Goal: Task Accomplishment & Management: Manage account settings

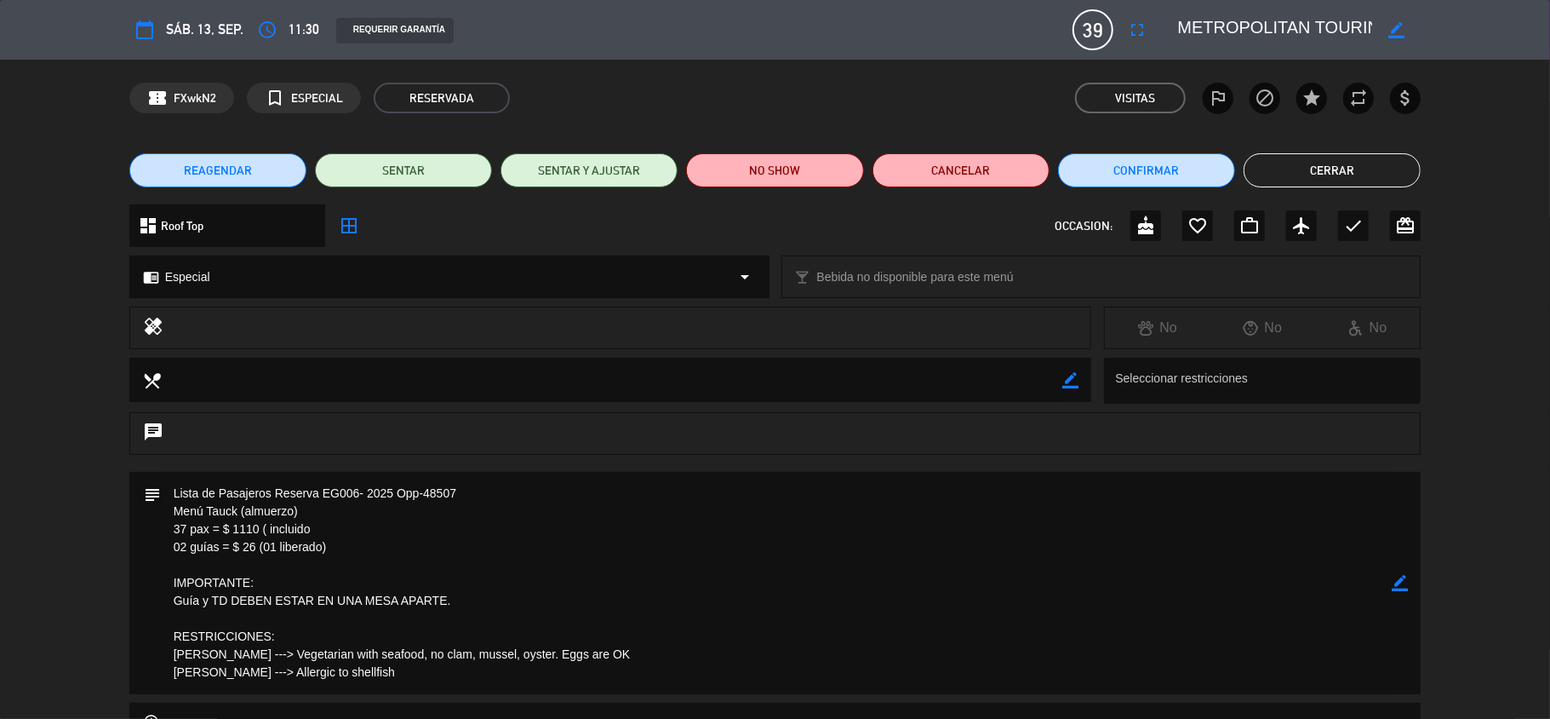
scroll to position [226, 0]
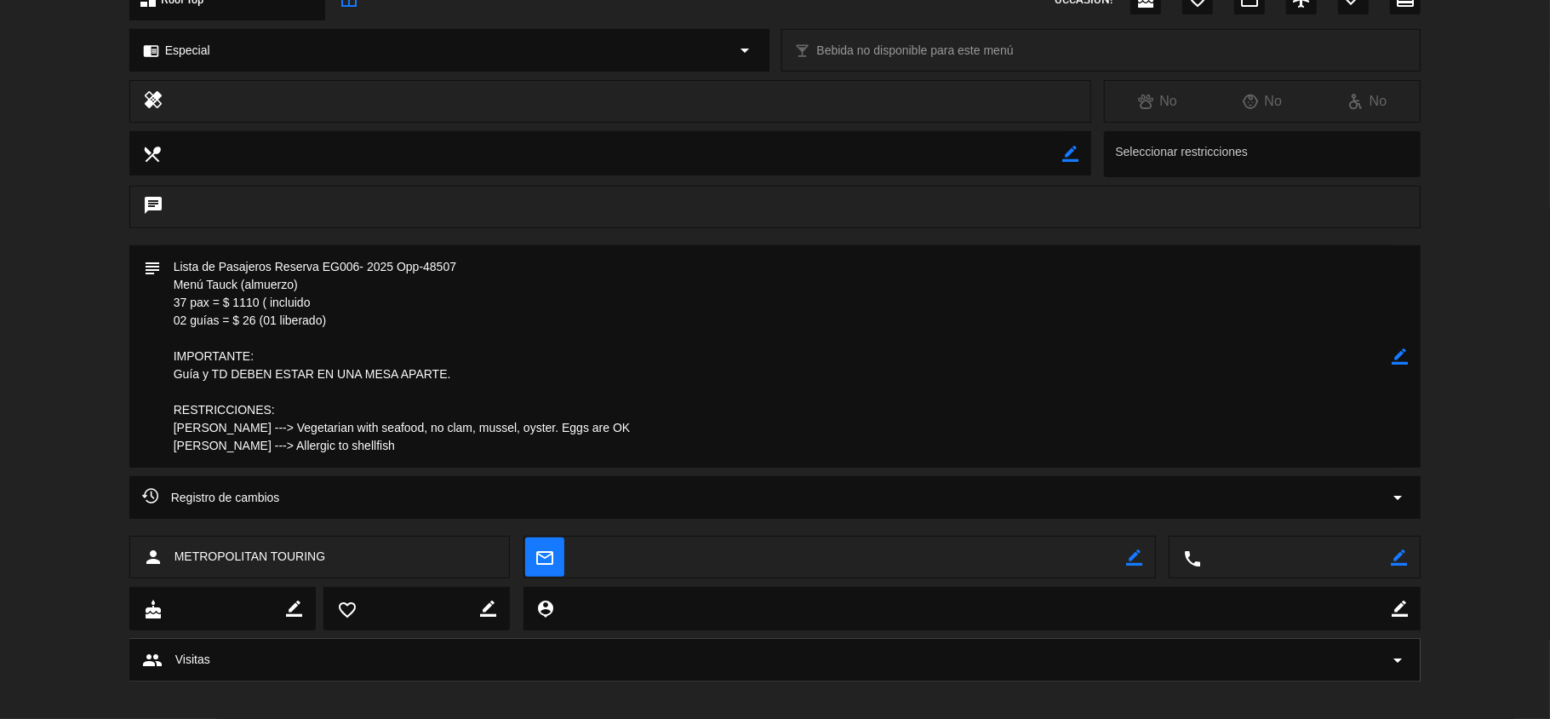
click at [1400, 358] on icon "border_color" at bounding box center [1400, 356] width 16 height 16
click at [1400, 358] on icon at bounding box center [1400, 356] width 16 height 16
click at [0, 0] on div at bounding box center [0, 0] width 0 height 0
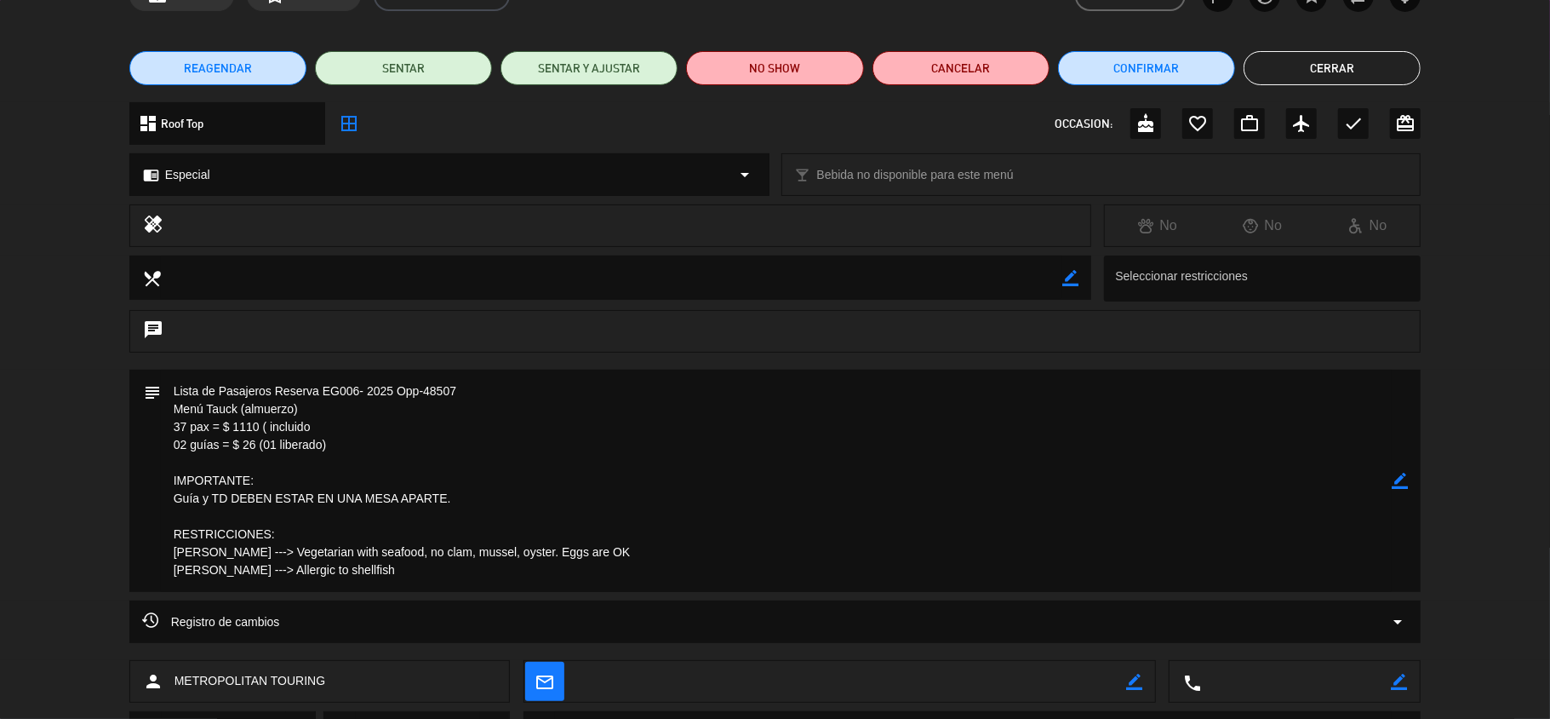
scroll to position [0, 0]
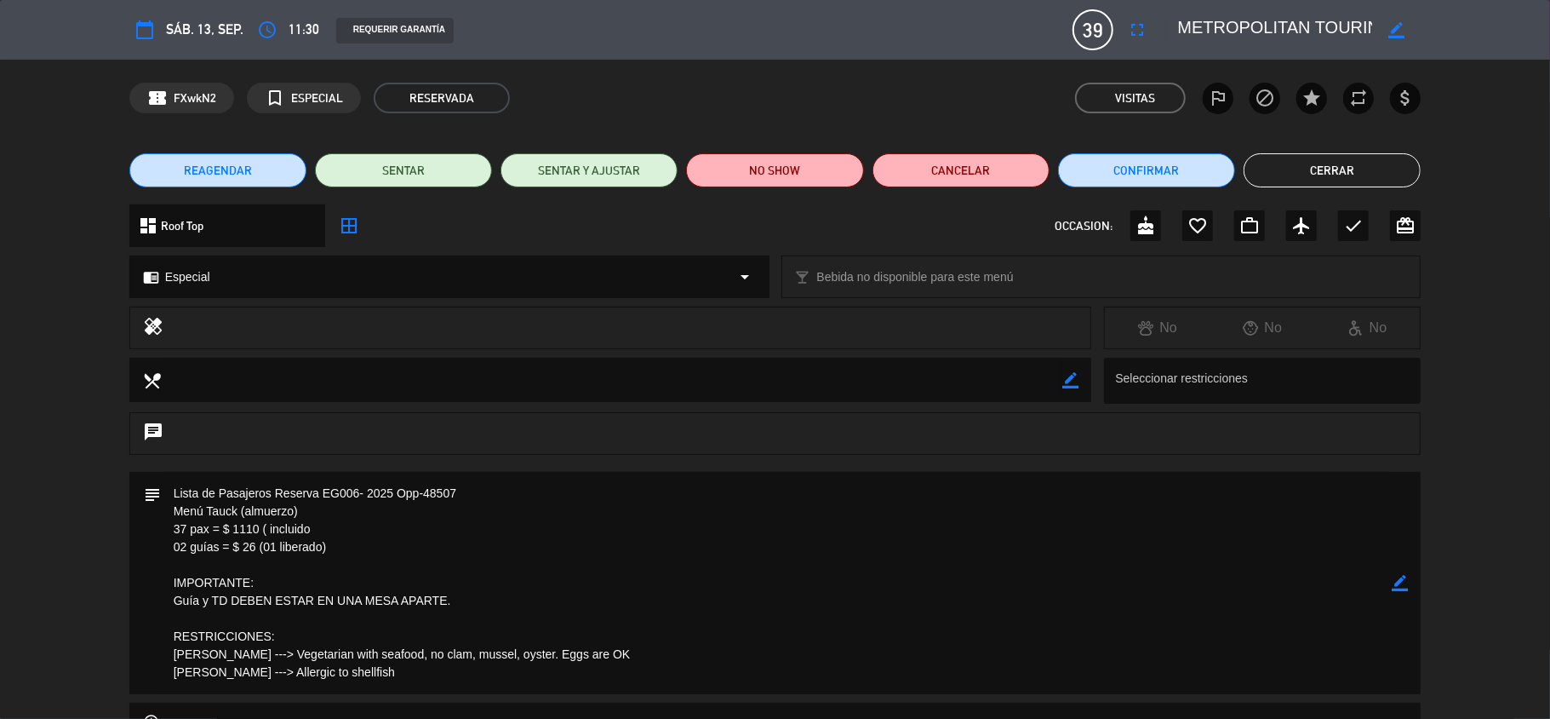
click at [1403, 582] on icon "border_color" at bounding box center [1400, 583] width 16 height 16
click at [1403, 581] on icon "border_color" at bounding box center [1400, 583] width 16 height 16
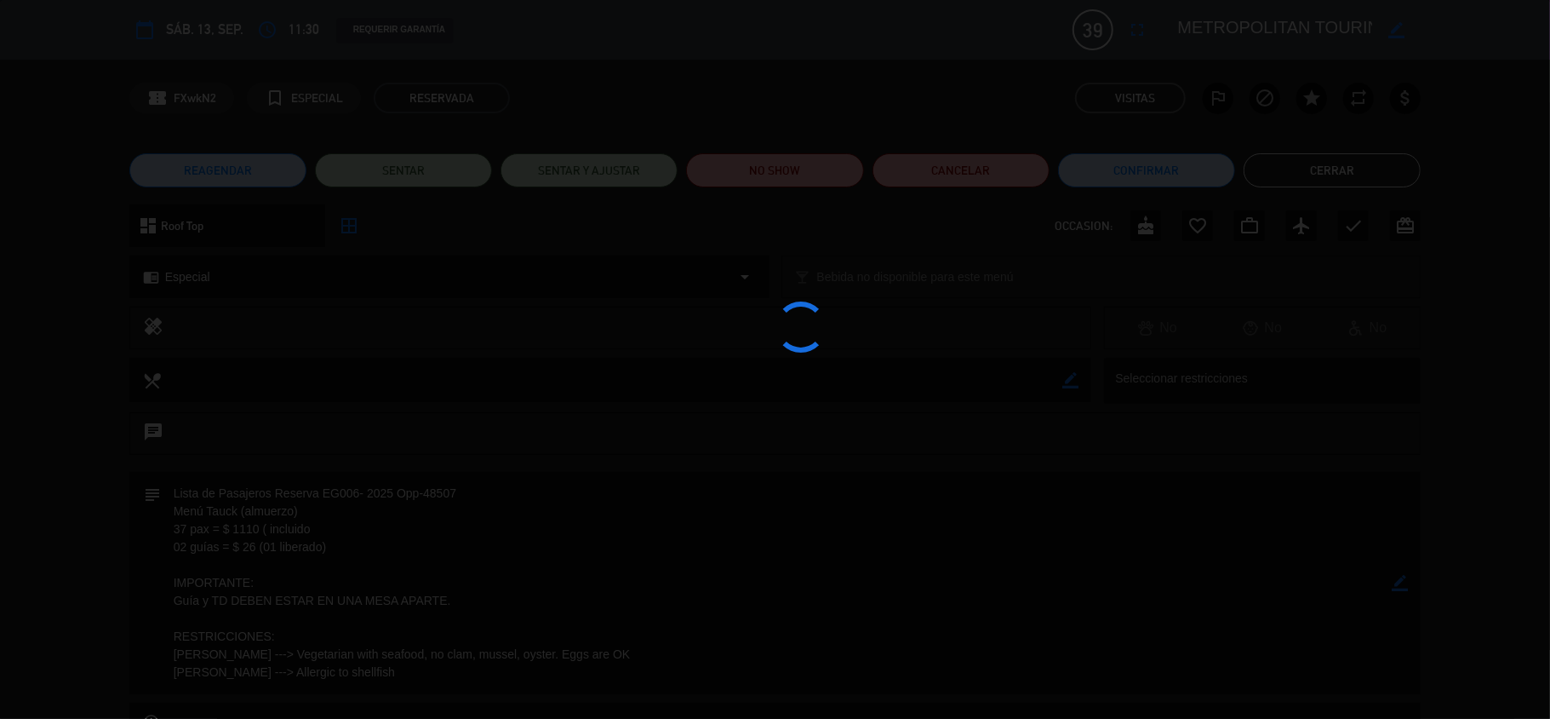
click at [1403, 581] on div at bounding box center [775, 359] width 1550 height 719
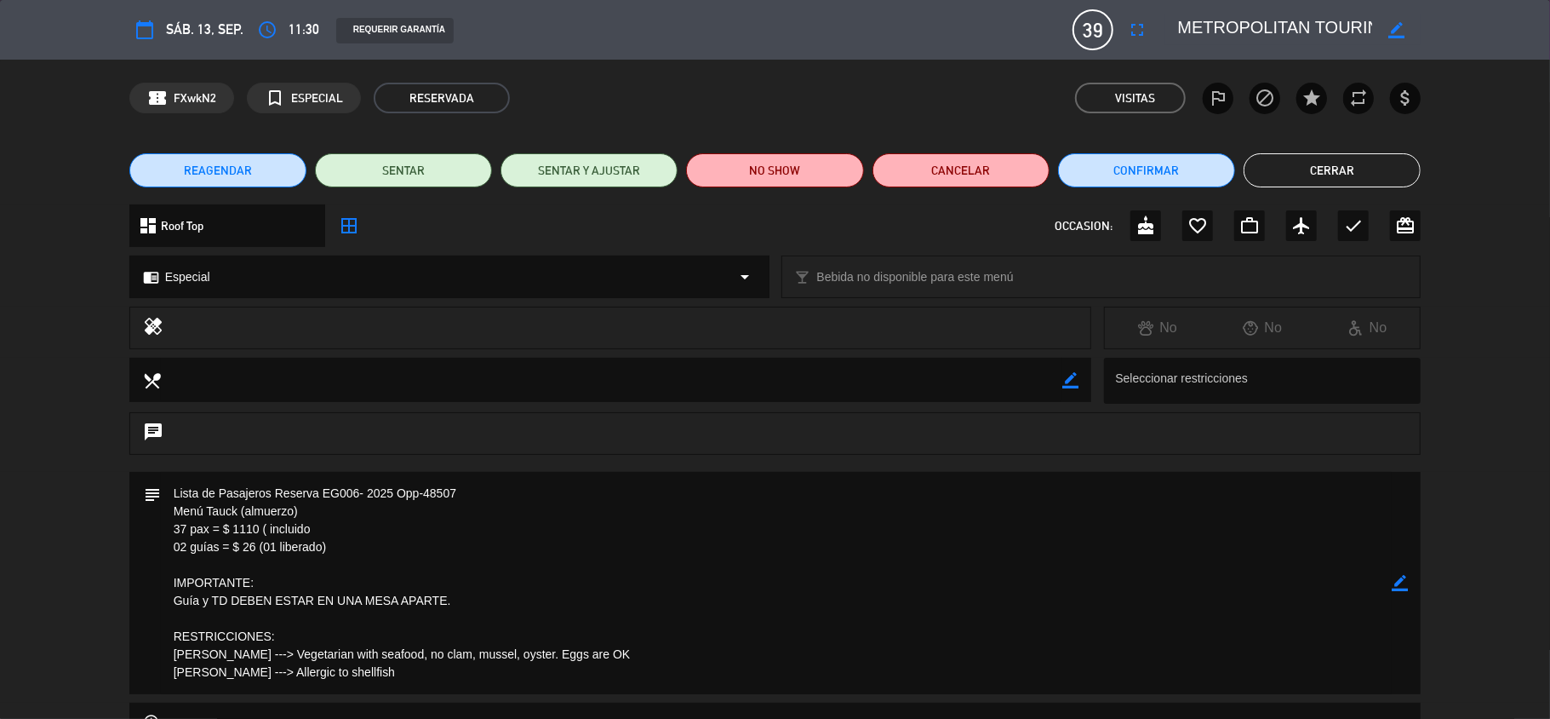
click at [1303, 170] on button "Cerrar" at bounding box center [1332, 170] width 177 height 34
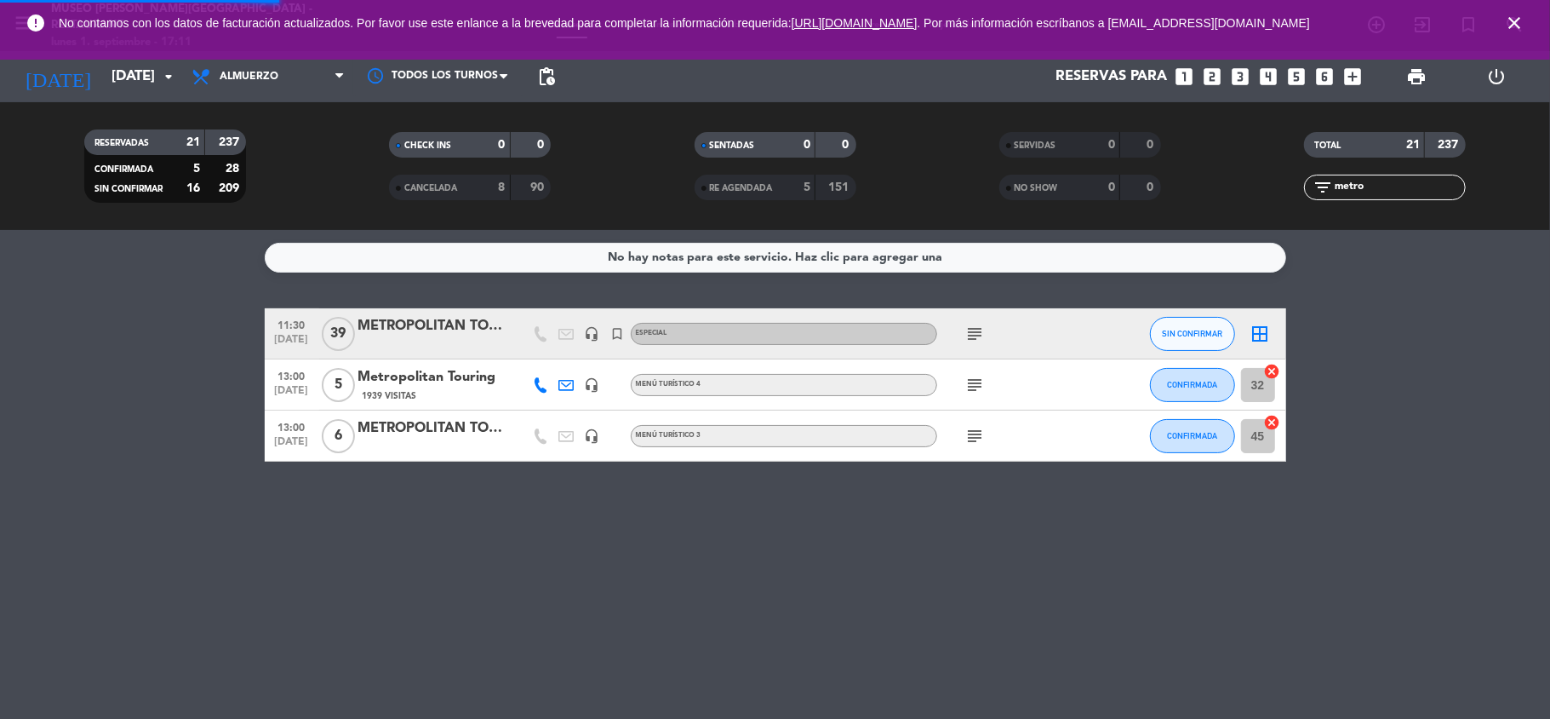
click at [1463, 293] on div "No hay notas para este servicio. Haz clic para agregar una 11:30 [DATE] METROPO…" at bounding box center [775, 474] width 1550 height 489
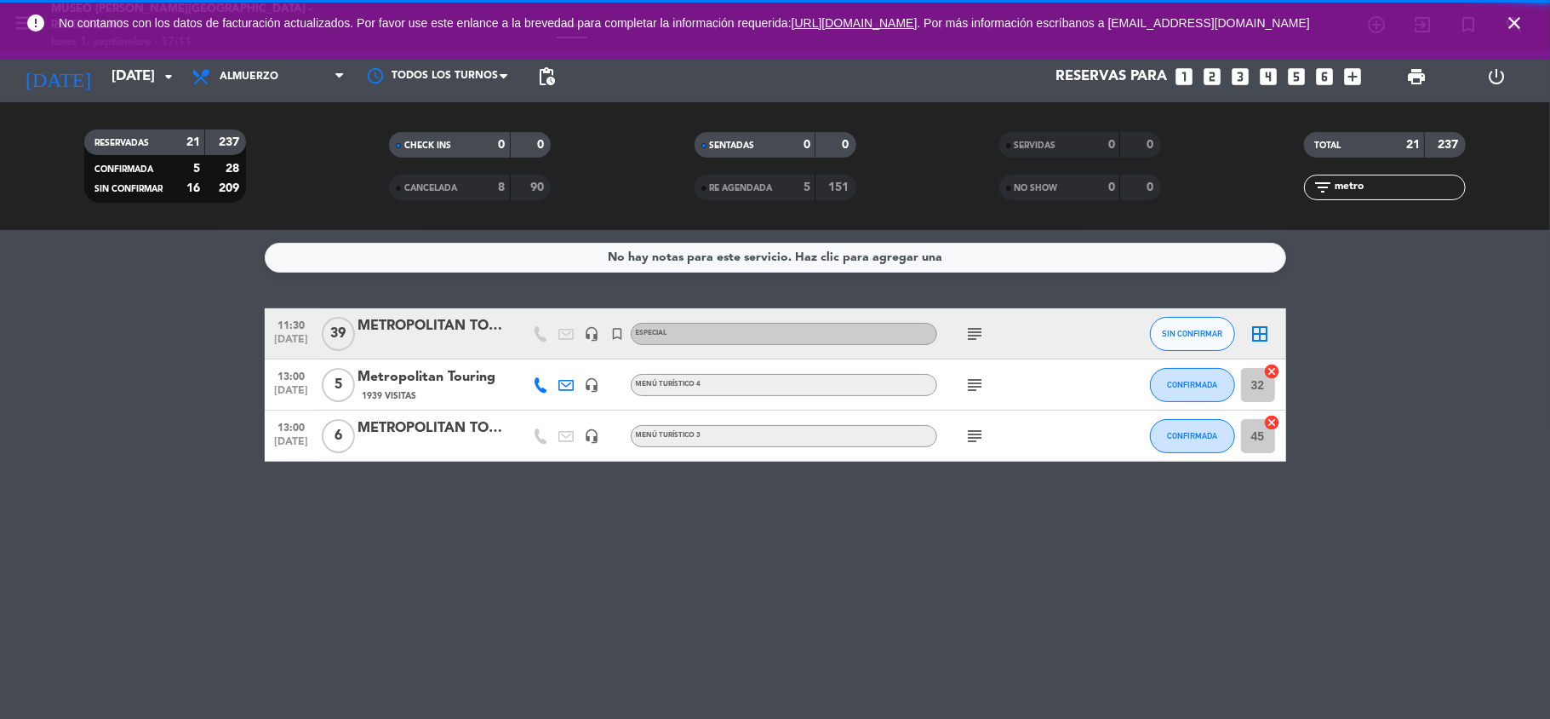
click at [1513, 22] on icon "close" at bounding box center [1515, 23] width 20 height 20
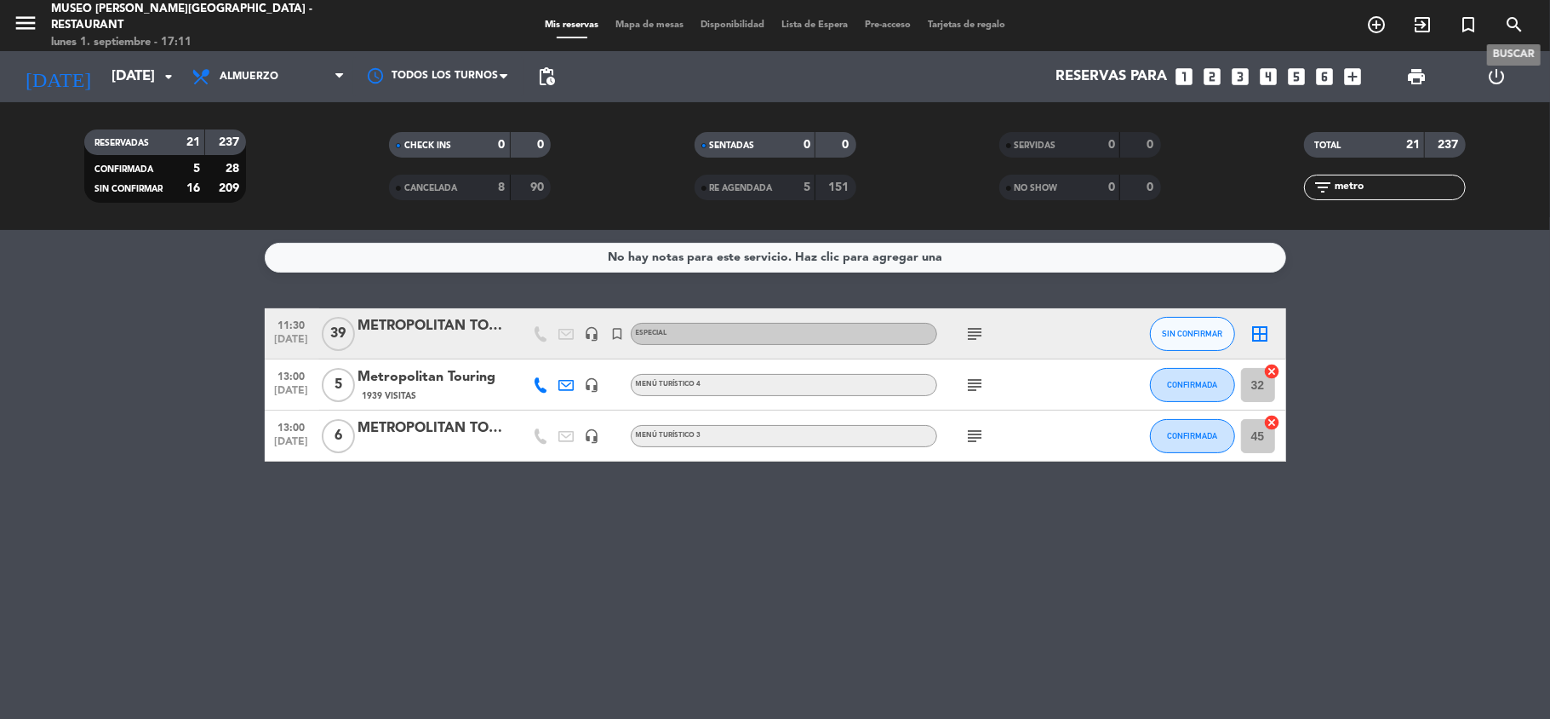
click at [1465, 385] on bookings-row "11:30 [DATE] METROPOLITAN TOURING headset_mic turned_in_not Especial subject SI…" at bounding box center [775, 384] width 1550 height 153
click at [134, 78] on input "[DATE]" at bounding box center [195, 76] width 184 height 33
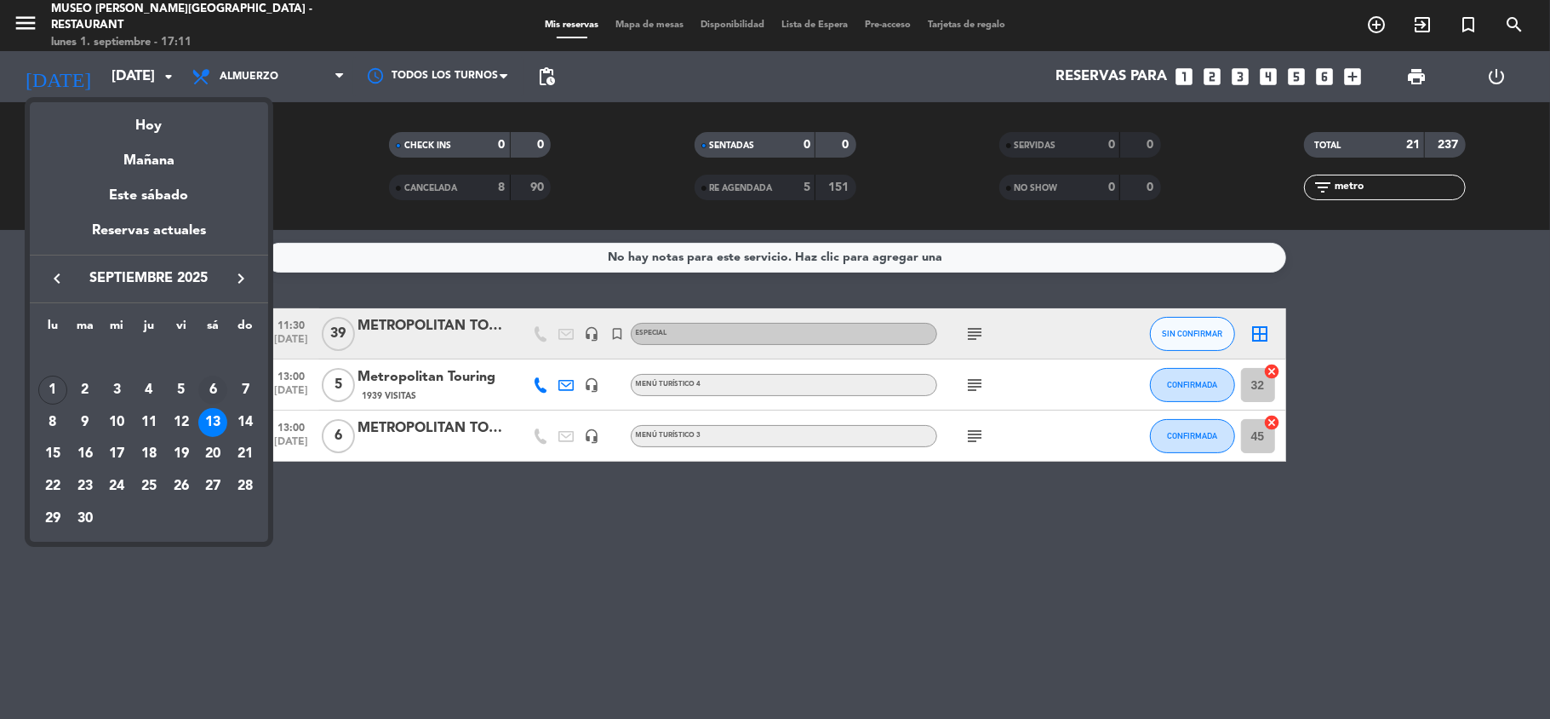
click at [212, 393] on div "6" at bounding box center [212, 389] width 29 height 29
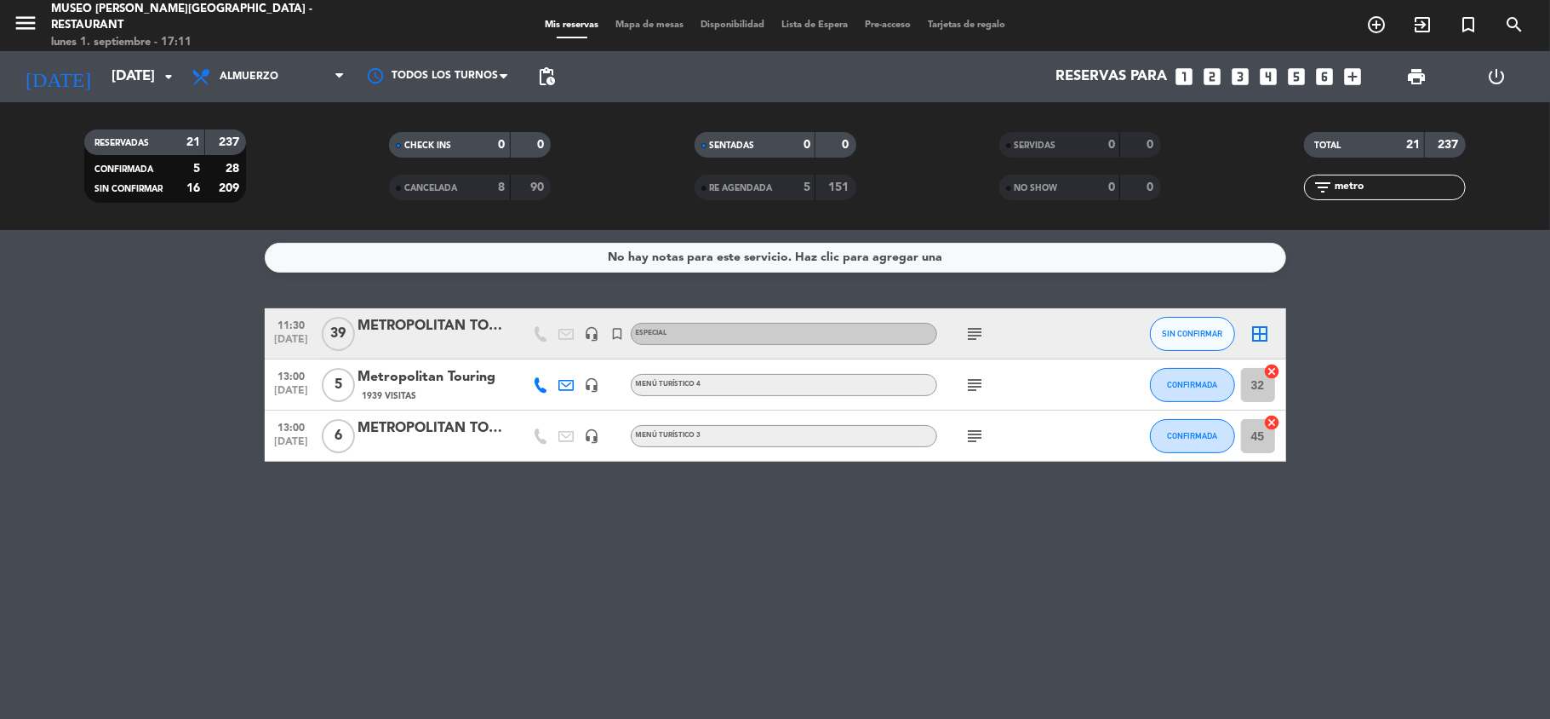
type input "[DATE]"
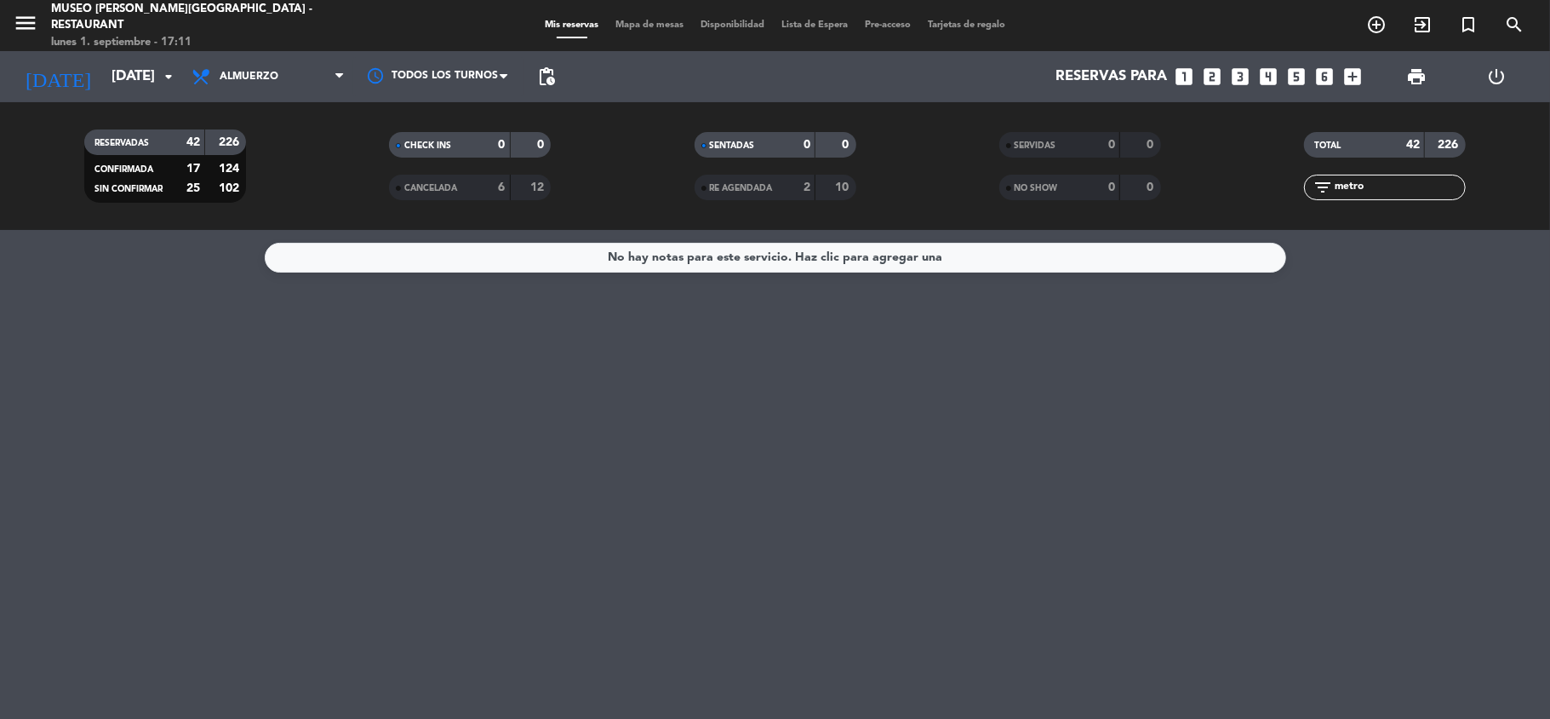
drag, startPoint x: 1384, startPoint y: 189, endPoint x: 1315, endPoint y: 191, distance: 69.0
click at [1315, 191] on div "filter_list metro" at bounding box center [1385, 188] width 162 height 26
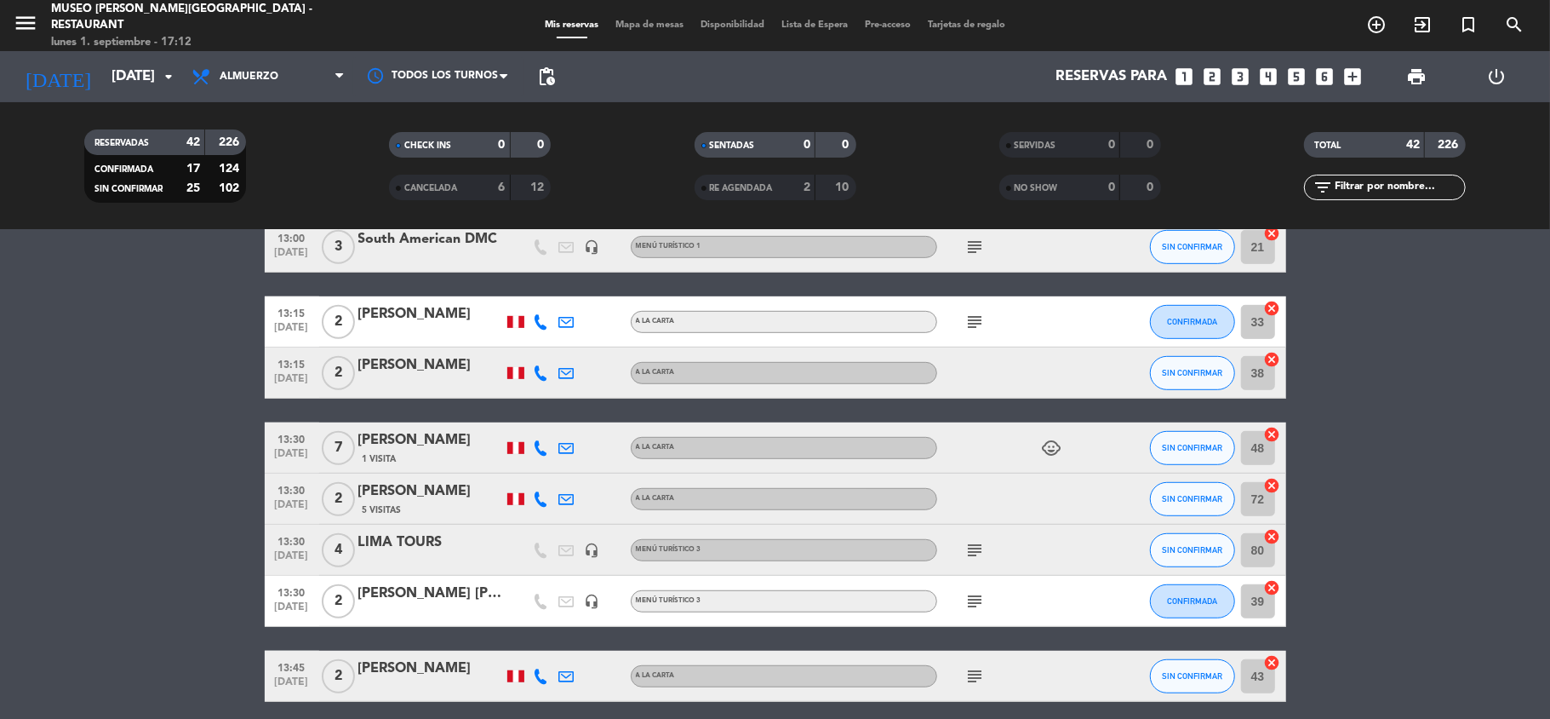
scroll to position [681, 0]
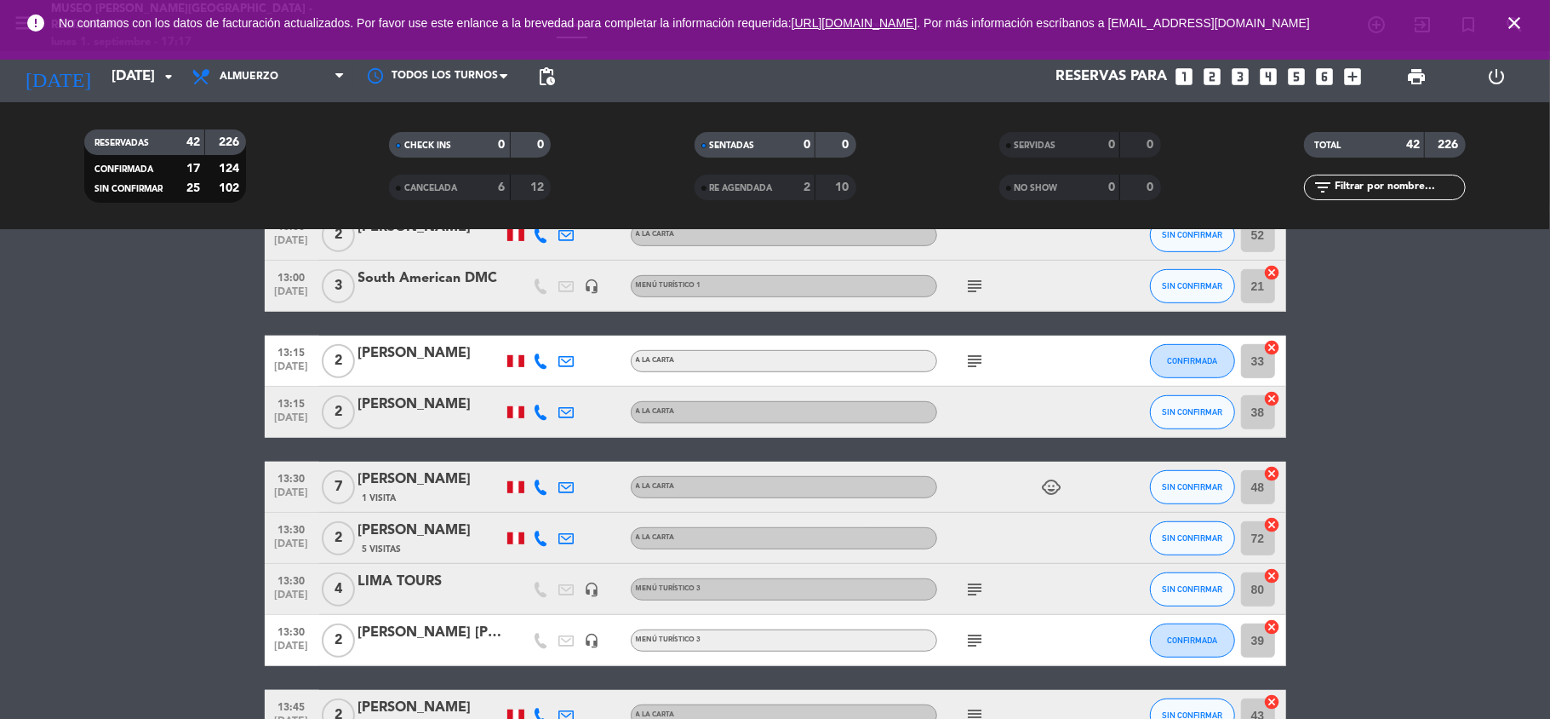
click at [1507, 18] on icon "close" at bounding box center [1515, 23] width 20 height 20
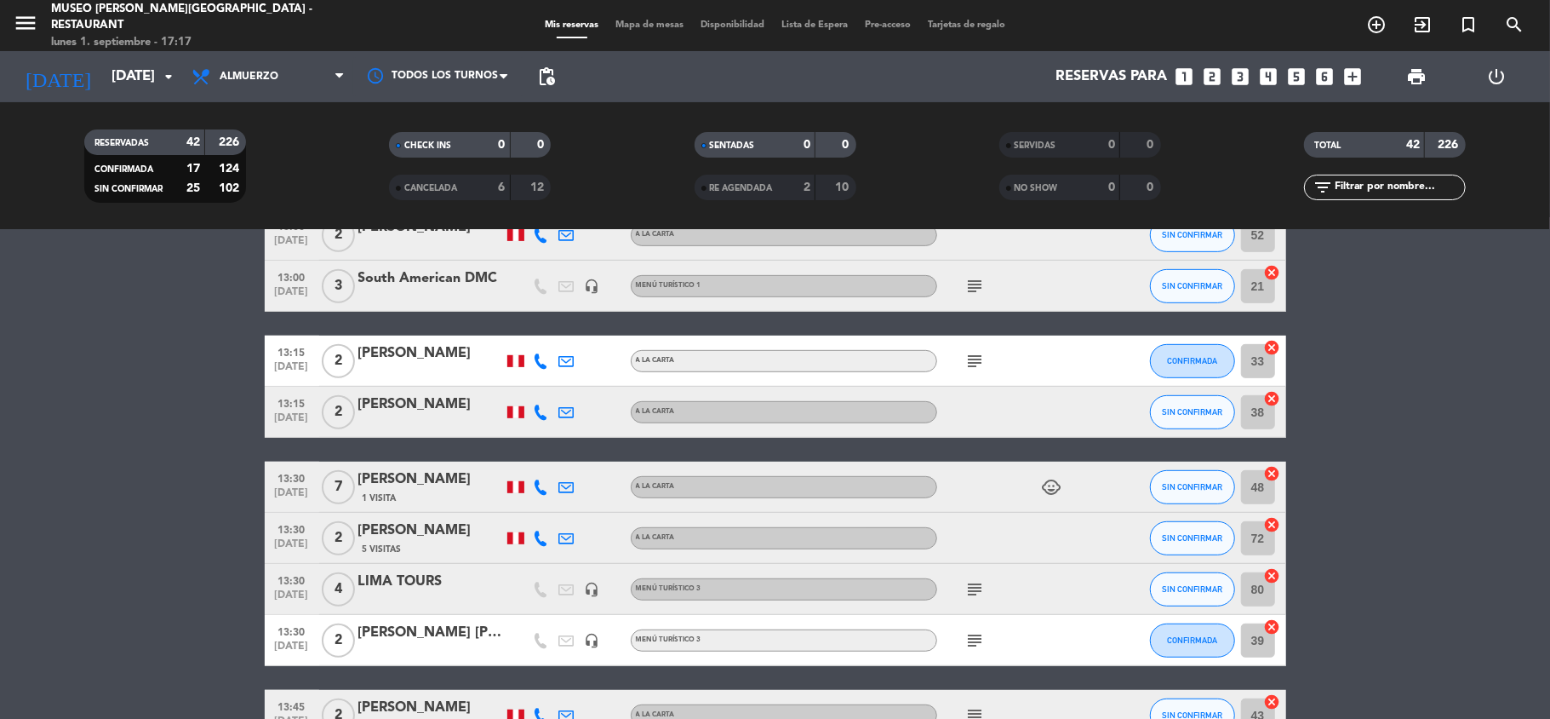
click at [103, 83] on input "[DATE]" at bounding box center [195, 76] width 184 height 33
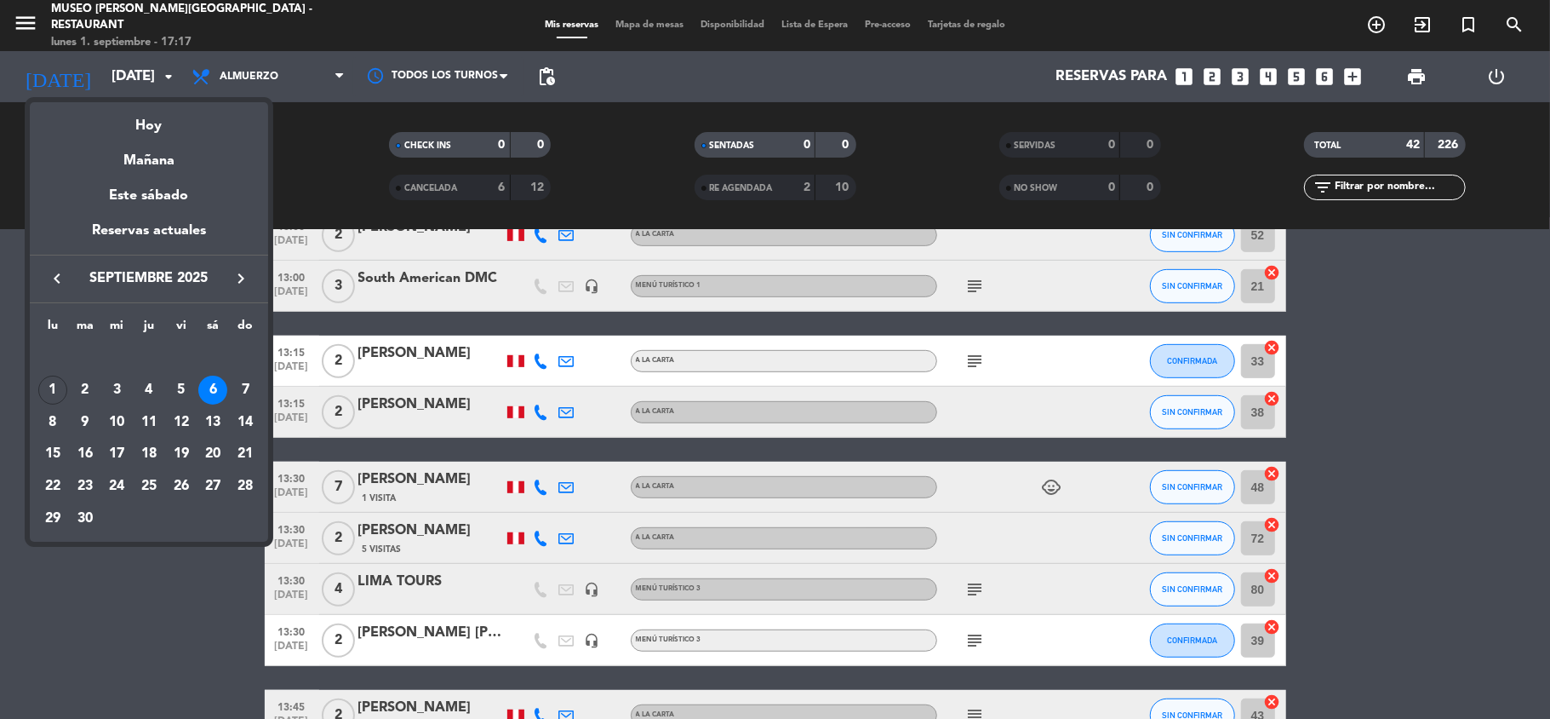
click at [240, 273] on icon "keyboard_arrow_right" at bounding box center [241, 278] width 20 height 20
click at [243, 274] on icon "keyboard_arrow_right" at bounding box center [241, 278] width 20 height 20
click at [117, 421] on div "12" at bounding box center [116, 422] width 29 height 29
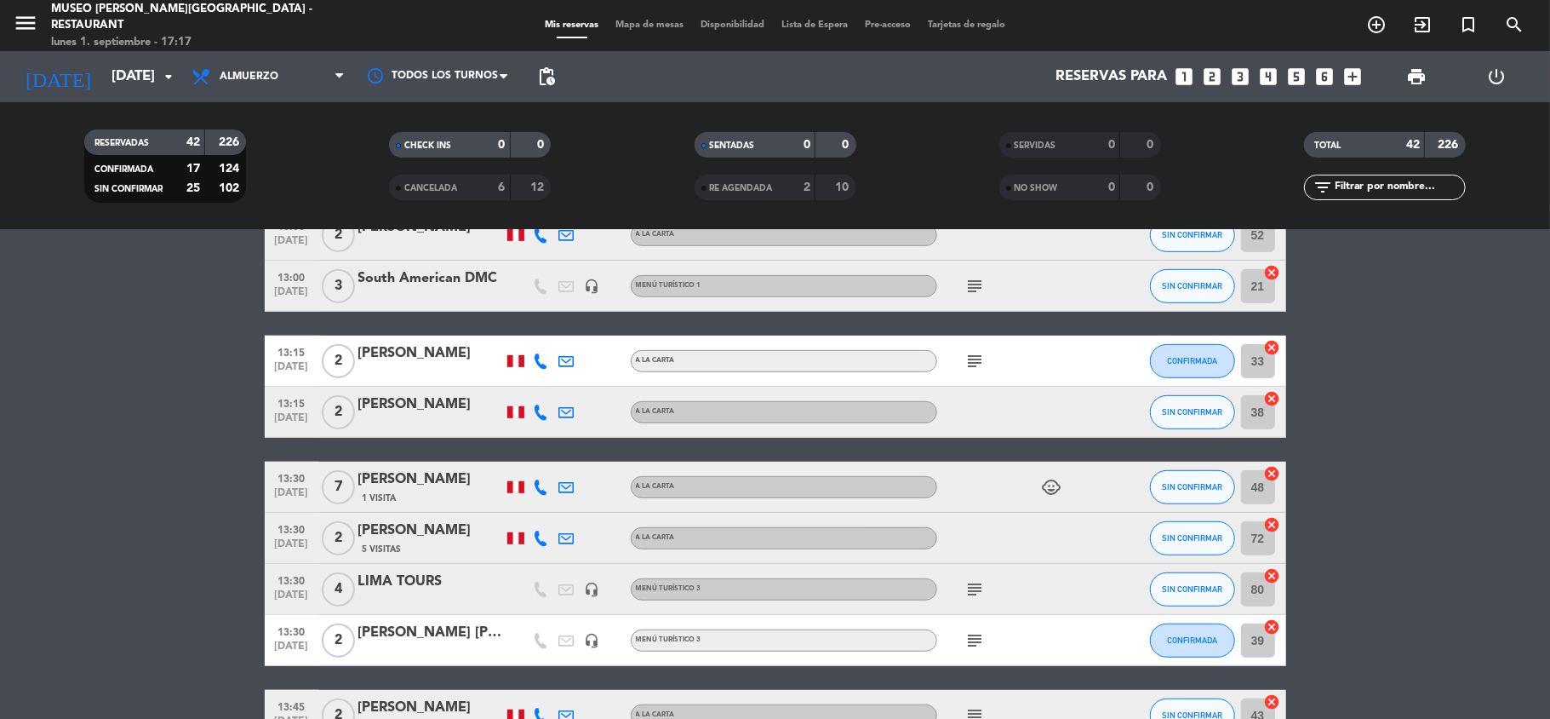
type input "[DATE]"
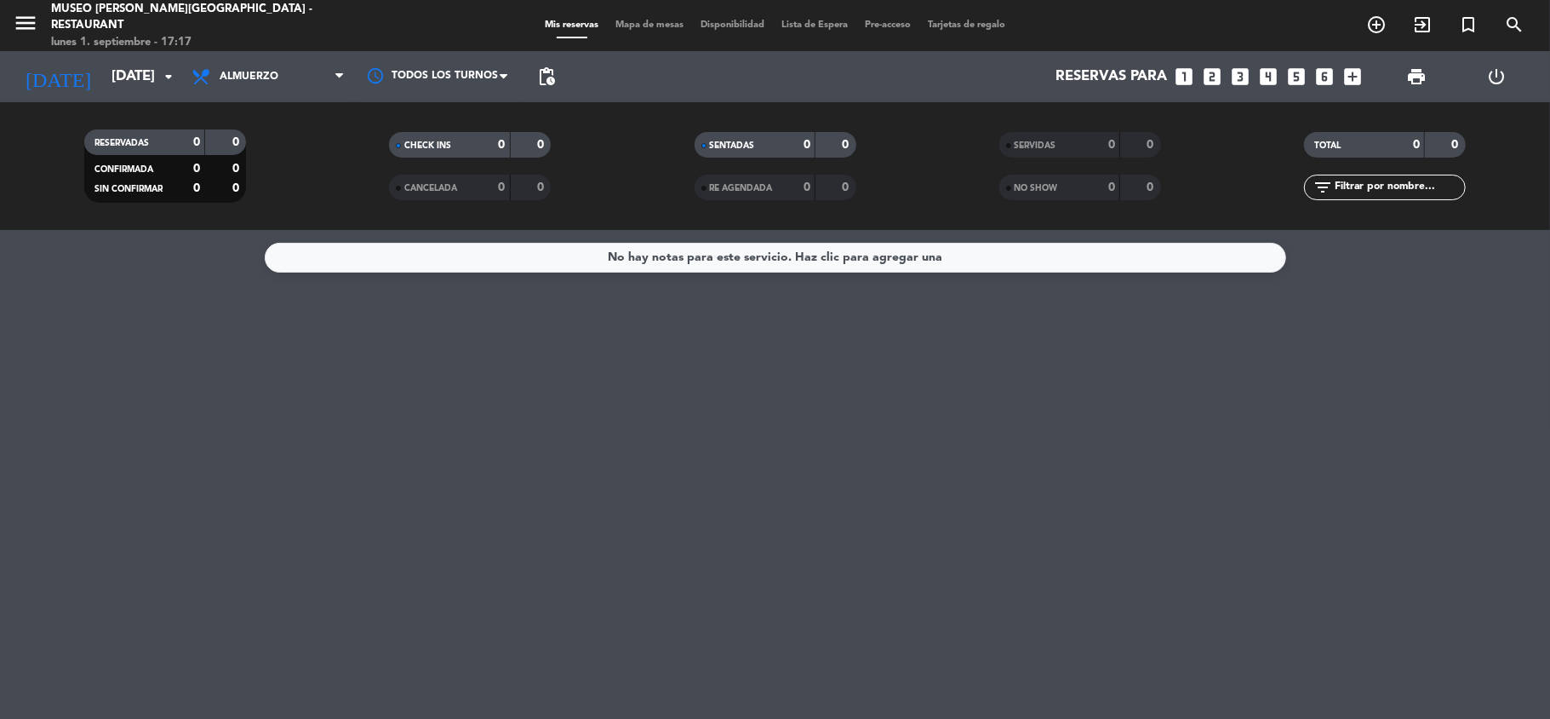
click at [1138, 393] on div "No hay notas para este servicio. Haz clic para agregar una" at bounding box center [775, 474] width 1550 height 489
click at [954, 400] on div "No hay notas para este servicio. Haz clic para agregar una" at bounding box center [775, 474] width 1550 height 489
click at [1162, 440] on div "No hay notas para este servicio. Haz clic para agregar una" at bounding box center [775, 474] width 1550 height 489
click at [1272, 80] on icon "looks_4" at bounding box center [1269, 77] width 22 height 22
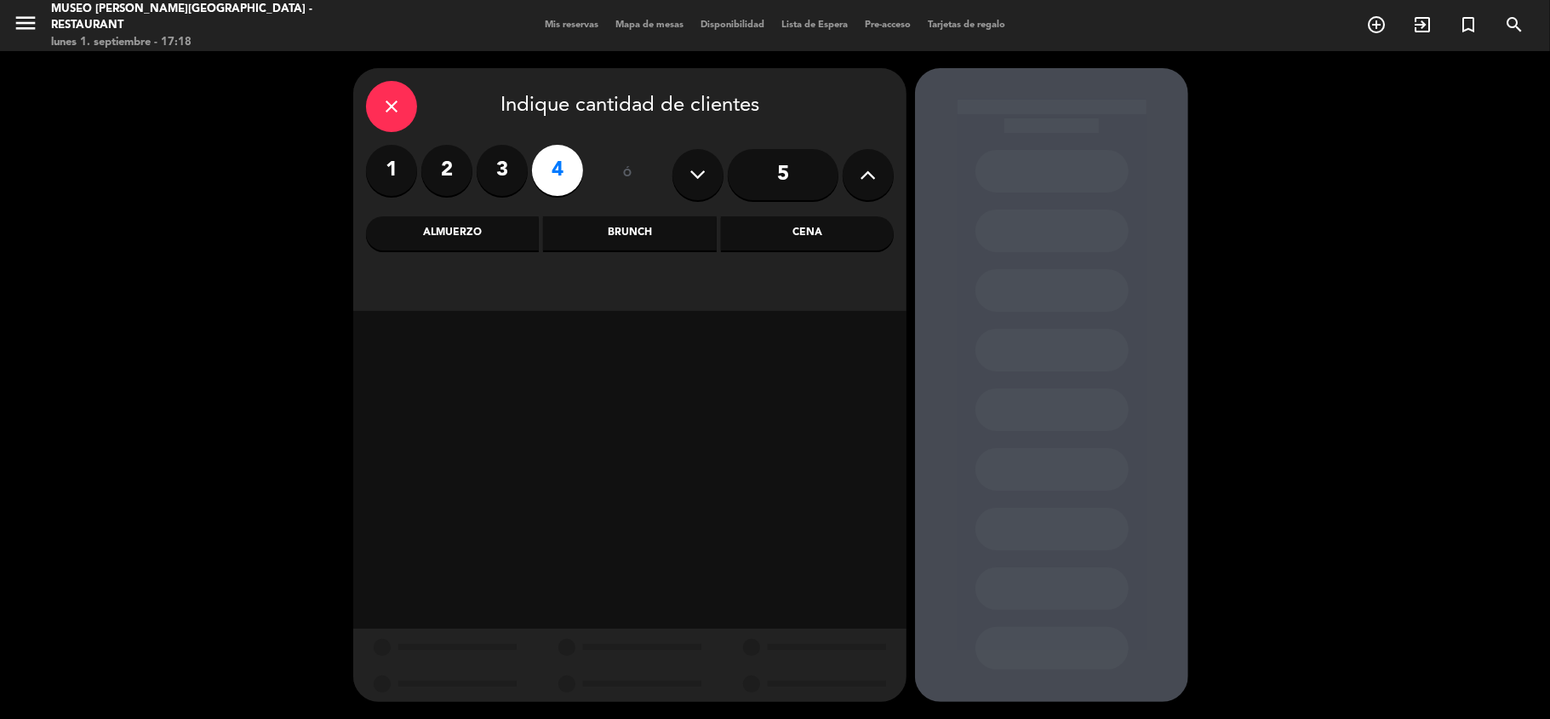
click at [484, 249] on div "Almuerzo" at bounding box center [452, 233] width 173 height 34
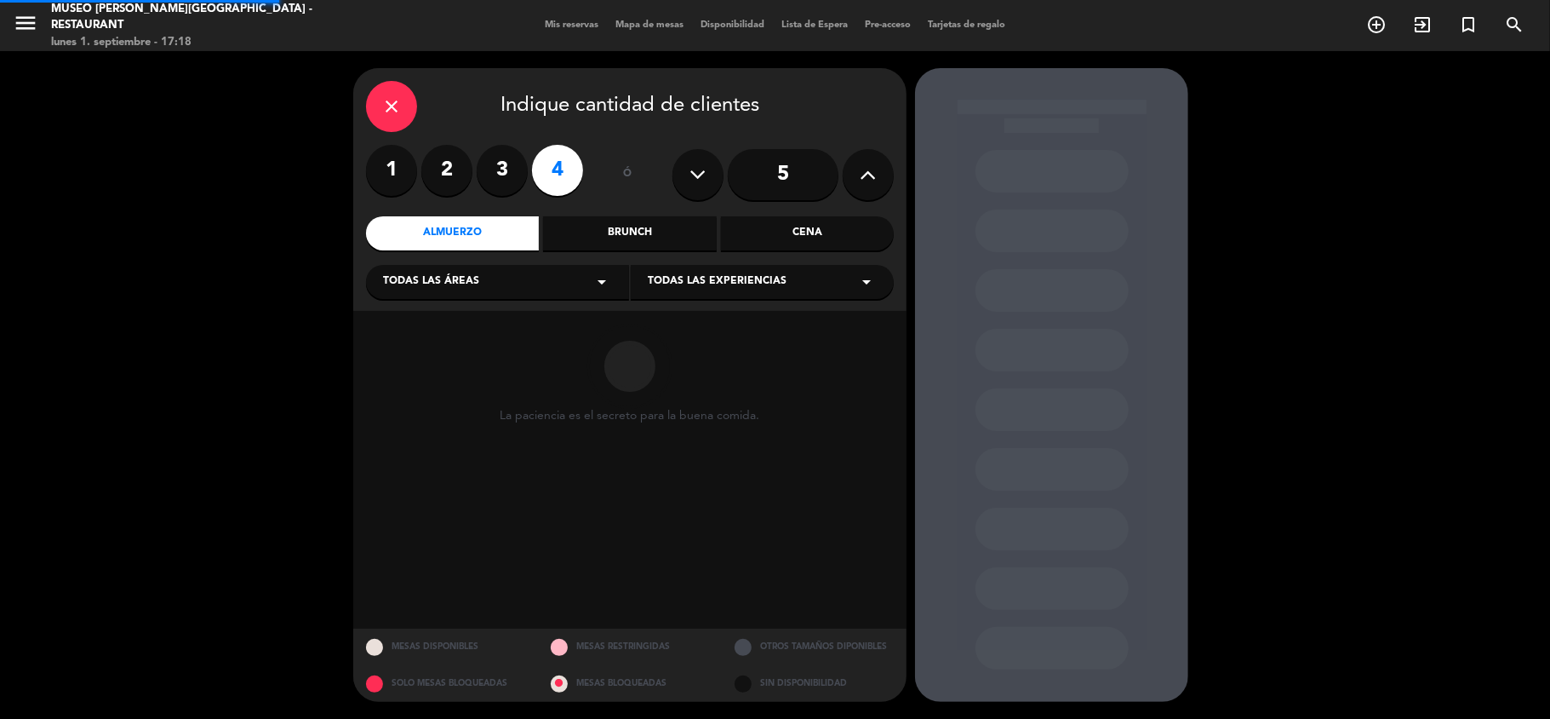
click at [474, 284] on span "Todas las áreas" at bounding box center [431, 281] width 96 height 17
click at [410, 352] on div "Jardines1" at bounding box center [497, 349] width 229 height 17
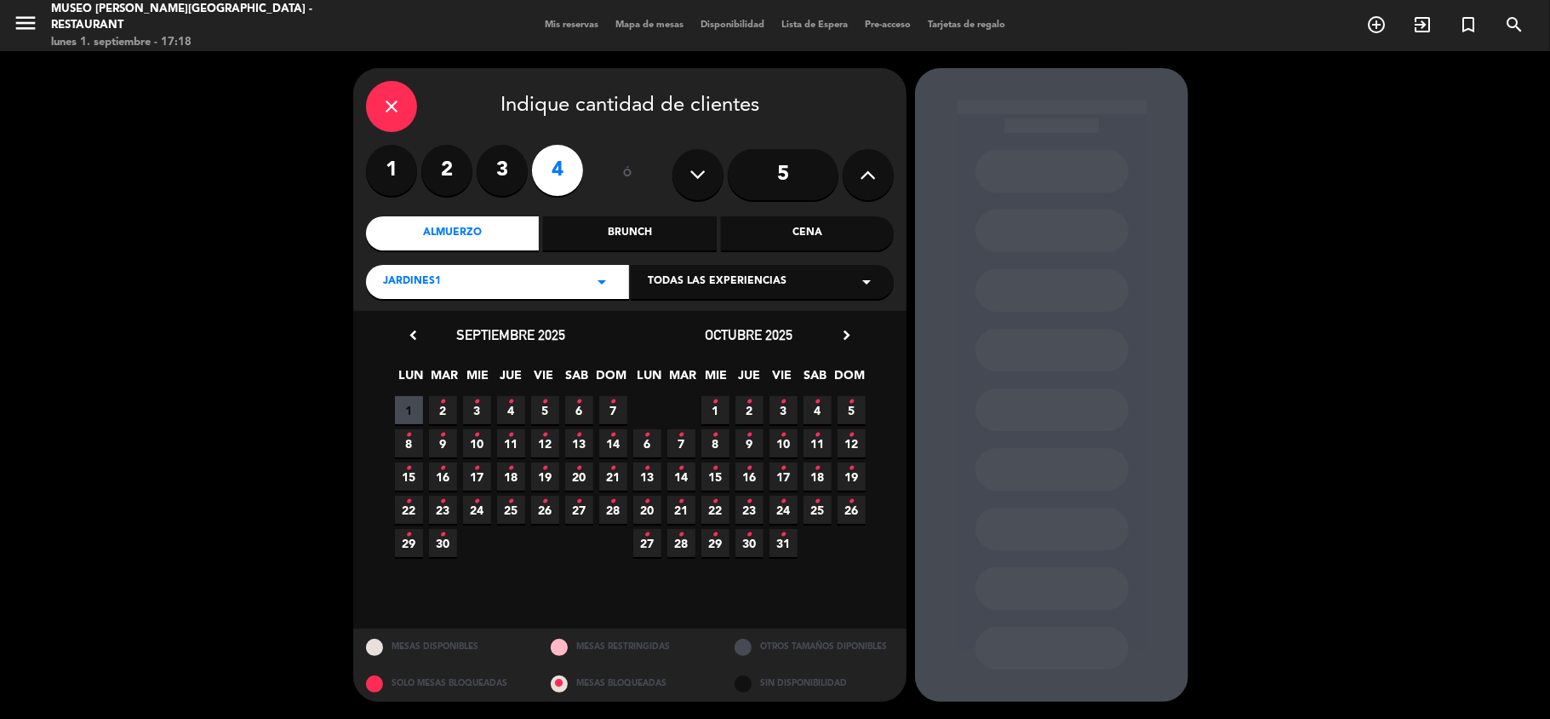
click at [855, 330] on icon "chevron_right" at bounding box center [847, 335] width 18 height 18
click at [848, 335] on icon "chevron_right" at bounding box center [847, 335] width 18 height 18
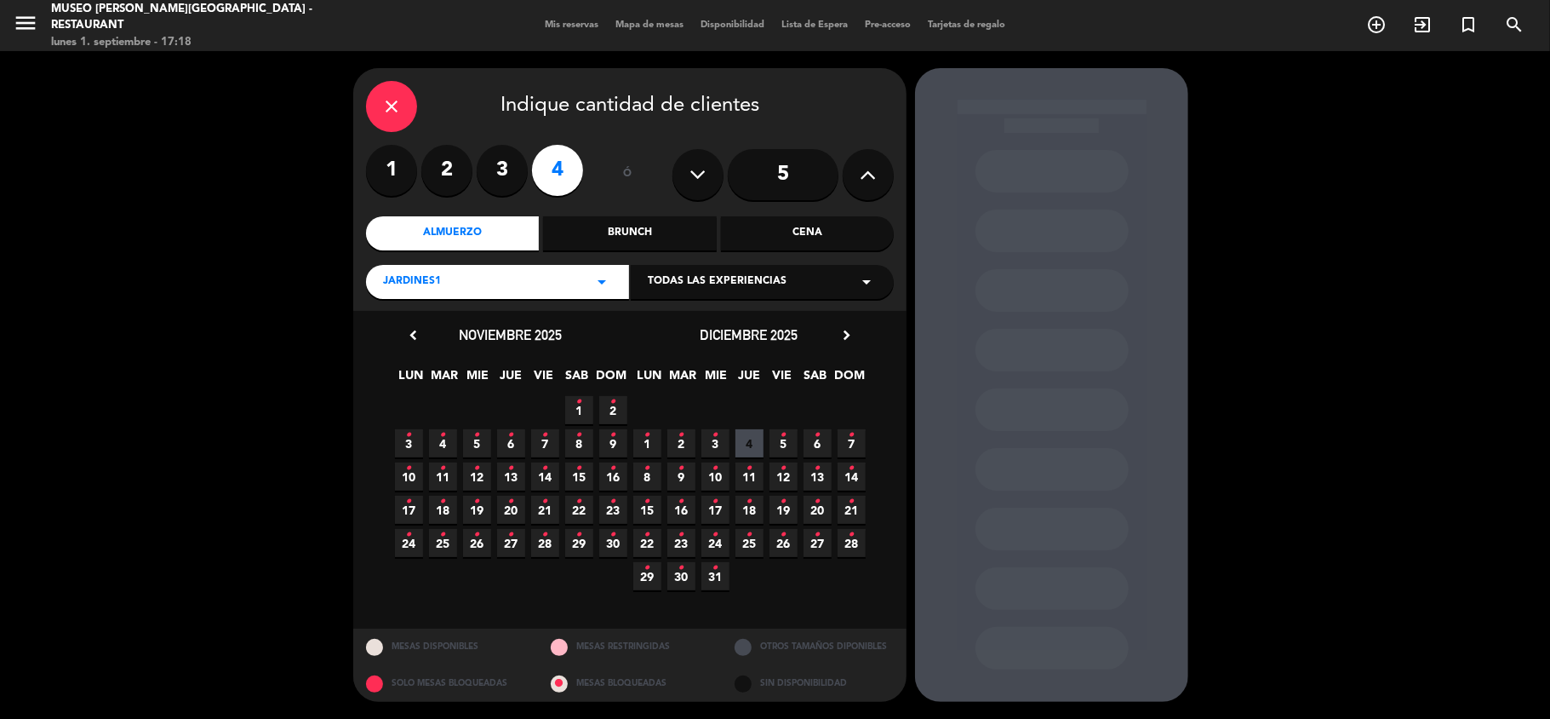
click at [468, 474] on span "12 •" at bounding box center [477, 476] width 28 height 28
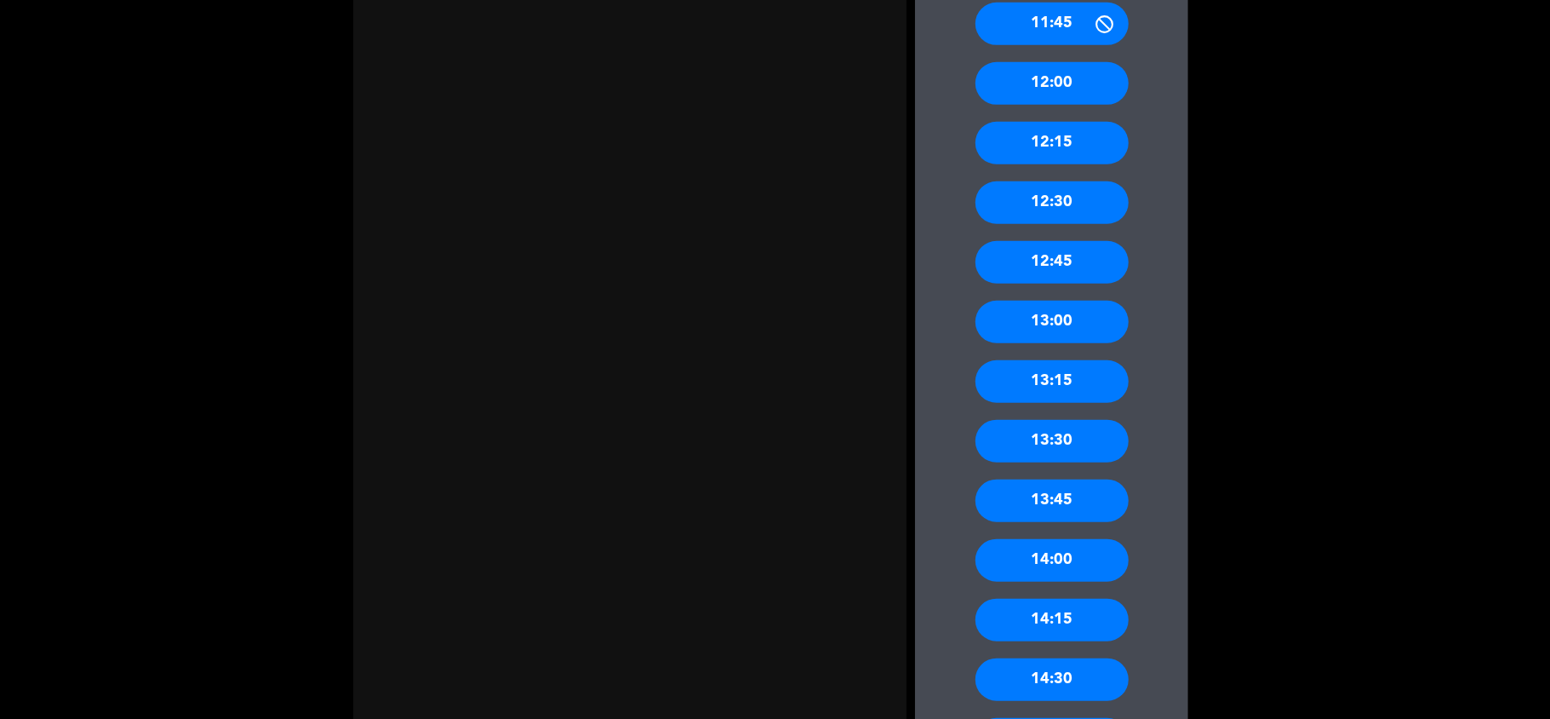
scroll to position [908, 0]
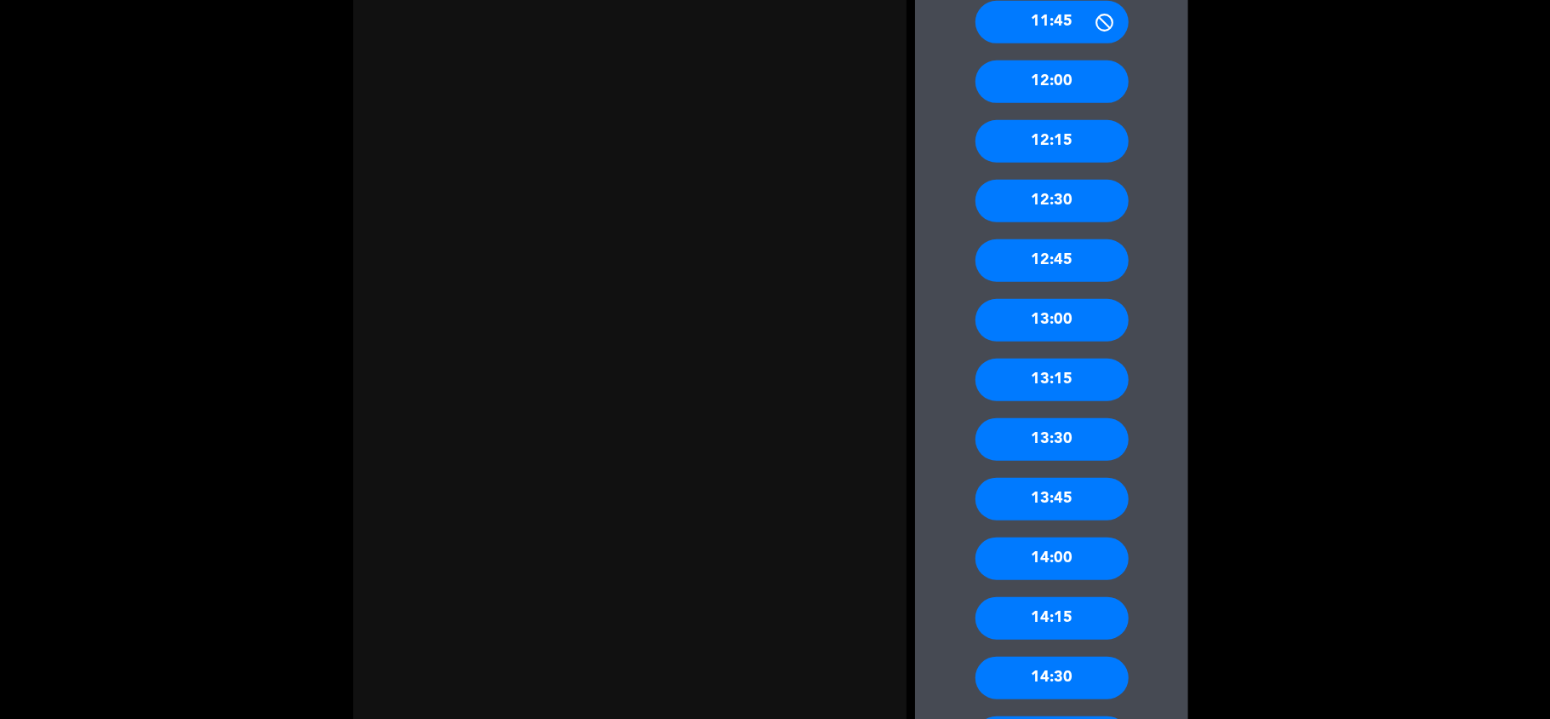
click at [1084, 444] on div "13:30" at bounding box center [1052, 439] width 153 height 43
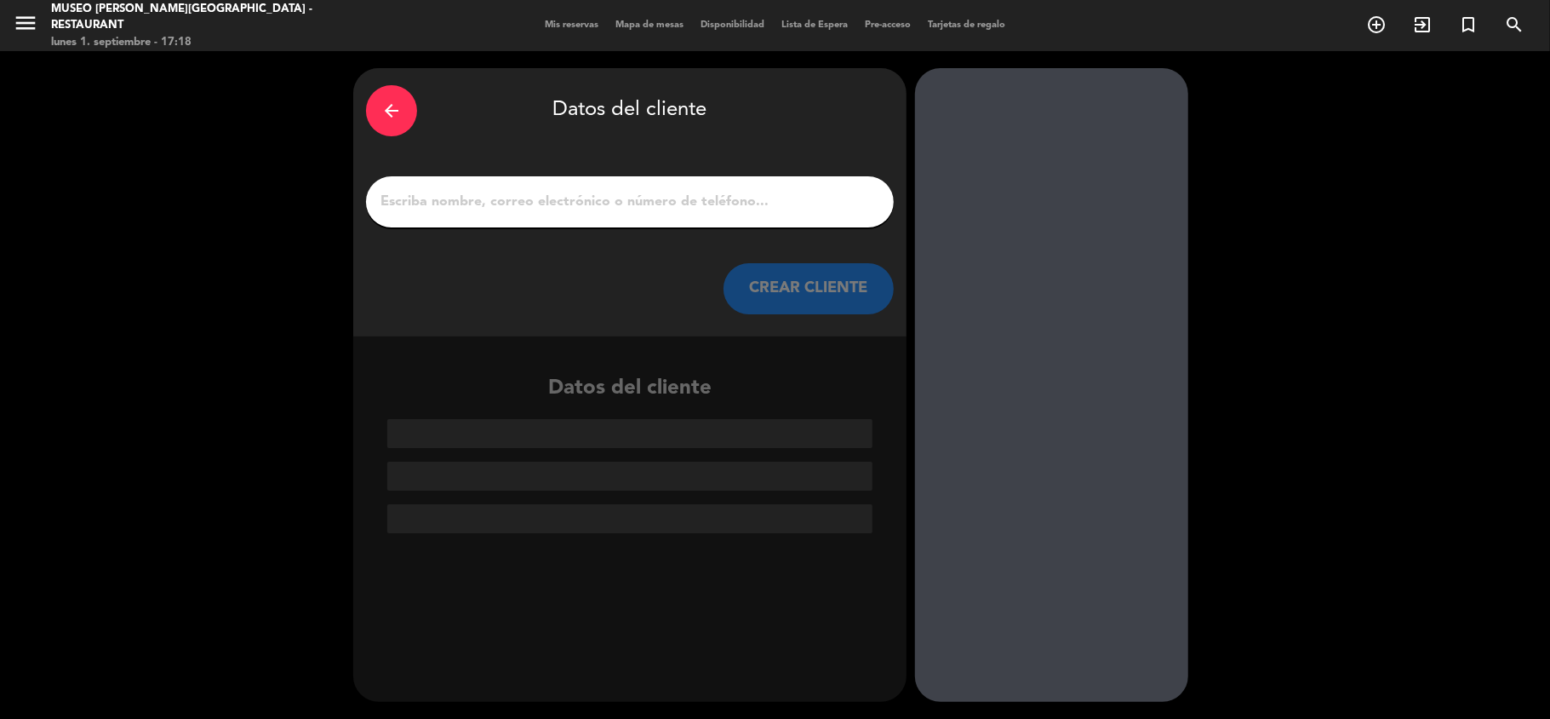
scroll to position [0, 0]
click at [433, 202] on input "1" at bounding box center [630, 202] width 502 height 24
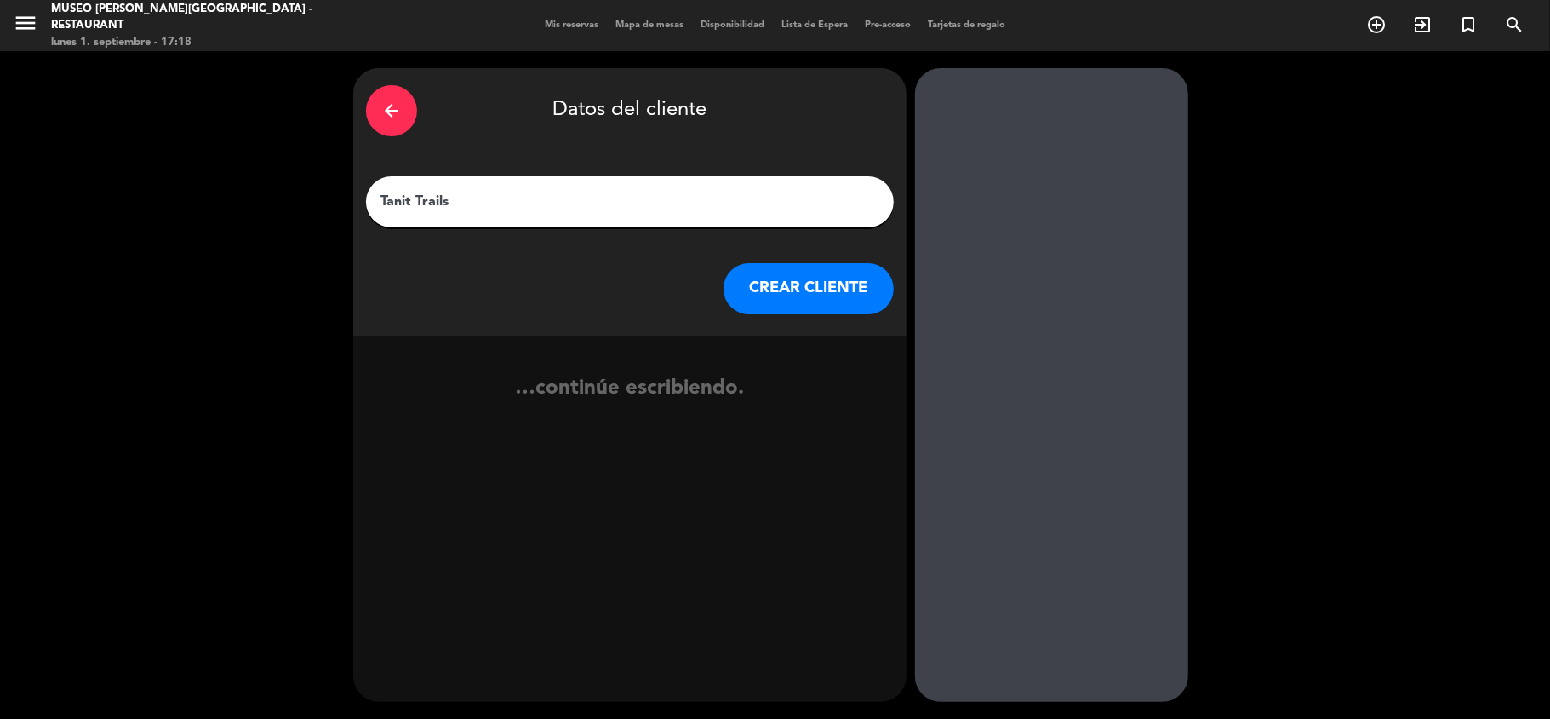
type input "Tanit Trails"
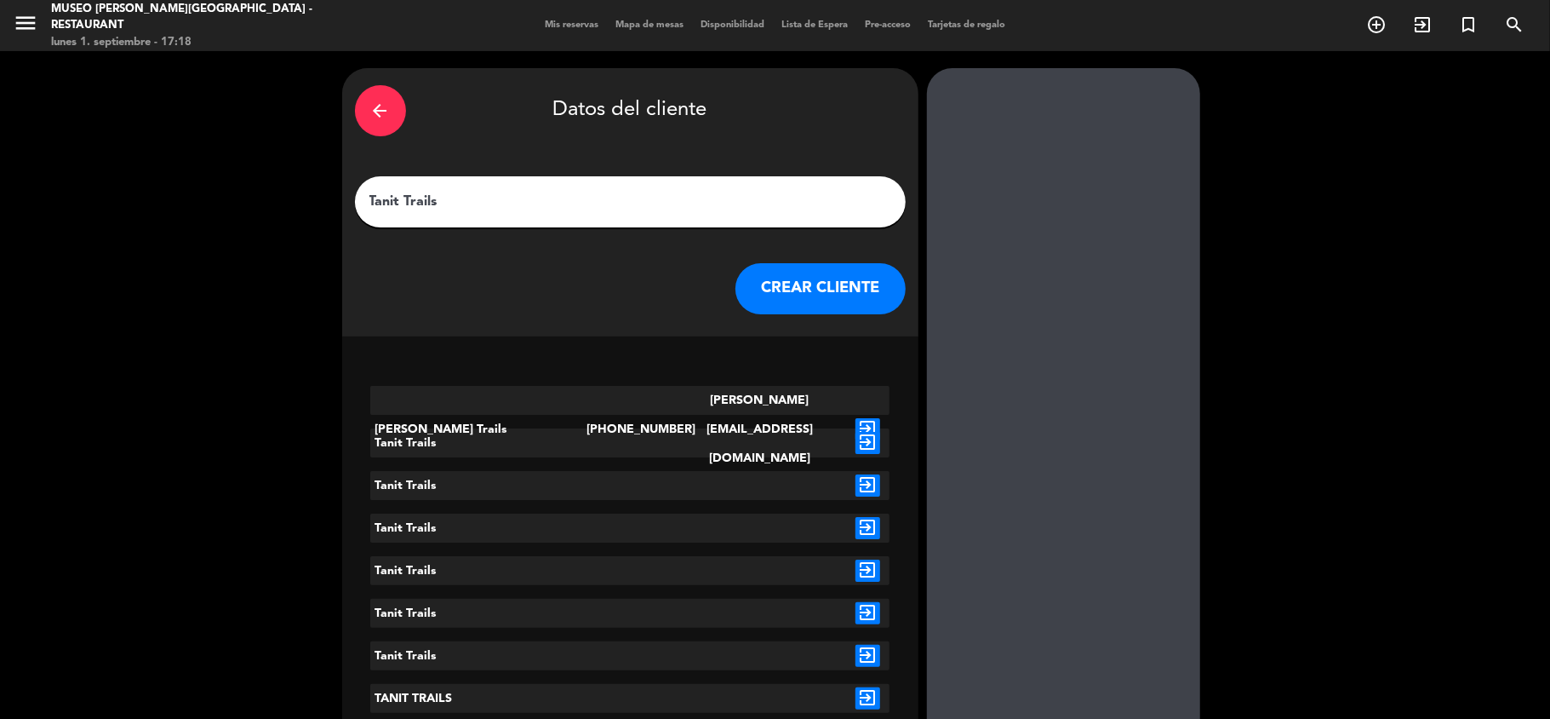
click at [863, 450] on icon "exit_to_app" at bounding box center [868, 443] width 25 height 22
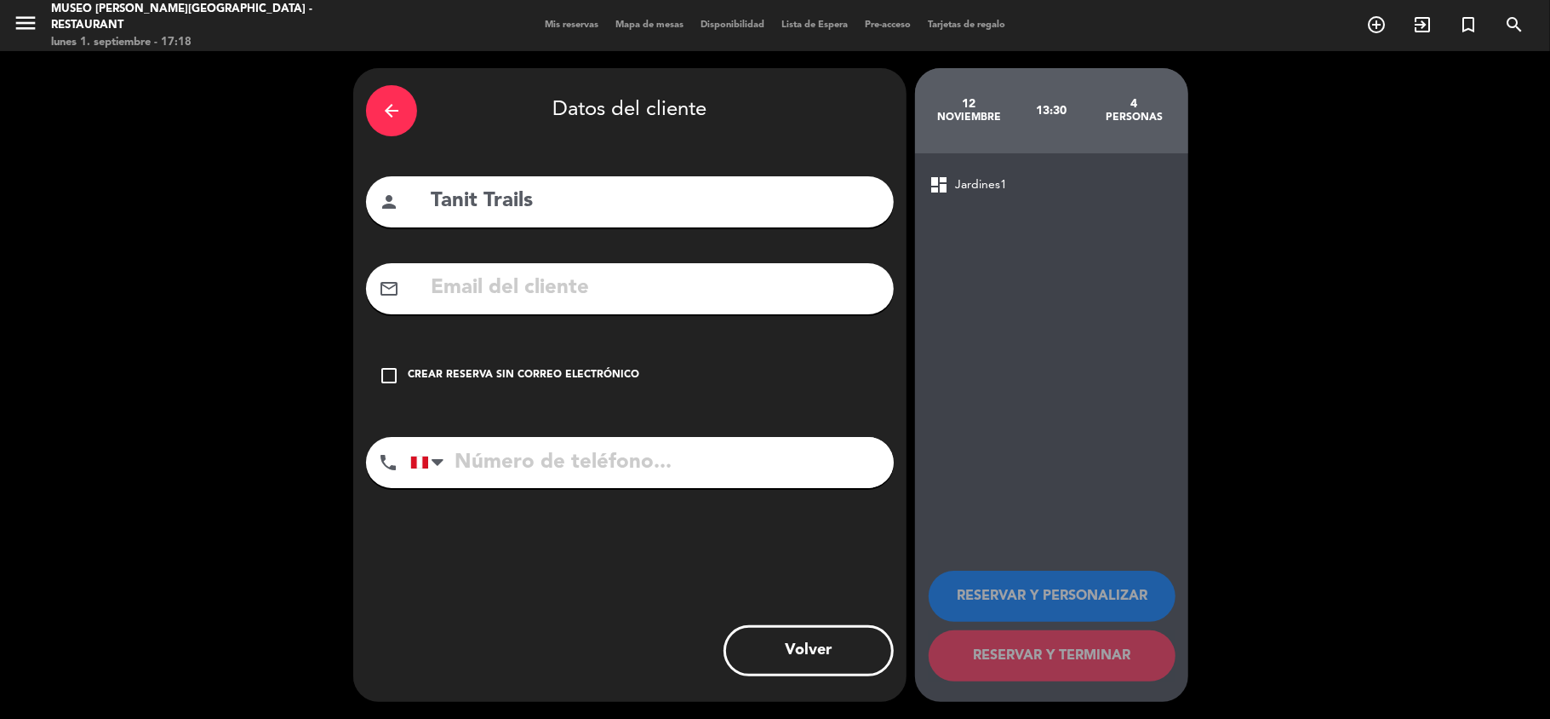
click at [579, 373] on div "Crear reserva sin correo electrónico" at bounding box center [524, 375] width 232 height 17
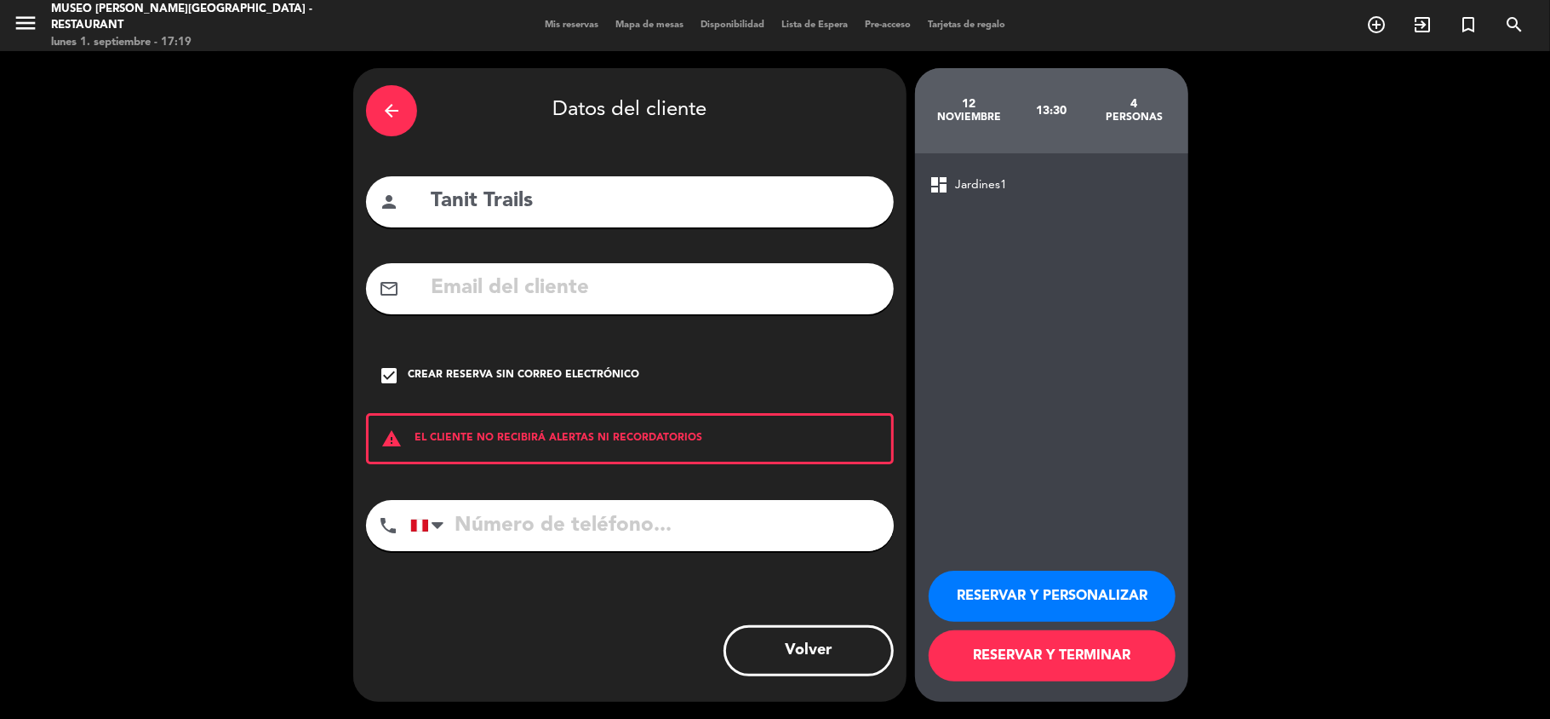
click at [977, 645] on button "RESERVAR Y TERMINAR" at bounding box center [1052, 655] width 247 height 51
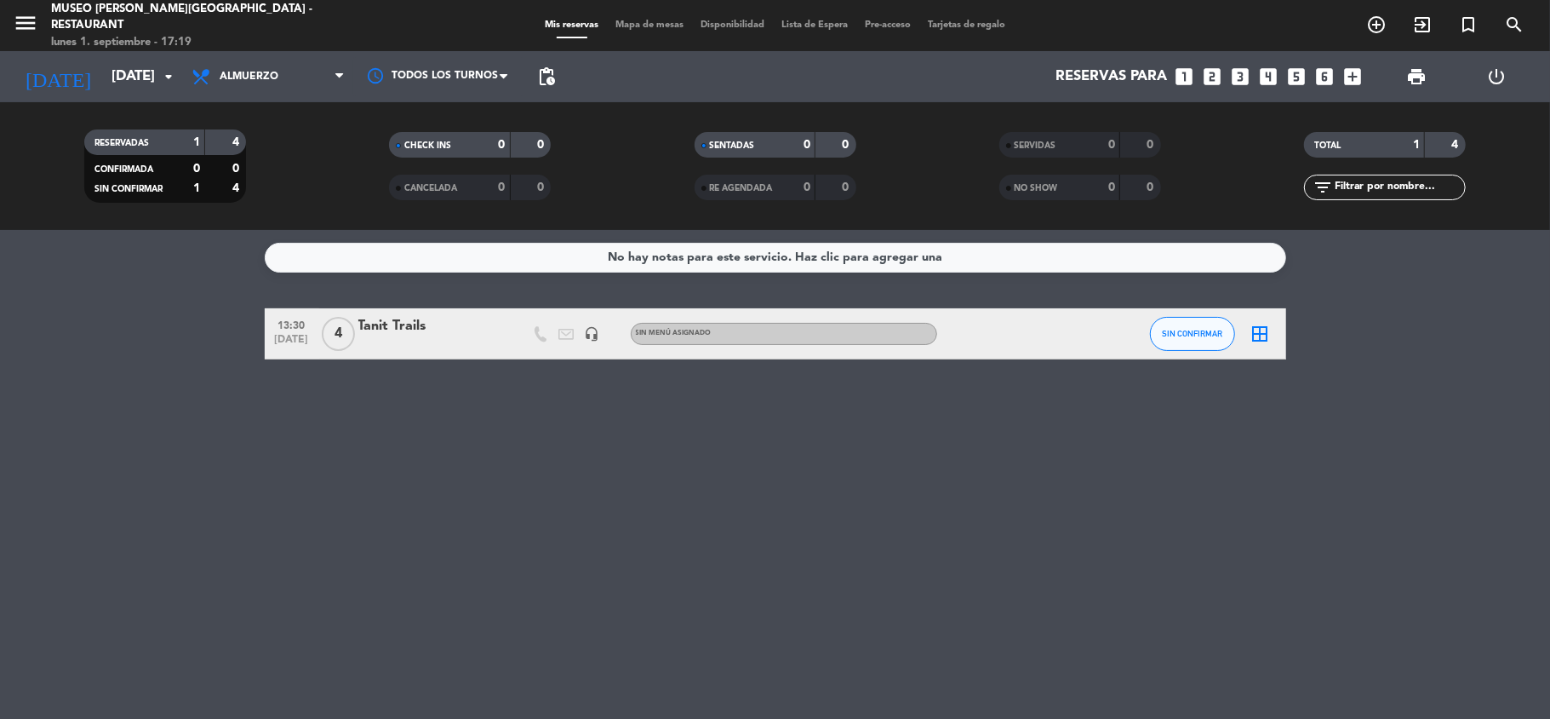
click at [402, 324] on div "Tanit Trails" at bounding box center [430, 326] width 145 height 22
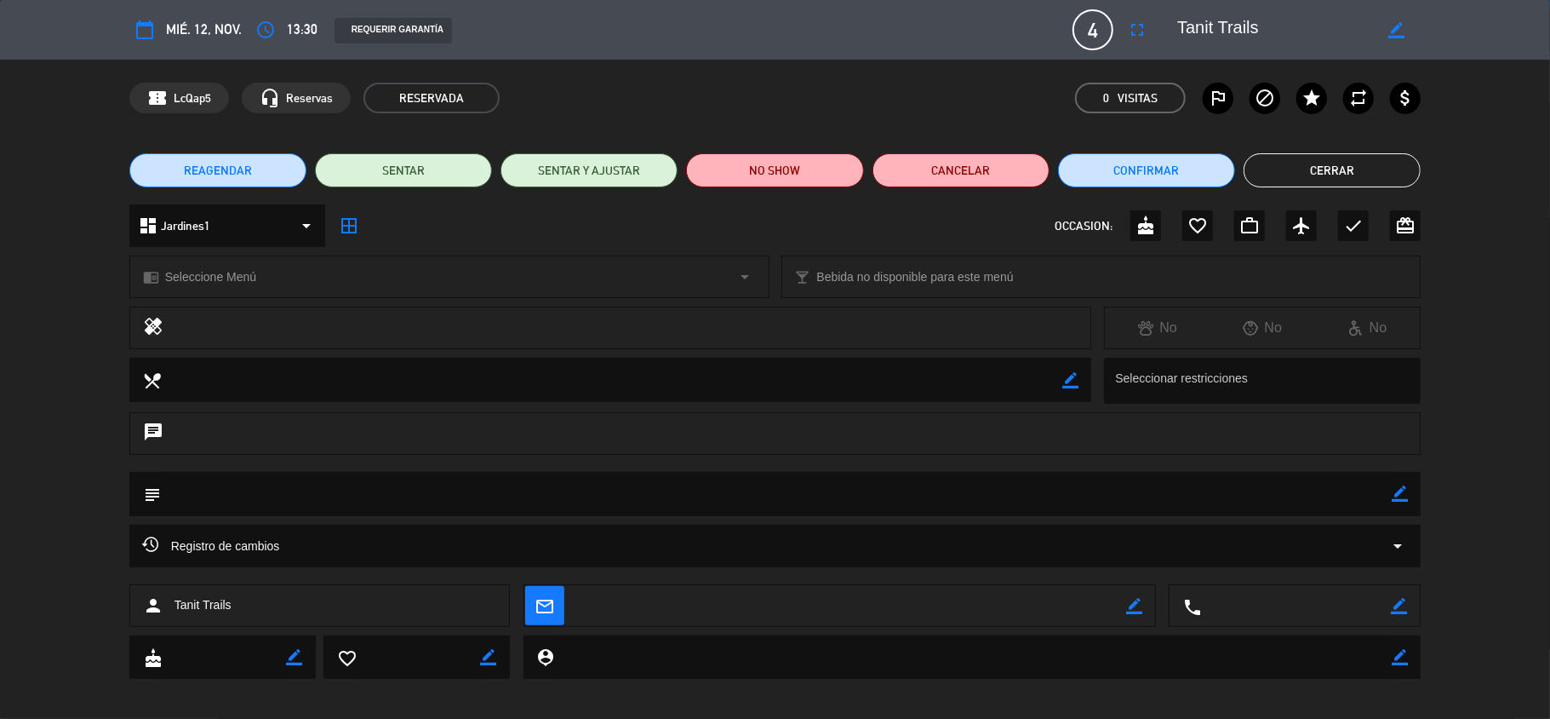
click at [1400, 491] on icon "border_color" at bounding box center [1400, 493] width 16 height 16
click at [1309, 492] on textarea at bounding box center [777, 493] width 1232 height 43
paste textarea "RESERVA PAX MACHU PICCHU EXT. UBC X [DATE] - [DATE]"
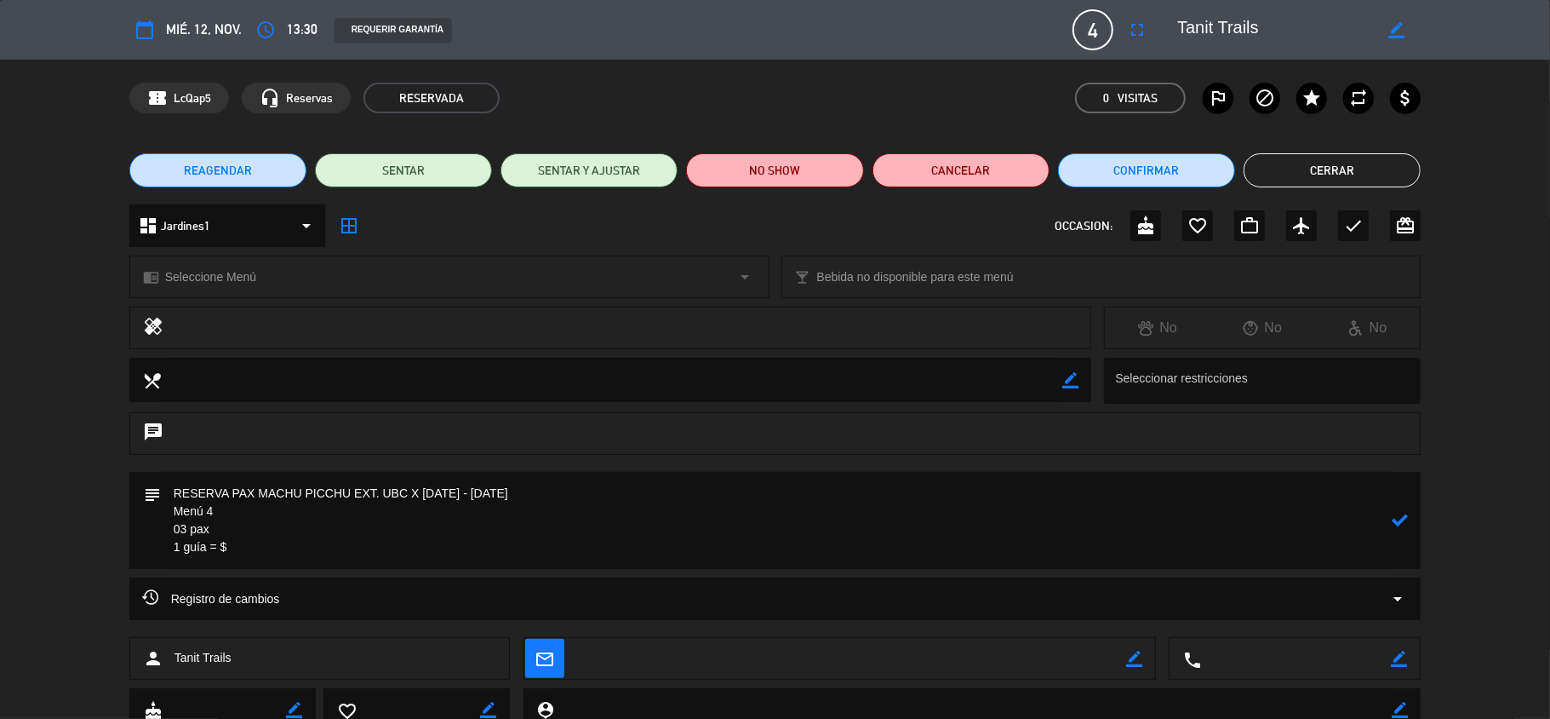
click at [232, 529] on textarea at bounding box center [777, 520] width 1232 height 97
click at [267, 557] on textarea at bounding box center [777, 520] width 1232 height 97
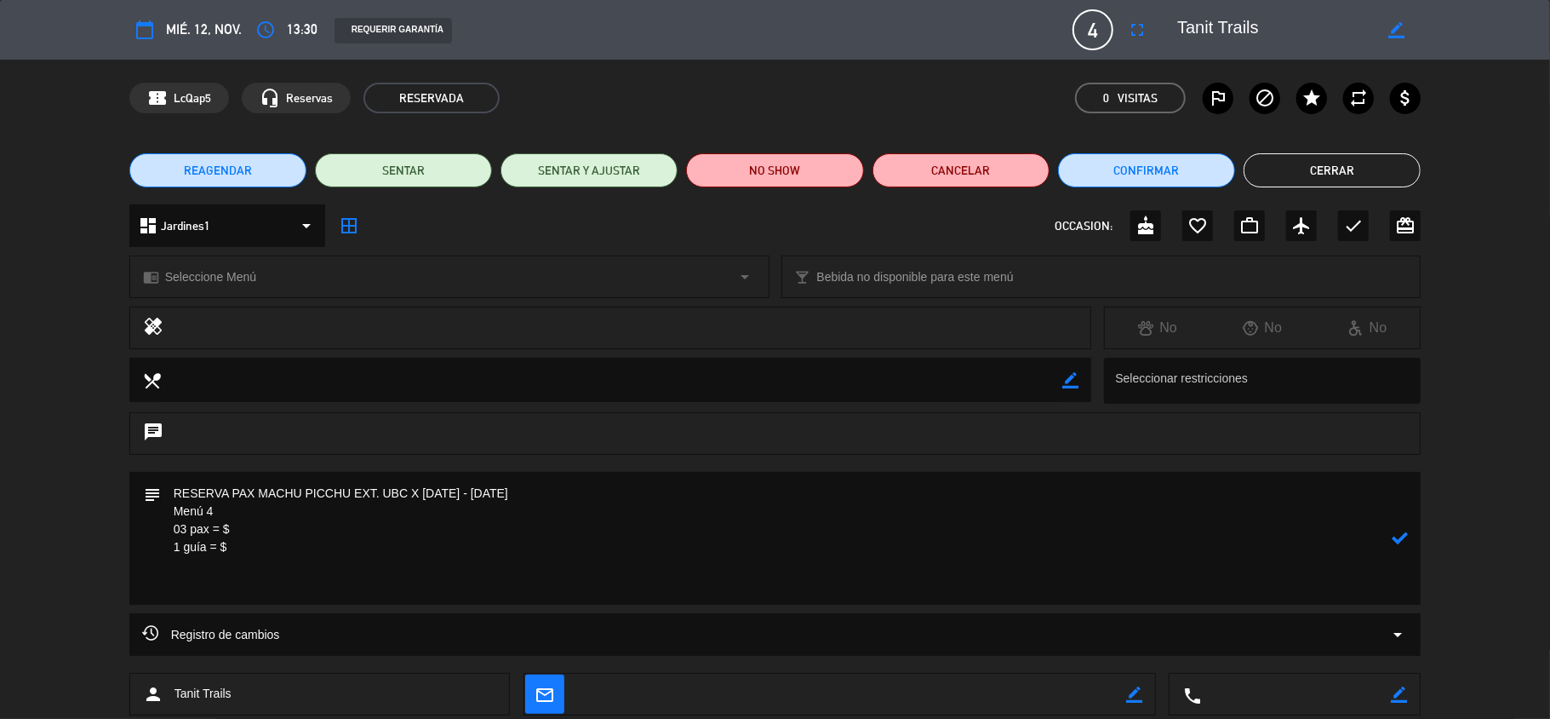
click at [237, 582] on textarea at bounding box center [777, 538] width 1232 height 133
paste textarea "Incluye: 01 Pisco sour chico, 01 agua purificada premium y 01 bebida caliente (…"
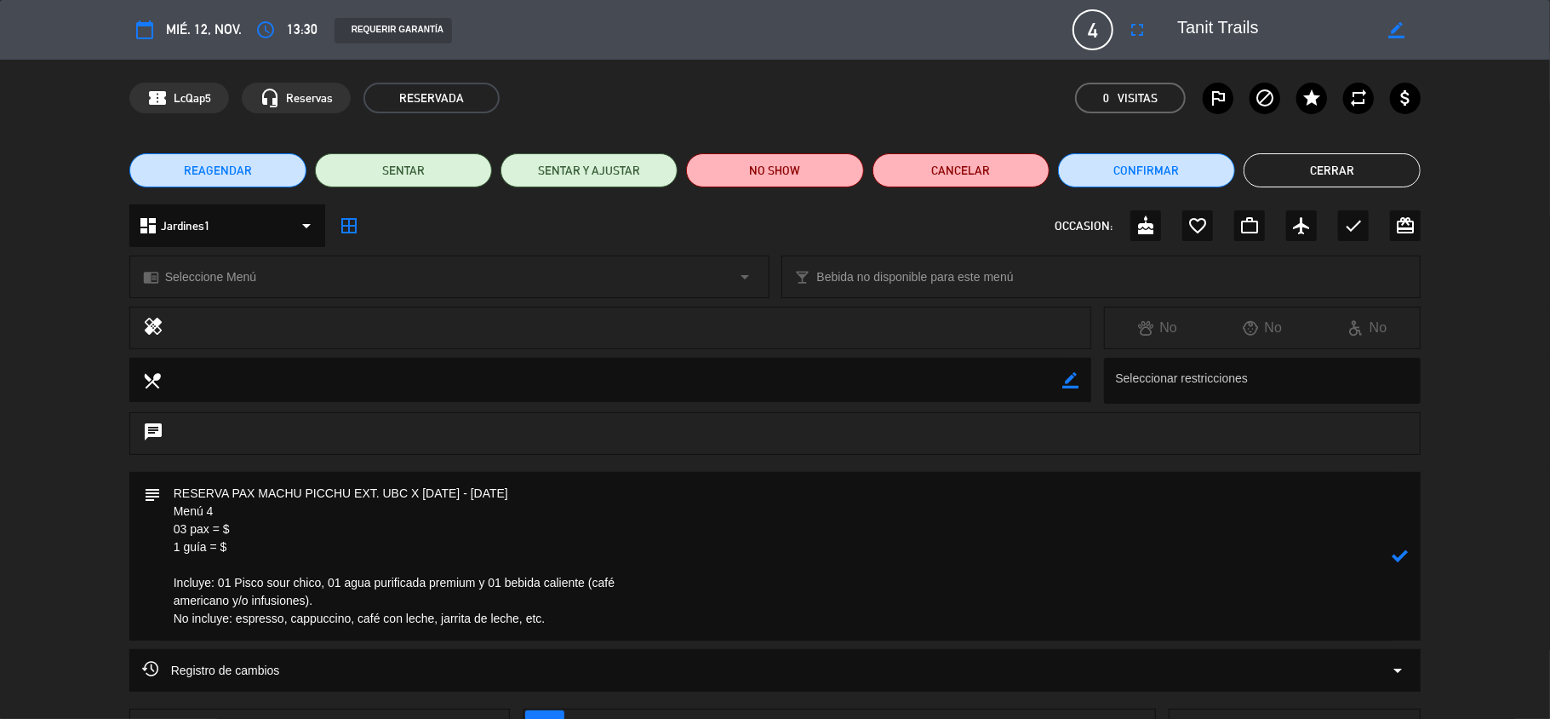
click at [162, 601] on textarea at bounding box center [777, 556] width 1232 height 169
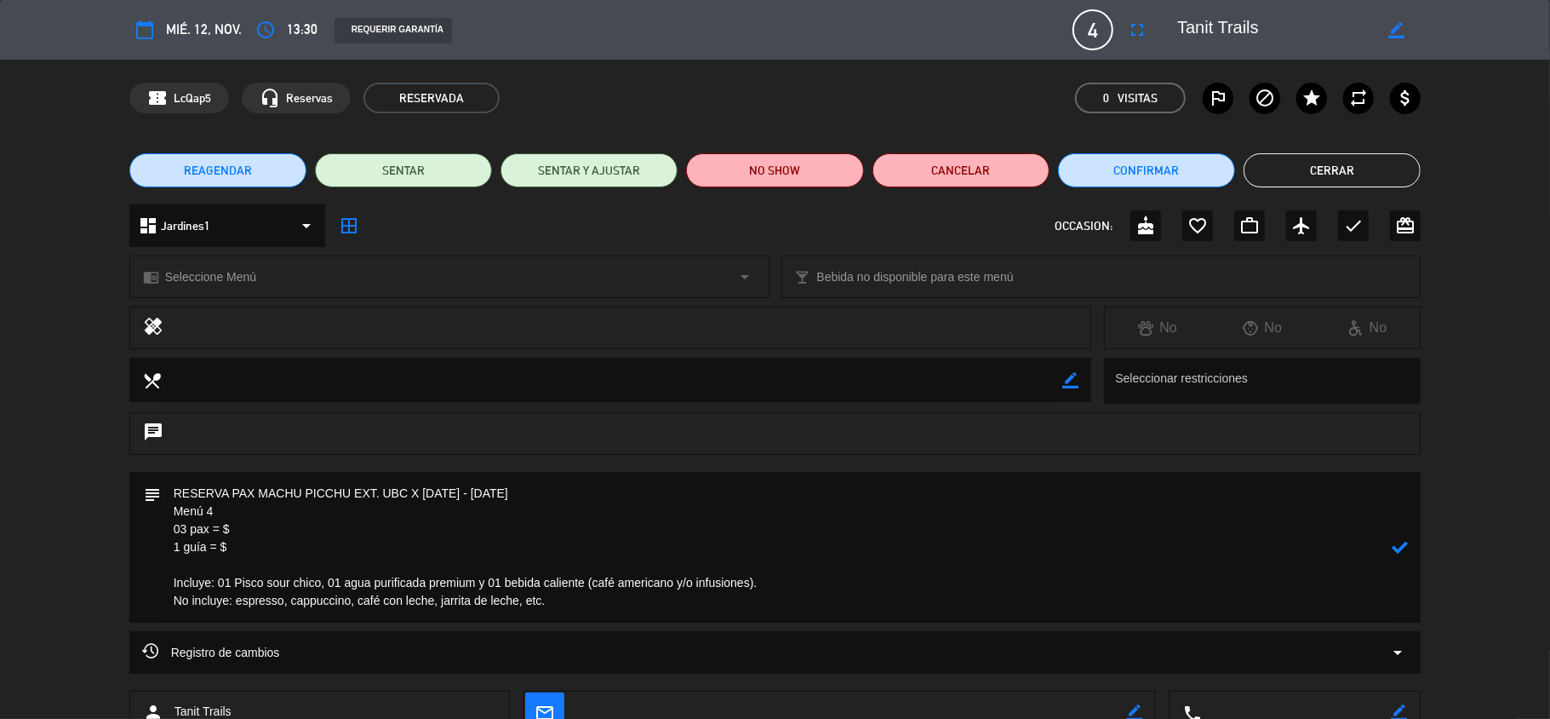
click at [1400, 548] on icon at bounding box center [1400, 547] width 16 height 16
click at [222, 279] on span "Seleccione Menú" at bounding box center [210, 277] width 91 height 20
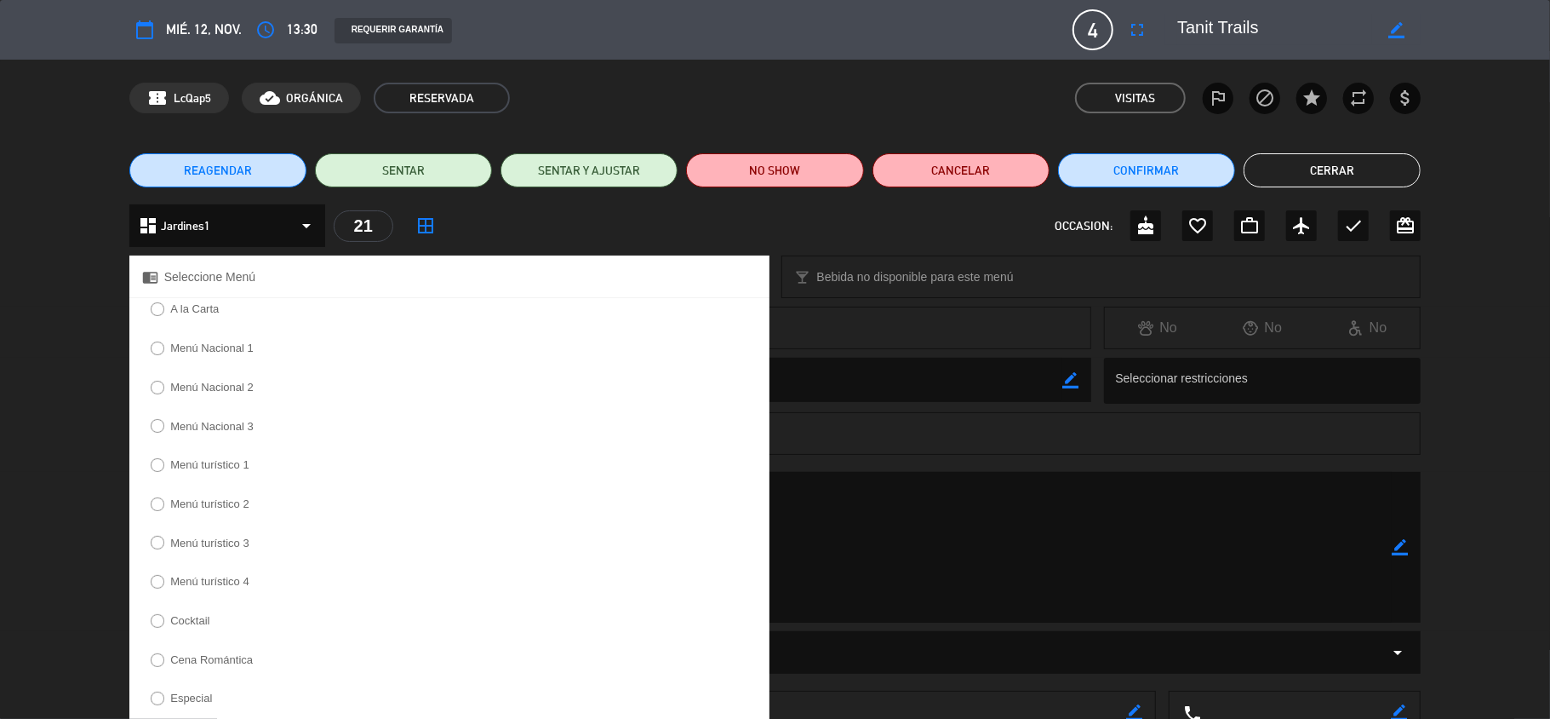
scroll to position [226, 0]
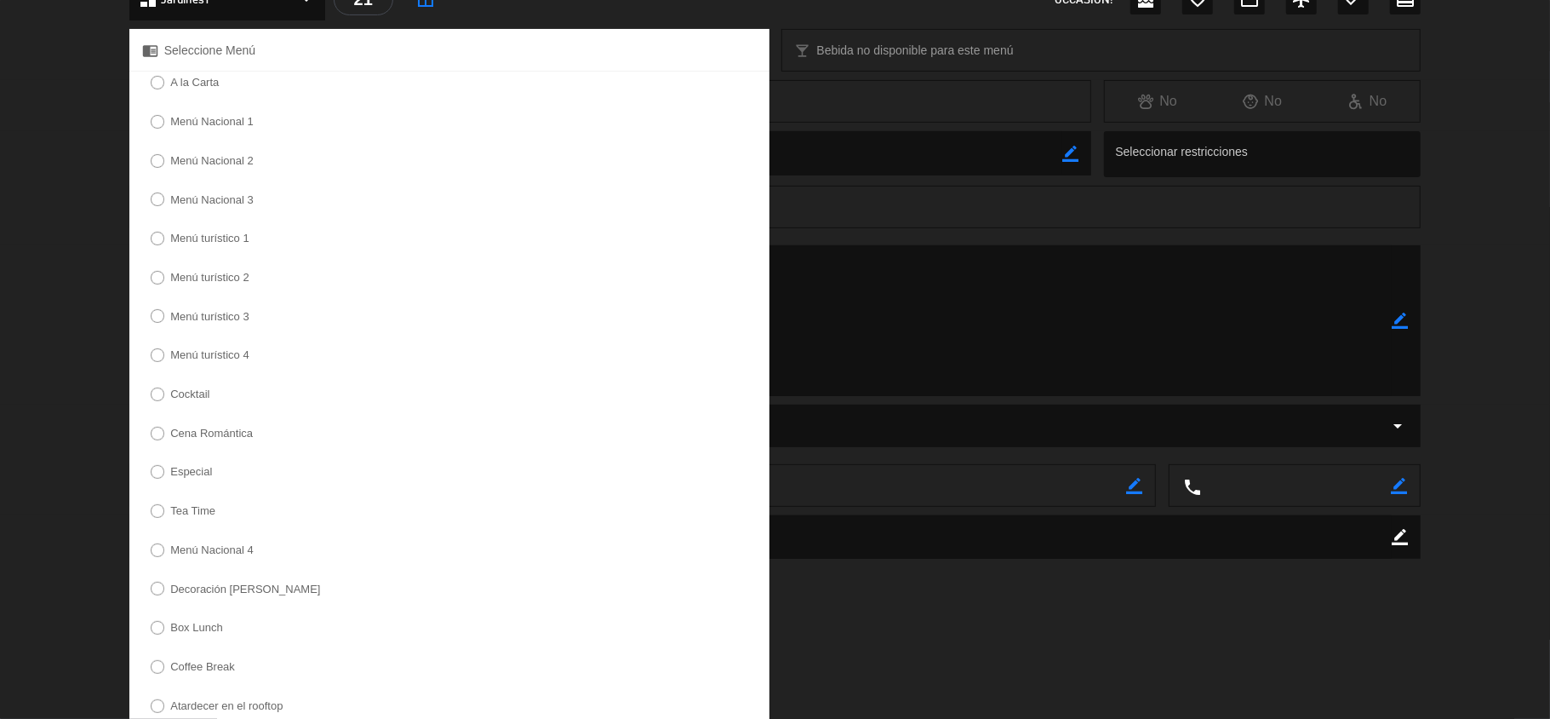
click at [209, 364] on label "Menú turístico 4" at bounding box center [200, 357] width 117 height 27
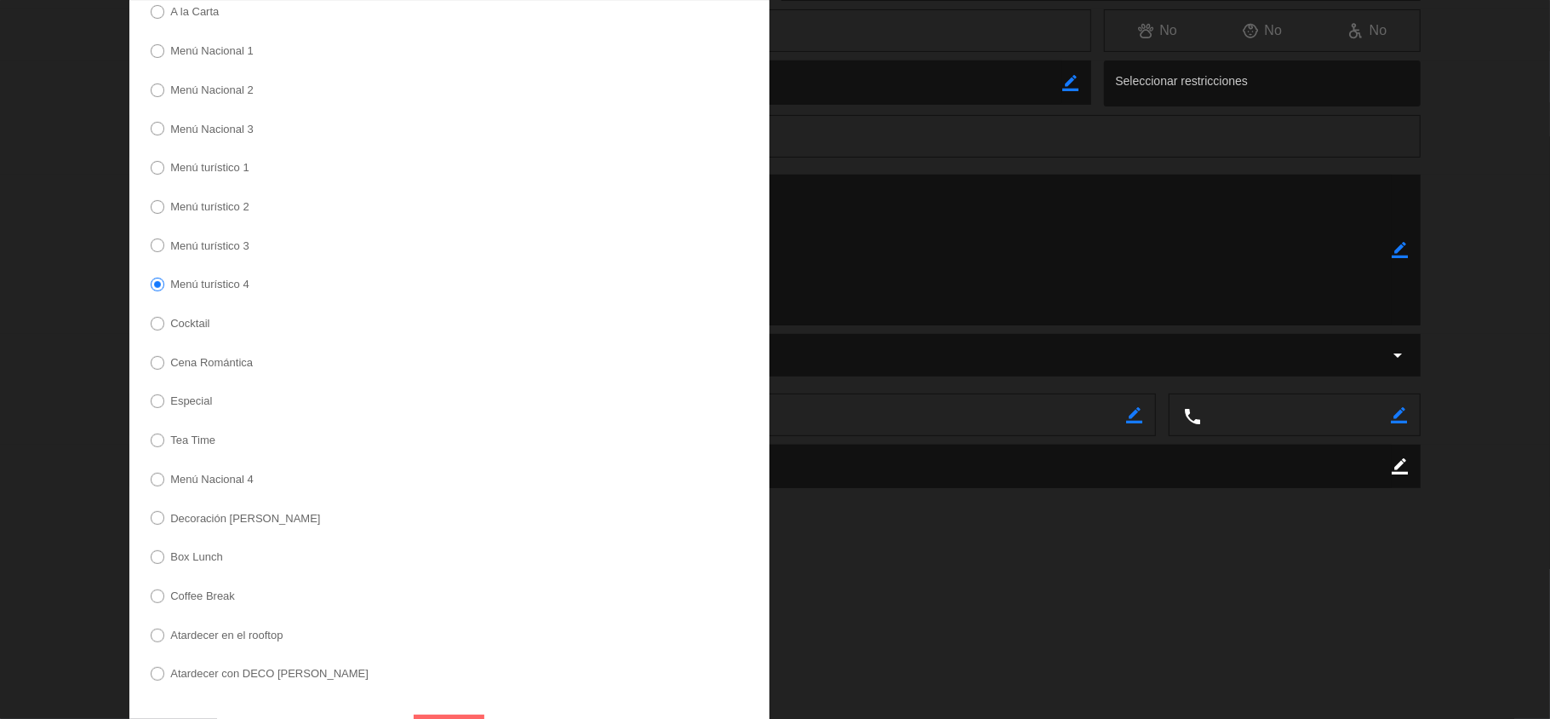
scroll to position [351, 0]
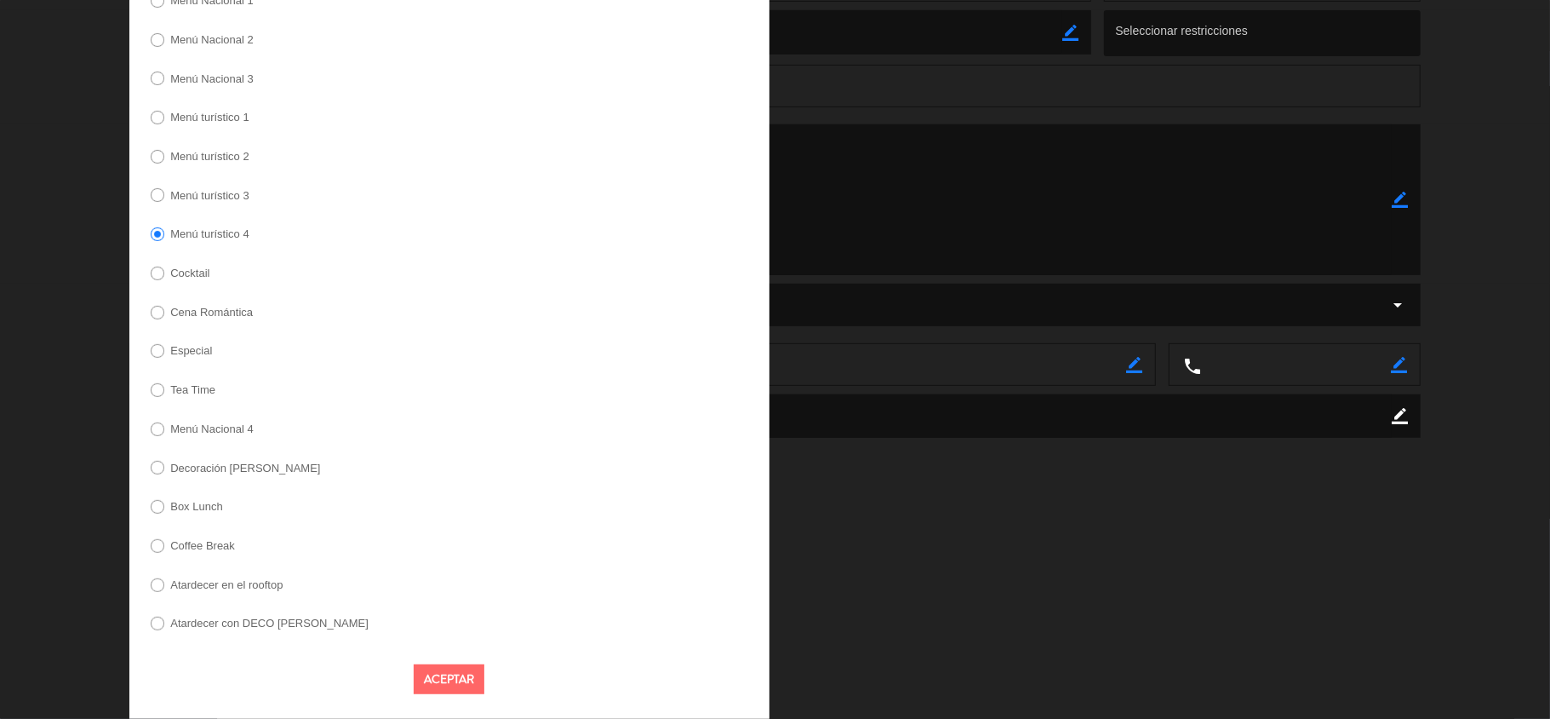
click at [436, 675] on button "Aceptar" at bounding box center [449, 679] width 71 height 30
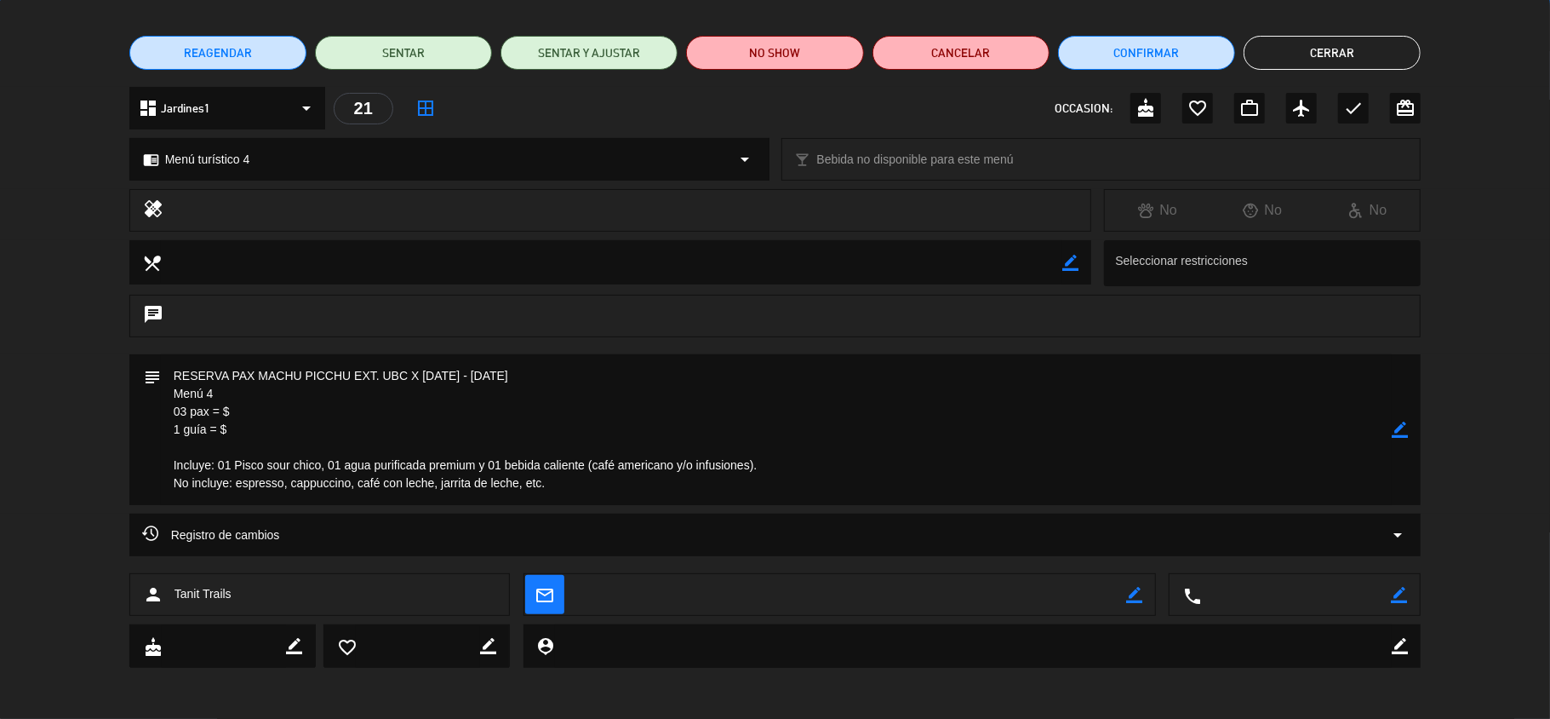
scroll to position [117, 0]
click at [1500, 389] on div "subject border_color" at bounding box center [775, 434] width 1550 height 159
drag, startPoint x: 271, startPoint y: 419, endPoint x: 332, endPoint y: 424, distance: 61.5
click at [271, 419] on textarea at bounding box center [777, 430] width 1232 height 151
click at [1398, 427] on icon "border_color" at bounding box center [1400, 430] width 16 height 16
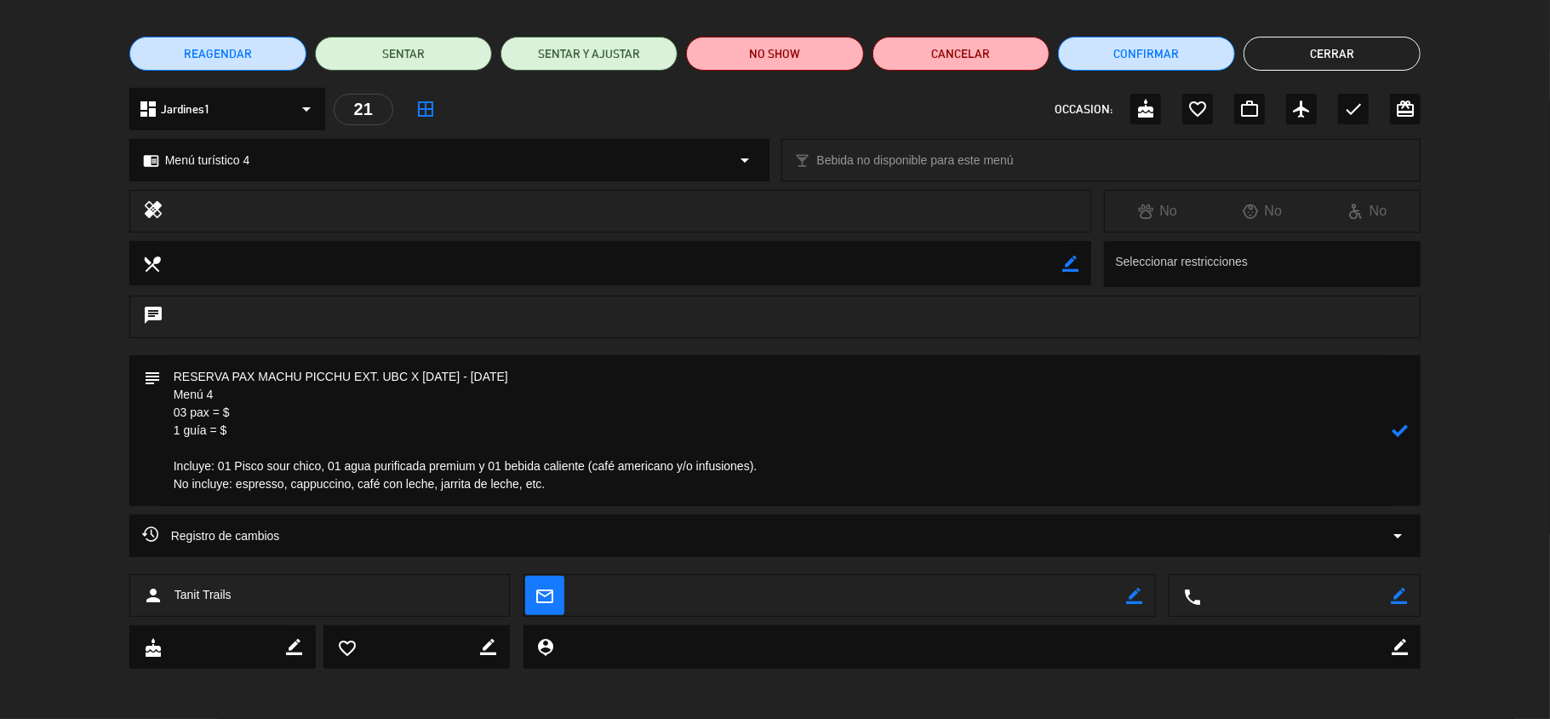
click at [307, 416] on textarea at bounding box center [777, 430] width 1232 height 151
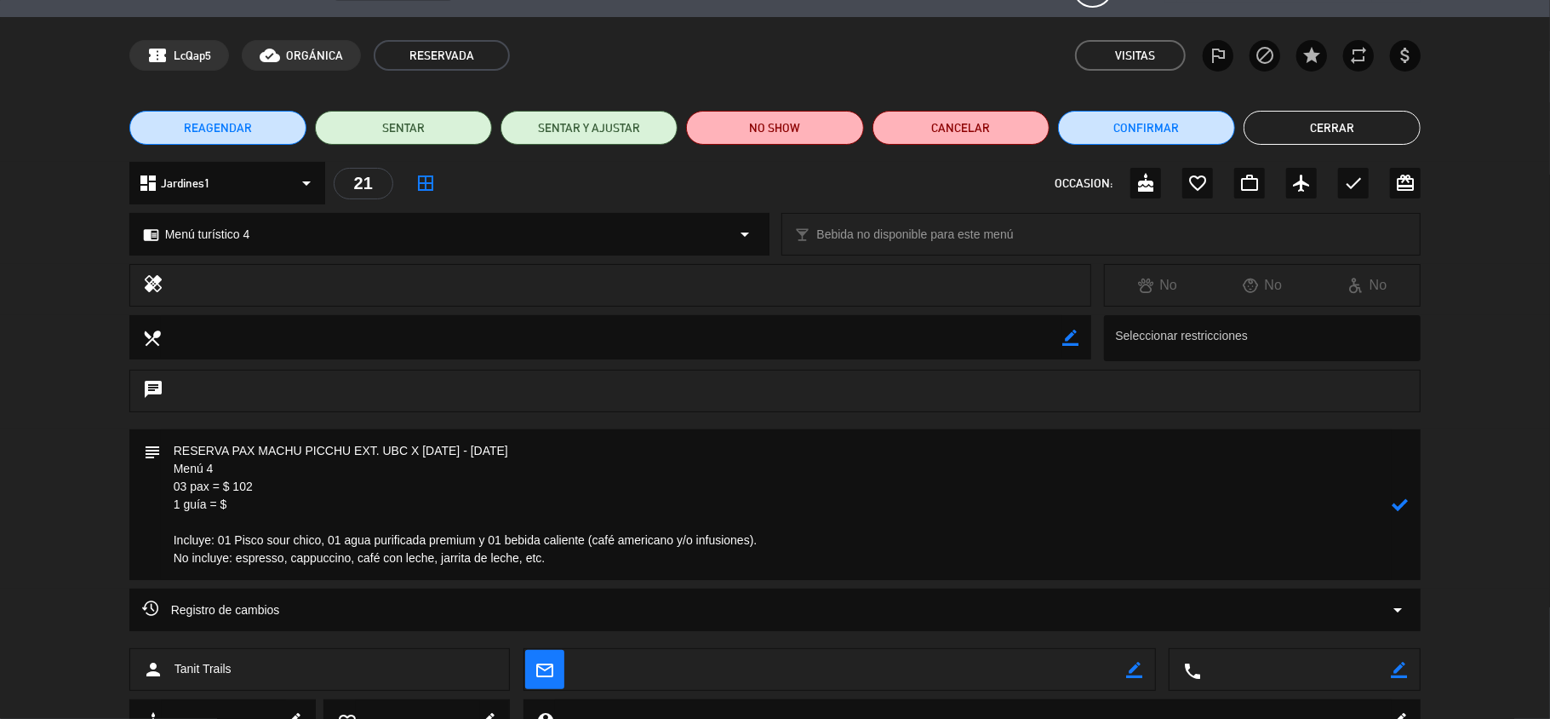
scroll to position [3, 0]
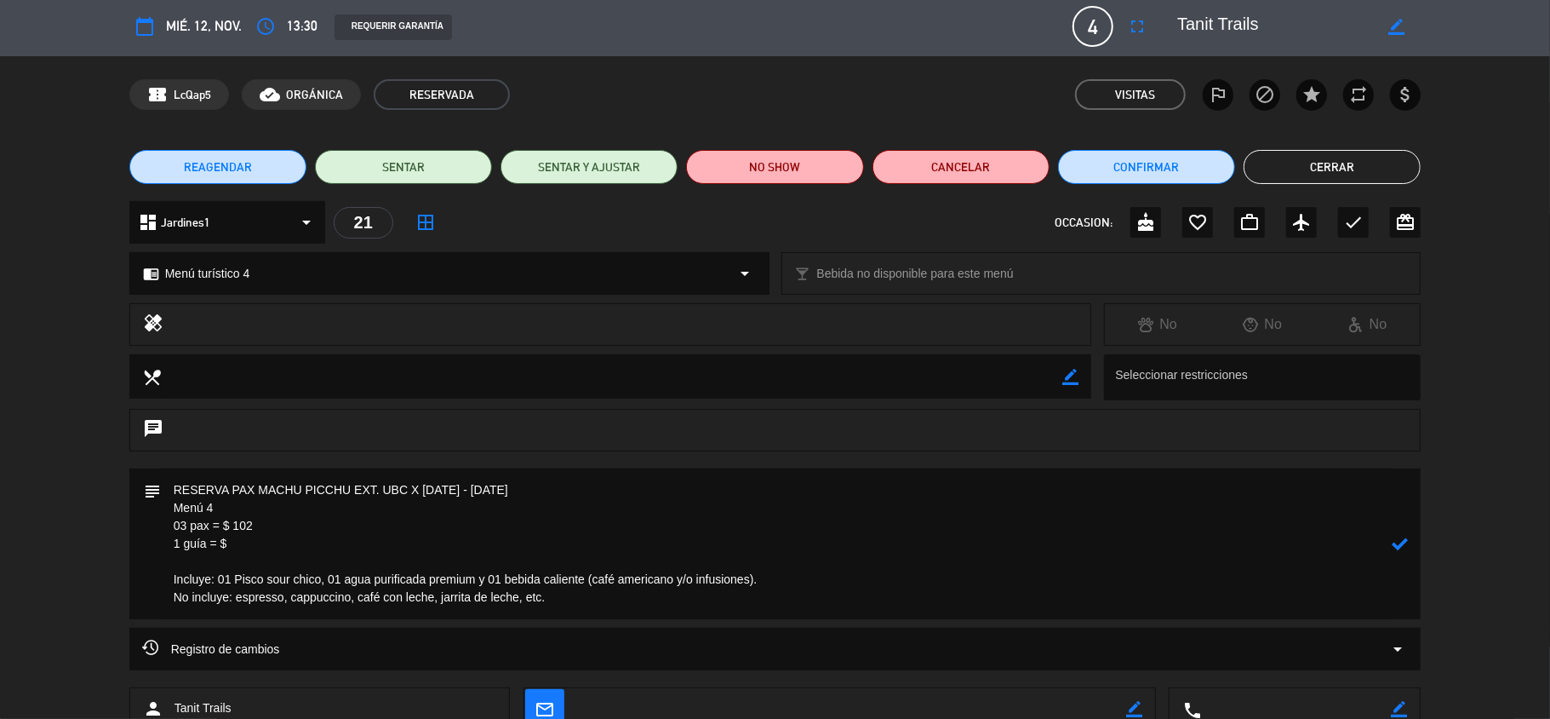
click at [273, 548] on textarea at bounding box center [777, 543] width 1232 height 151
click at [274, 550] on textarea at bounding box center [777, 543] width 1232 height 151
type textarea "RESERVA PAX MACHU PICCHU EXT. UBC X [DATE] - [DATE] Menú 4 03 pax = $ 102 1 guí…"
click at [1403, 542] on icon at bounding box center [1400, 544] width 16 height 16
click at [1303, 169] on button "Cerrar" at bounding box center [1332, 167] width 177 height 34
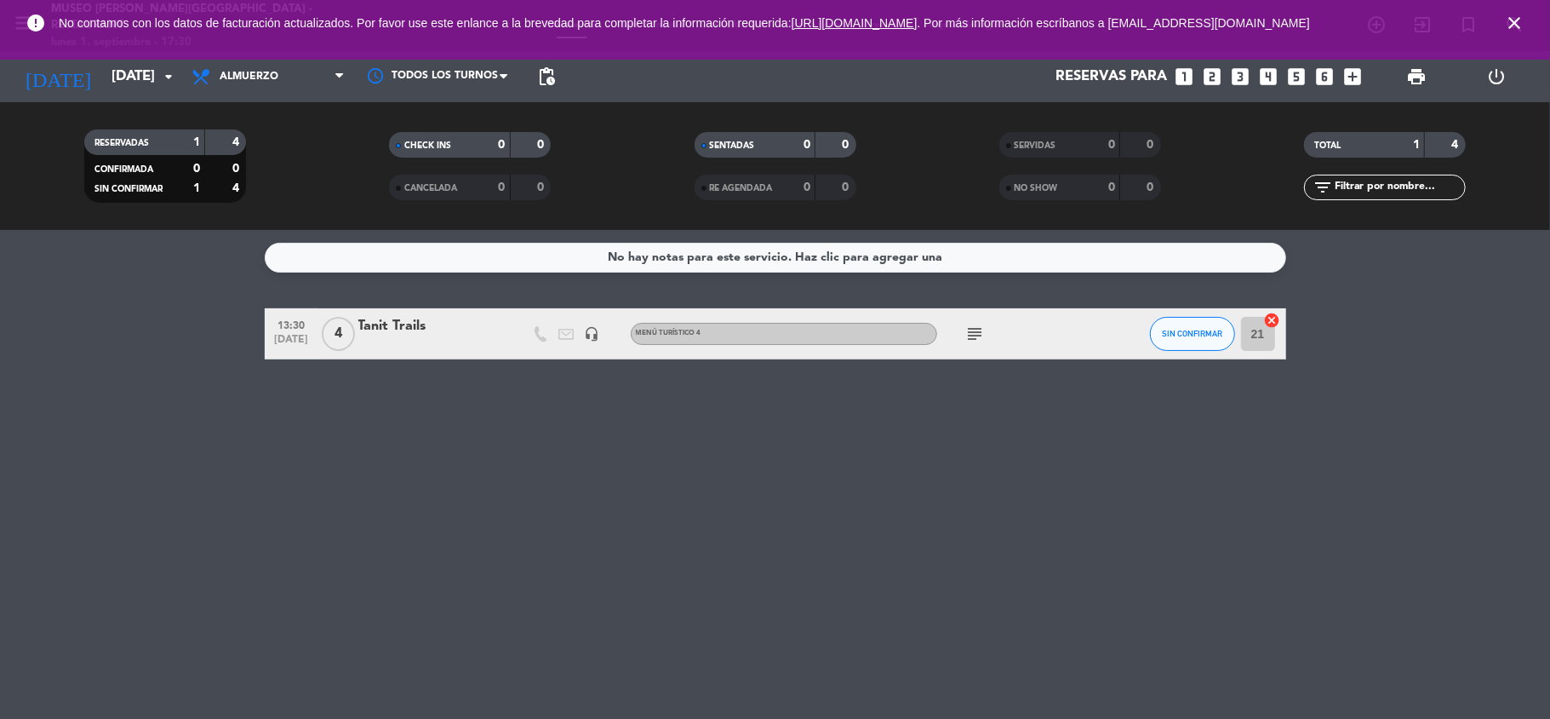
click at [1507, 18] on icon "close" at bounding box center [1515, 23] width 20 height 20
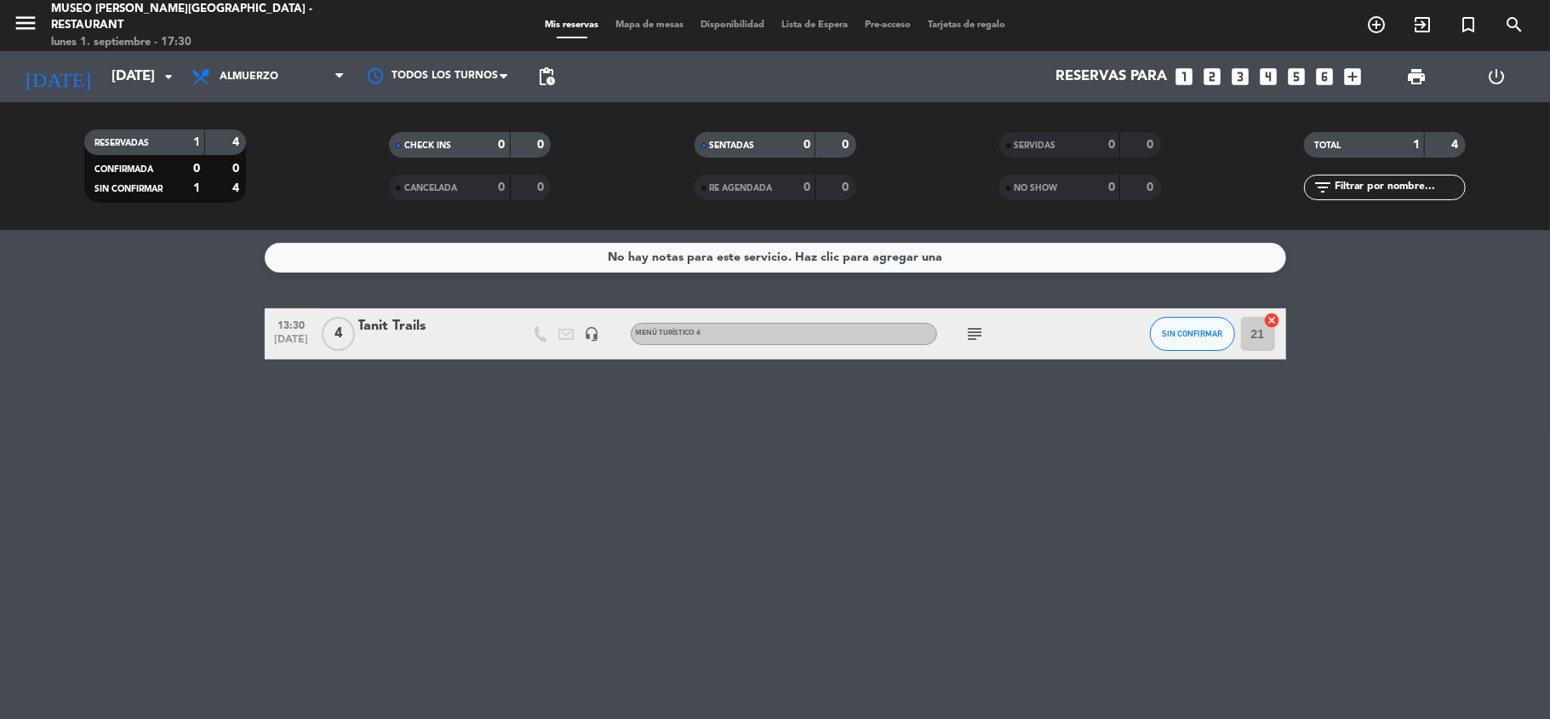
click at [662, 25] on span "Mapa de mesas" at bounding box center [649, 24] width 85 height 9
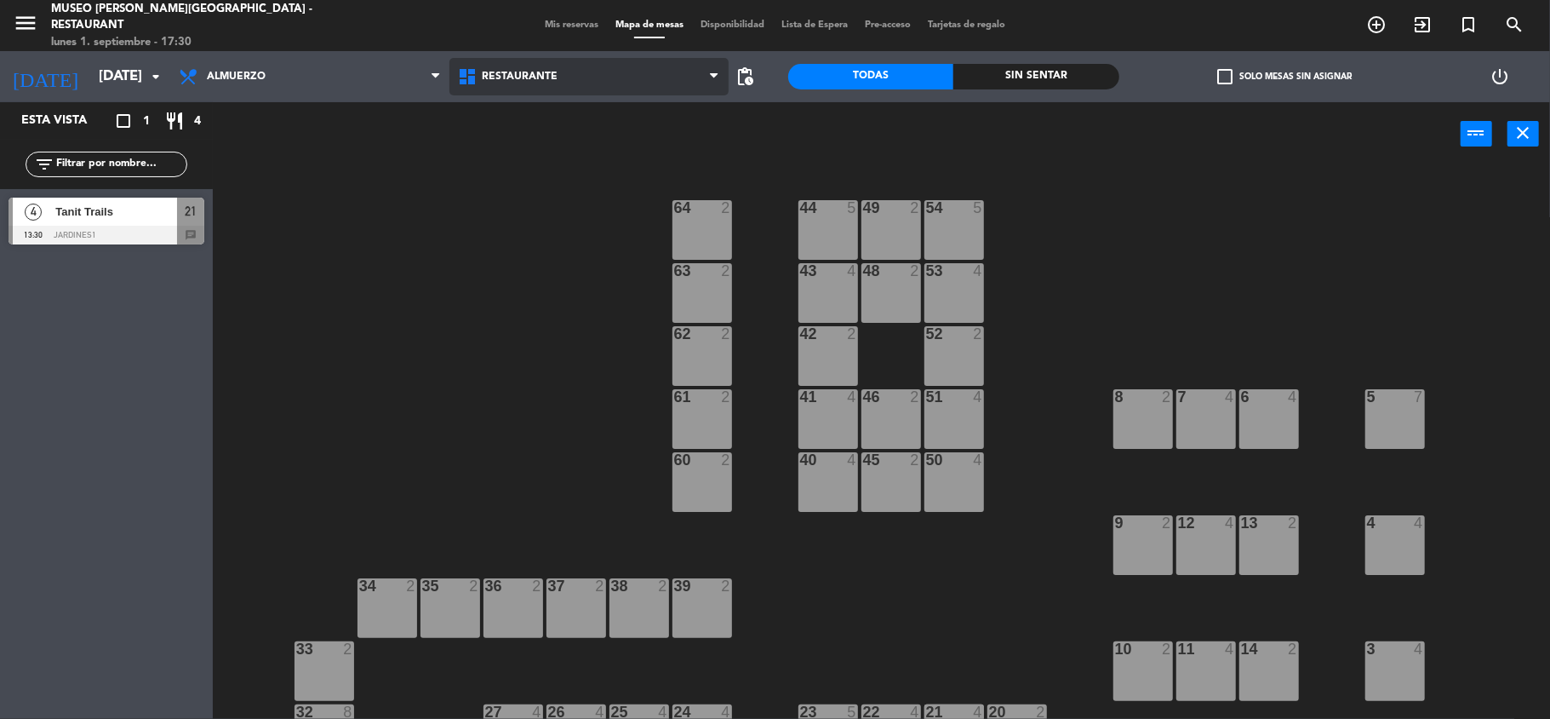
click at [583, 77] on span "Restaurante" at bounding box center [589, 76] width 279 height 37
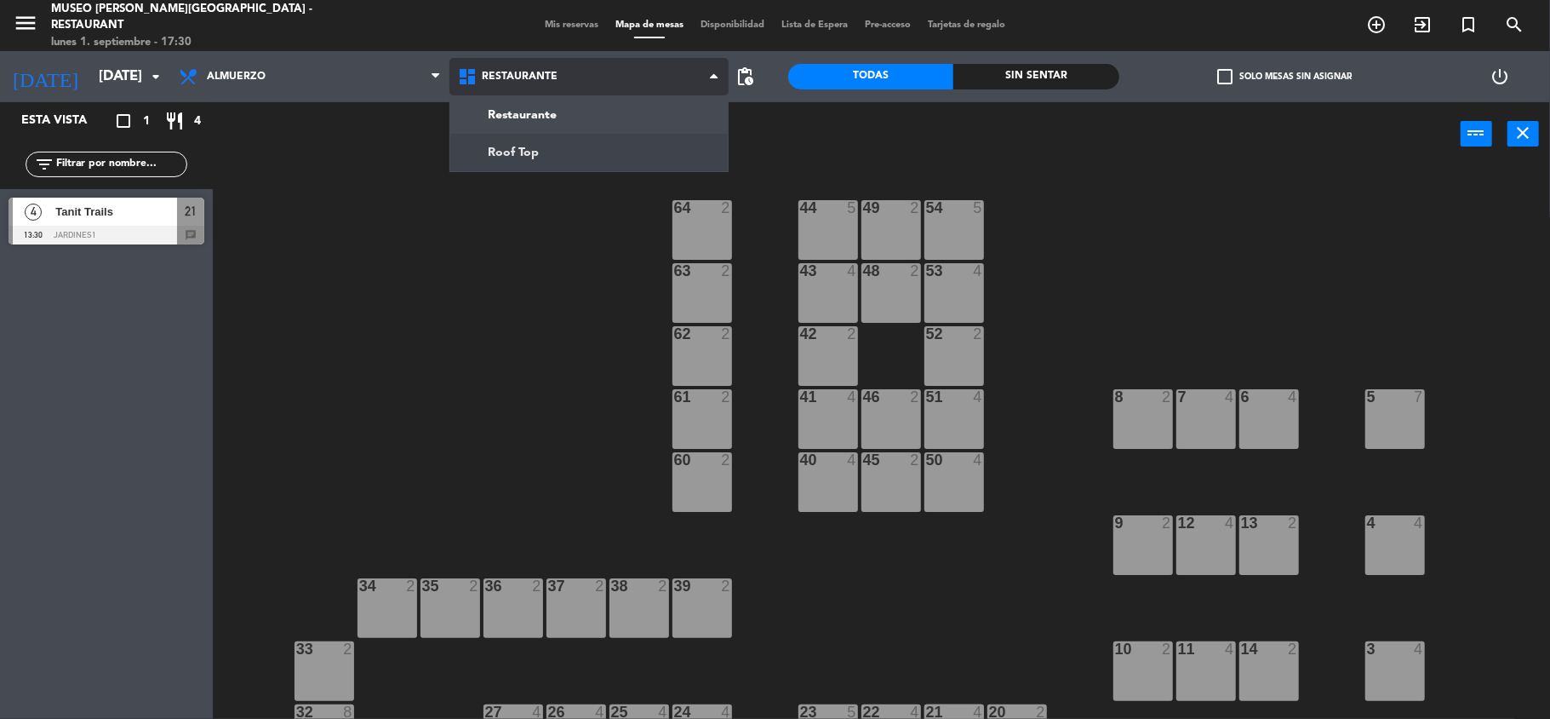
click at [548, 145] on ng-component "menu [GEOGRAPHIC_DATA][PERSON_NAME] - Restaurant [DATE] 1. septiembre - 17:30 M…" at bounding box center [775, 361] width 1550 height 722
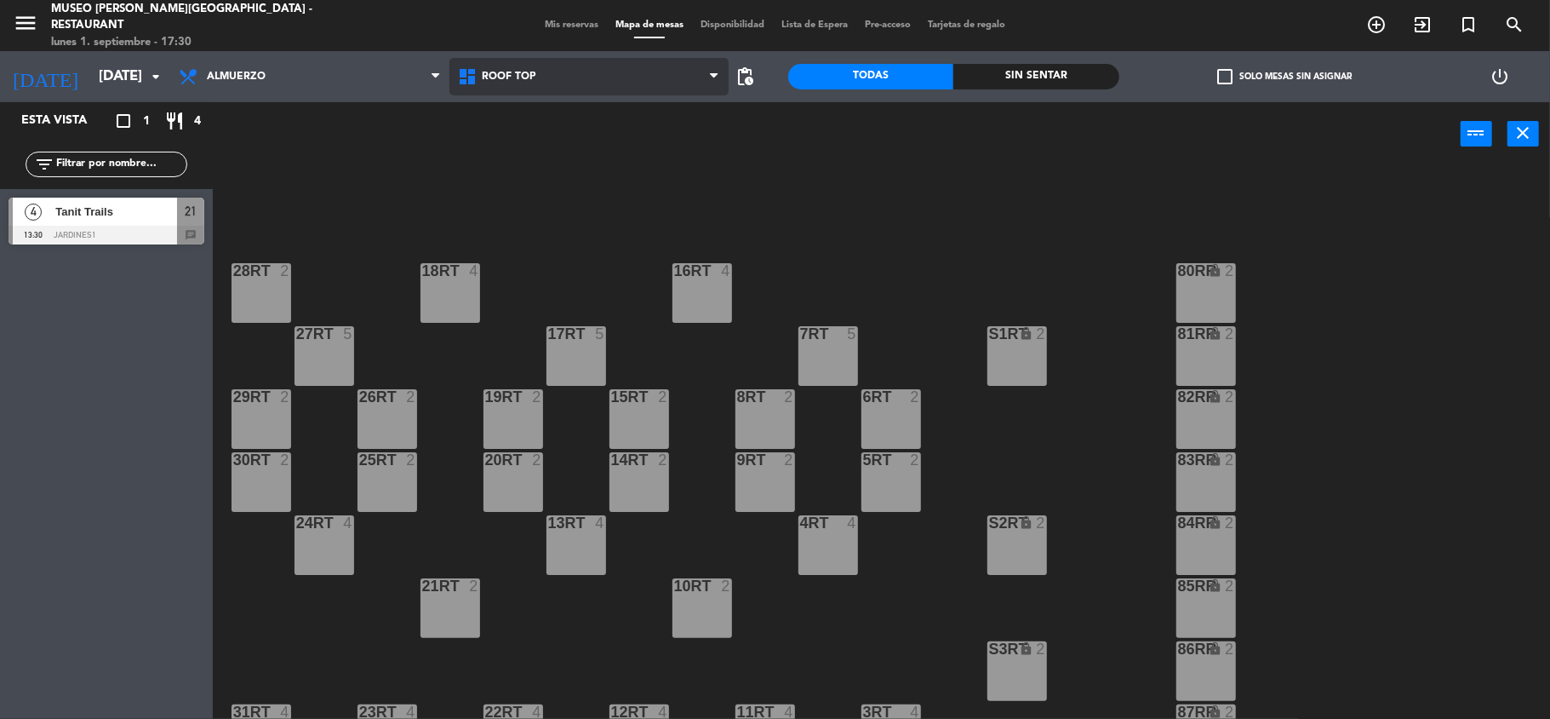
click at [540, 65] on span "Roof Top" at bounding box center [589, 76] width 279 height 37
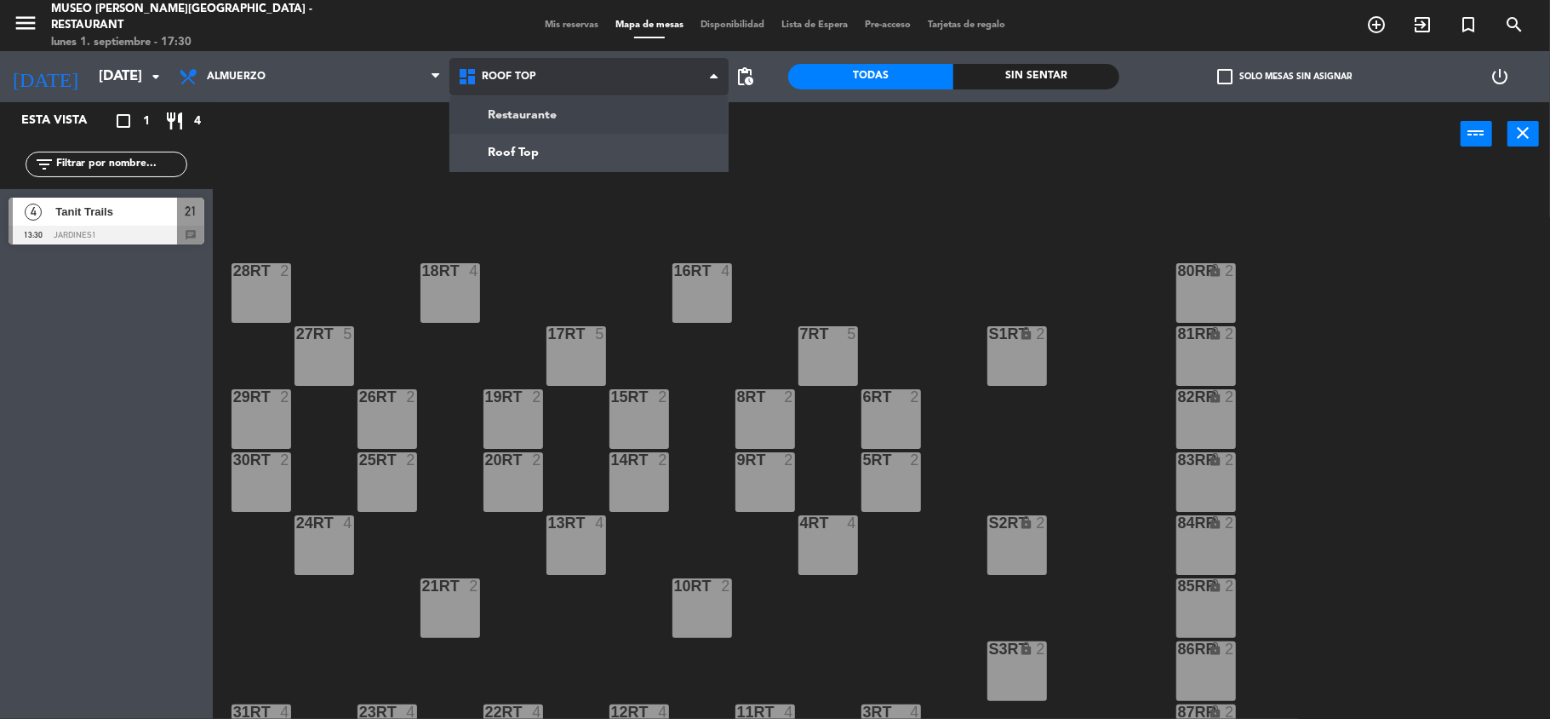
click at [536, 109] on ng-component "menu [GEOGRAPHIC_DATA][PERSON_NAME] - Restaurant [DATE] 1. septiembre - 17:30 M…" at bounding box center [775, 361] width 1550 height 722
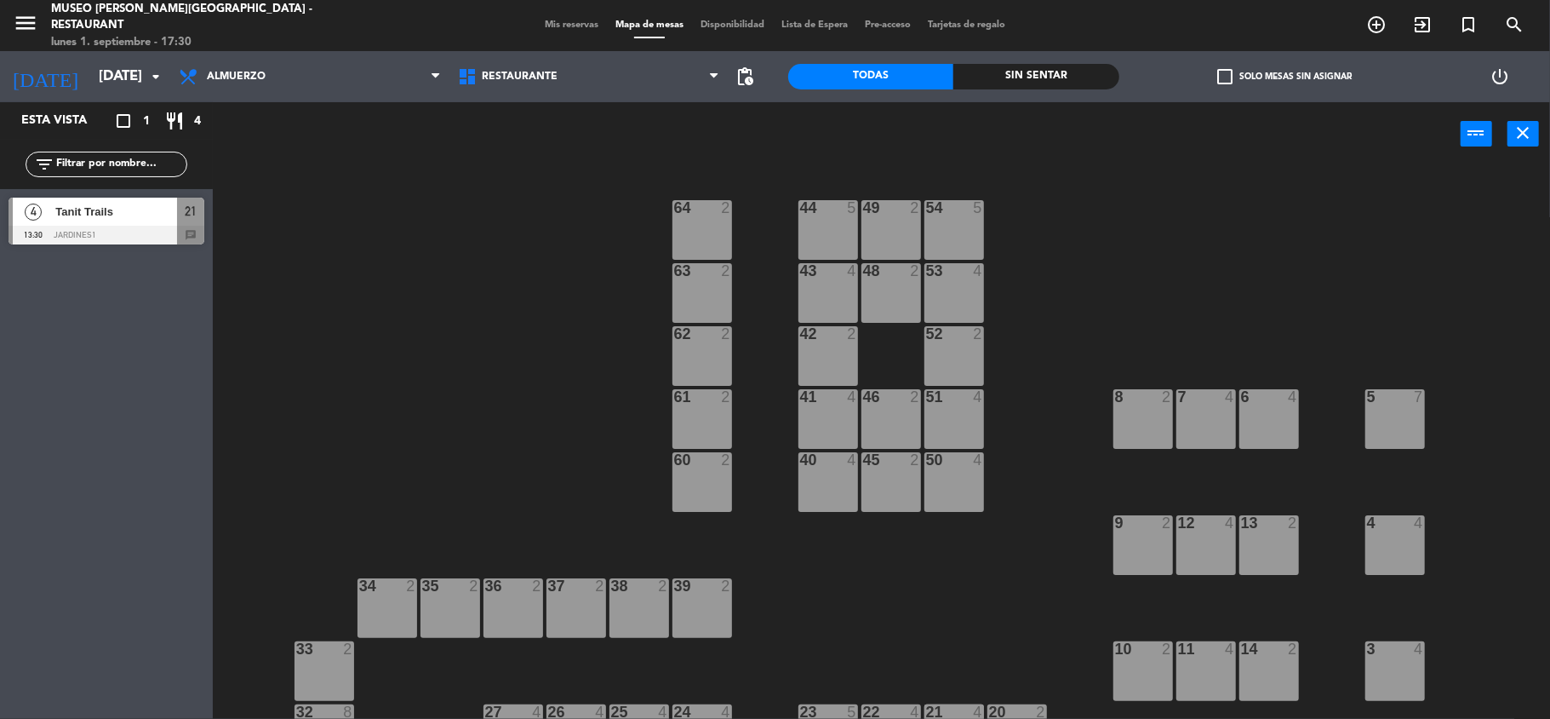
click at [85, 164] on input "text" at bounding box center [120, 164] width 132 height 19
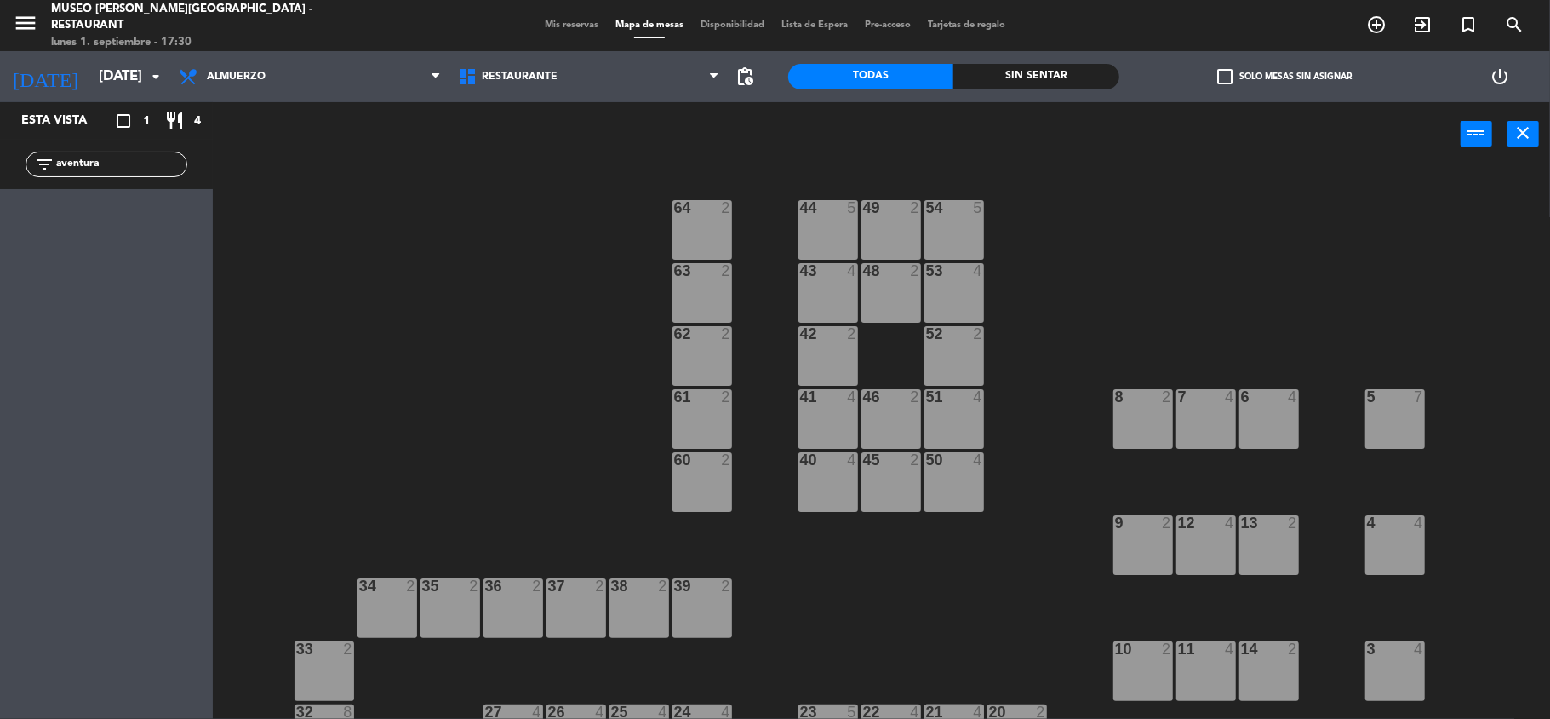
click at [460, 338] on div "44 5 49 2 54 5 64 2 48 2 53 4 63 2 43 4 62 2 42 2 52 2 41 4 46 2 51 4 61 2 7 4 …" at bounding box center [889, 445] width 1322 height 553
click at [1226, 328] on div "44 5 49 2 54 5 64 2 48 2 53 4 63 2 43 4 62 2 42 2 52 2 41 4 46 2 51 4 61 2 7 4 …" at bounding box center [889, 445] width 1322 height 553
click at [1183, 253] on div "44 5 49 2 54 5 64 2 48 2 53 4 63 2 43 4 62 2 42 2 52 2 41 4 46 2 51 4 61 2 7 4 …" at bounding box center [889, 445] width 1322 height 553
drag, startPoint x: 113, startPoint y: 158, endPoint x: 0, endPoint y: 164, distance: 113.4
click at [0, 164] on div "filter_list aventura" at bounding box center [106, 164] width 213 height 49
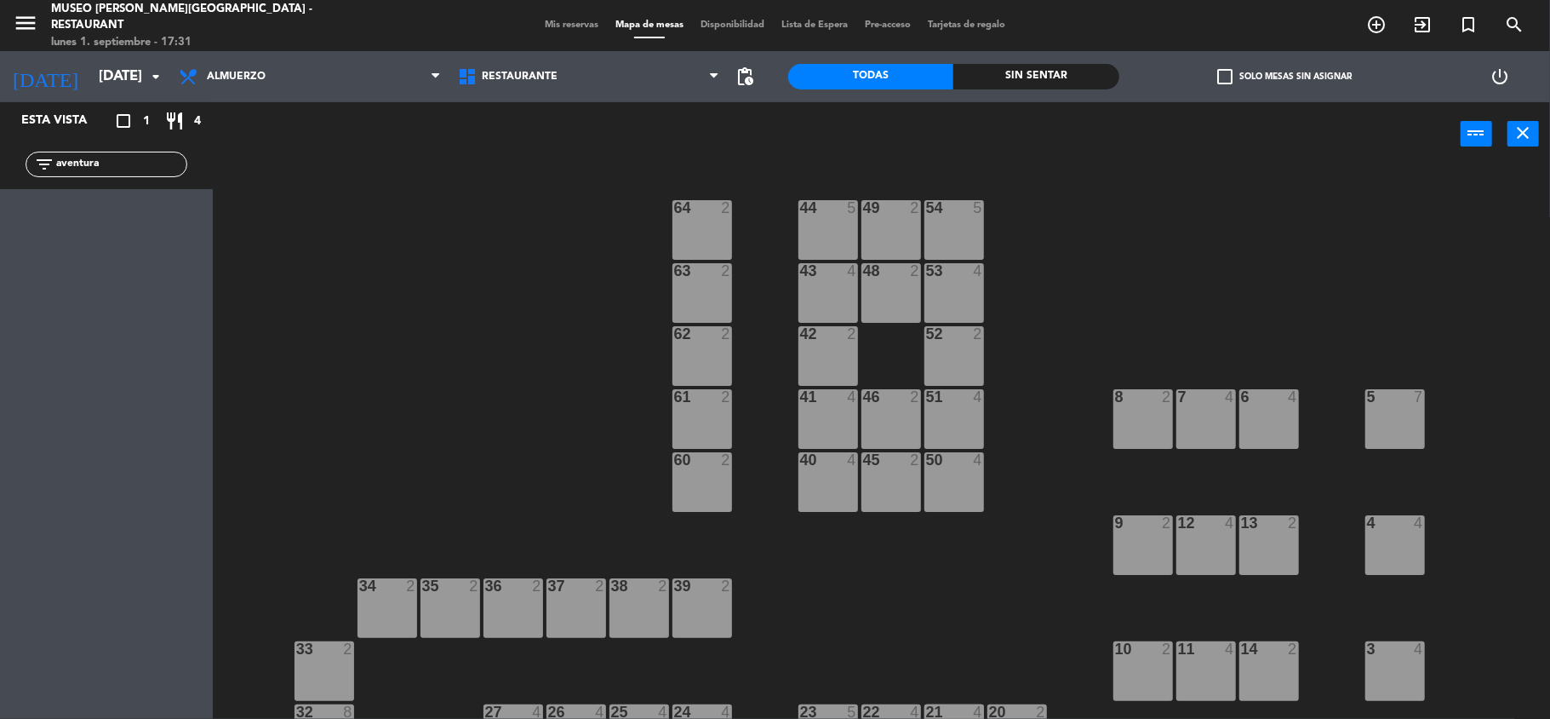
type input "a"
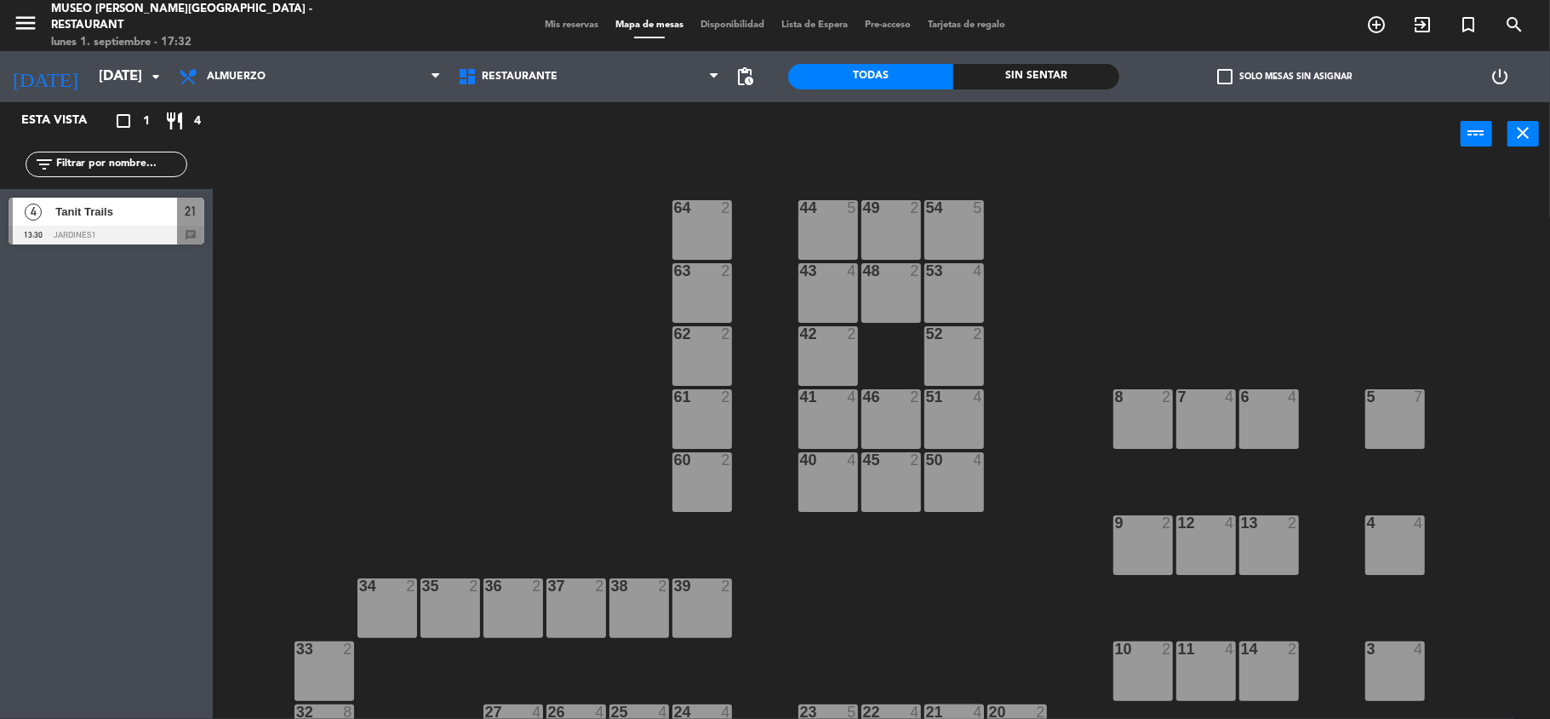
click at [471, 233] on div "44 5 49 2 54 5 64 2 48 2 53 4 63 2 43 4 62 2 42 2 52 2 41 4 46 2 51 4 61 2 7 4 …" at bounding box center [889, 445] width 1322 height 553
click at [557, 21] on span "Mis reservas" at bounding box center [571, 24] width 71 height 9
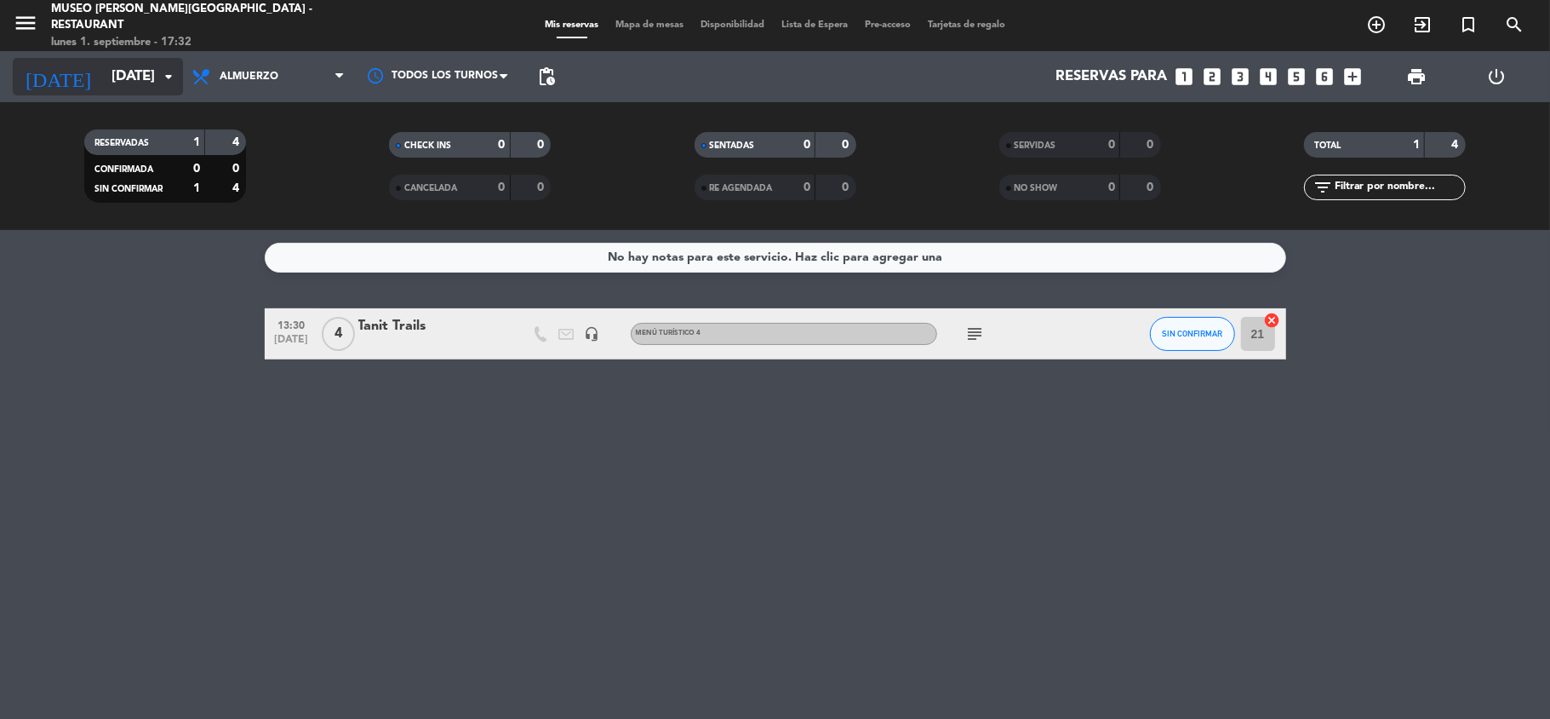
click at [126, 72] on input "[DATE]" at bounding box center [195, 76] width 184 height 33
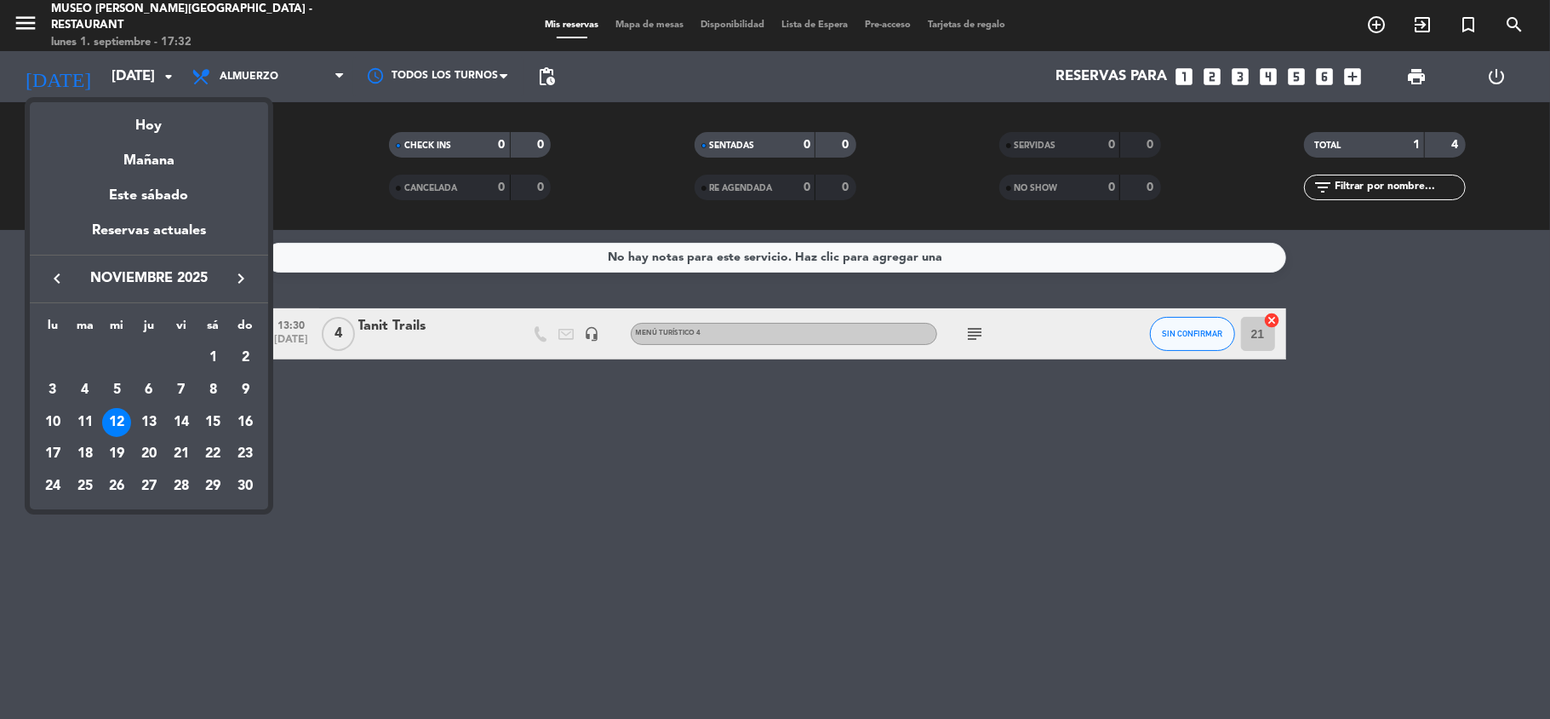
click at [55, 284] on icon "keyboard_arrow_left" at bounding box center [57, 278] width 20 height 20
click at [178, 484] on div "26" at bounding box center [181, 486] width 29 height 29
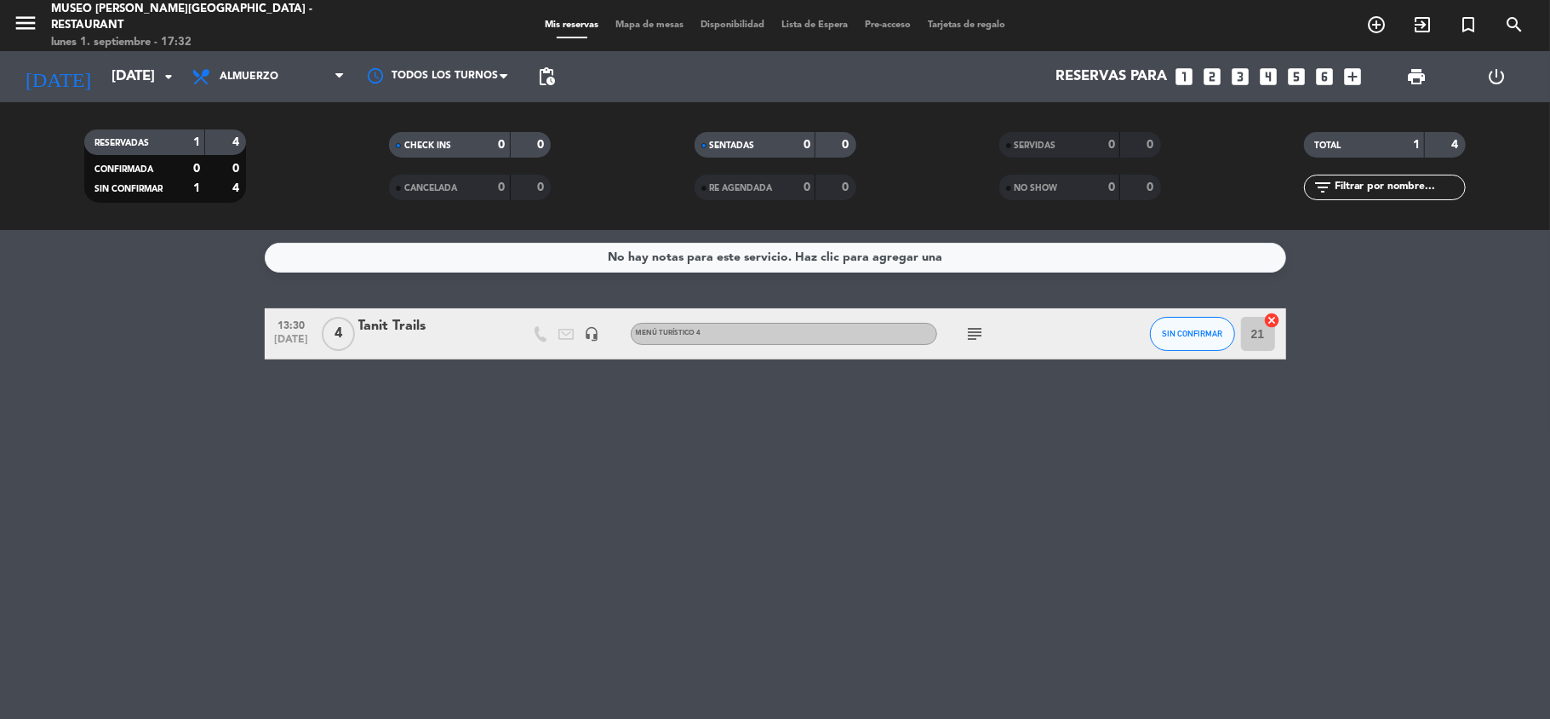
type input "[DATE]"
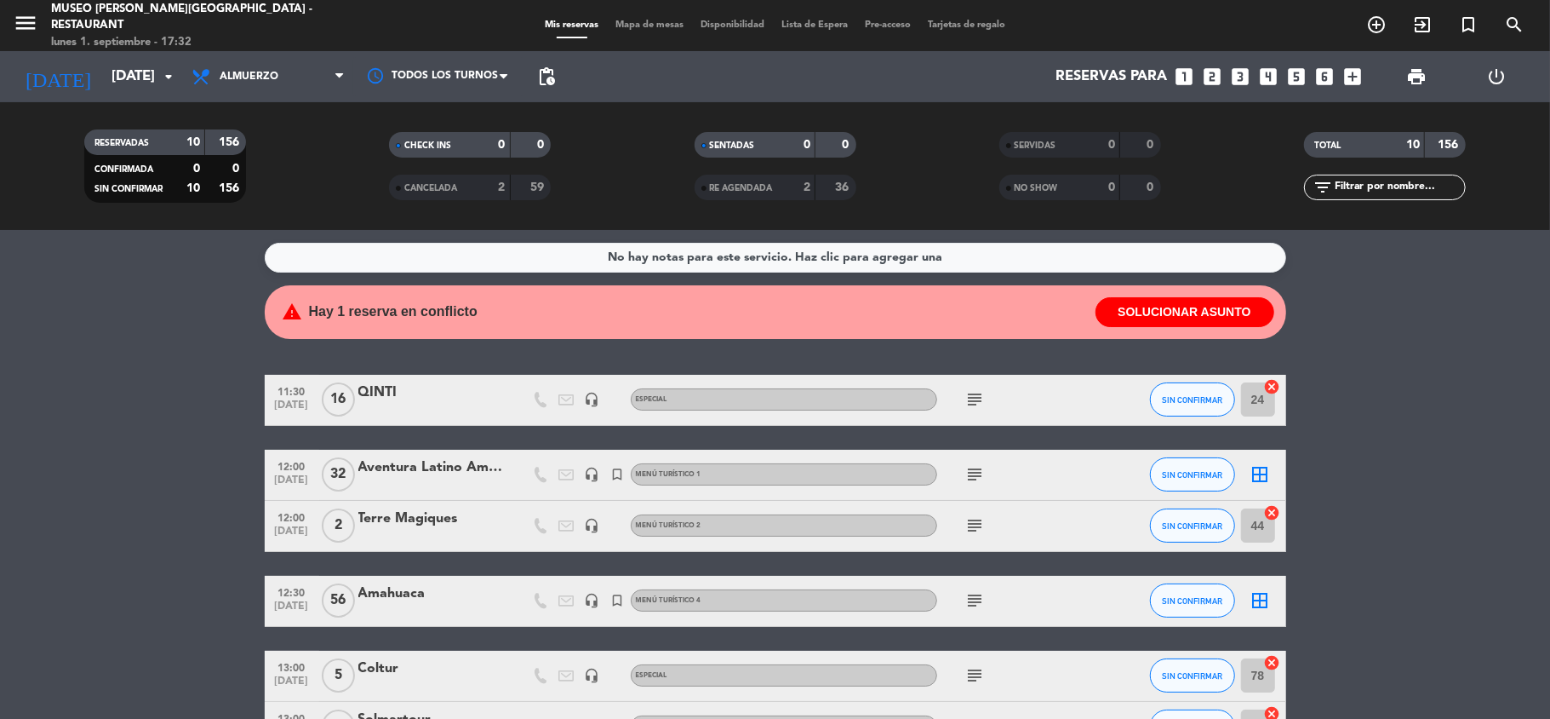
click at [628, 28] on span "Mapa de mesas" at bounding box center [649, 24] width 85 height 9
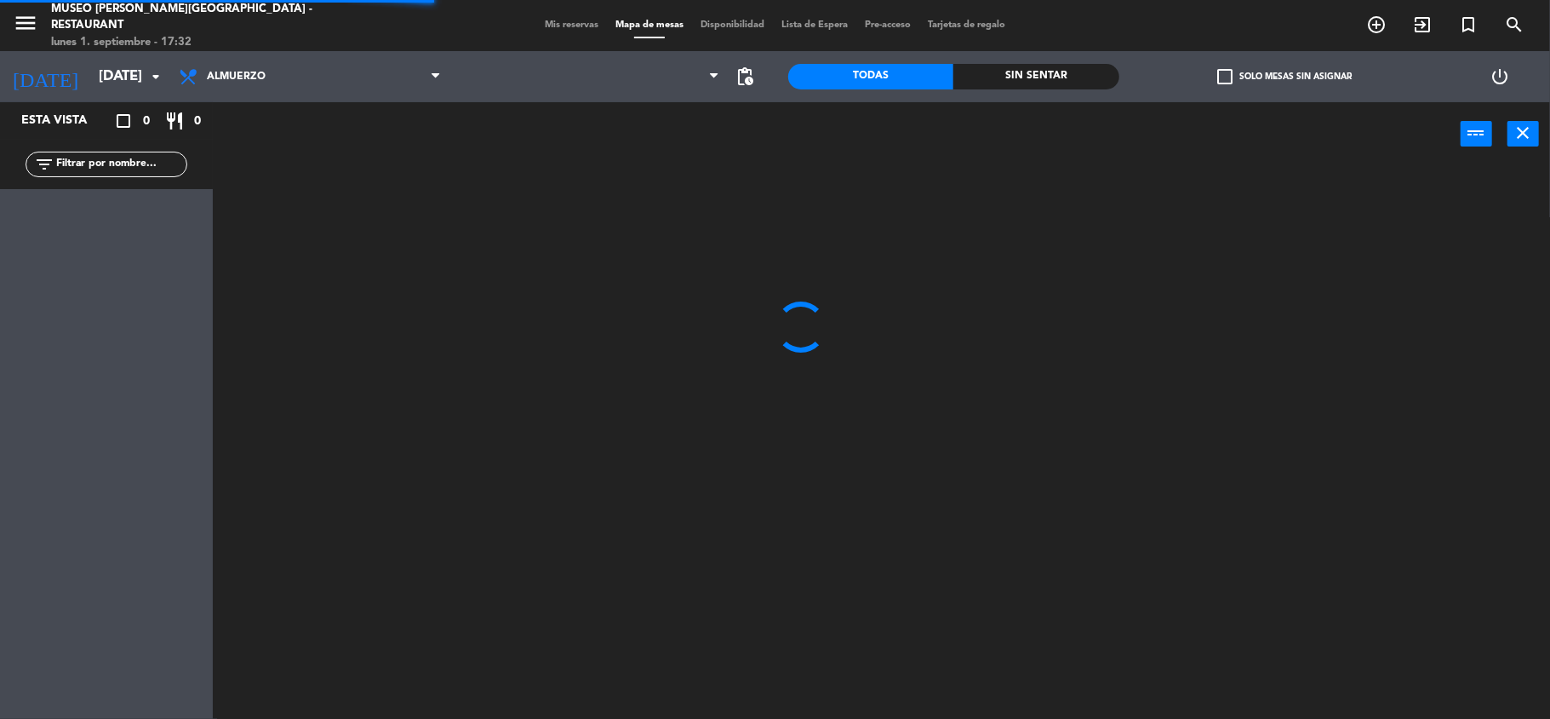
click at [124, 167] on input "text" at bounding box center [120, 164] width 132 height 19
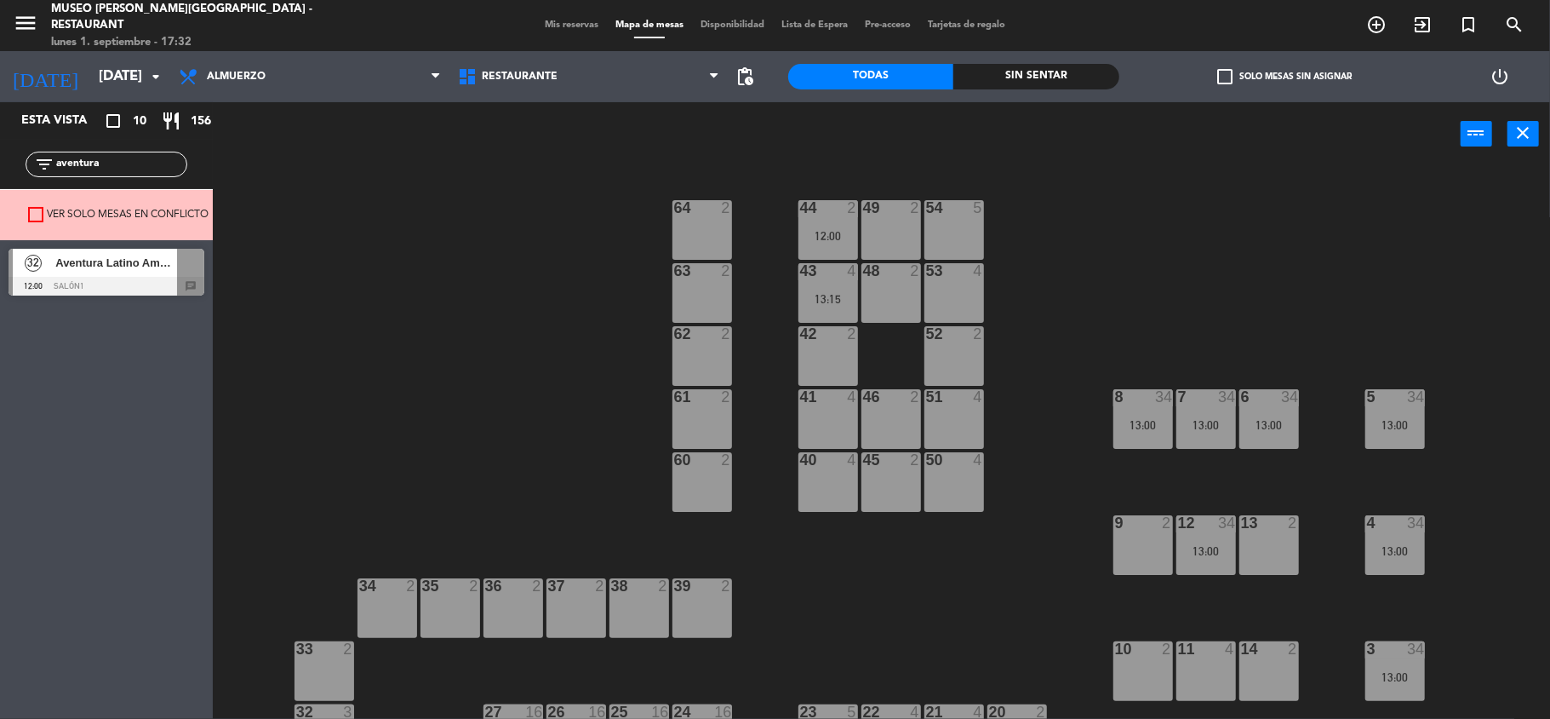
type input "aventura"
click at [127, 262] on span "Aventura Latino Americana" at bounding box center [116, 263] width 122 height 18
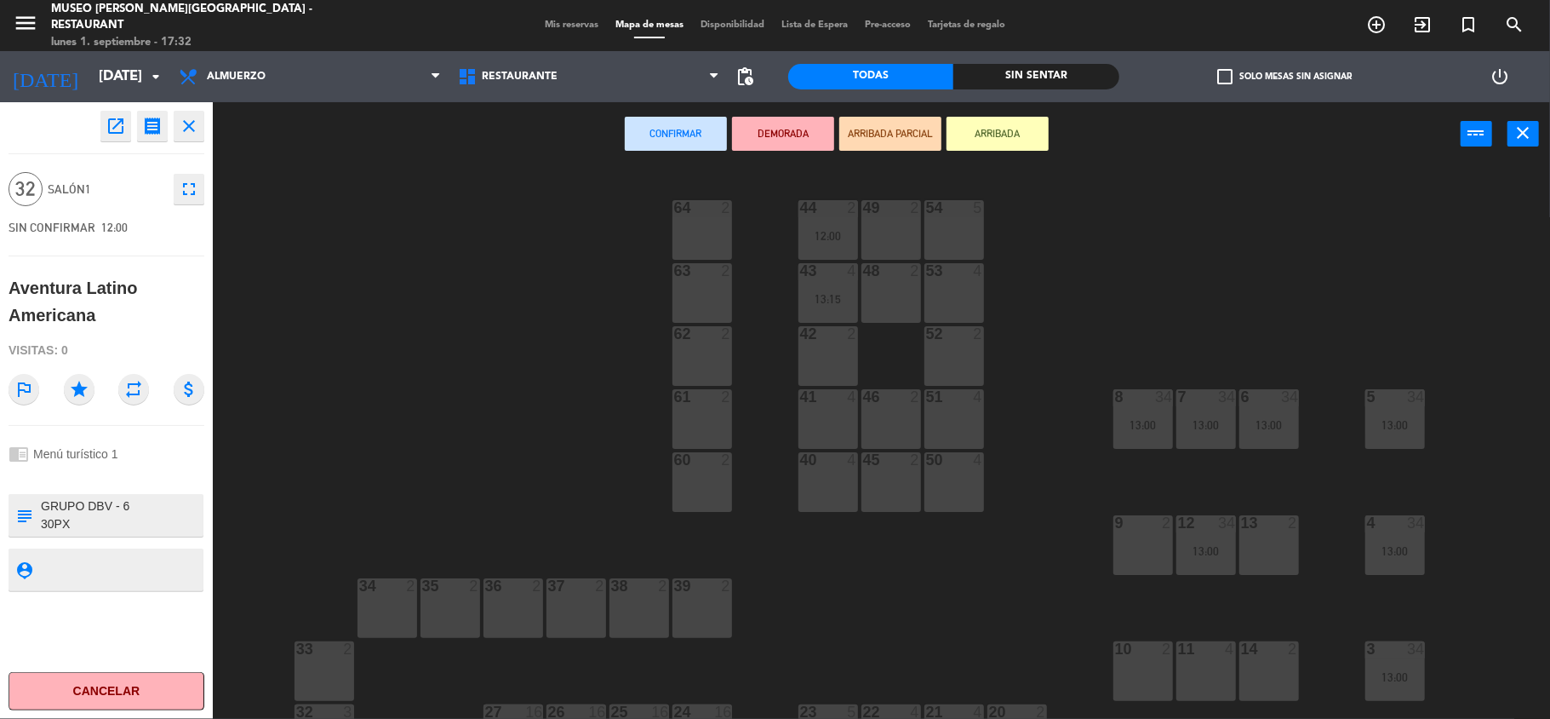
click at [1069, 516] on div "44 2 12:00 49 2 54 5 64 2 48 2 53 4 63 2 43 4 13:15 62 2 42 2 52 2 41 4 46 2 51…" at bounding box center [889, 445] width 1322 height 553
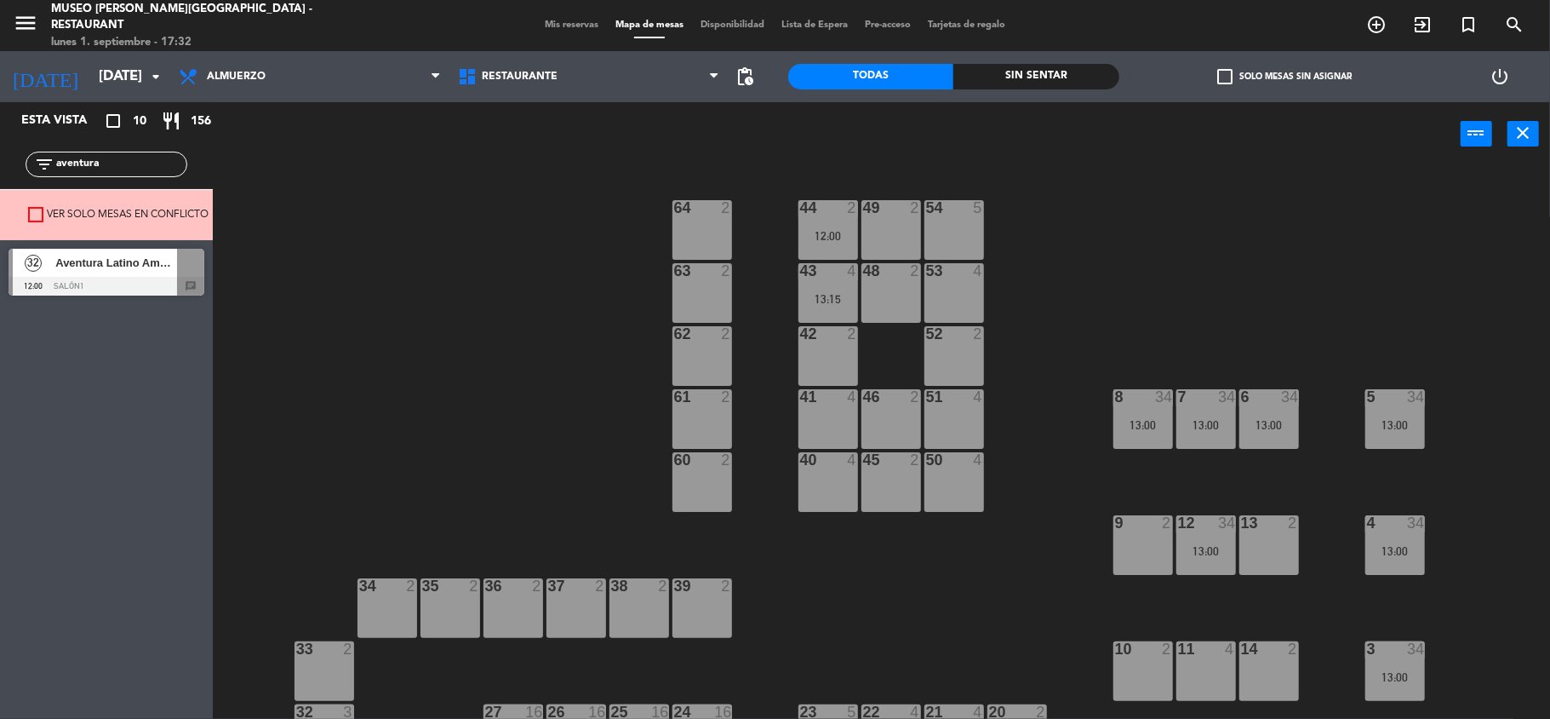
click at [1138, 424] on div "13:00" at bounding box center [1144, 425] width 60 height 12
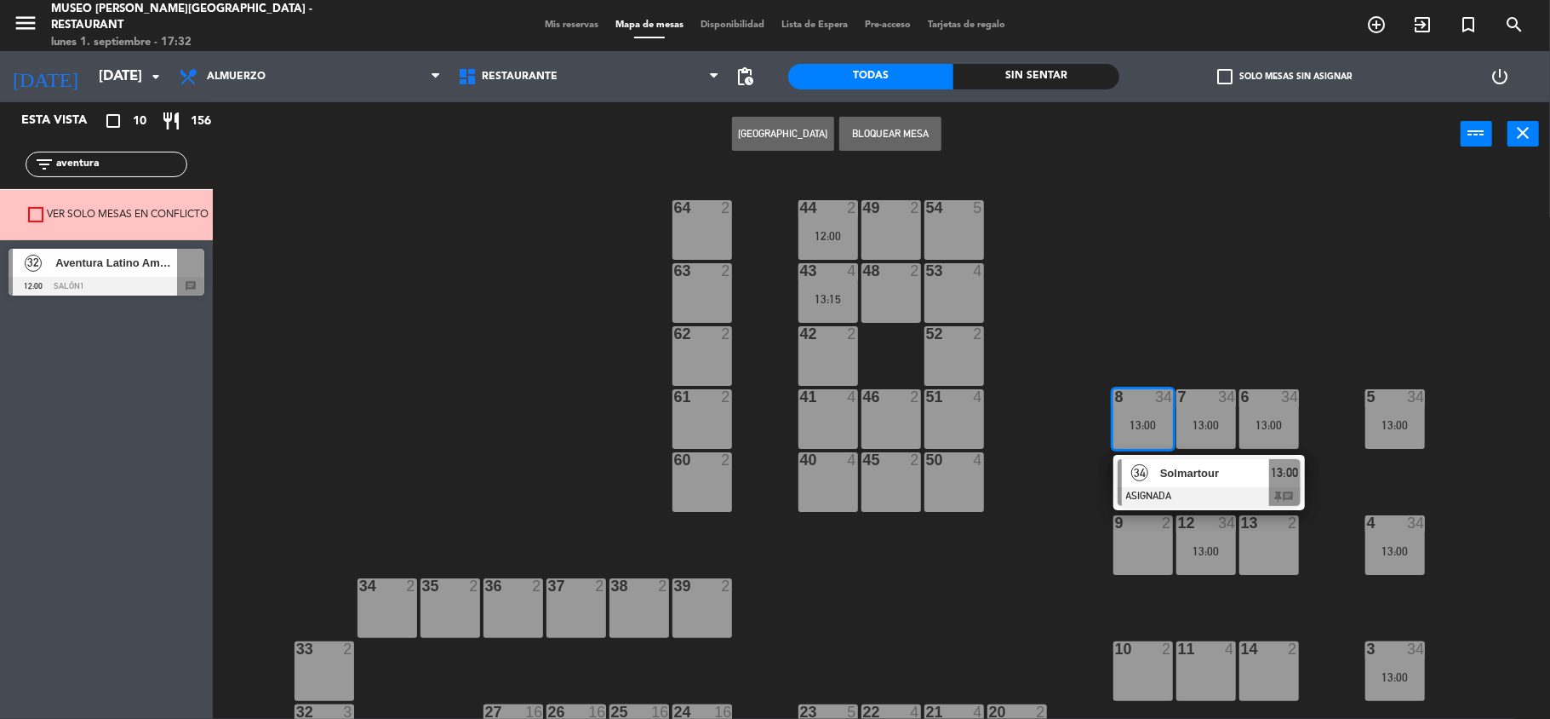
click at [1156, 294] on div "44 2 12:00 49 2 54 5 64 2 48 2 53 4 63 2 43 4 13:15 62 2 42 2 52 2 41 4 46 2 51…" at bounding box center [889, 445] width 1322 height 553
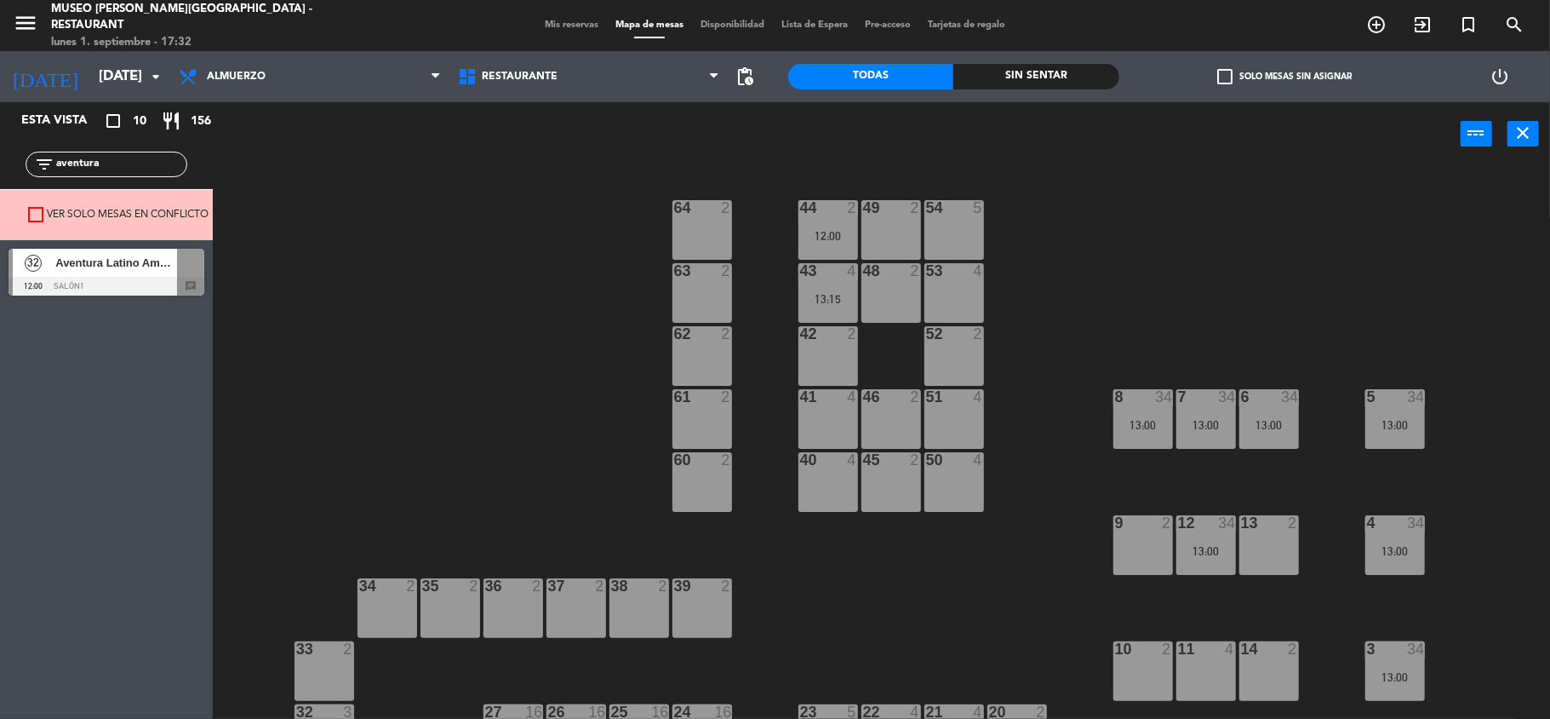
click at [542, 21] on span "Mis reservas" at bounding box center [571, 24] width 71 height 9
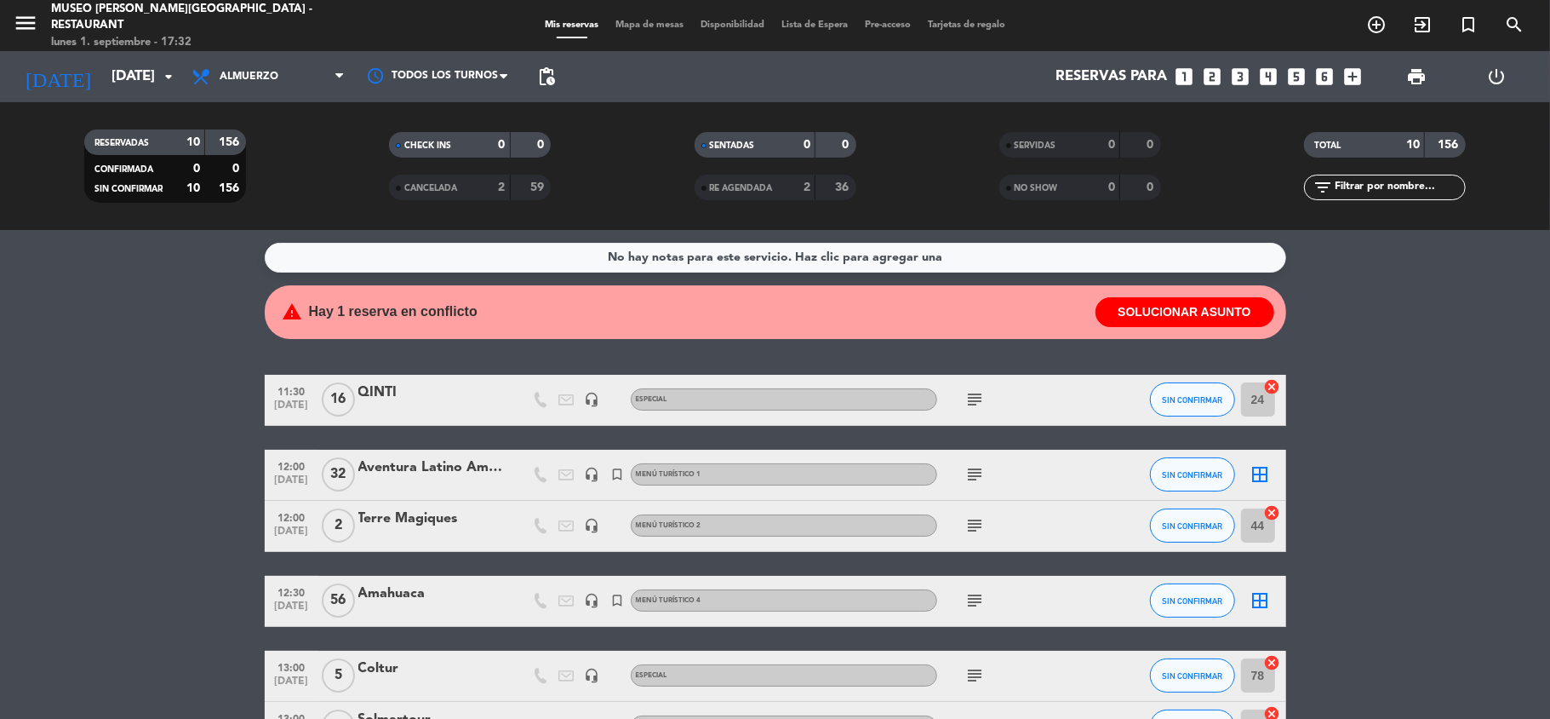
drag, startPoint x: 1429, startPoint y: 535, endPoint x: 1132, endPoint y: 438, distance: 311.8
click at [1429, 536] on bookings-row "11:30 [DATE] QINTI headset_mic Especial subject SIN CONFIRMAR 24 cancel 12:00 […" at bounding box center [775, 702] width 1550 height 654
click at [647, 28] on span "Mapa de mesas" at bounding box center [649, 24] width 85 height 9
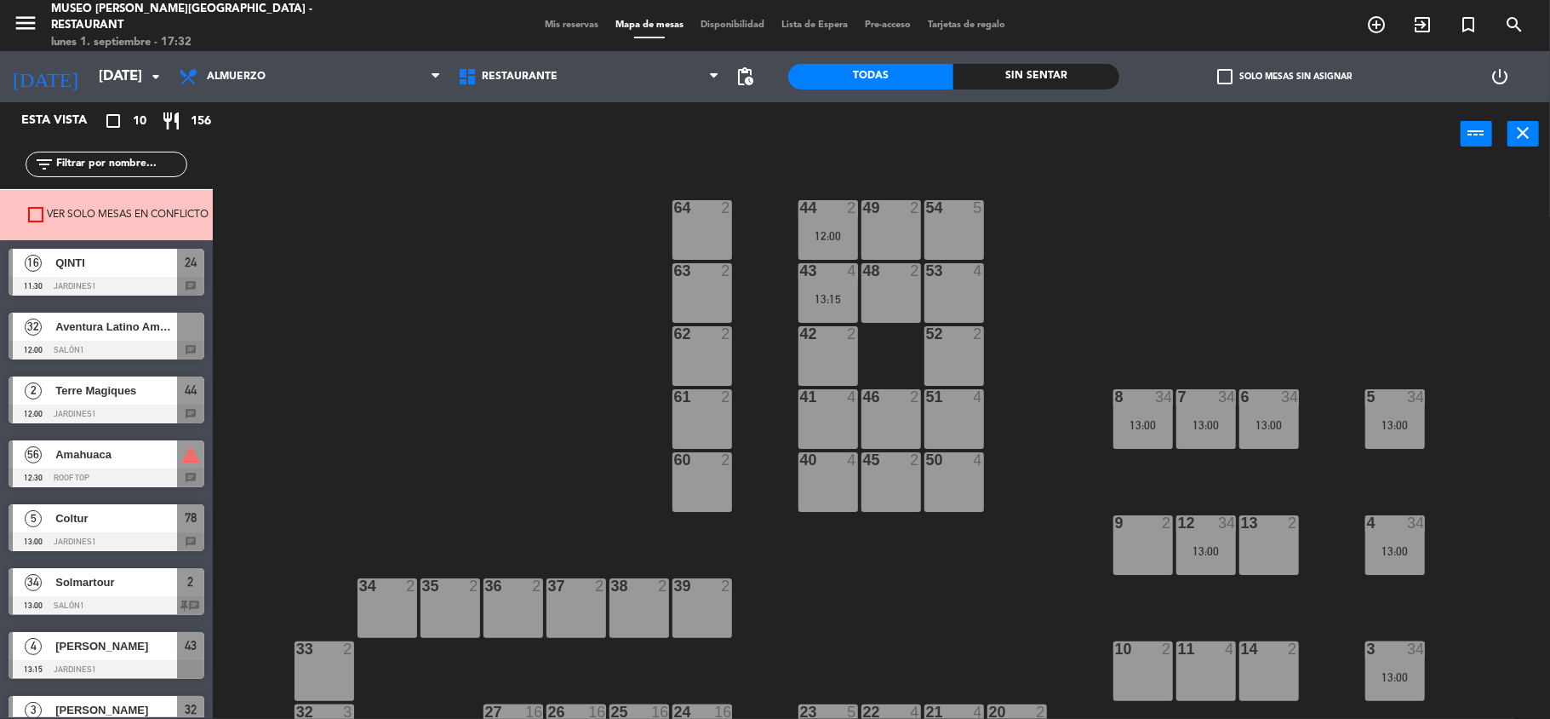
click at [566, 20] on span "Mis reservas" at bounding box center [571, 24] width 71 height 9
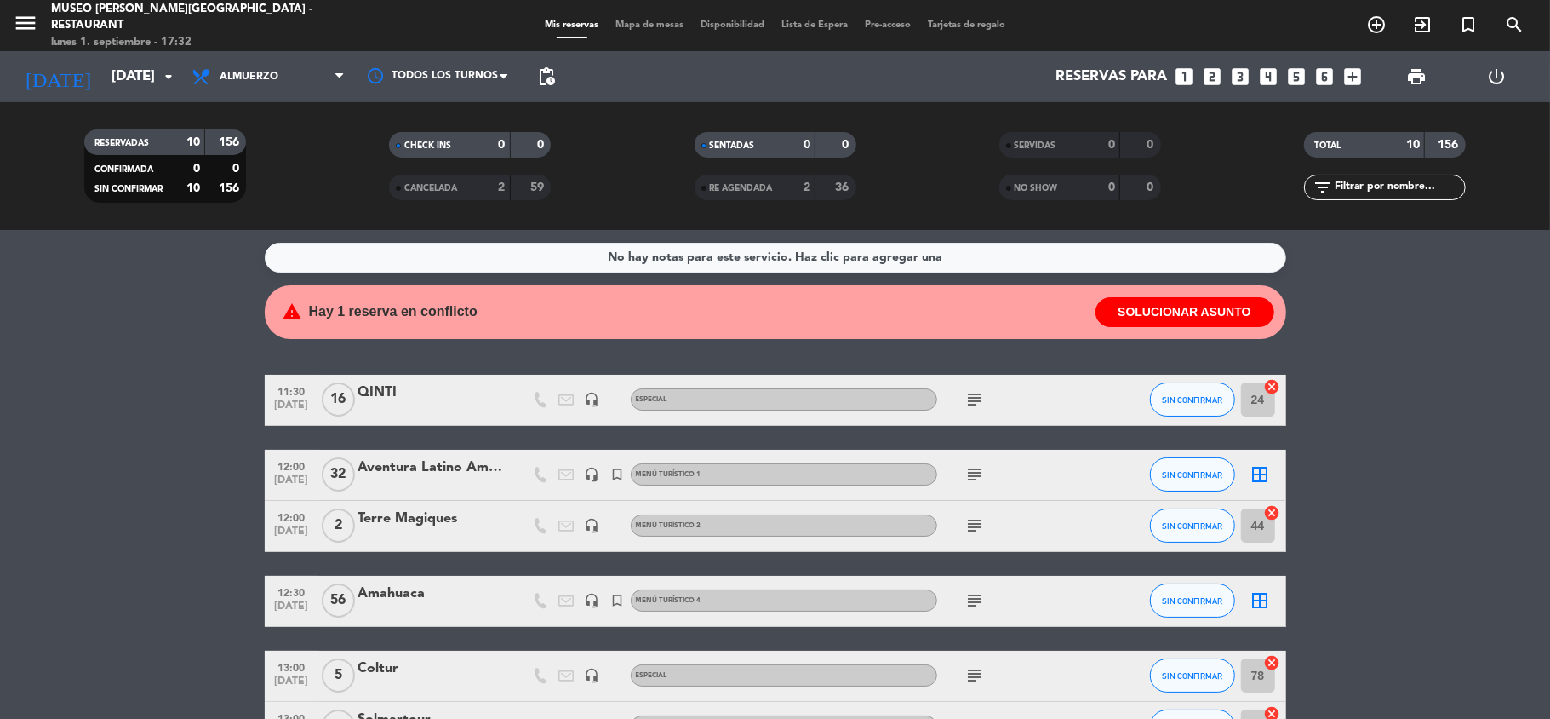
click at [289, 600] on span "[DATE]" at bounding box center [292, 610] width 43 height 20
click at [195, 570] on bookings-row "11:30 [DATE] QINTI headset_mic Especial subject SIN CONFIRMAR 24 cancel 12:00 […" at bounding box center [775, 702] width 1550 height 654
click at [284, 519] on span "12:00" at bounding box center [292, 517] width 43 height 20
click at [202, 507] on bookings-row "11:30 [DATE] QINTI headset_mic Especial subject SIN CONFIRMAR 24 cancel 12:00 […" at bounding box center [775, 702] width 1550 height 654
click at [284, 473] on span "12:00" at bounding box center [292, 466] width 43 height 20
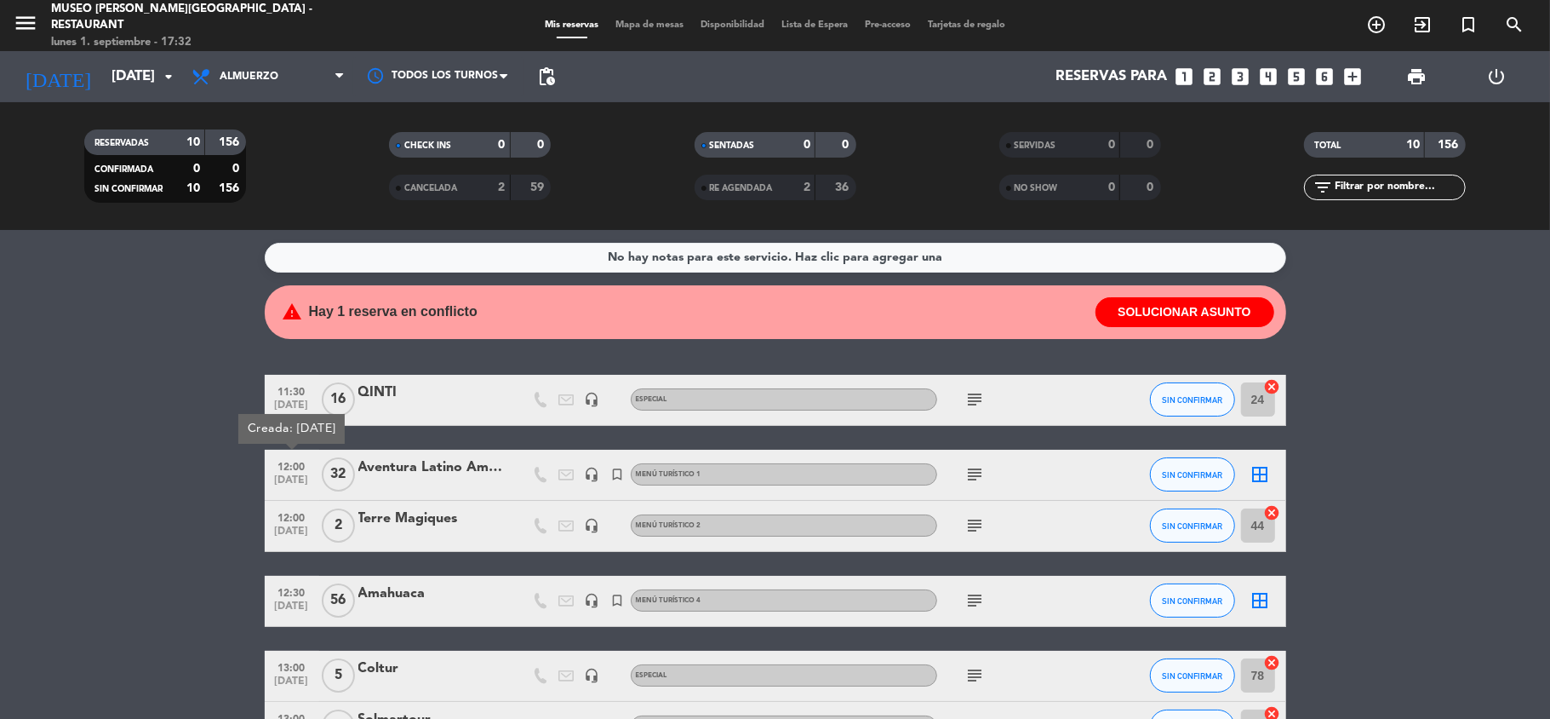
click at [182, 474] on bookings-row "11:30 [DATE] QINTI headset_mic Especial subject SIN CONFIRMAR 24 cancel 12:00 […" at bounding box center [775, 702] width 1550 height 654
click at [286, 402] on span "[DATE]" at bounding box center [292, 409] width 43 height 20
click at [187, 451] on bookings-row "11:30 [DATE] Creada: [DATE] QINTI headset_mic Especial subject SIN CONFIRMAR 24…" at bounding box center [775, 702] width 1550 height 654
click at [1504, 539] on bookings-row "11:30 [DATE] QINTI headset_mic Especial subject SIN CONFIRMAR 24 cancel 12:00 […" at bounding box center [775, 702] width 1550 height 654
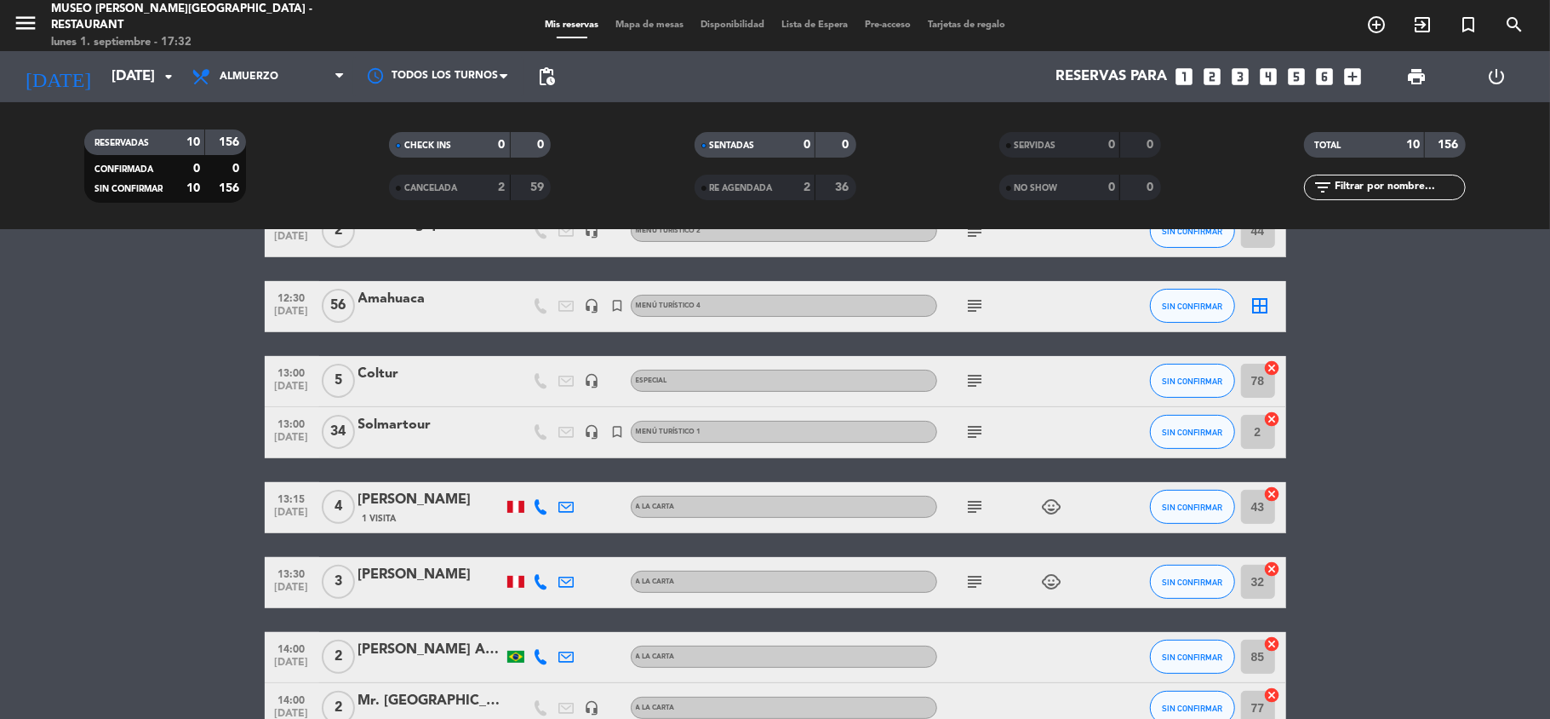
scroll to position [168, 0]
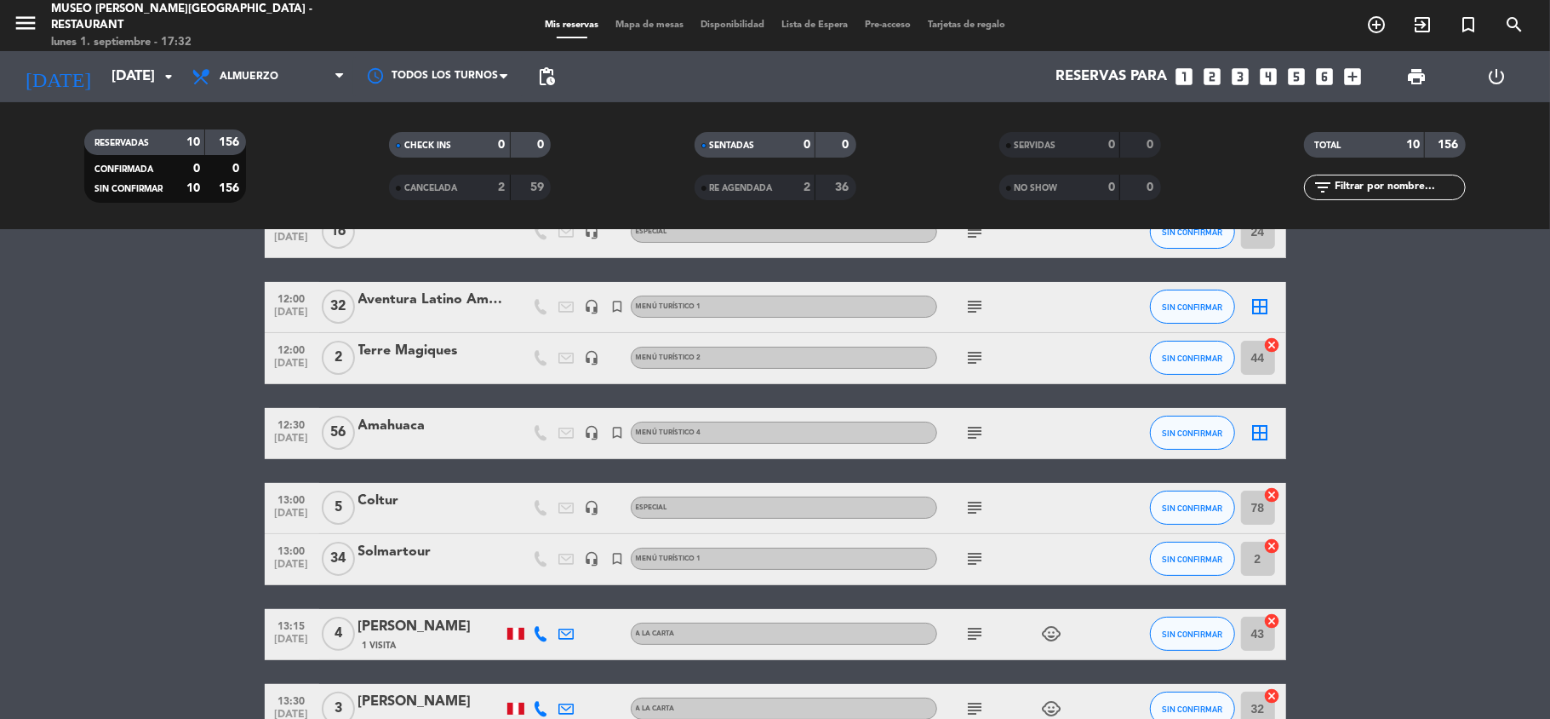
click at [1369, 436] on bookings-row "11:30 [DATE] QINTI headset_mic Especial subject SIN CONFIRMAR 24 cancel 12:00 […" at bounding box center [775, 534] width 1550 height 654
click at [1393, 406] on bookings-row "11:30 [DATE] QINTI headset_mic Especial subject SIN CONFIRMAR 24 cancel 12:00 […" at bounding box center [775, 534] width 1550 height 654
click at [1380, 450] on bookings-row "11:30 [DATE] QINTI headset_mic Especial subject SIN CONFIRMAR 24 cancel 12:00 […" at bounding box center [775, 534] width 1550 height 654
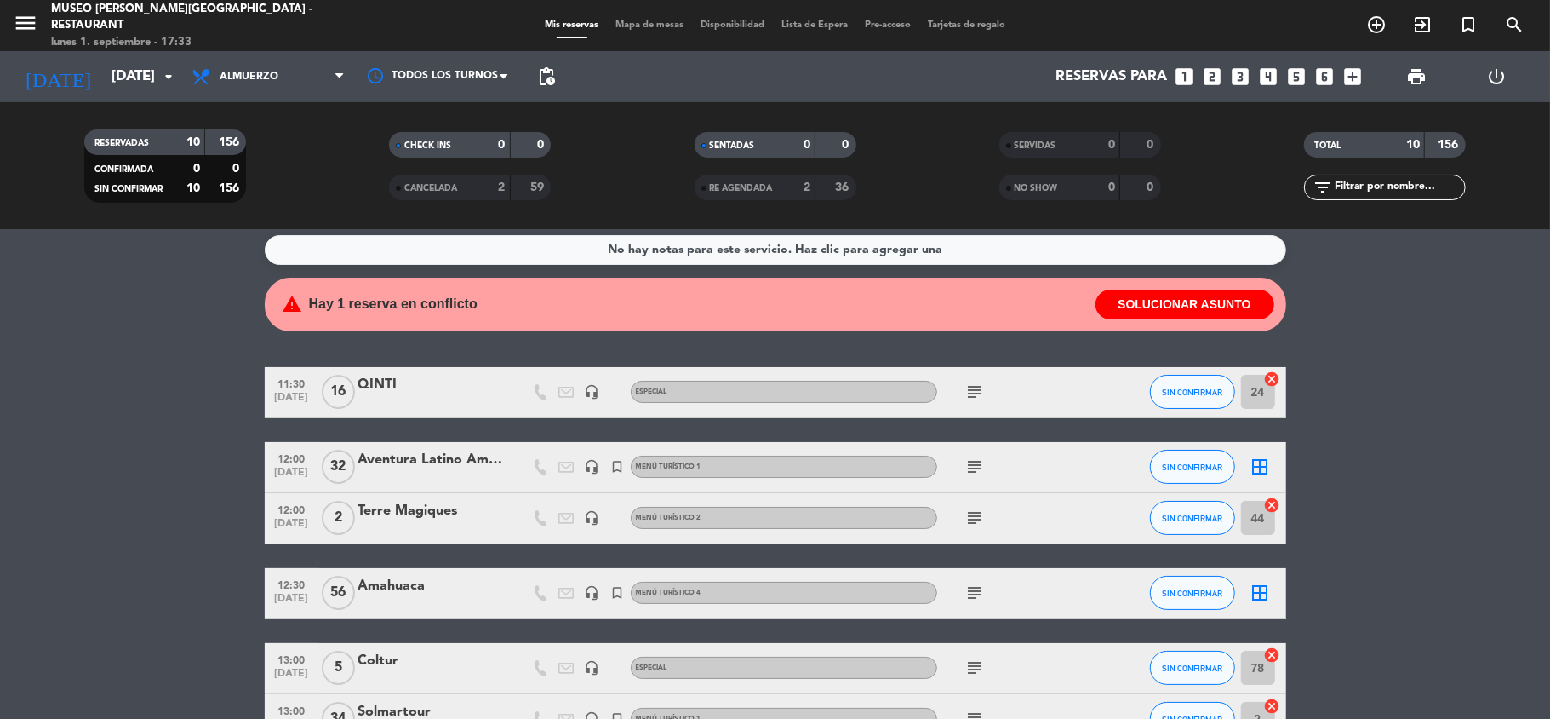
scroll to position [0, 0]
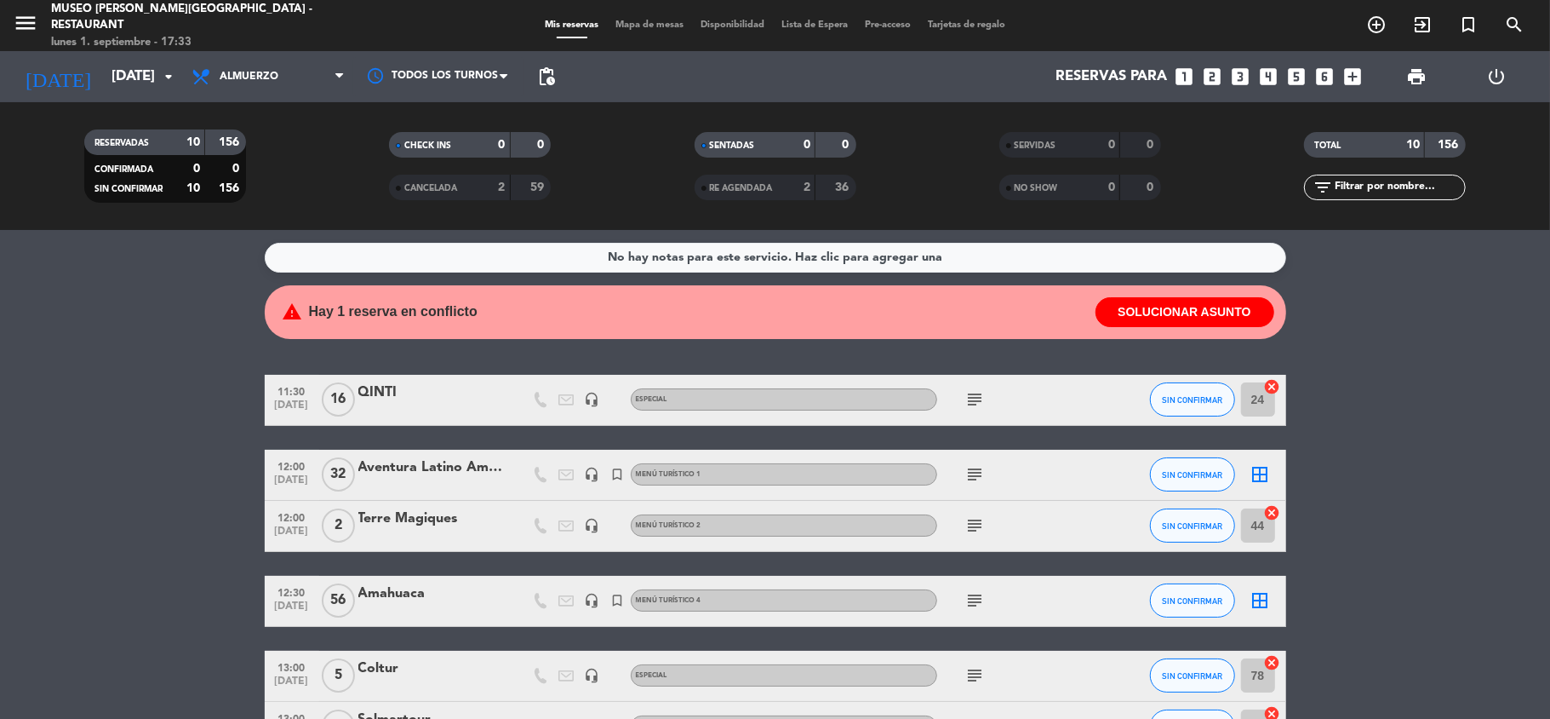
click at [640, 21] on span "Mapa de mesas" at bounding box center [649, 24] width 85 height 9
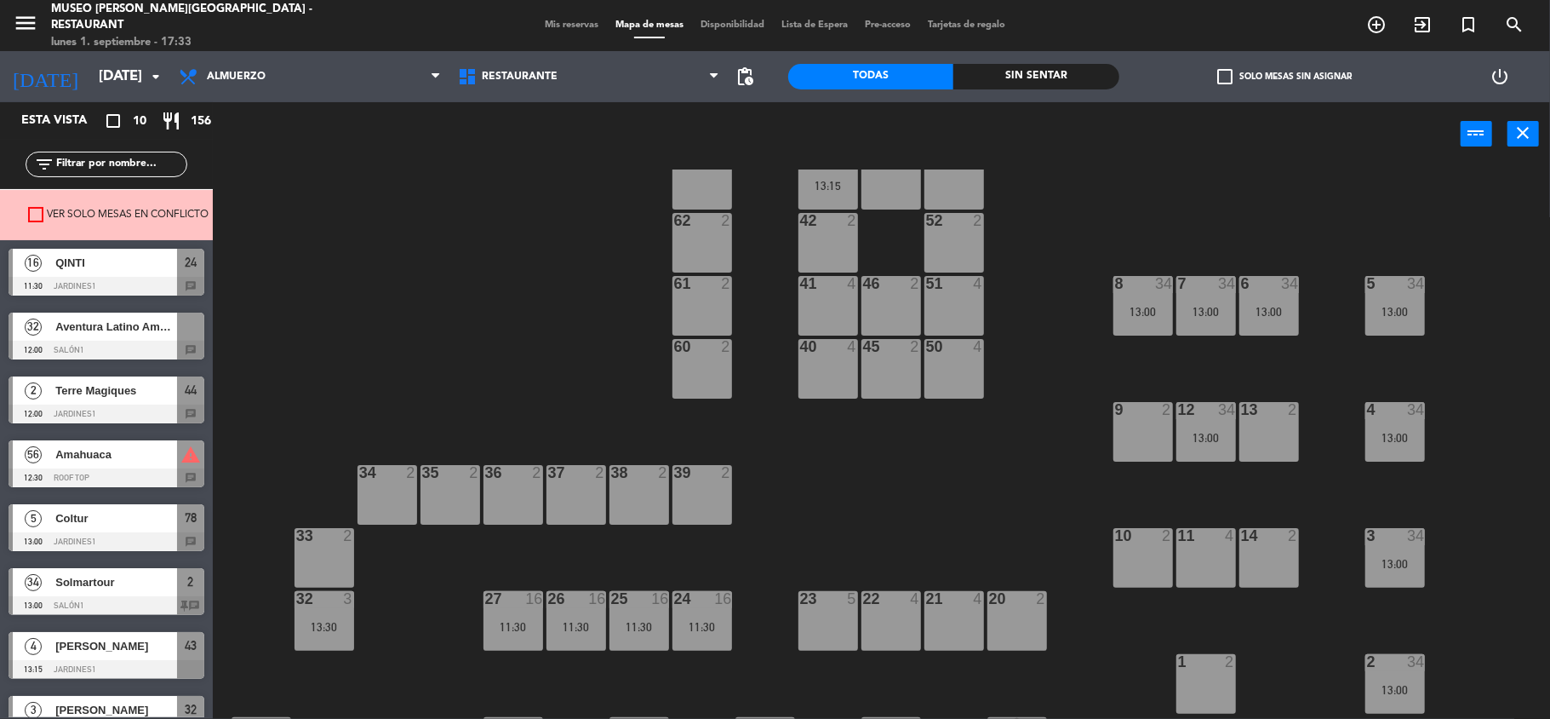
scroll to position [226, 0]
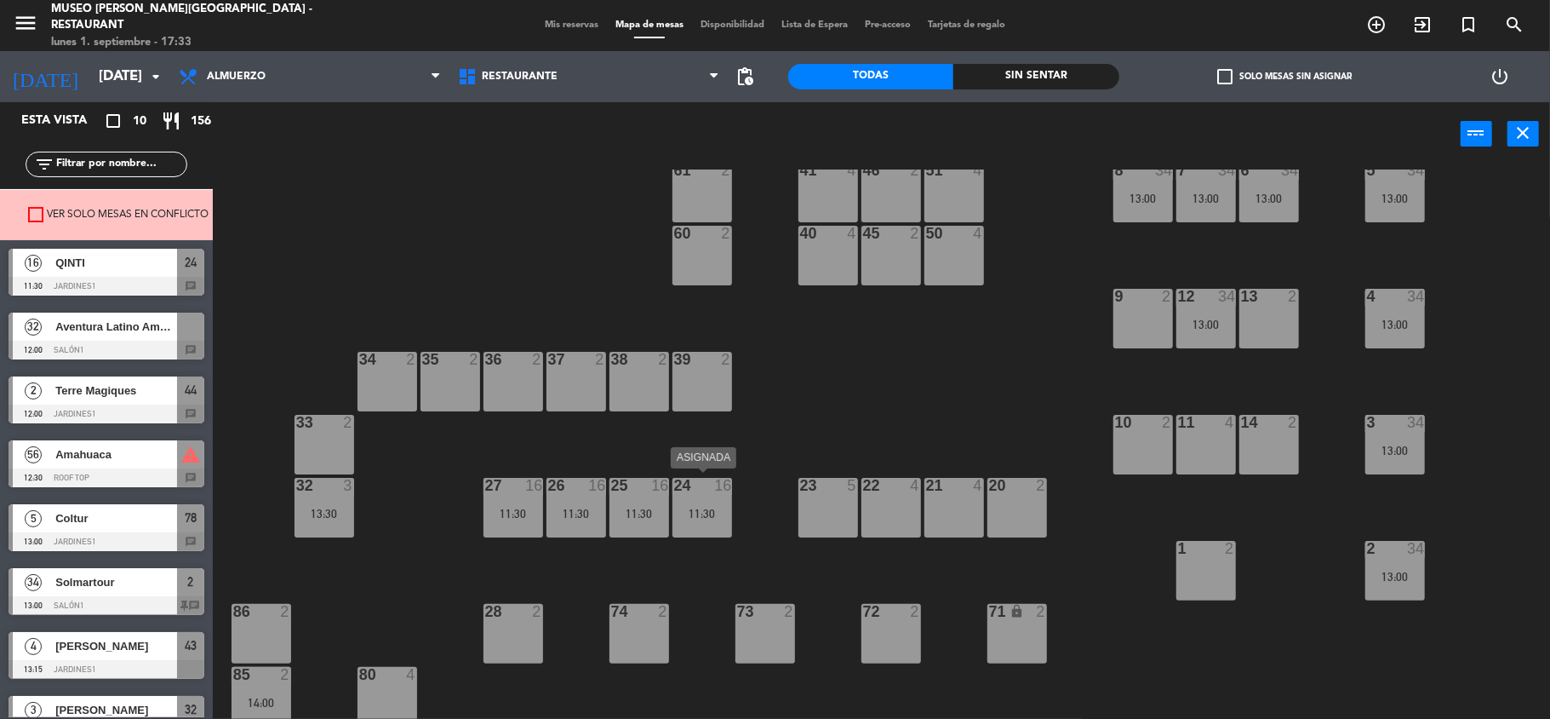
click at [705, 509] on div "11:30" at bounding box center [703, 513] width 60 height 12
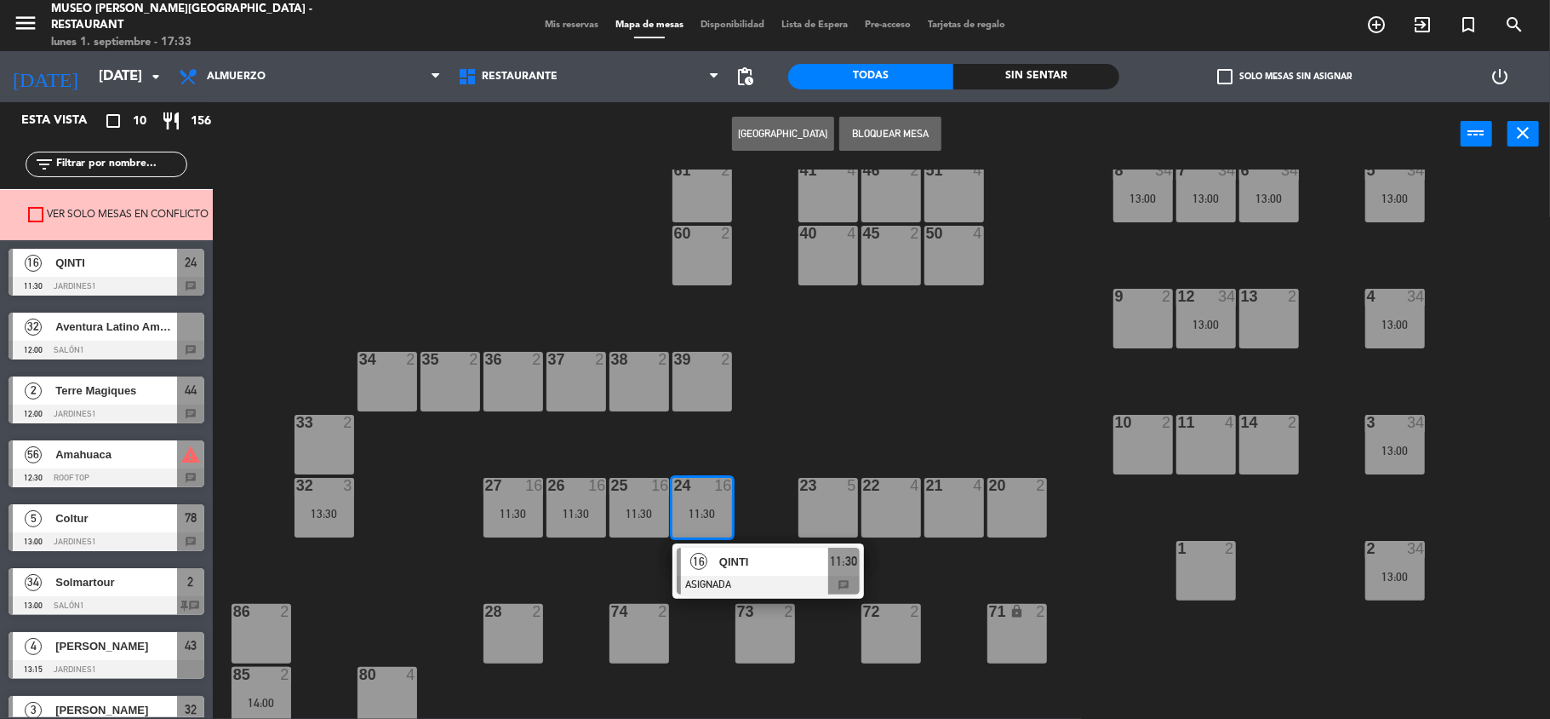
click at [739, 566] on span "QINTI" at bounding box center [773, 562] width 109 height 18
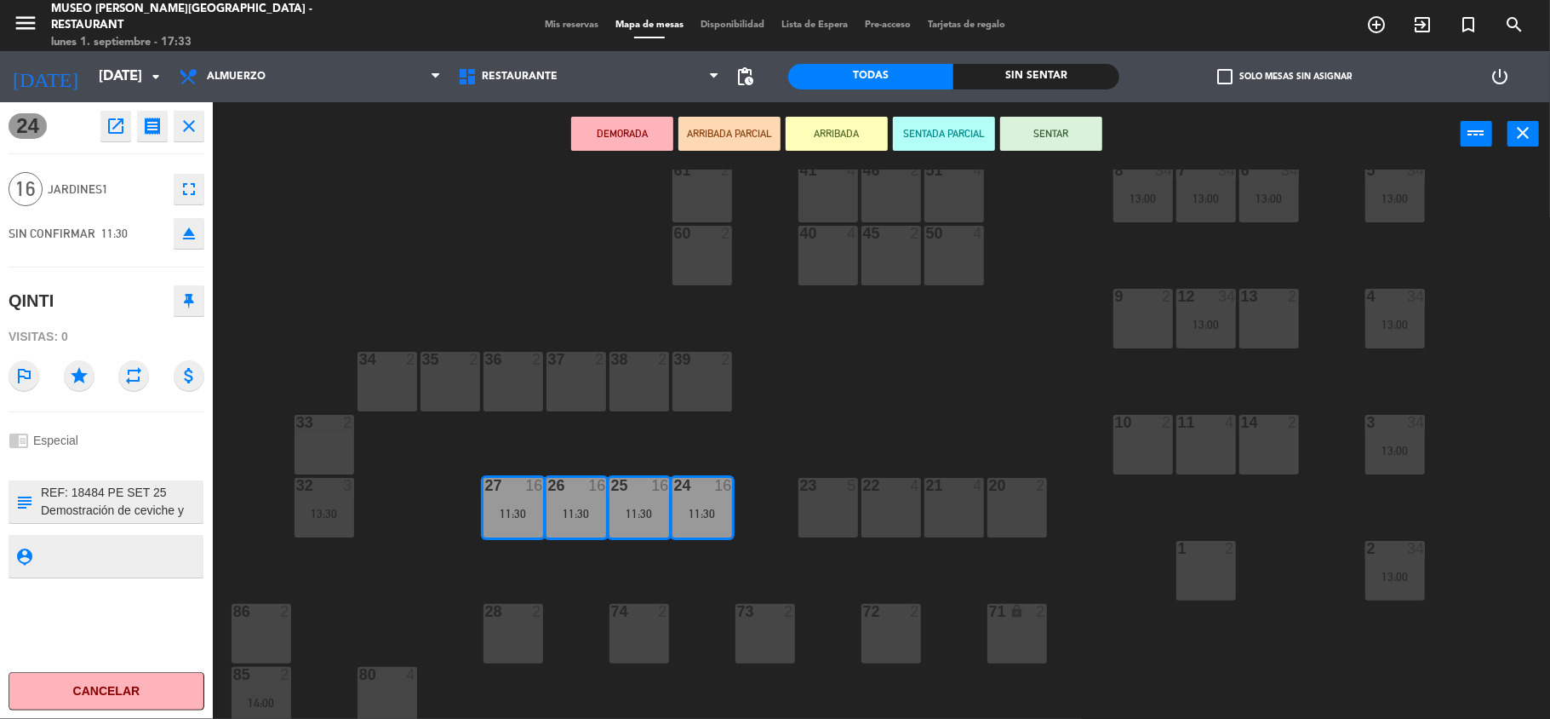
click at [785, 419] on div "44 2 12:00 49 2 54 5 64 2 48 2 53 4 63 2 43 4 13:15 62 2 42 2 52 2 41 4 46 2 51…" at bounding box center [889, 445] width 1322 height 553
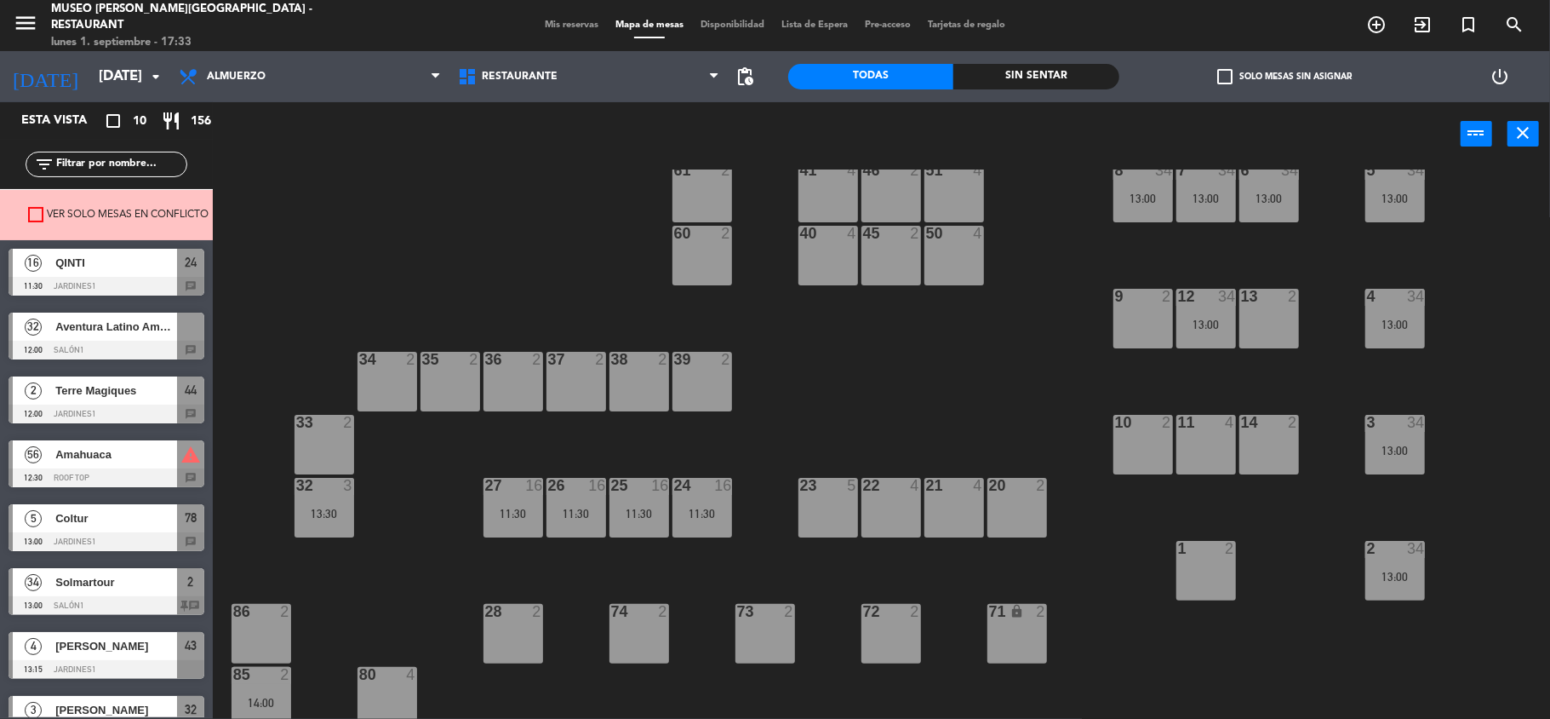
click at [788, 420] on div "44 2 12:00 49 2 54 5 64 2 48 2 53 4 63 2 43 4 13:15 62 2 42 2 52 2 41 4 46 2 51…" at bounding box center [889, 445] width 1322 height 553
click at [553, 18] on div "Mis reservas Mapa de mesas Disponibilidad Lista de Espera Pre-acceso Tarjetas d…" at bounding box center [775, 25] width 478 height 15
click at [552, 20] on span "Mis reservas" at bounding box center [571, 24] width 71 height 9
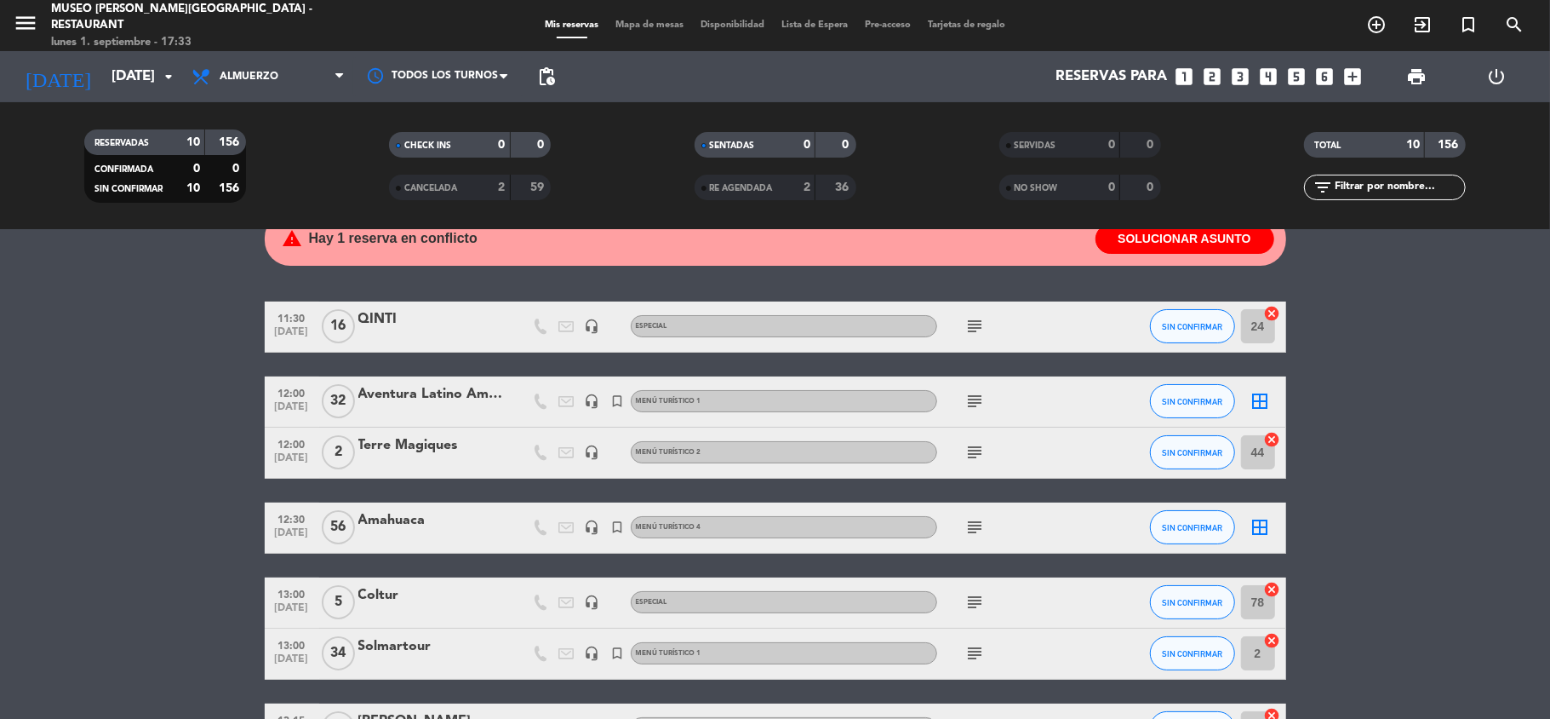
scroll to position [113, 0]
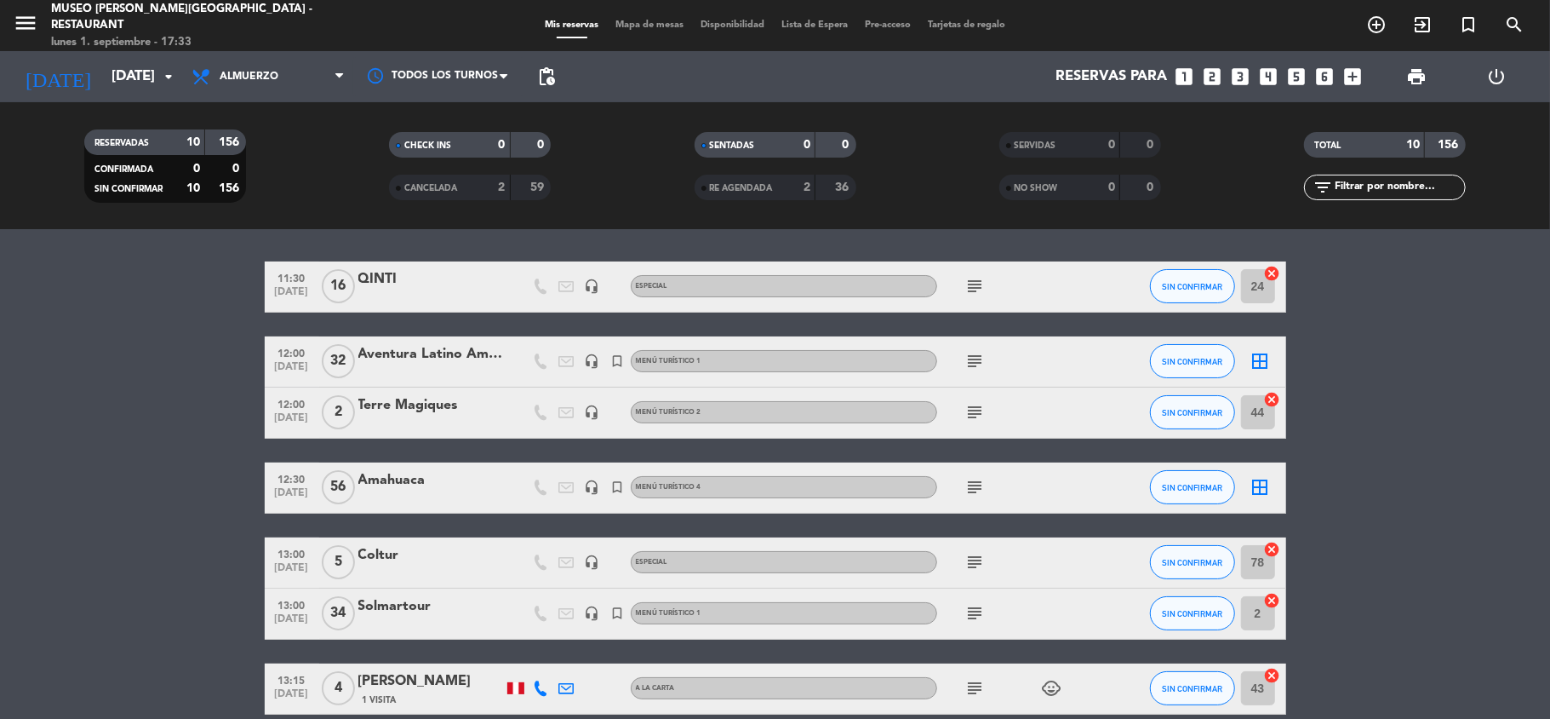
click at [1271, 600] on icon "cancel" at bounding box center [1272, 600] width 17 height 17
click at [635, 27] on span "Mapa de mesas" at bounding box center [649, 24] width 85 height 9
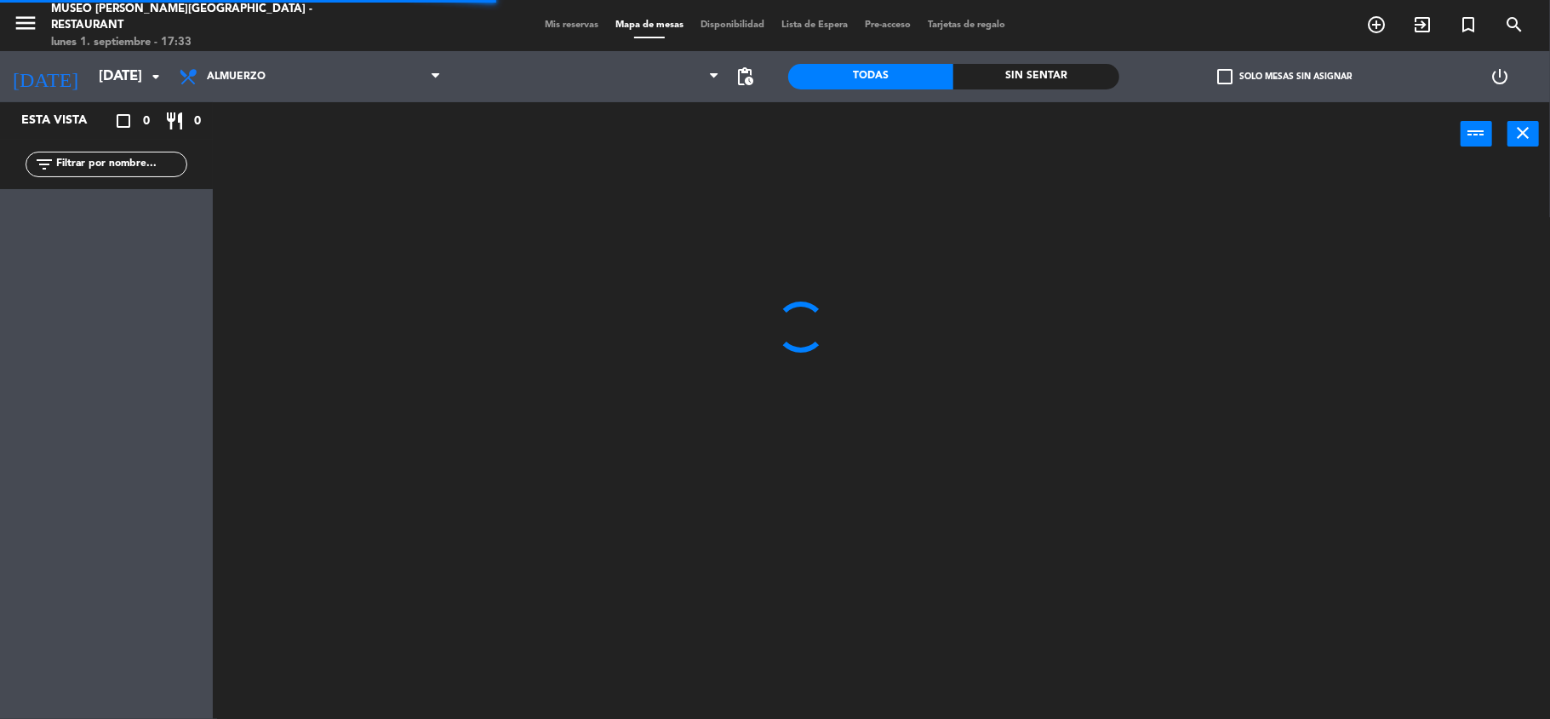
click at [119, 158] on input "text" at bounding box center [120, 164] width 132 height 19
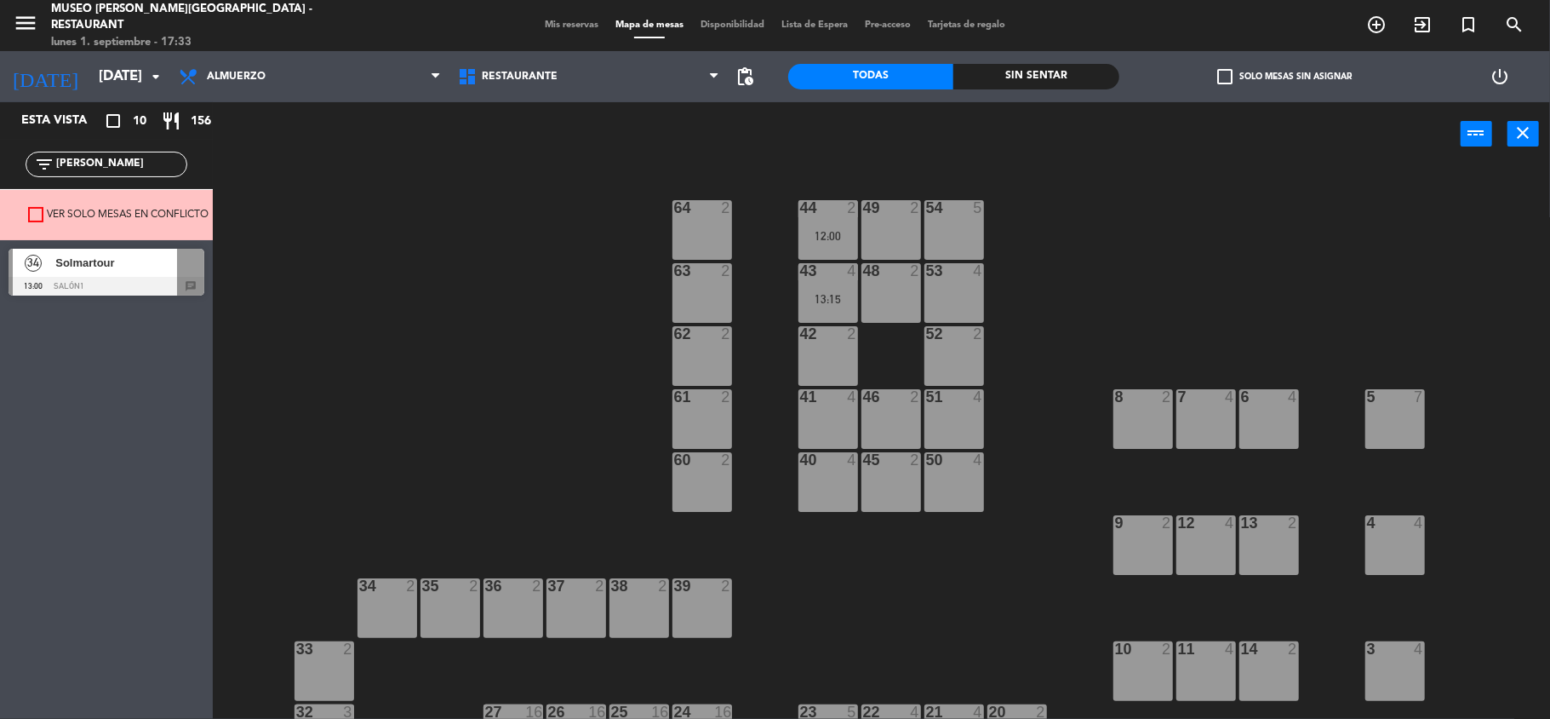
type input "[PERSON_NAME]"
click at [484, 400] on div "44 2 12:00 49 2 54 5 64 2 48 2 53 4 63 2 43 4 13:15 62 2 42 2 52 2 41 4 46 2 51…" at bounding box center [889, 445] width 1322 height 553
drag, startPoint x: 96, startPoint y: 269, endPoint x: 389, endPoint y: 341, distance: 301.7
click at [95, 267] on div "34 Solmartour 13:00 Salón1 chat 34 Solmartour 13:00 Salón1 chat" at bounding box center [106, 274] width 213 height 69
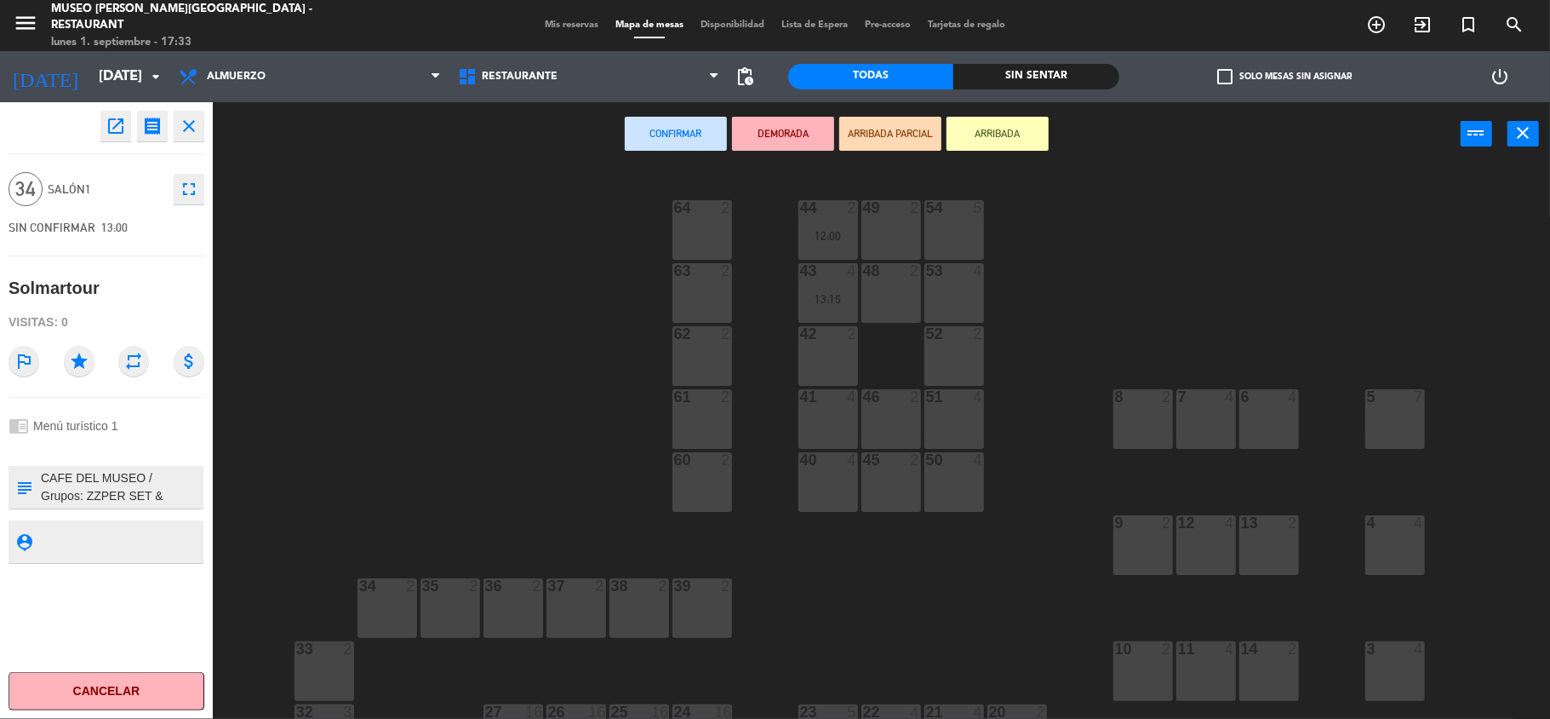
click at [1395, 429] on div "5 7" at bounding box center [1396, 419] width 60 height 60
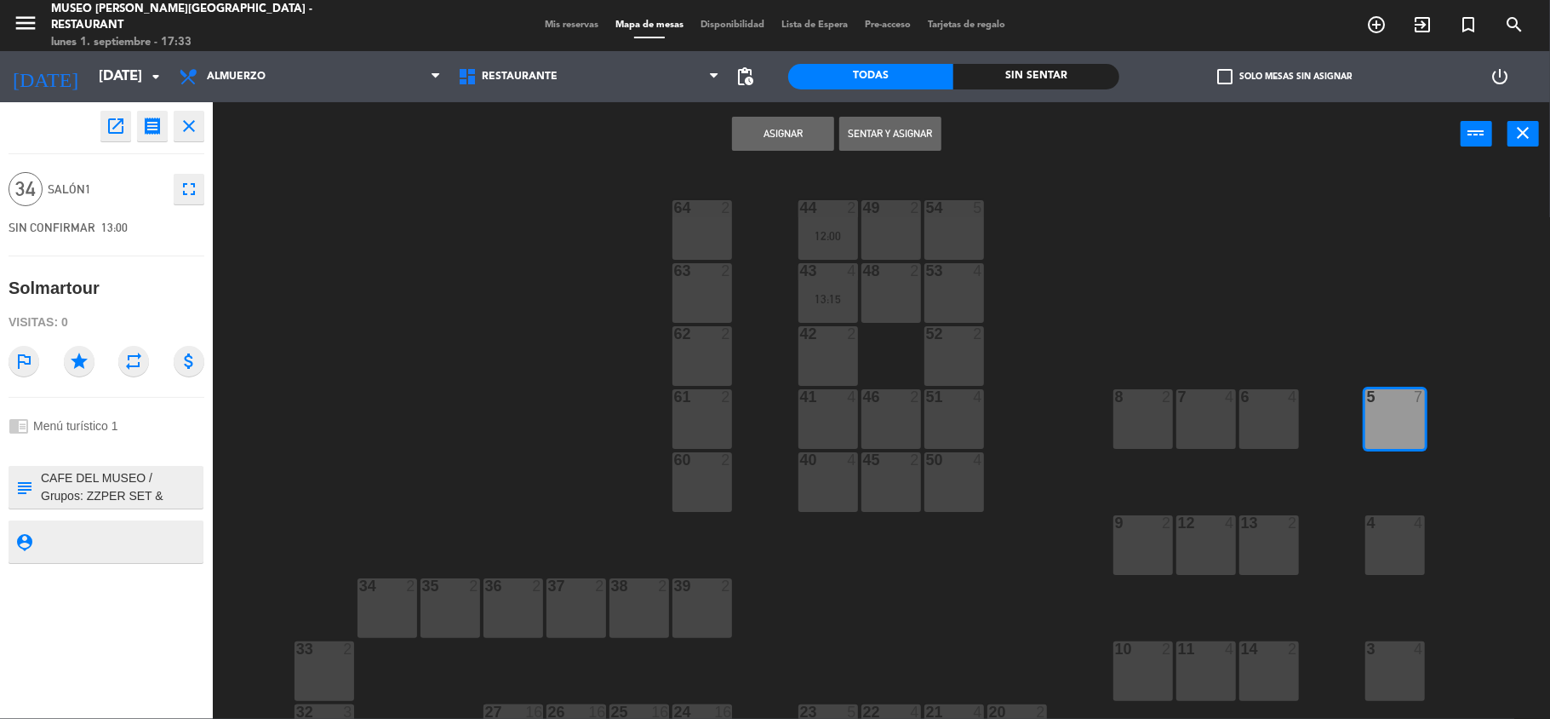
click at [1267, 414] on div "6 4" at bounding box center [1270, 419] width 60 height 60
click at [1204, 414] on div "7 4" at bounding box center [1207, 419] width 60 height 60
click at [1149, 409] on div "8 2" at bounding box center [1144, 419] width 60 height 60
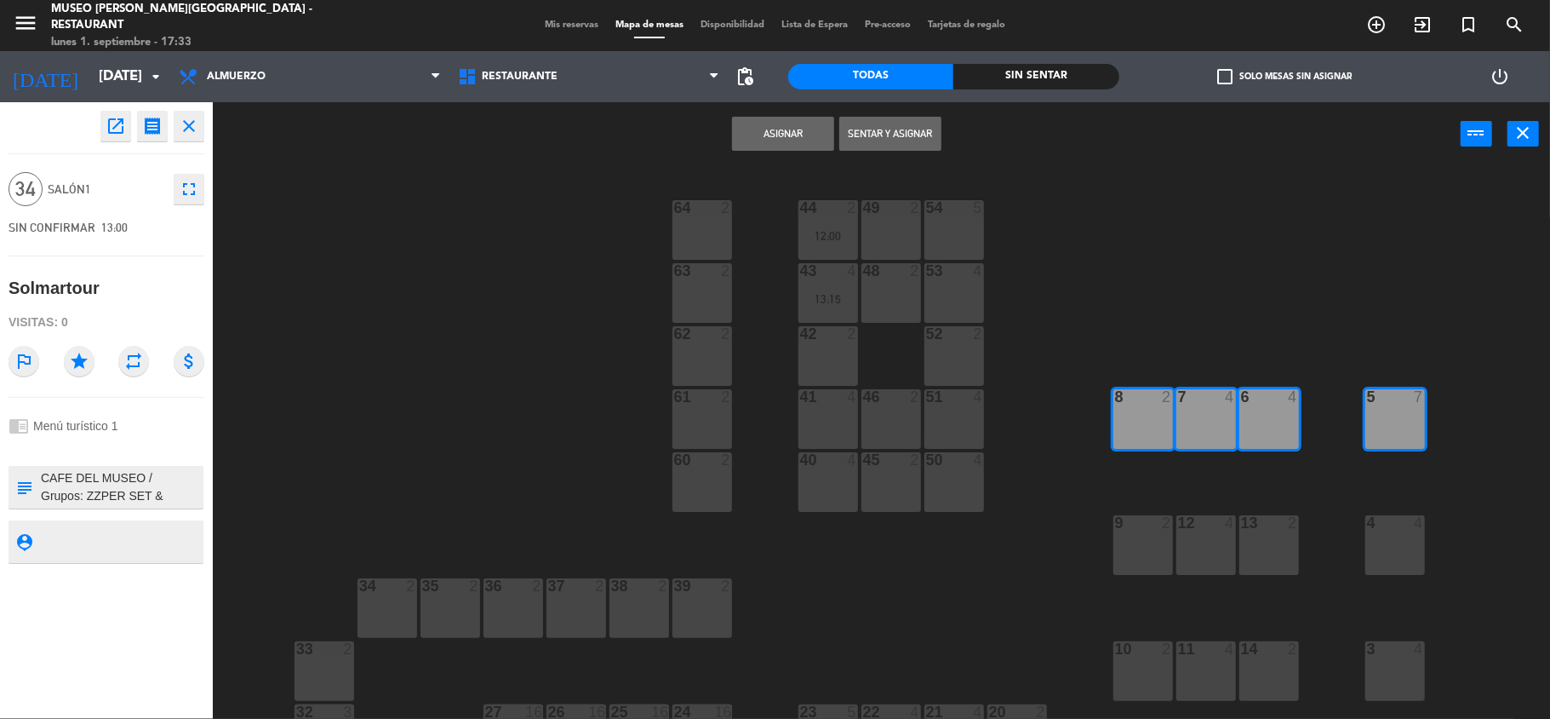
click at [1415, 529] on div "4 4" at bounding box center [1396, 545] width 60 height 60
click at [1398, 634] on div "44 2 12:00 49 2 54 5 64 2 48 2 53 4 63 2 43 4 13:15 62 2 42 2 52 2 41 4 46 2 51…" at bounding box center [889, 445] width 1322 height 553
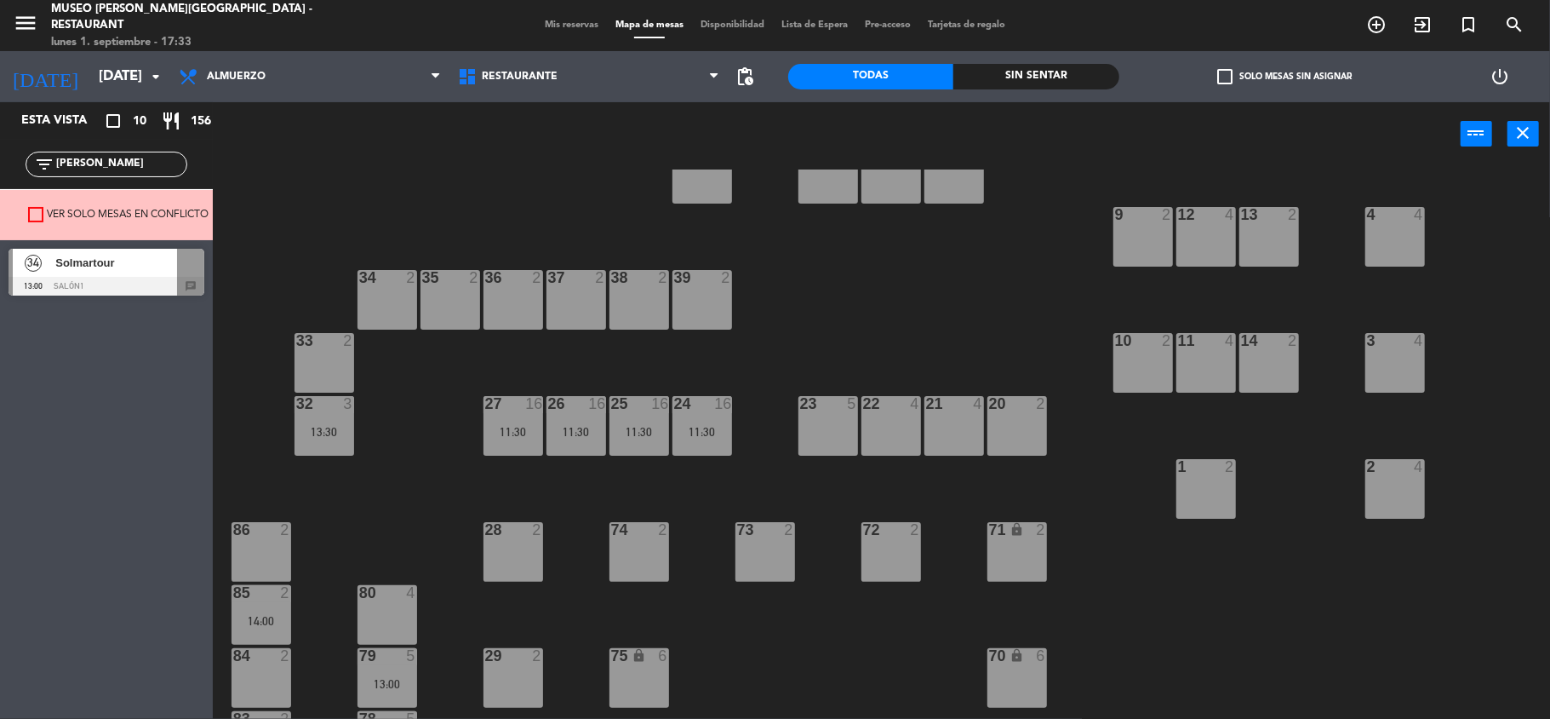
scroll to position [341, 0]
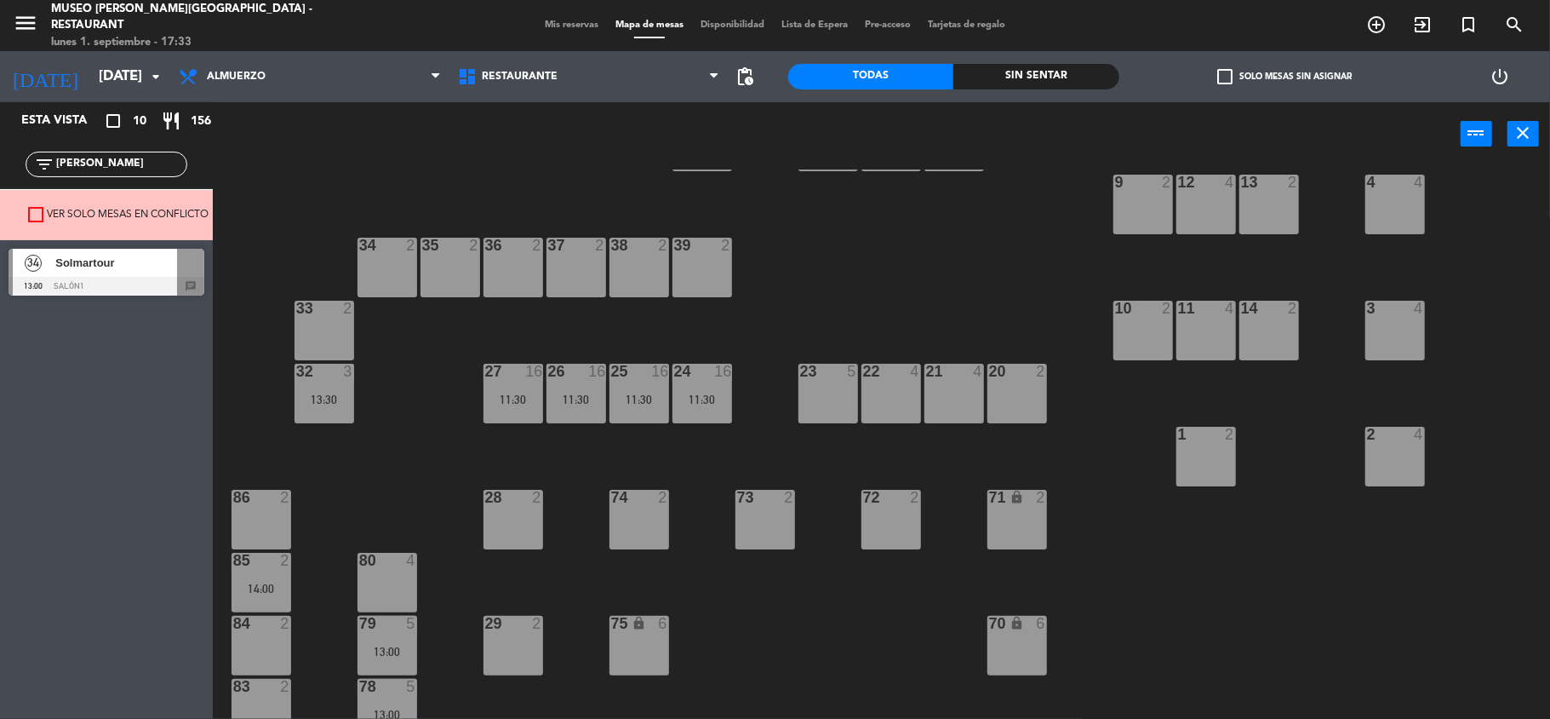
click at [99, 267] on span "Solmartour" at bounding box center [116, 263] width 122 height 18
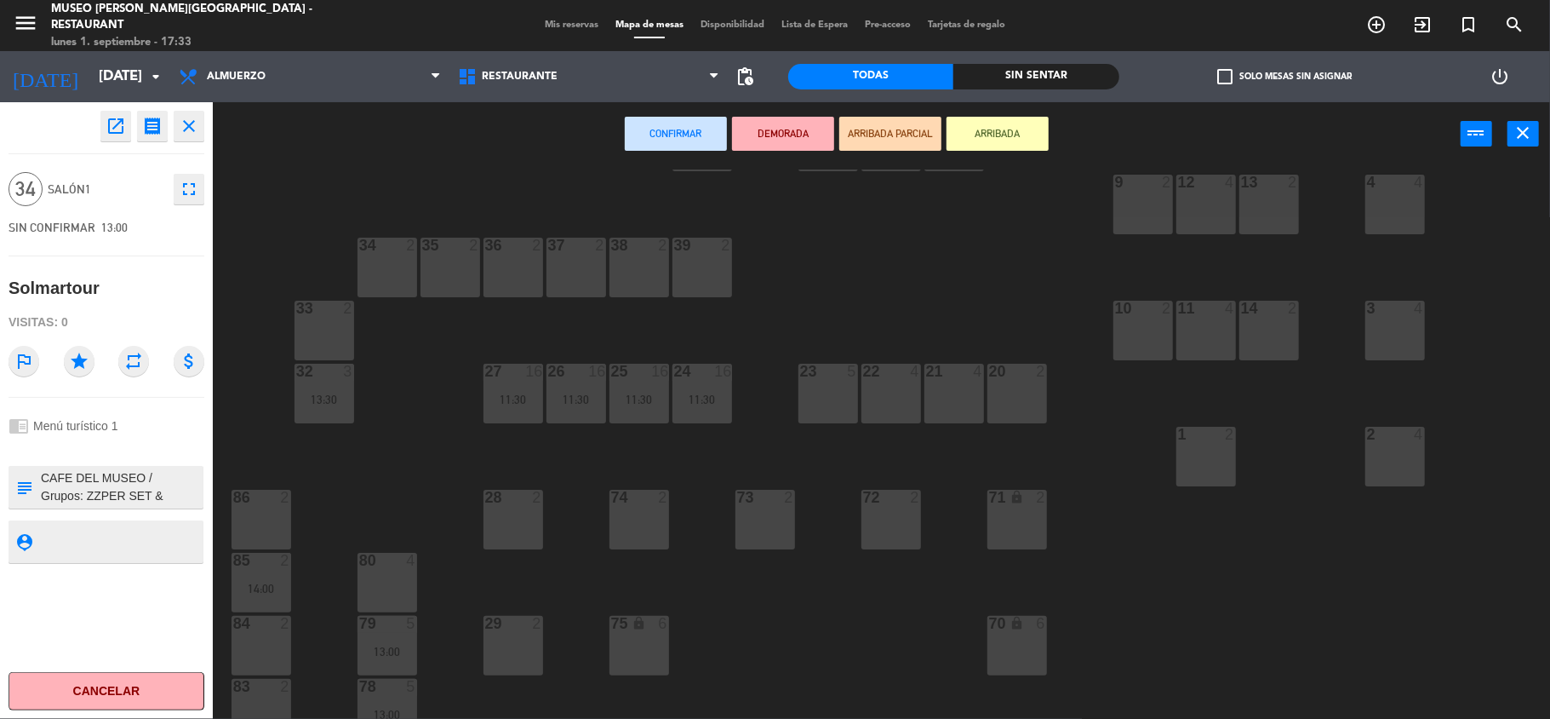
click at [1378, 444] on div "2 4" at bounding box center [1396, 457] width 60 height 60
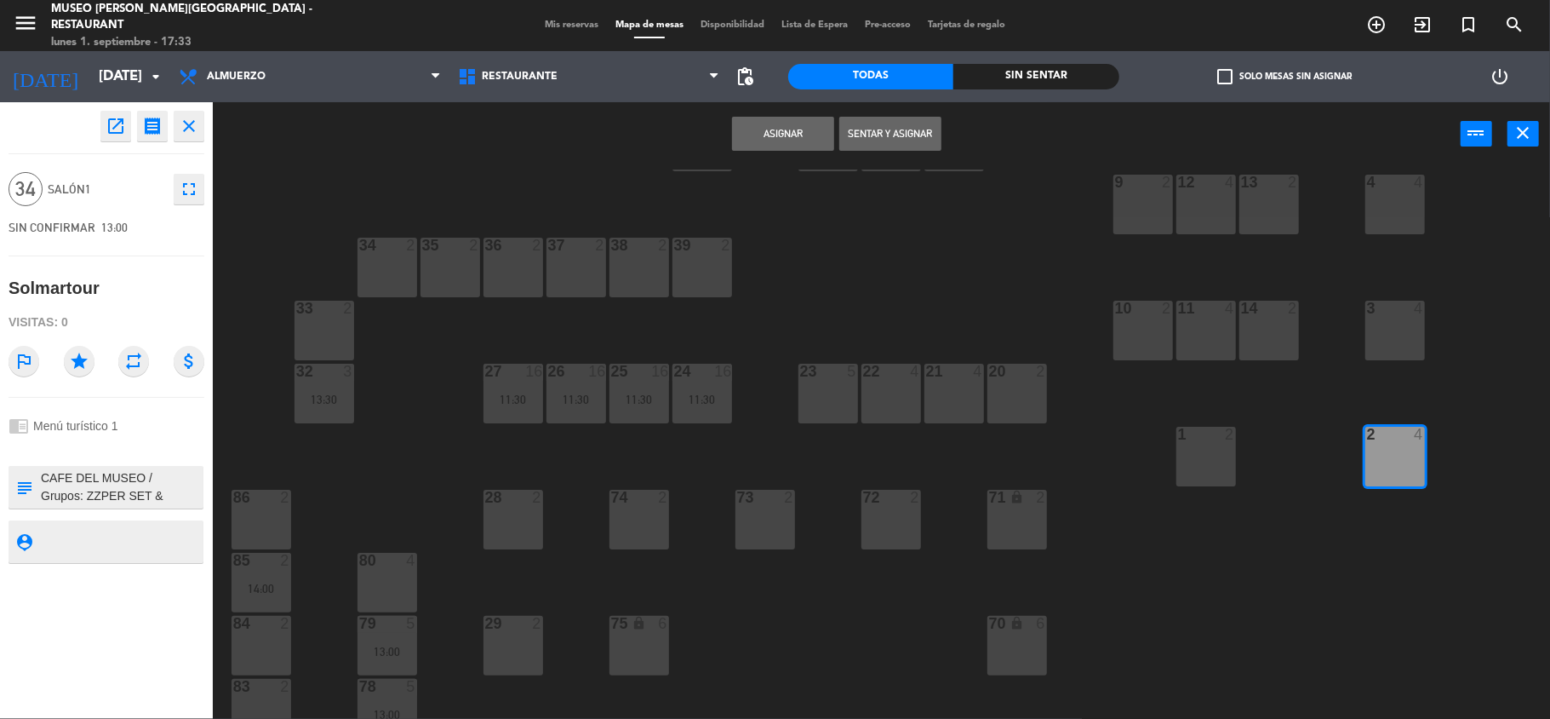
click at [1386, 339] on div "3 4" at bounding box center [1396, 331] width 60 height 60
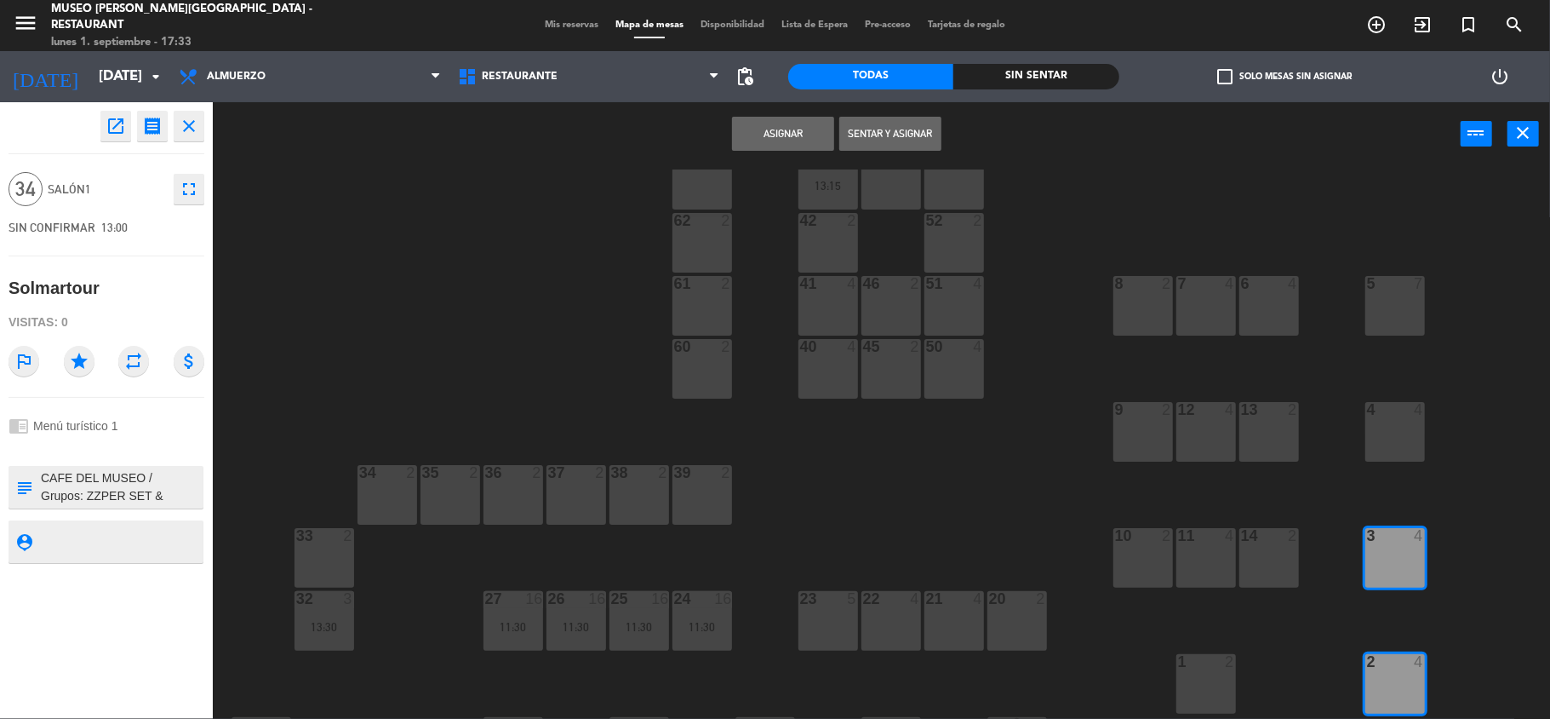
click at [1396, 409] on div at bounding box center [1395, 409] width 28 height 15
click at [1386, 294] on div "5 7" at bounding box center [1396, 306] width 60 height 60
click at [1268, 298] on div "6 4" at bounding box center [1270, 306] width 60 height 60
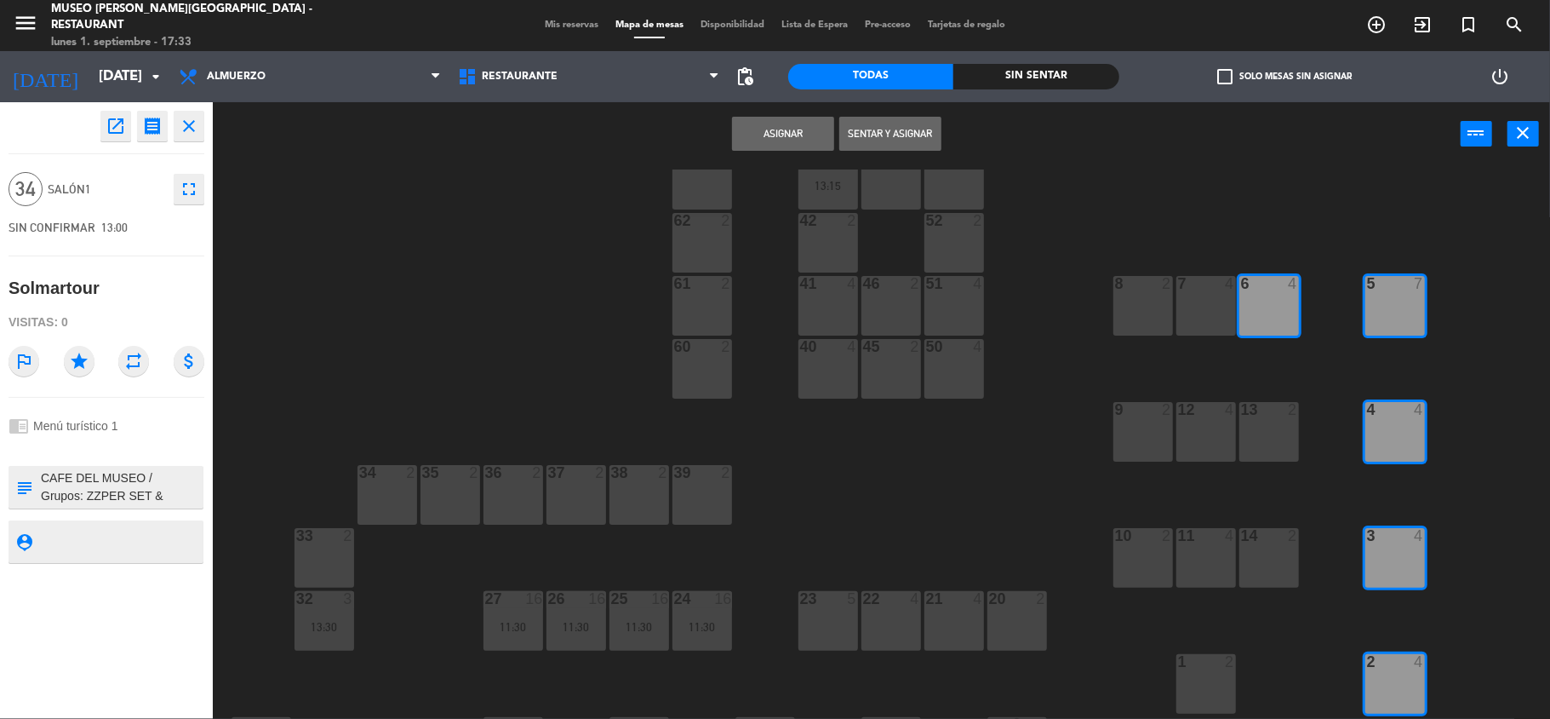
click at [1224, 300] on div "7 4" at bounding box center [1207, 306] width 60 height 60
click at [1155, 300] on div "8 2" at bounding box center [1144, 306] width 60 height 60
click at [1209, 421] on div "12 4" at bounding box center [1207, 432] width 60 height 60
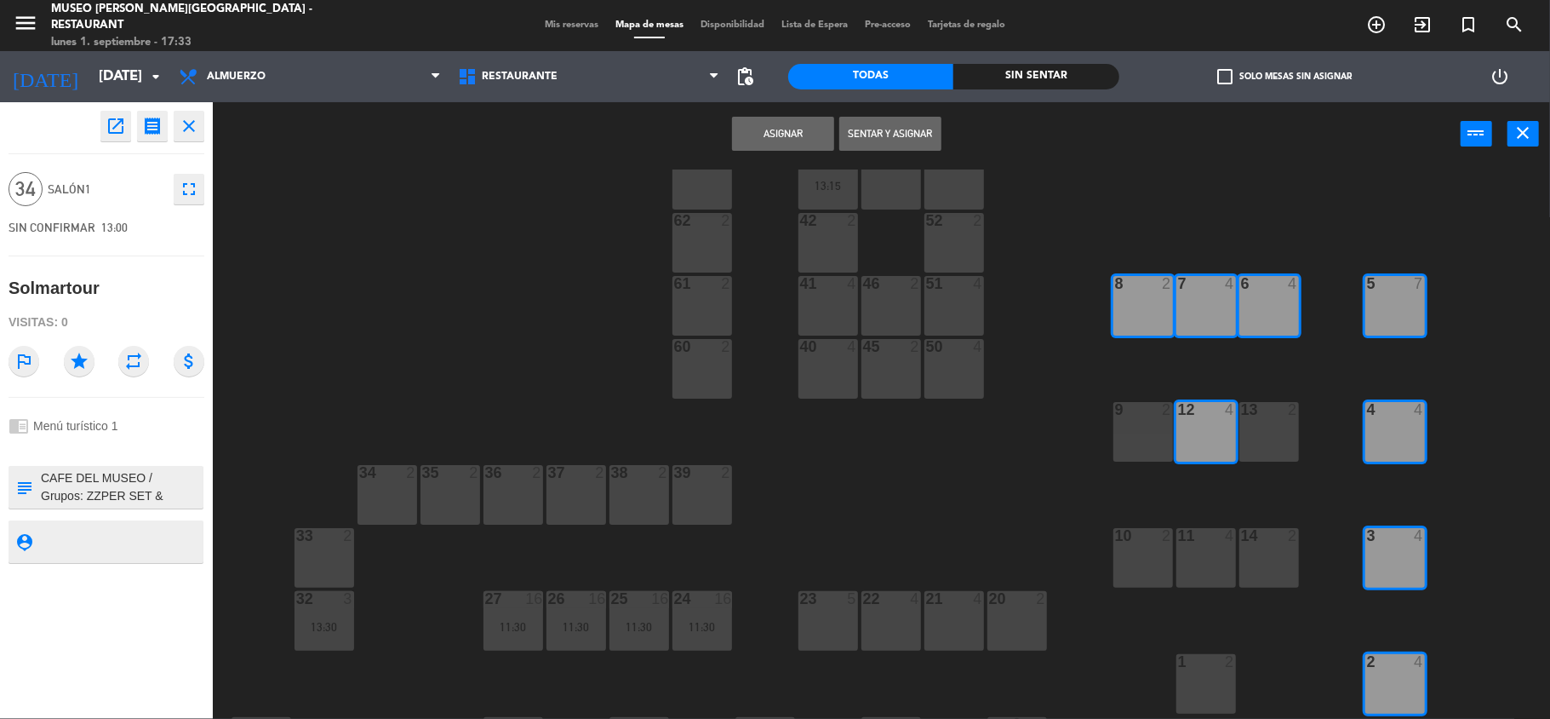
click at [1250, 429] on div "13 2" at bounding box center [1270, 432] width 60 height 60
click at [782, 117] on button "Asignar" at bounding box center [783, 134] width 102 height 34
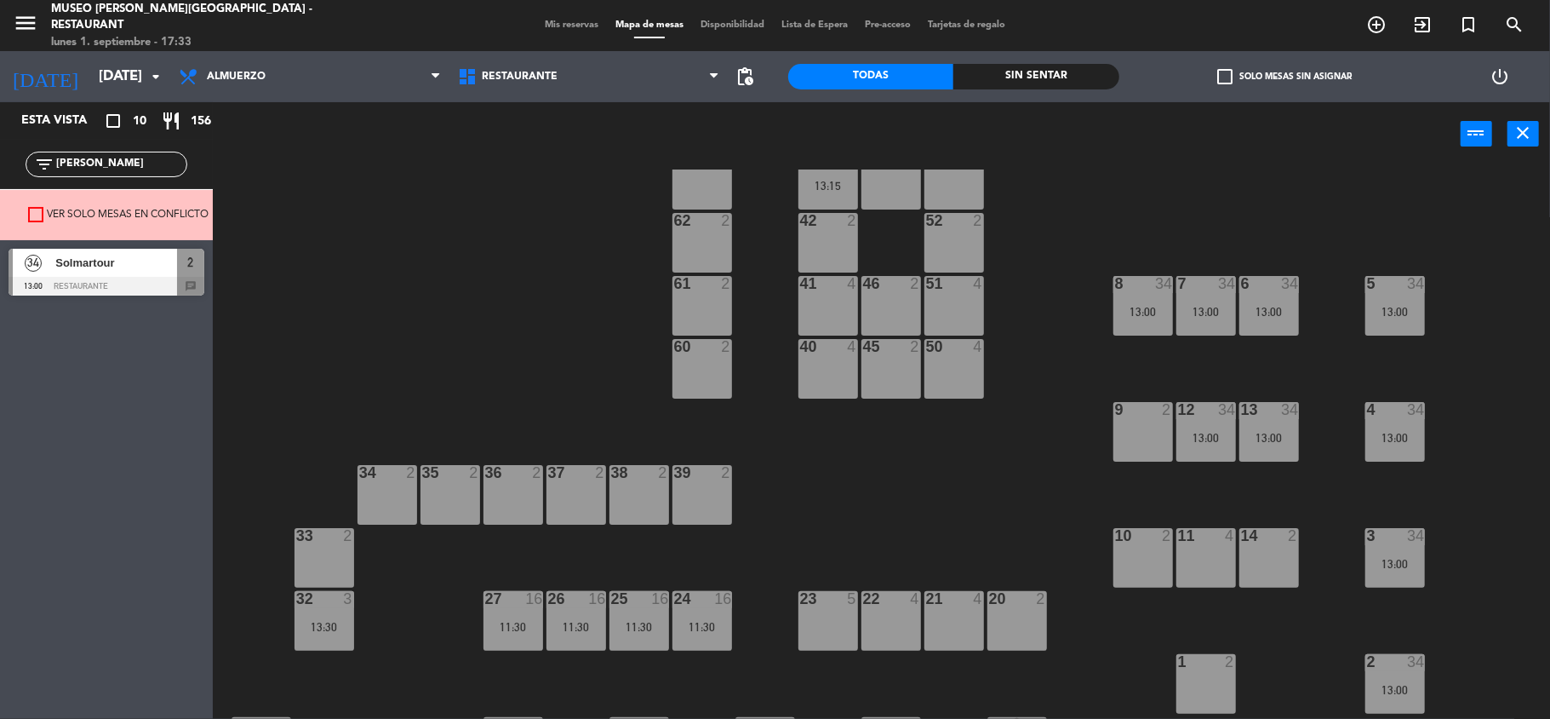
click at [812, 504] on div "44 2 12:00 49 2 54 5 64 2 48 2 53 4 63 2 43 4 13:15 62 2 42 2 52 2 41 4 46 2 51…" at bounding box center [889, 445] width 1322 height 553
click at [787, 531] on div "44 2 12:00 49 2 54 5 64 2 48 2 53 4 63 2 43 4 13:15 62 2 42 2 52 2 41 4 46 2 51…" at bounding box center [889, 445] width 1322 height 553
click at [556, 27] on div "Mis reservas Mapa de mesas Disponibilidad Lista de Espera Pre-acceso Tarjetas d…" at bounding box center [775, 25] width 478 height 15
click at [556, 20] on span "Mis reservas" at bounding box center [571, 24] width 71 height 9
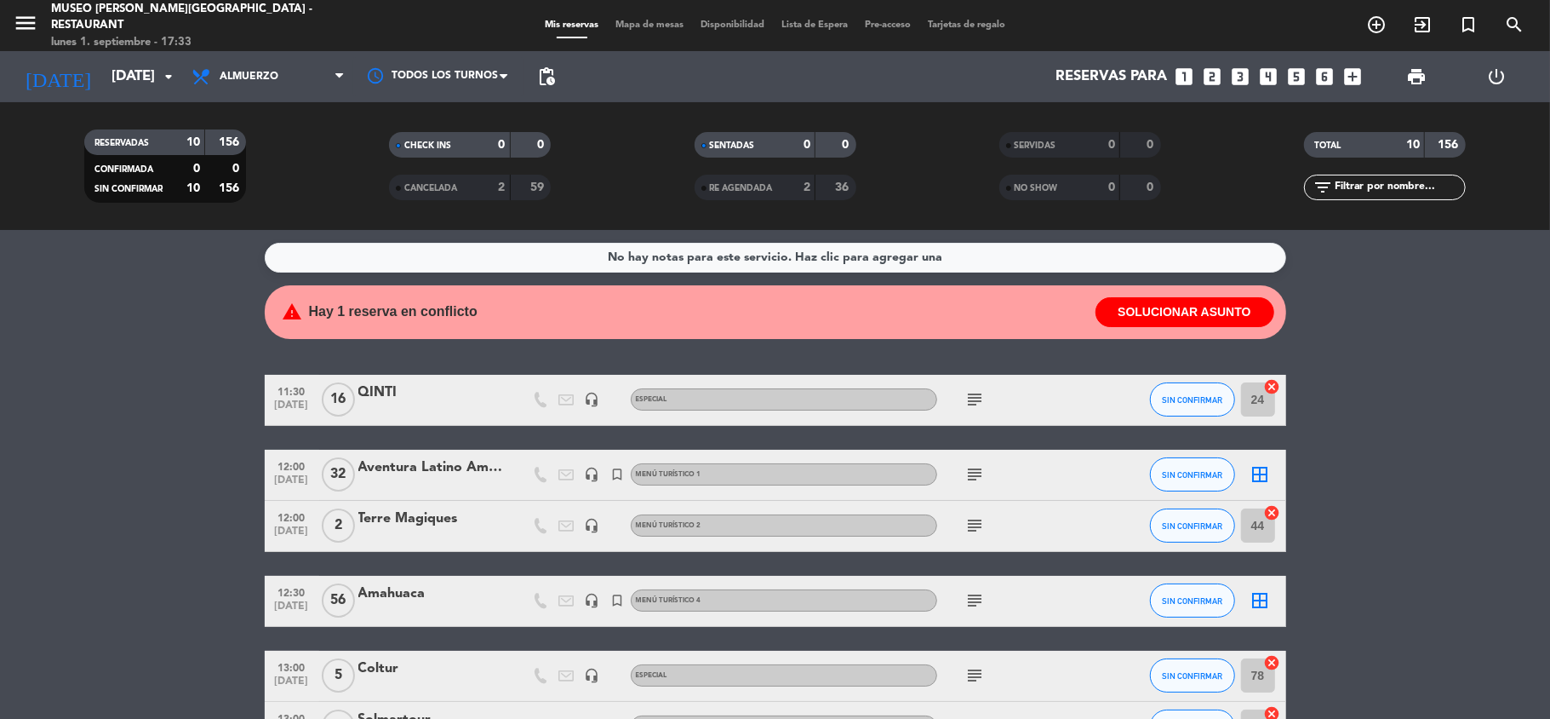
click at [1476, 505] on bookings-row "11:30 [DATE] QINTI headset_mic Especial subject SIN CONFIRMAR 24 cancel 12:00 […" at bounding box center [775, 702] width 1550 height 654
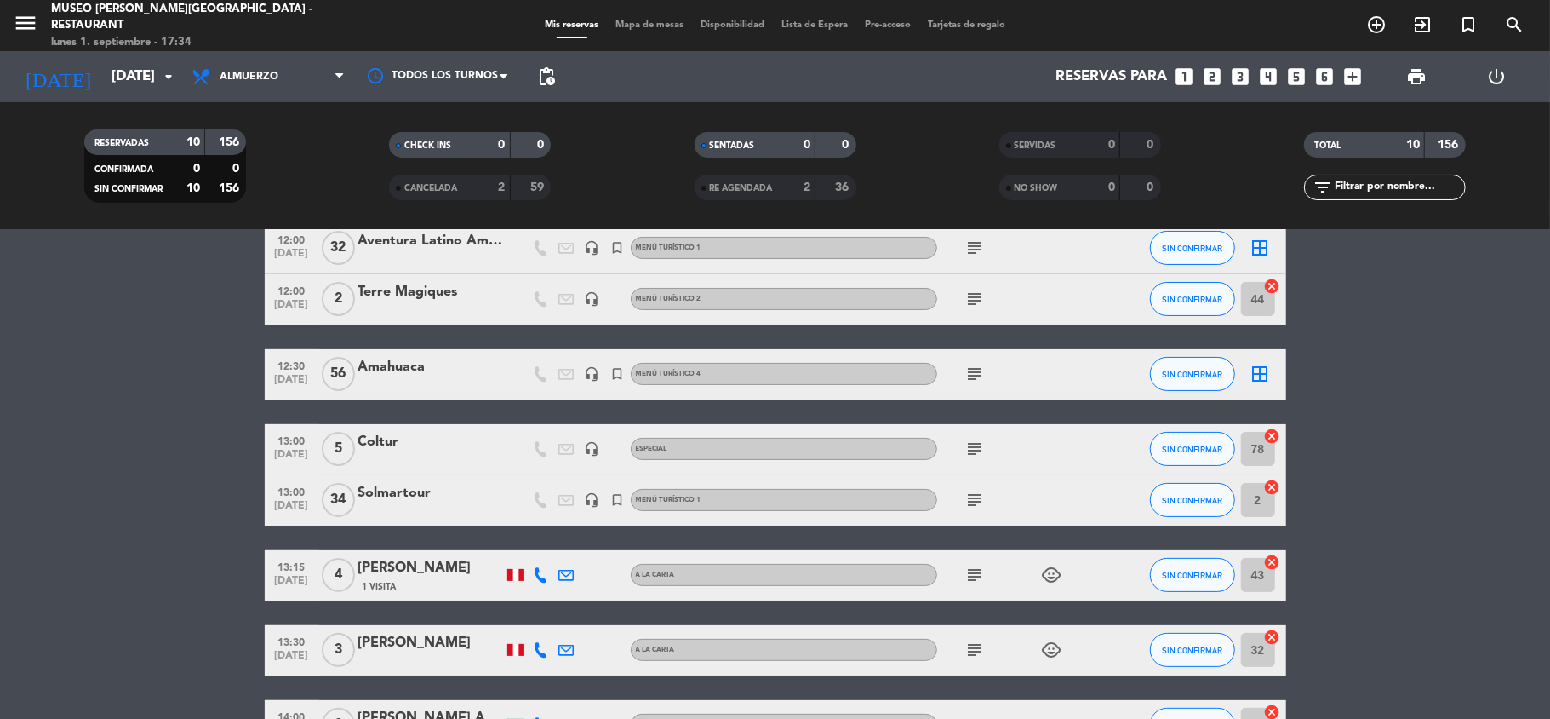
scroll to position [113, 0]
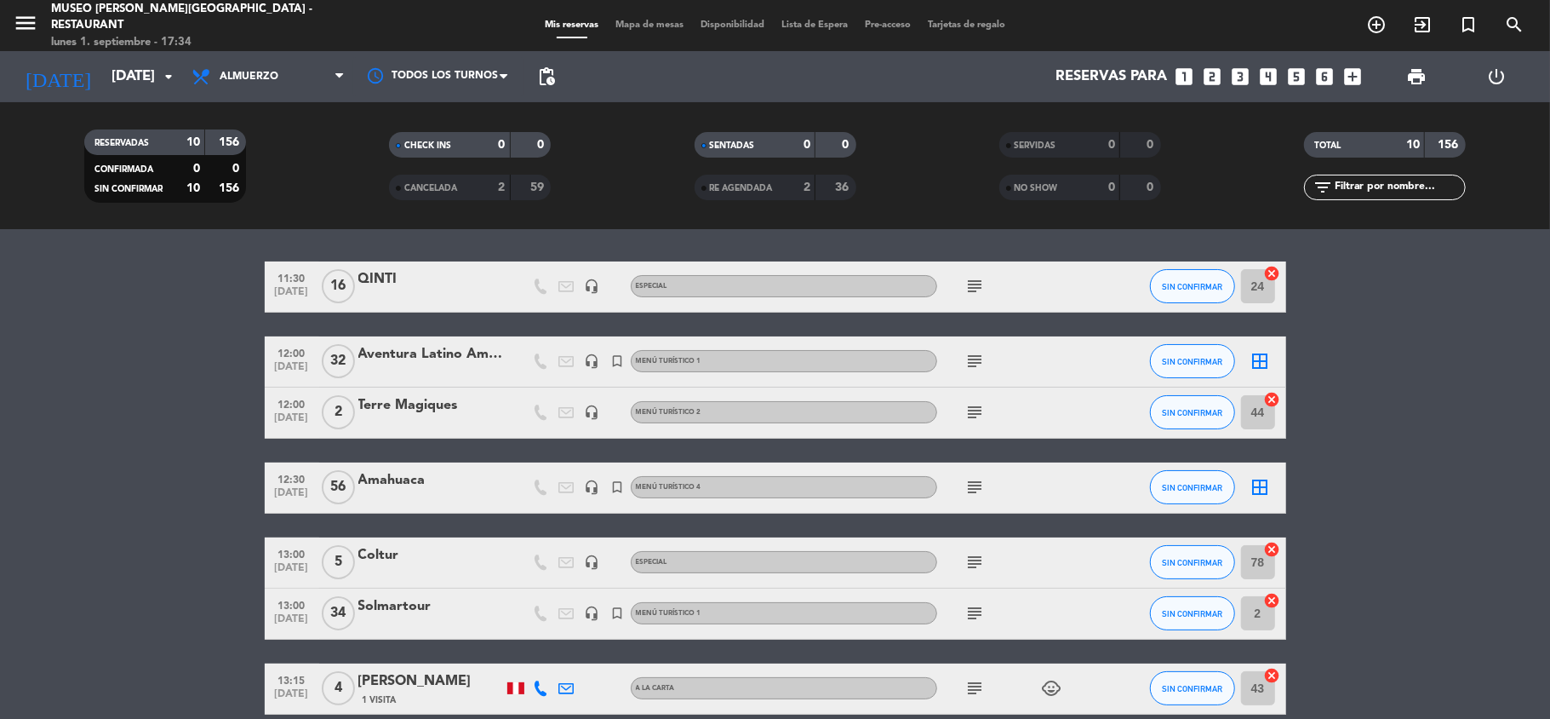
click at [390, 484] on div "Amahuaca" at bounding box center [430, 480] width 145 height 22
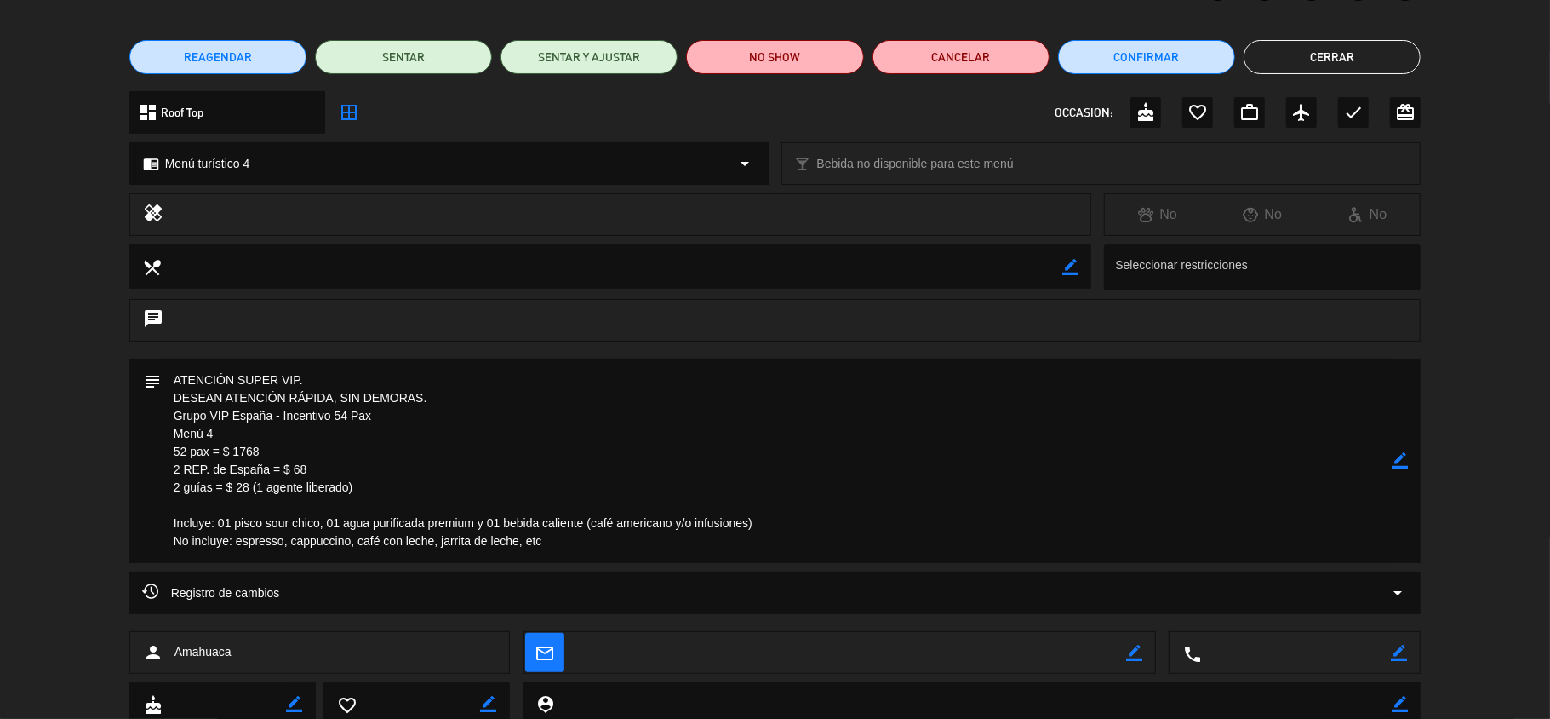
scroll to position [0, 0]
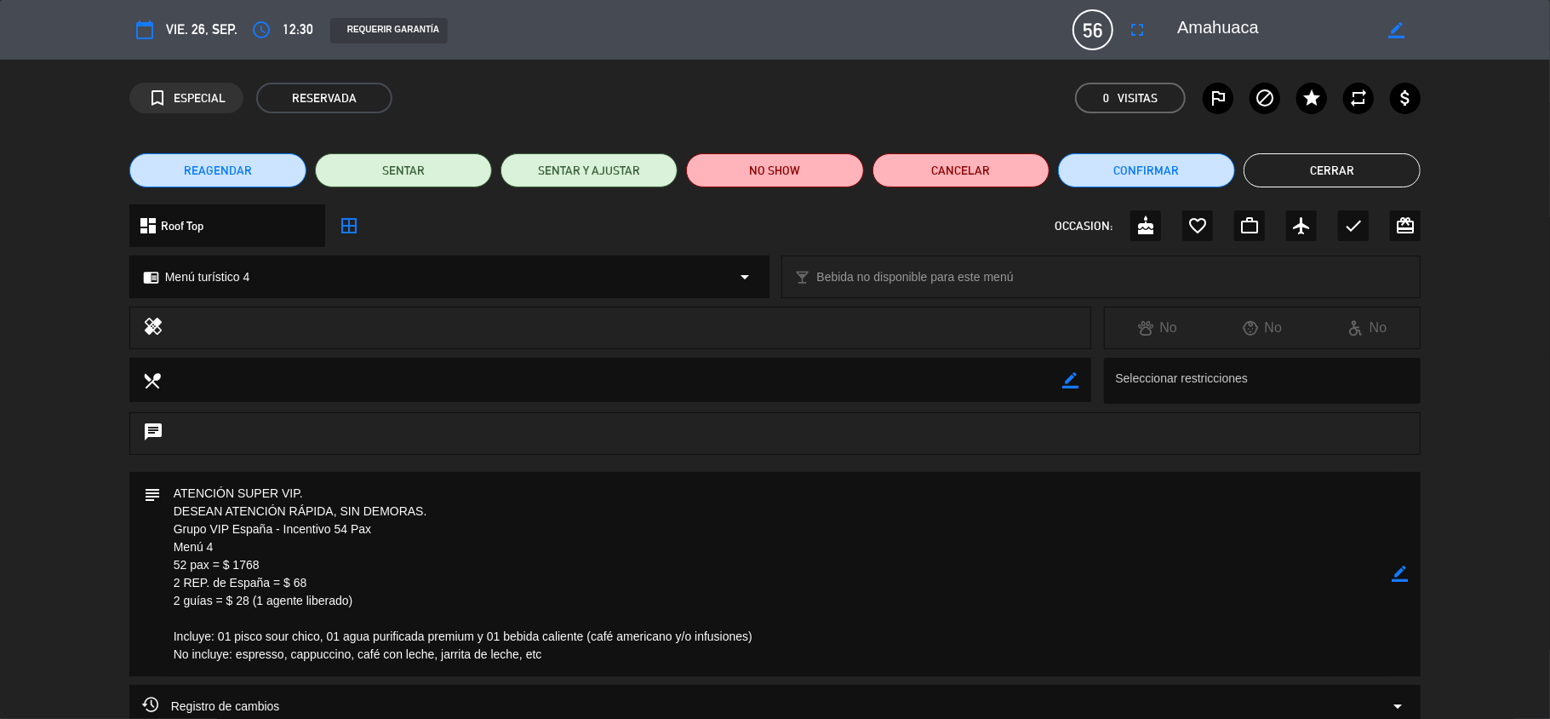
click at [1315, 165] on button "Cerrar" at bounding box center [1332, 170] width 177 height 34
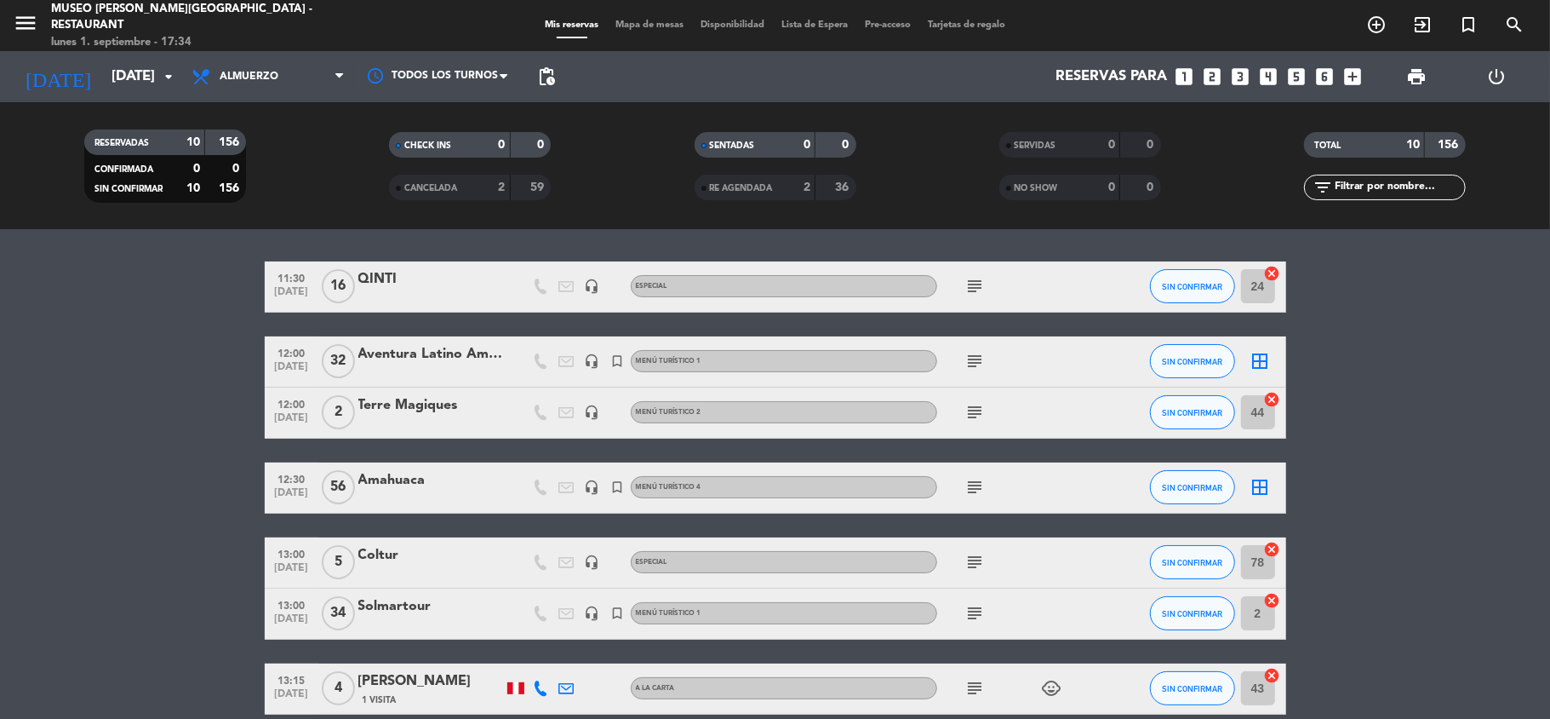
click at [288, 358] on span "12:00" at bounding box center [292, 352] width 43 height 20
click at [204, 423] on bookings-row "11:30 [DATE] QINTI headset_mic Especial subject SIN CONFIRMAR 24 cancel 12:00 […" at bounding box center [775, 588] width 1550 height 654
click at [297, 618] on span "[DATE]" at bounding box center [292, 623] width 43 height 20
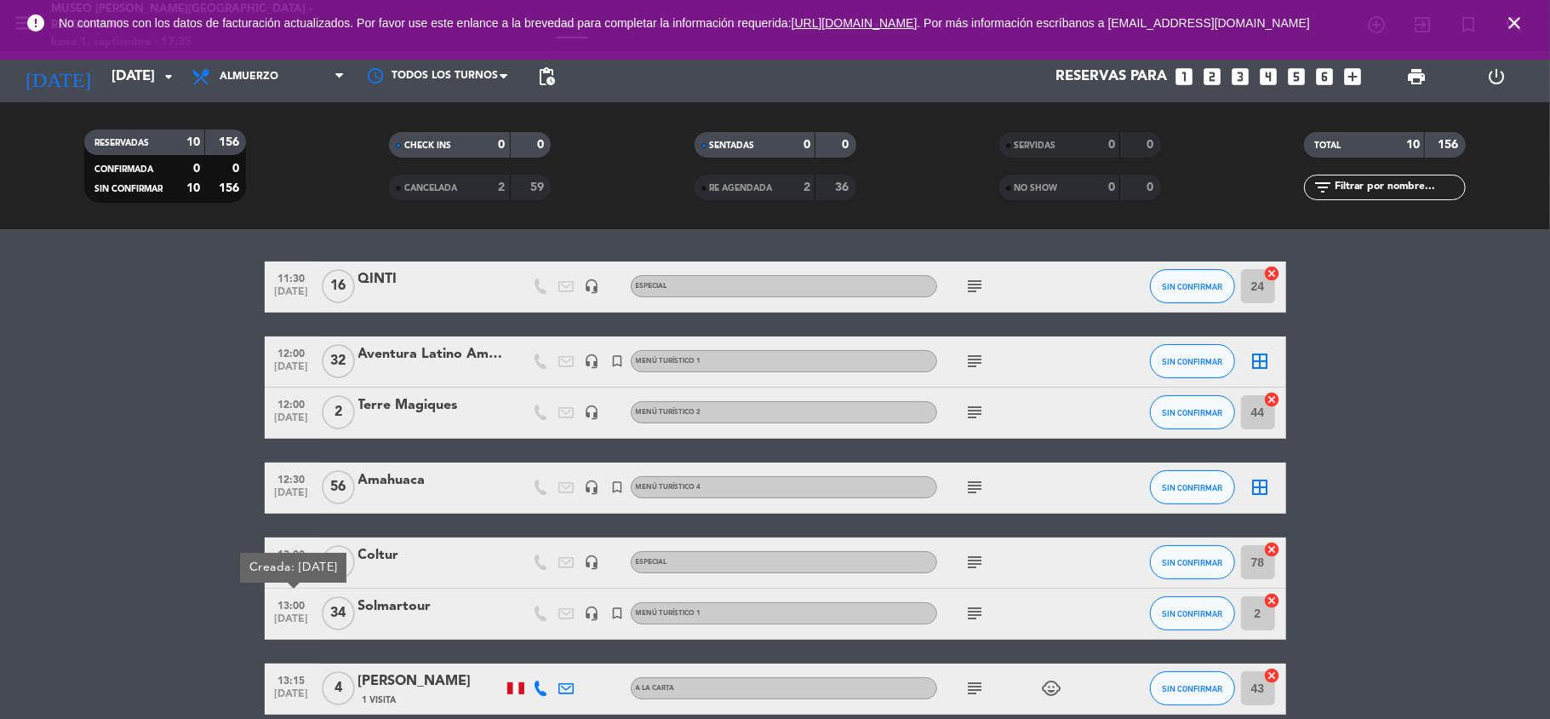
click at [1417, 421] on bookings-row "11:30 [DATE] QINTI headset_mic Especial subject SIN CONFIRMAR 24 cancel 12:00 […" at bounding box center [775, 588] width 1550 height 654
click at [981, 277] on icon "subject" at bounding box center [976, 286] width 20 height 20
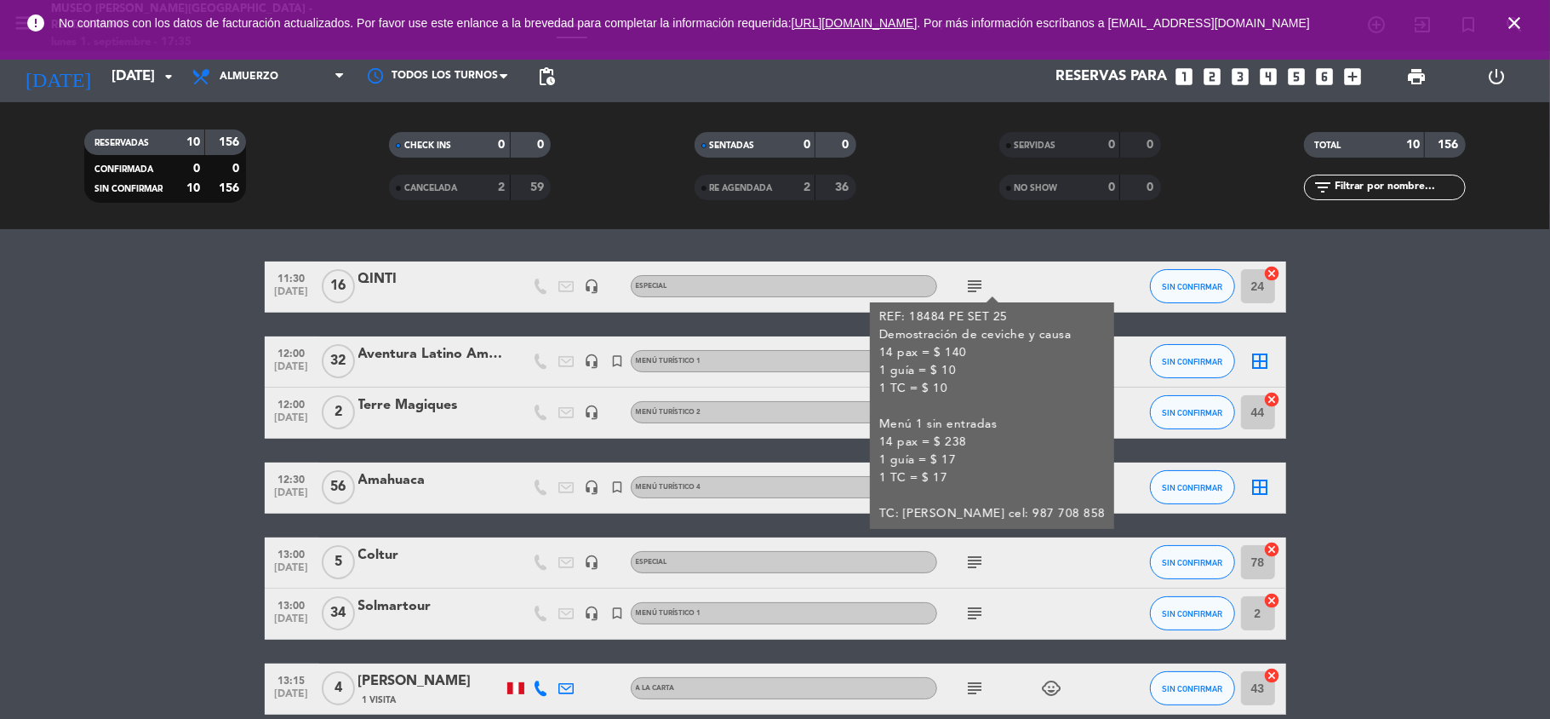
click at [1359, 454] on bookings-row "11:30 [DATE] QINTI headset_mic Especial subject REF: 18484 PE SET 25 Demostraci…" at bounding box center [775, 588] width 1550 height 654
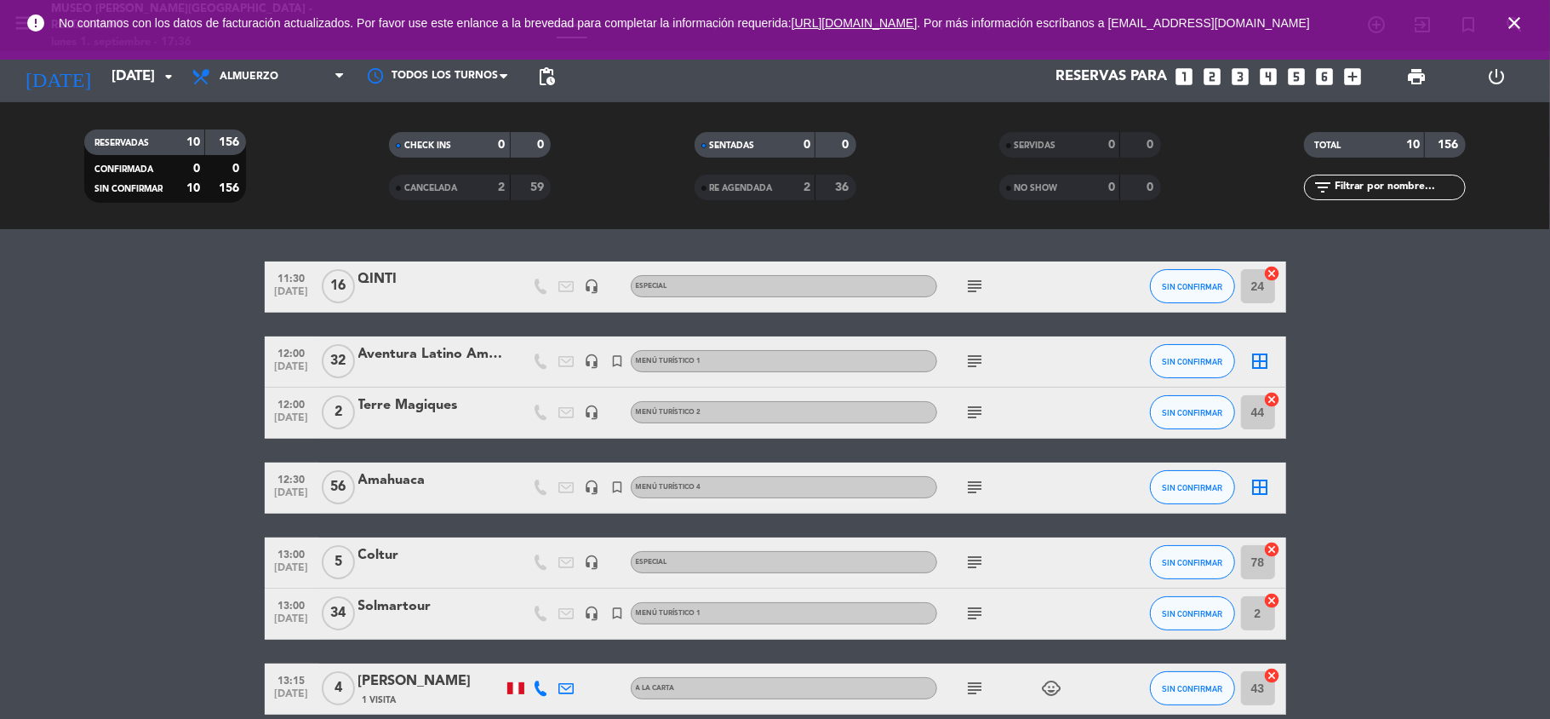
click at [467, 358] on div "Aventura Latino Americana" at bounding box center [430, 354] width 145 height 22
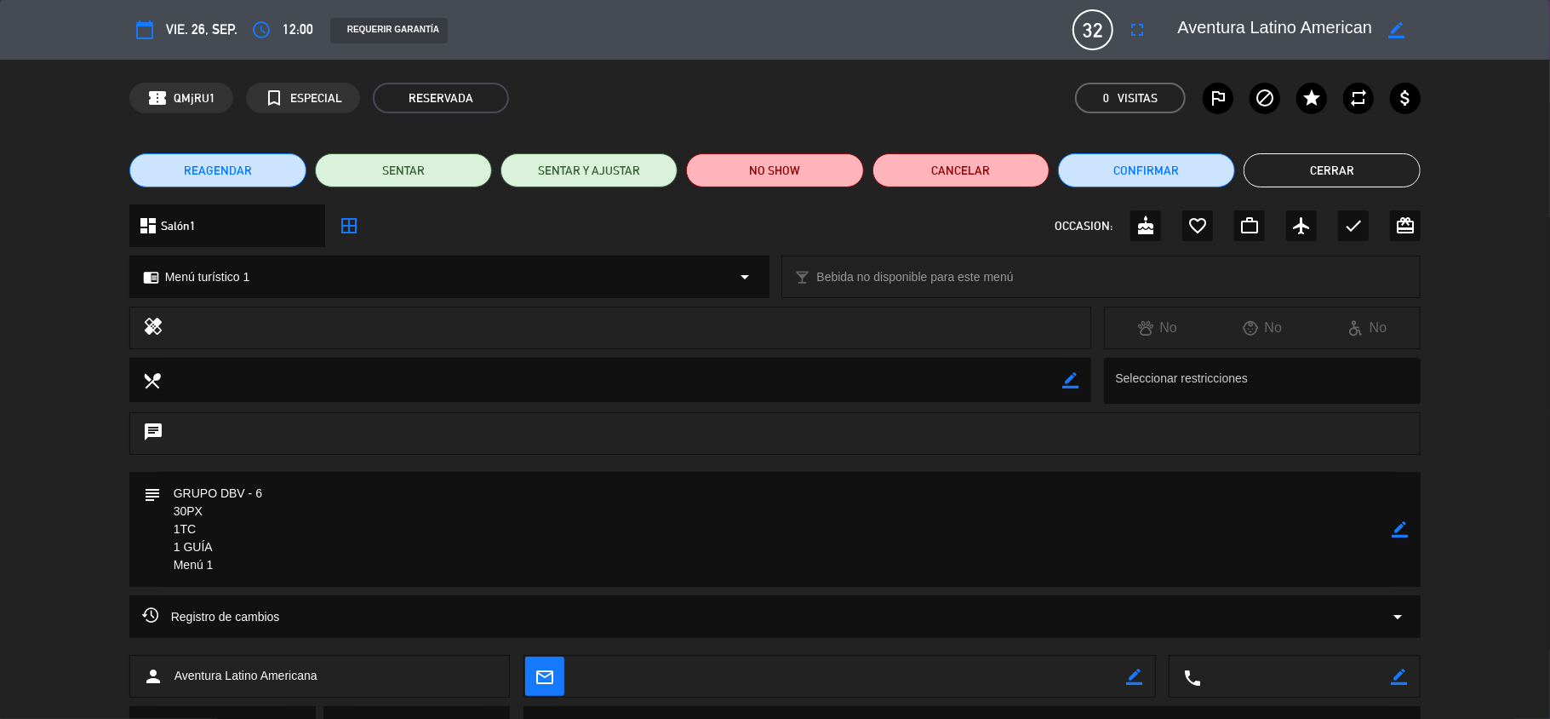
click at [1333, 170] on button "Cerrar" at bounding box center [1332, 170] width 177 height 34
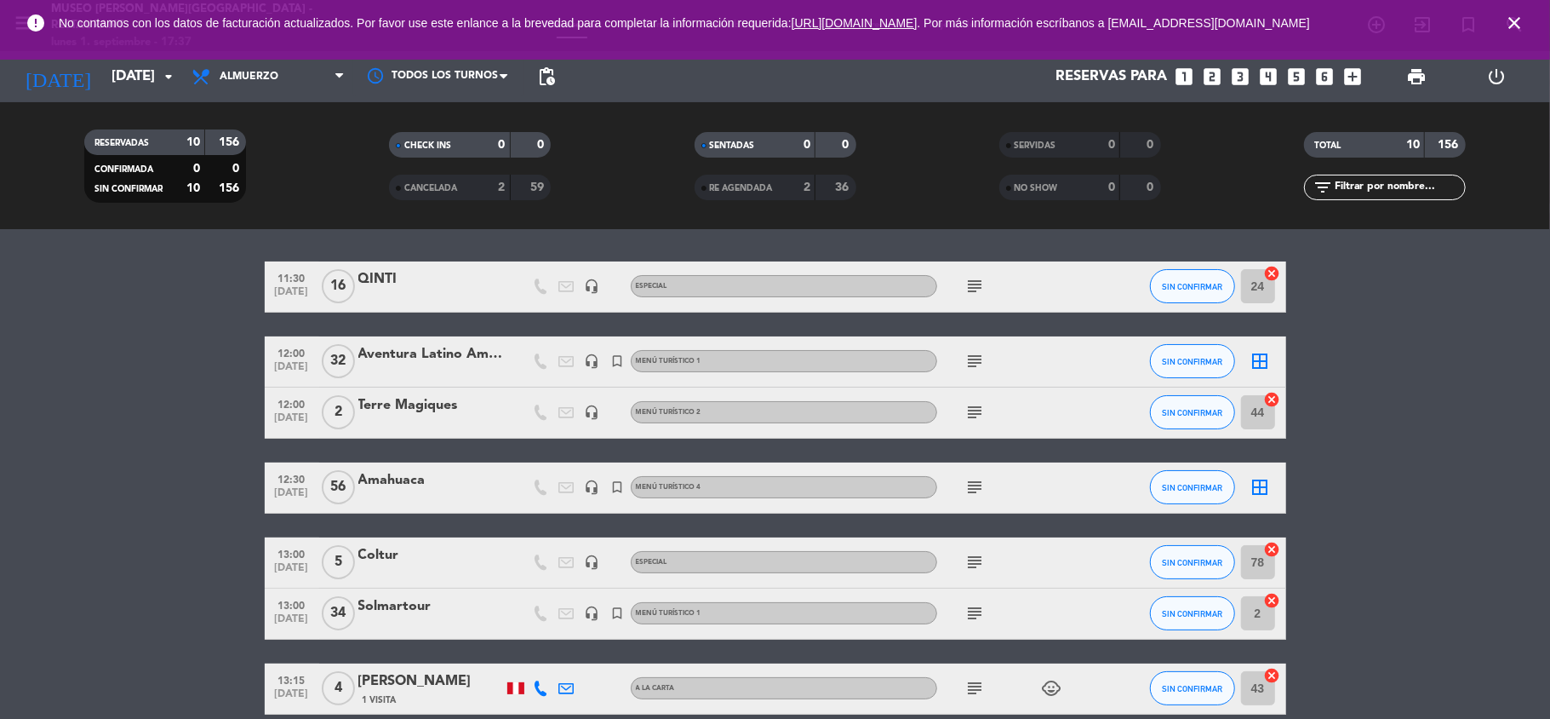
click at [1408, 468] on bookings-row "11:30 [DATE] QINTI headset_mic Especial subject SIN CONFIRMAR 24 cancel 12:00 […" at bounding box center [775, 588] width 1550 height 654
click at [1516, 21] on icon "close" at bounding box center [1515, 23] width 20 height 20
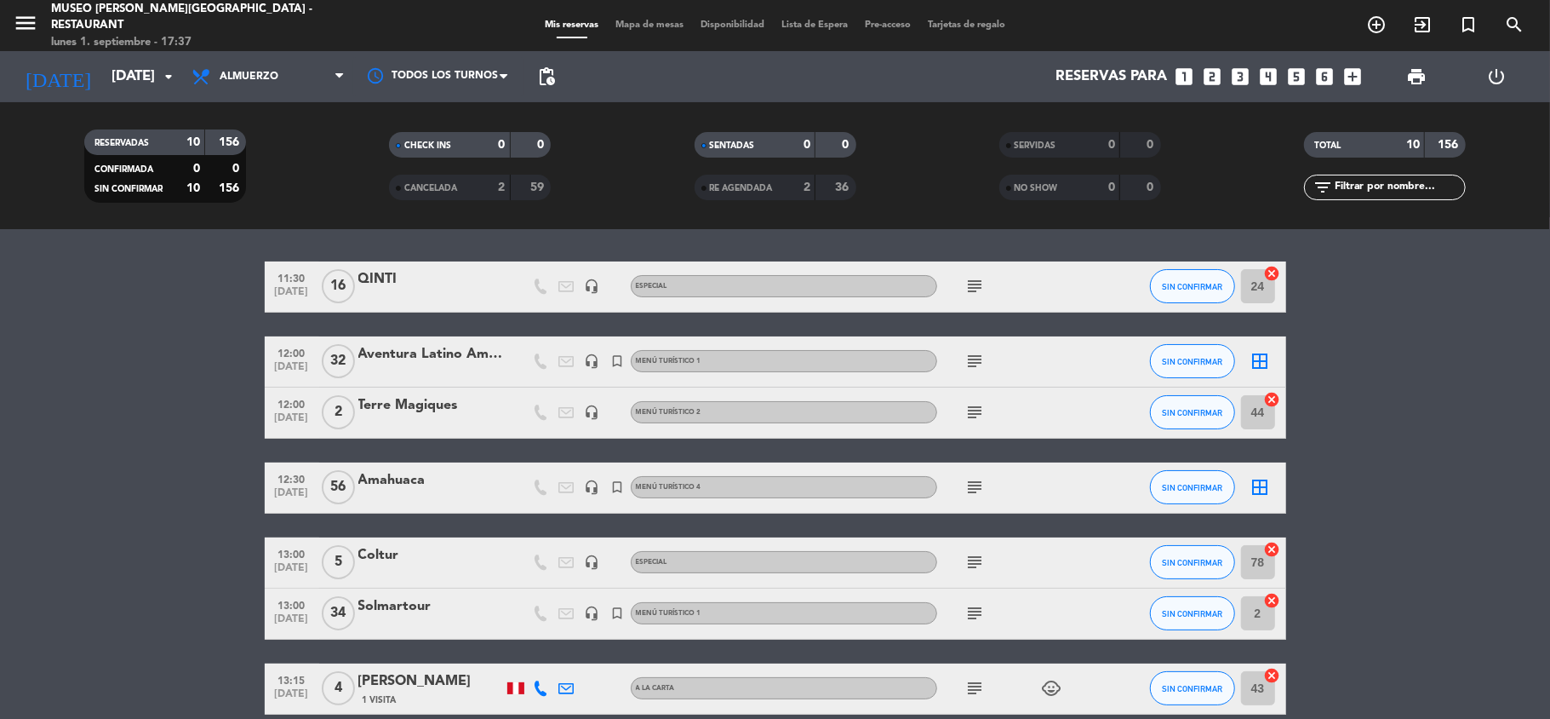
click at [1461, 436] on bookings-row "11:30 [DATE] QINTI headset_mic Especial subject SIN CONFIRMAR 24 cancel 12:00 […" at bounding box center [775, 588] width 1550 height 654
click at [279, 488] on span "[DATE]" at bounding box center [292, 497] width 43 height 20
click at [1464, 553] on bookings-row "11:30 [DATE] QINTI headset_mic Especial subject SIN CONFIRMAR 24 cancel 12:00 […" at bounding box center [775, 588] width 1550 height 654
click at [1424, 542] on bookings-row "11:30 [DATE] QINTI headset_mic Especial subject SIN CONFIRMAR 24 cancel 12:00 […" at bounding box center [775, 588] width 1550 height 654
click at [1378, 470] on bookings-row "11:30 [DATE] QINTI headset_mic Especial subject SIN CONFIRMAR 24 cancel 12:00 […" at bounding box center [775, 588] width 1550 height 654
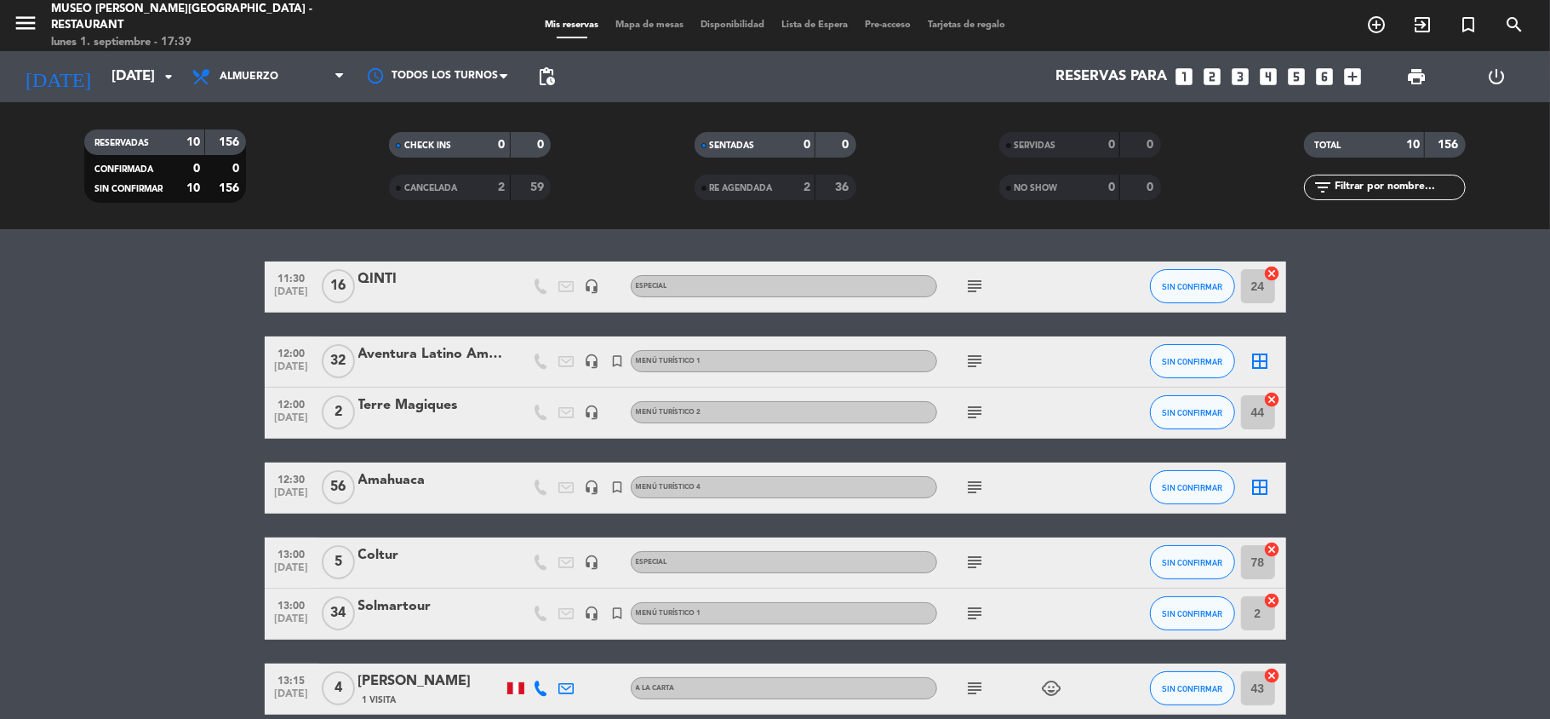
click at [1376, 458] on bookings-row "11:30 [DATE] QINTI headset_mic Especial subject SIN CONFIRMAR 24 cancel 12:00 […" at bounding box center [775, 588] width 1550 height 654
click at [651, 20] on span "Mapa de mesas" at bounding box center [649, 24] width 85 height 9
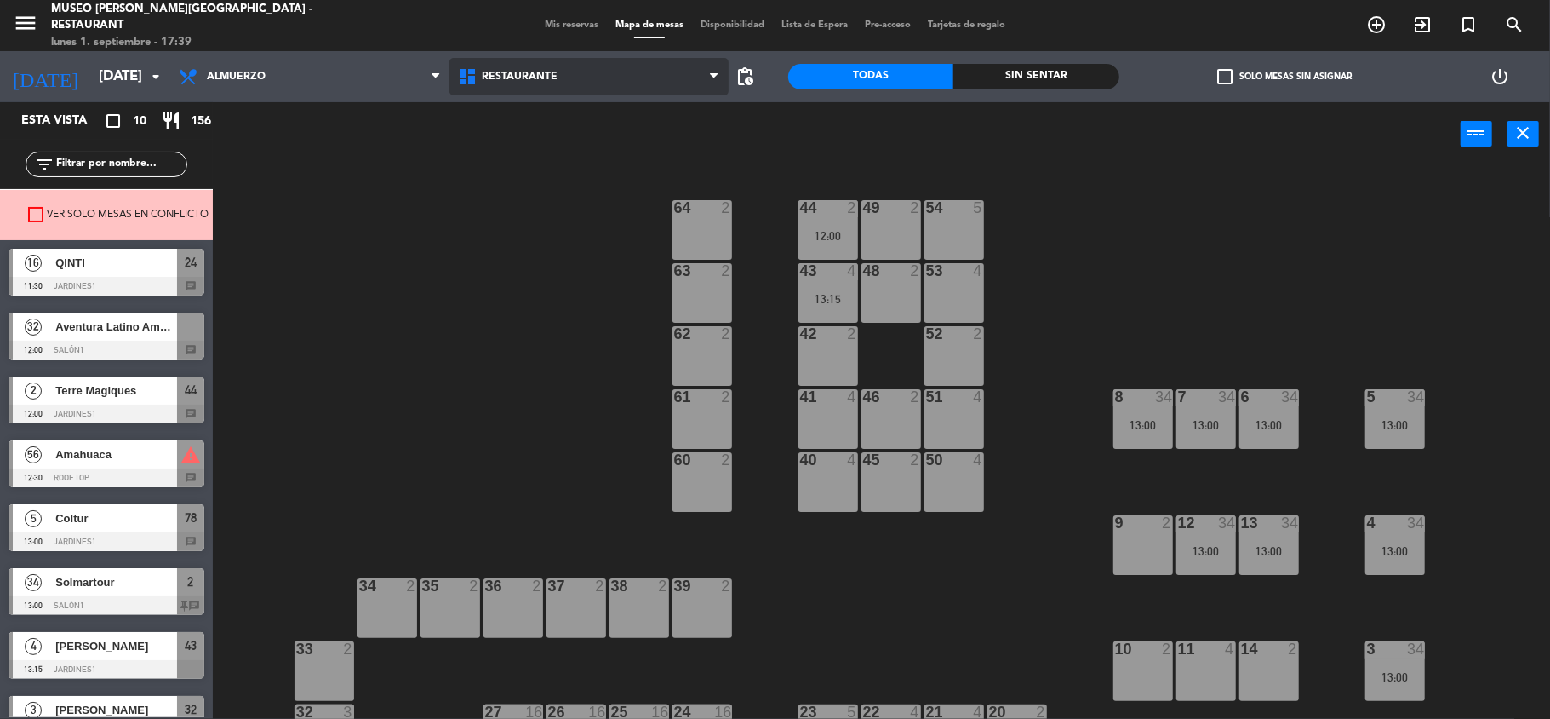
click at [569, 62] on span "Restaurante" at bounding box center [589, 76] width 279 height 37
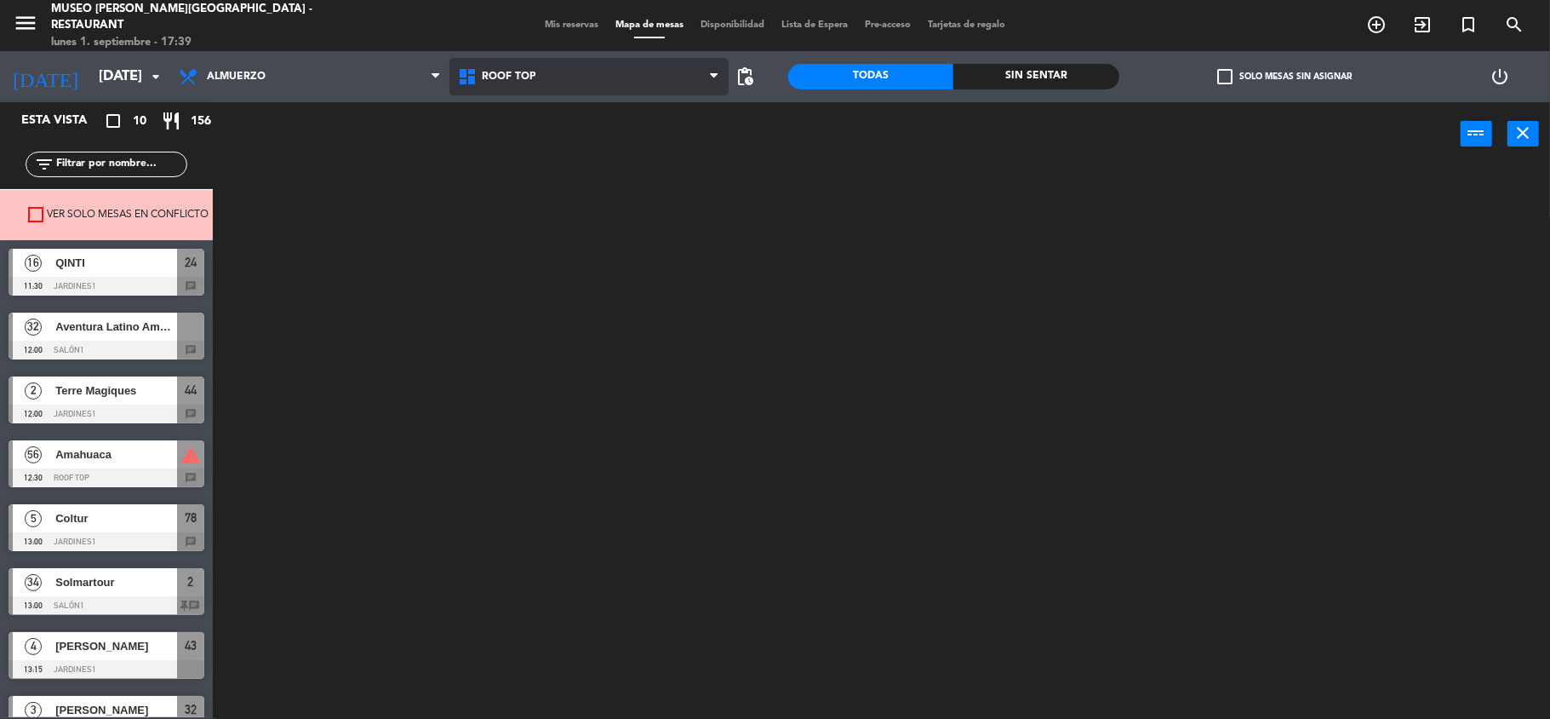
click at [546, 141] on ng-component "menu [GEOGRAPHIC_DATA][PERSON_NAME] - Restaurant [DATE] 1. septiembre - 17:39 M…" at bounding box center [775, 361] width 1550 height 722
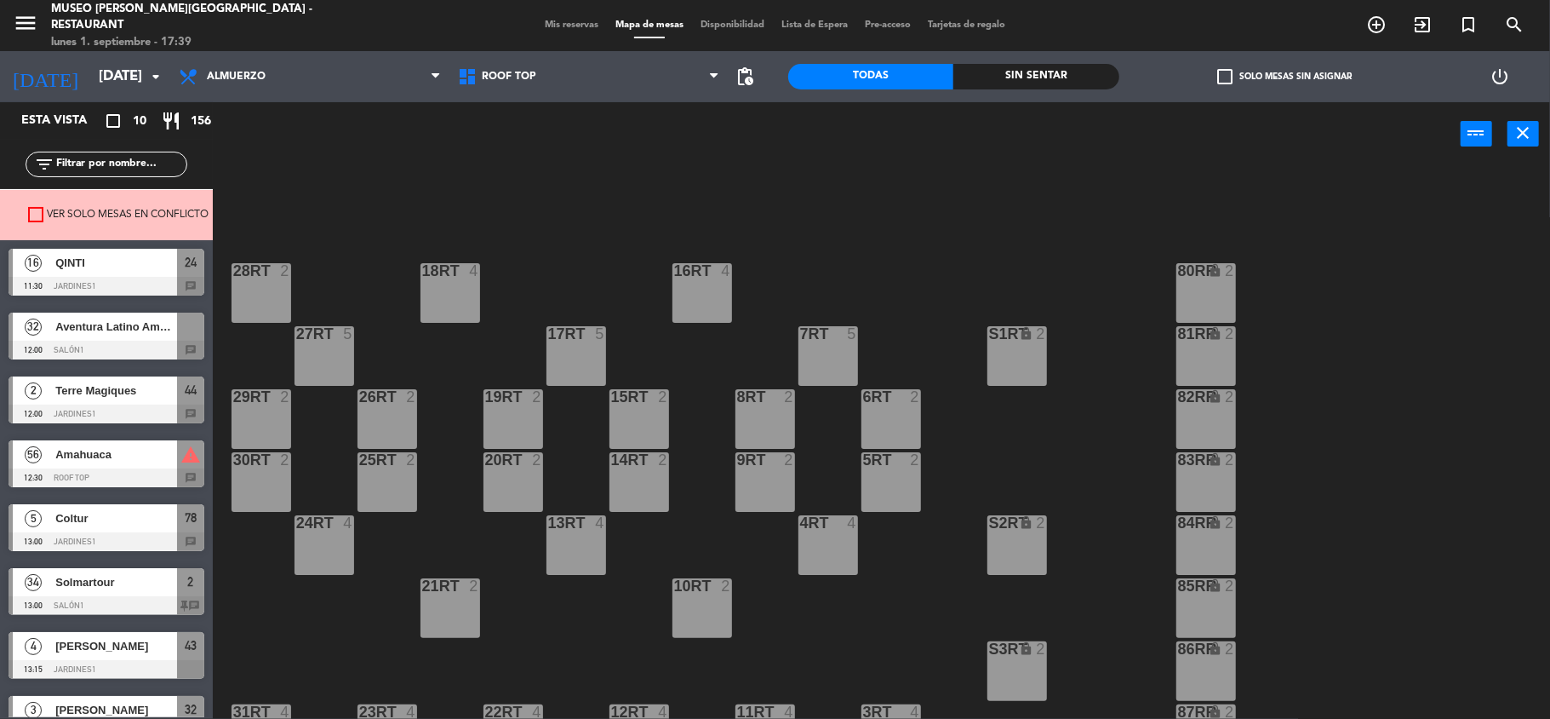
click at [100, 322] on span "Aventura Latino Americana" at bounding box center [116, 327] width 122 height 18
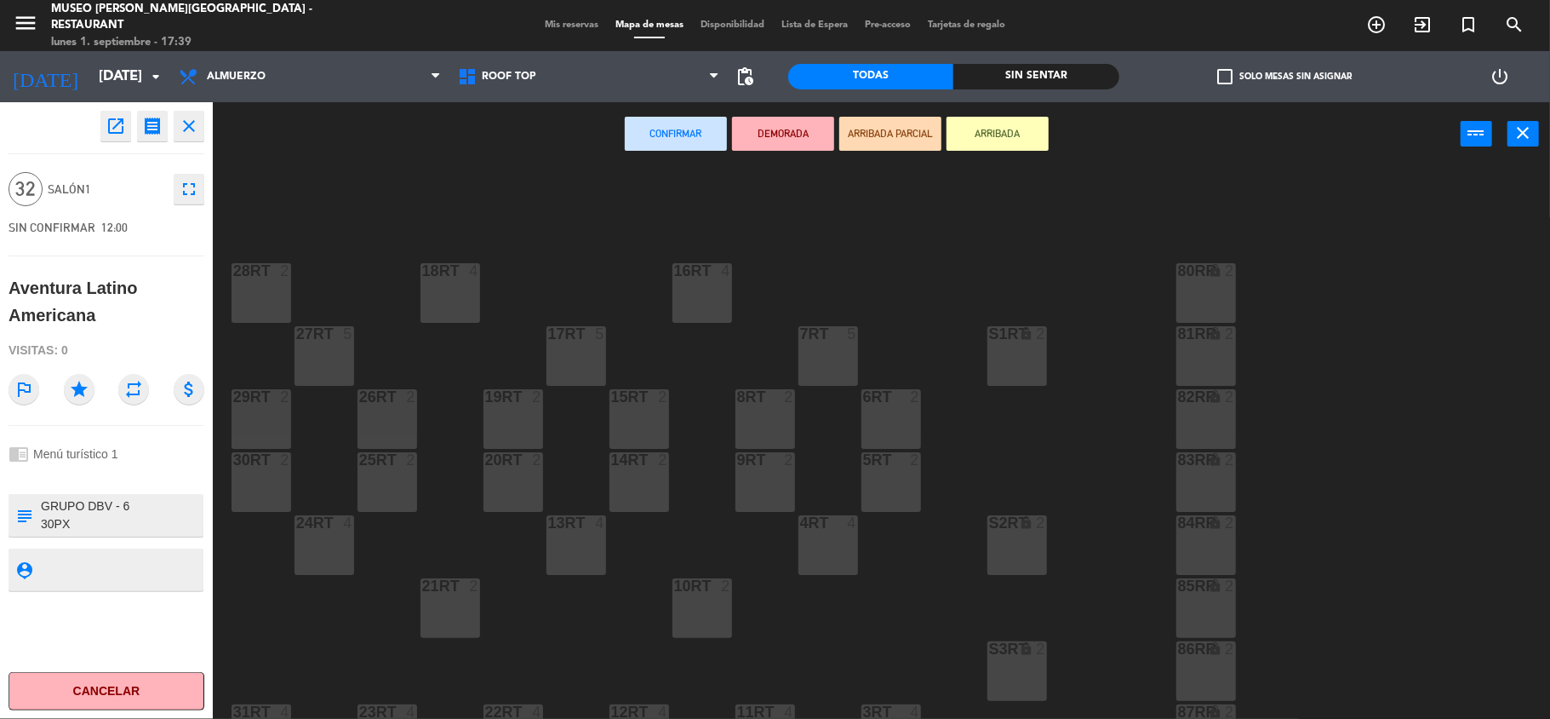
scroll to position [226, 0]
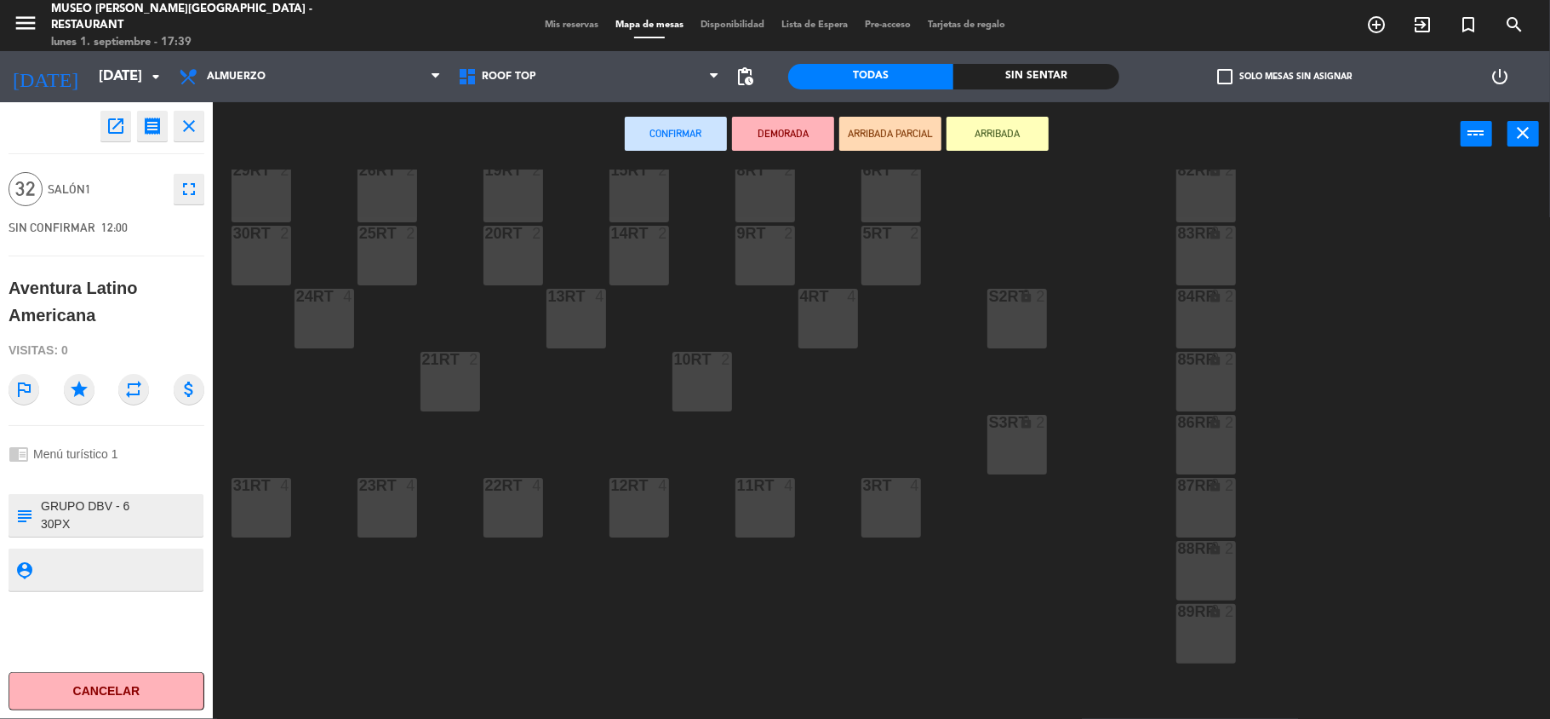
click at [261, 502] on div "31RT 4" at bounding box center [262, 508] width 60 height 60
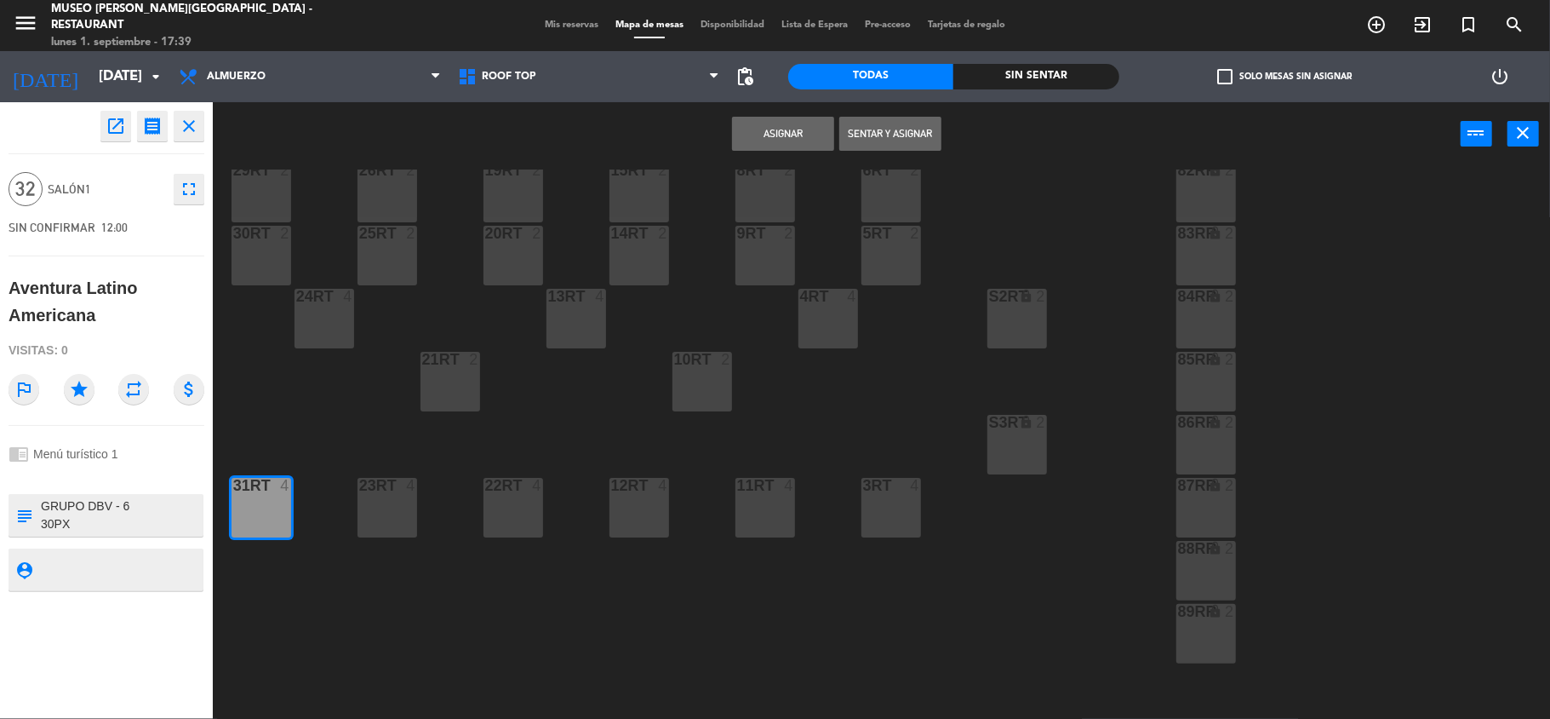
drag, startPoint x: 382, startPoint y: 498, endPoint x: 409, endPoint y: 495, distance: 26.6
click at [383, 498] on div "23RT 4" at bounding box center [388, 508] width 60 height 60
click at [512, 494] on div "22RT 4" at bounding box center [514, 508] width 60 height 60
click at [642, 501] on div "12RT 4" at bounding box center [640, 508] width 60 height 60
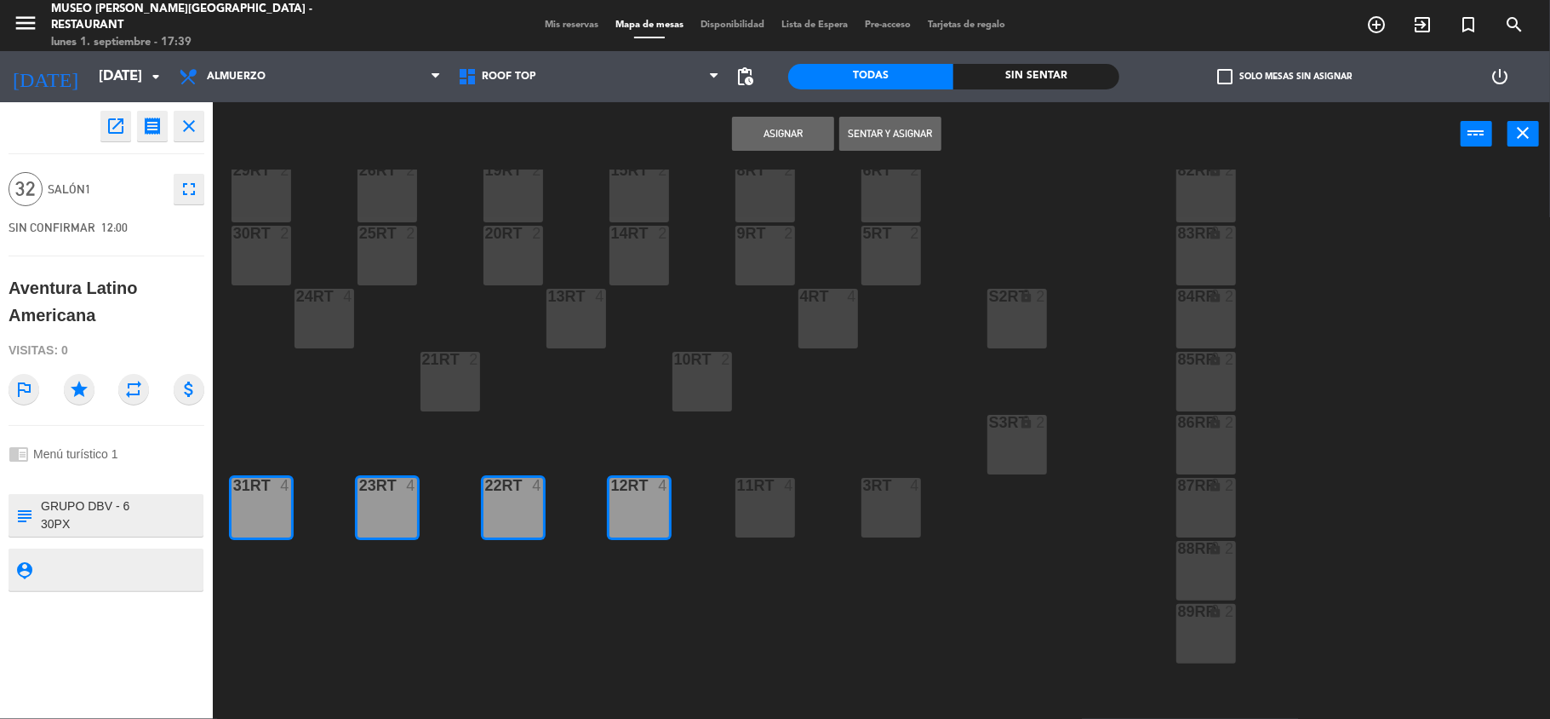
click at [450, 376] on div "21RT 2" at bounding box center [451, 382] width 60 height 60
click at [329, 324] on div "24RT 4" at bounding box center [325, 319] width 60 height 60
click at [378, 256] on div "25RT 2" at bounding box center [388, 256] width 60 height 60
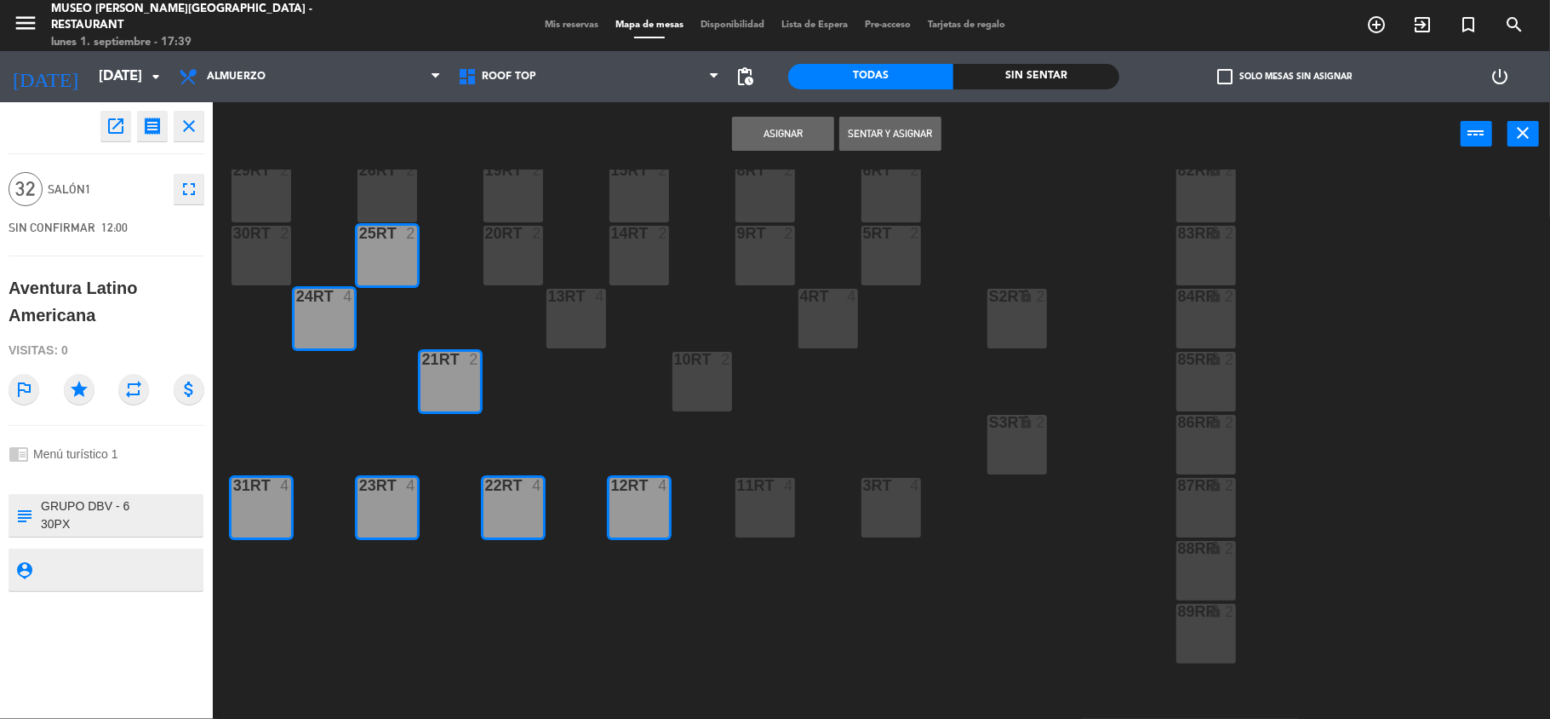
click at [388, 185] on div "26RT 2" at bounding box center [388, 193] width 60 height 60
click at [276, 191] on div "29RT 2" at bounding box center [262, 193] width 60 height 60
click at [250, 235] on div at bounding box center [261, 233] width 28 height 15
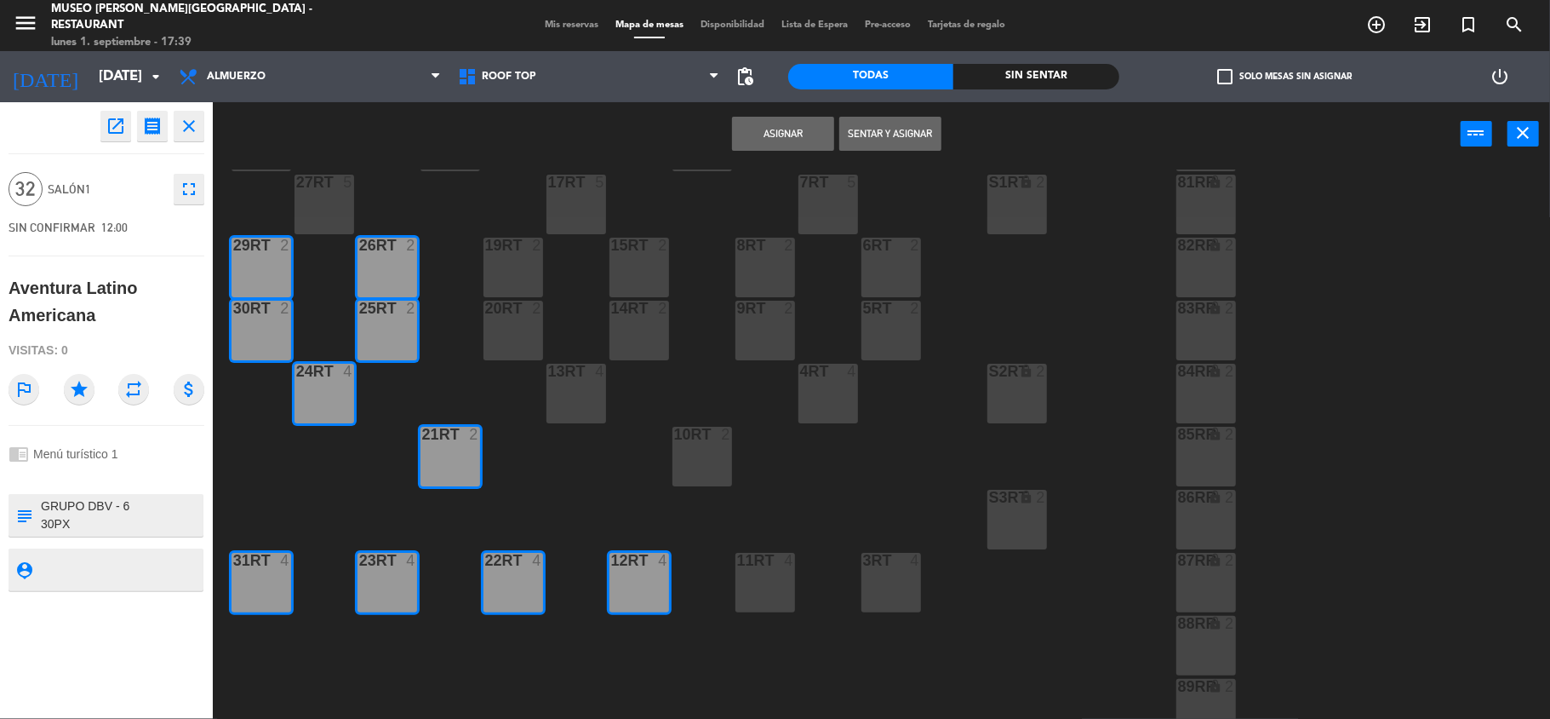
scroll to position [113, 0]
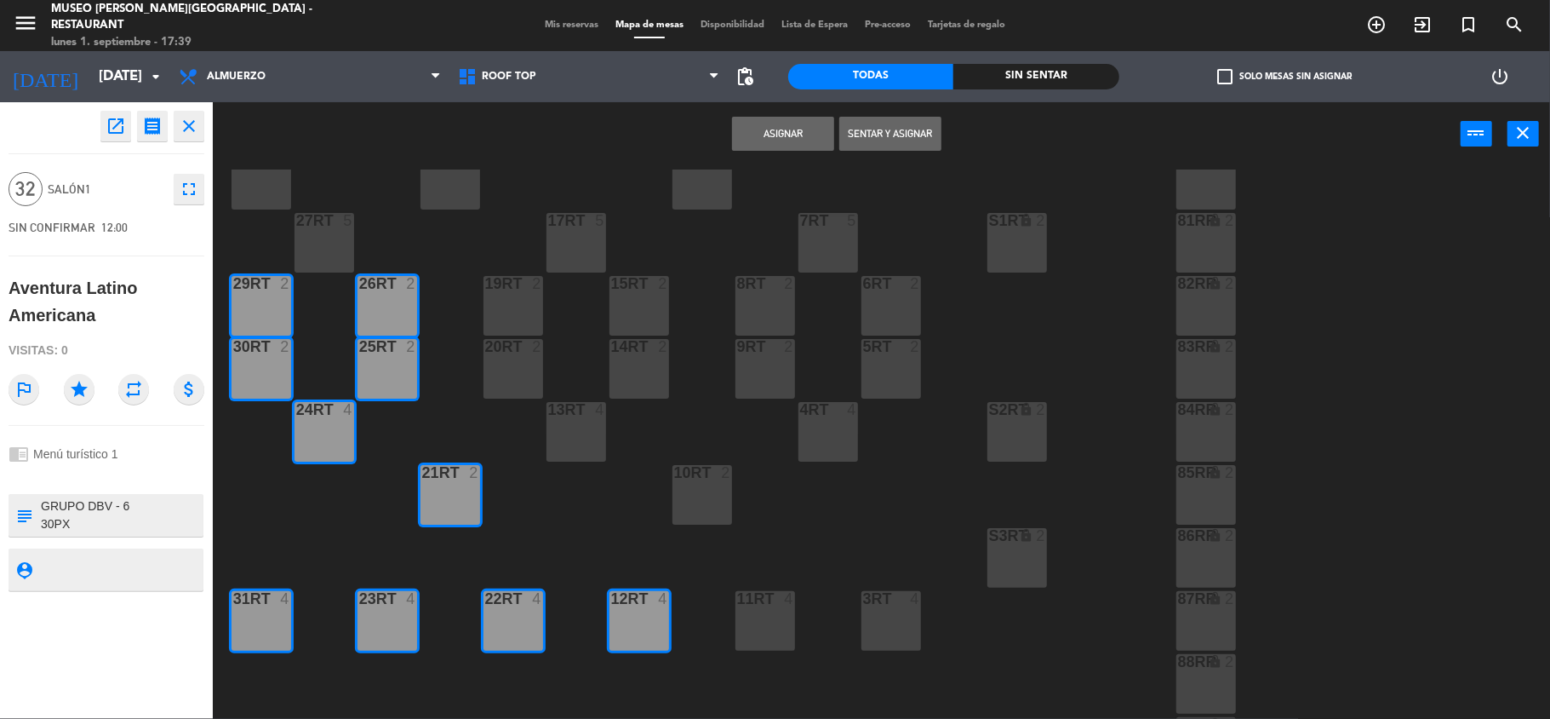
click at [325, 240] on div "27RT 5" at bounding box center [325, 243] width 60 height 60
click at [273, 181] on div "28RT 2" at bounding box center [262, 180] width 60 height 60
click at [523, 289] on div "19RT 2" at bounding box center [514, 306] width 60 height 60
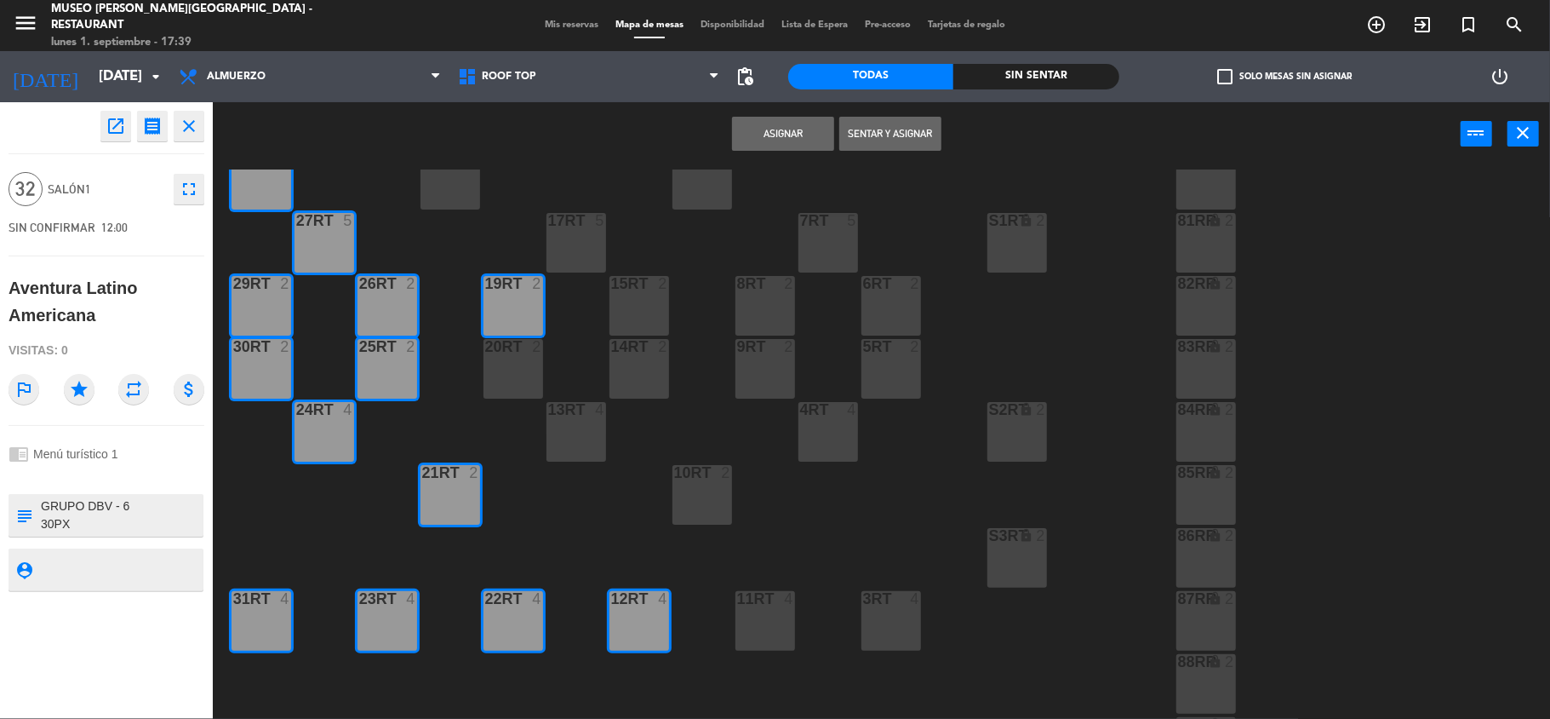
click at [515, 339] on div at bounding box center [513, 346] width 28 height 15
click at [560, 420] on div "13RT 4" at bounding box center [577, 432] width 60 height 60
click at [620, 361] on div "14RT 2" at bounding box center [640, 369] width 60 height 60
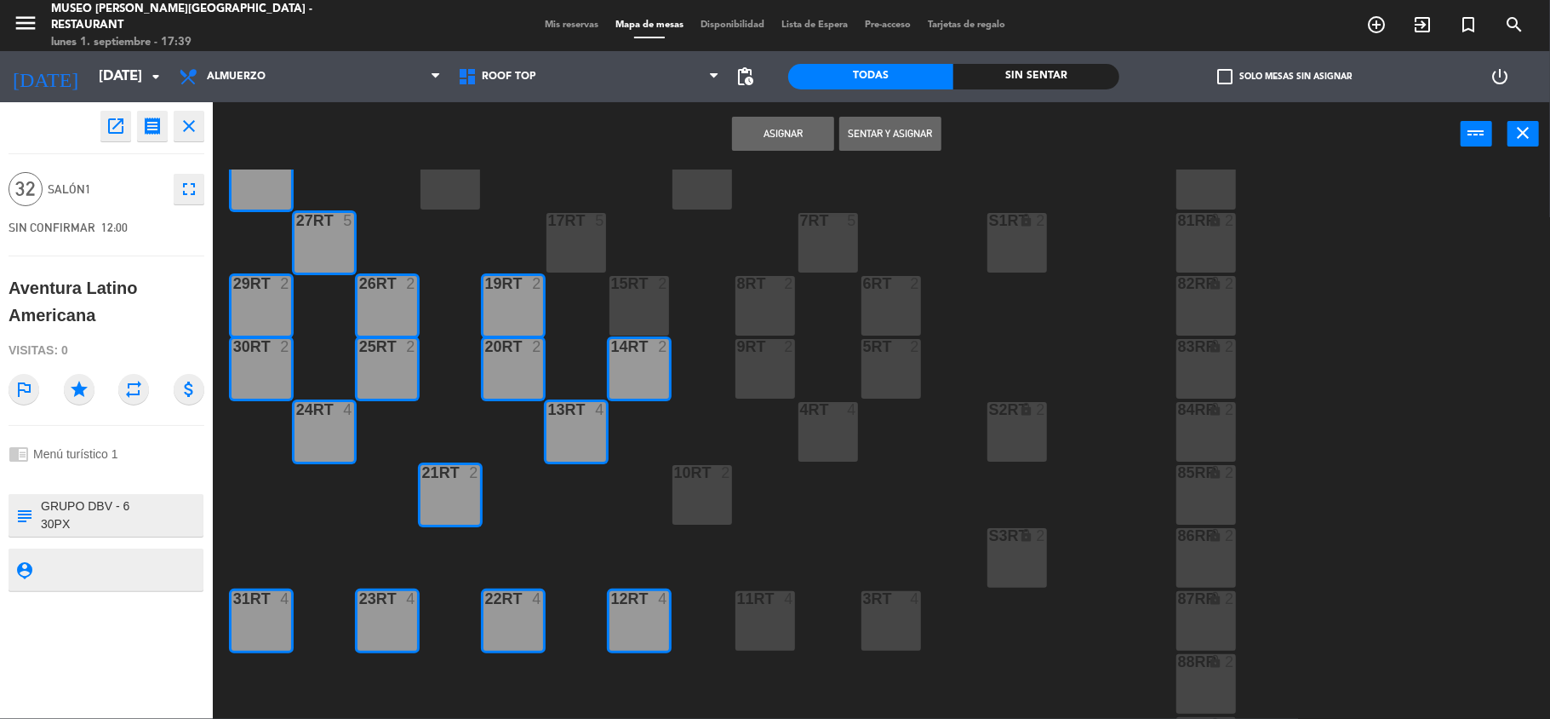
click at [638, 297] on div "15RT 2" at bounding box center [640, 306] width 60 height 60
click at [573, 240] on div "17RT 5" at bounding box center [577, 243] width 60 height 60
click at [427, 186] on div "18RT 4" at bounding box center [451, 180] width 60 height 60
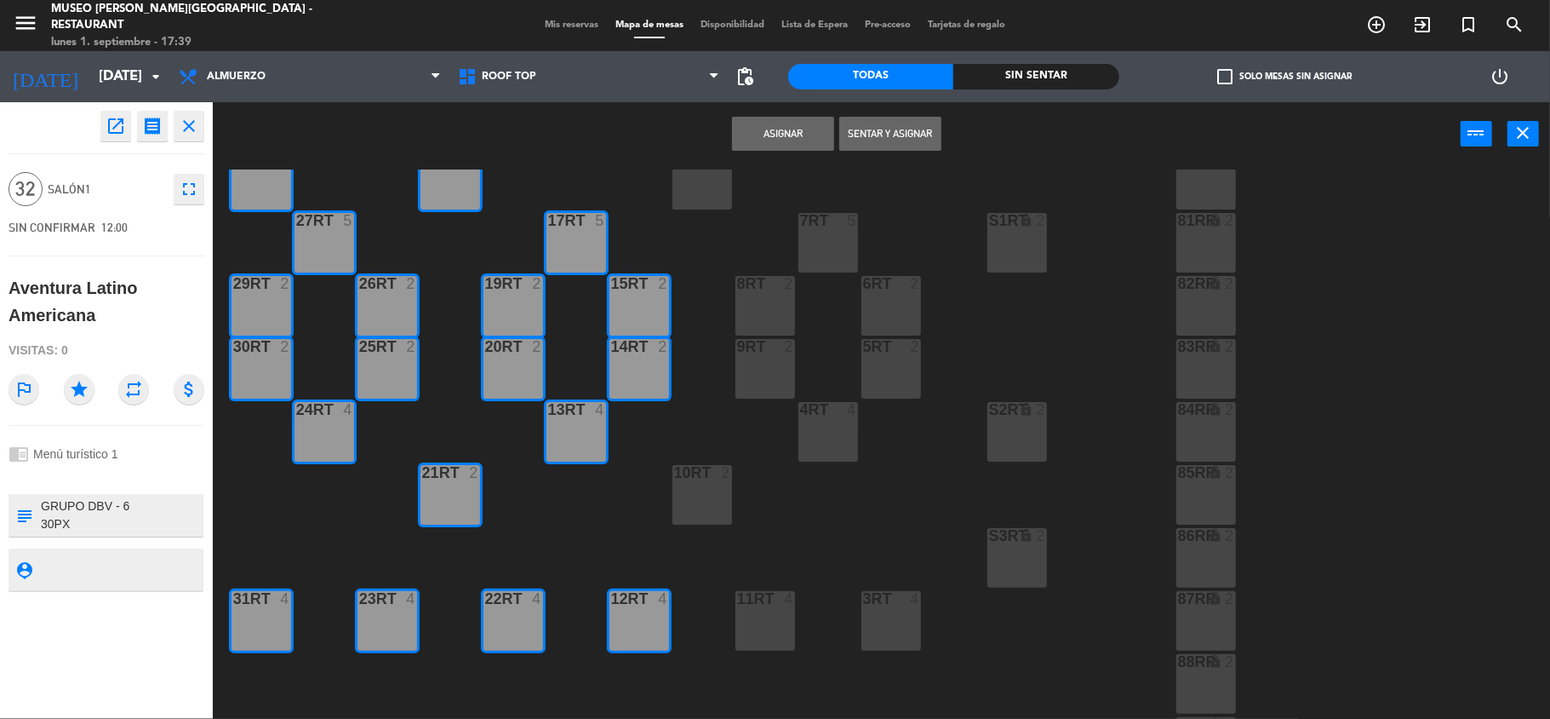
click at [593, 611] on div "18RT 4 16RT 4 28RT 2 80RR lock 2 27RT 5 7RT 5 S1RT lock 2 17RT 5 81RR lock 2 29…" at bounding box center [889, 445] width 1322 height 553
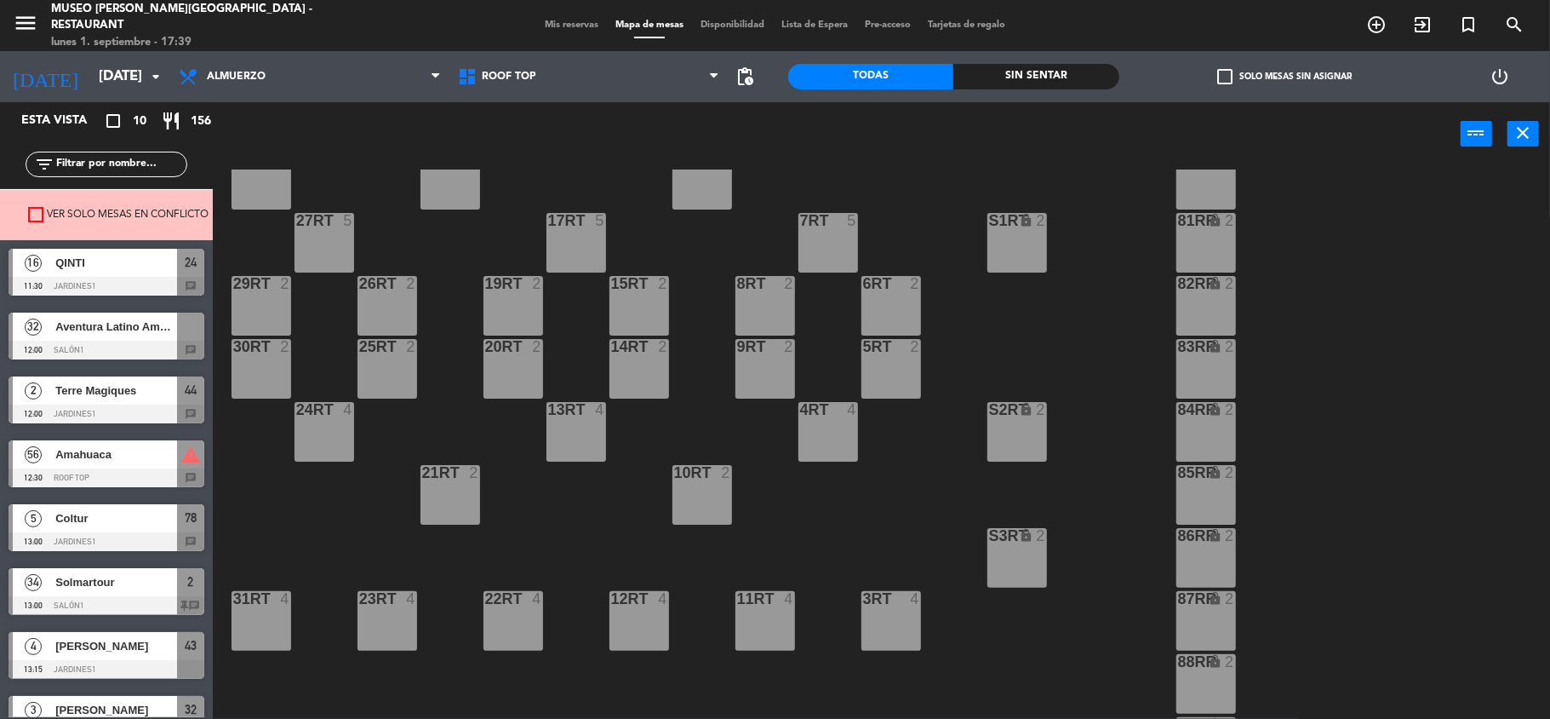
click at [102, 321] on div "32 Aventura Latino Americana 12:00 Salón1 chat" at bounding box center [106, 336] width 213 height 64
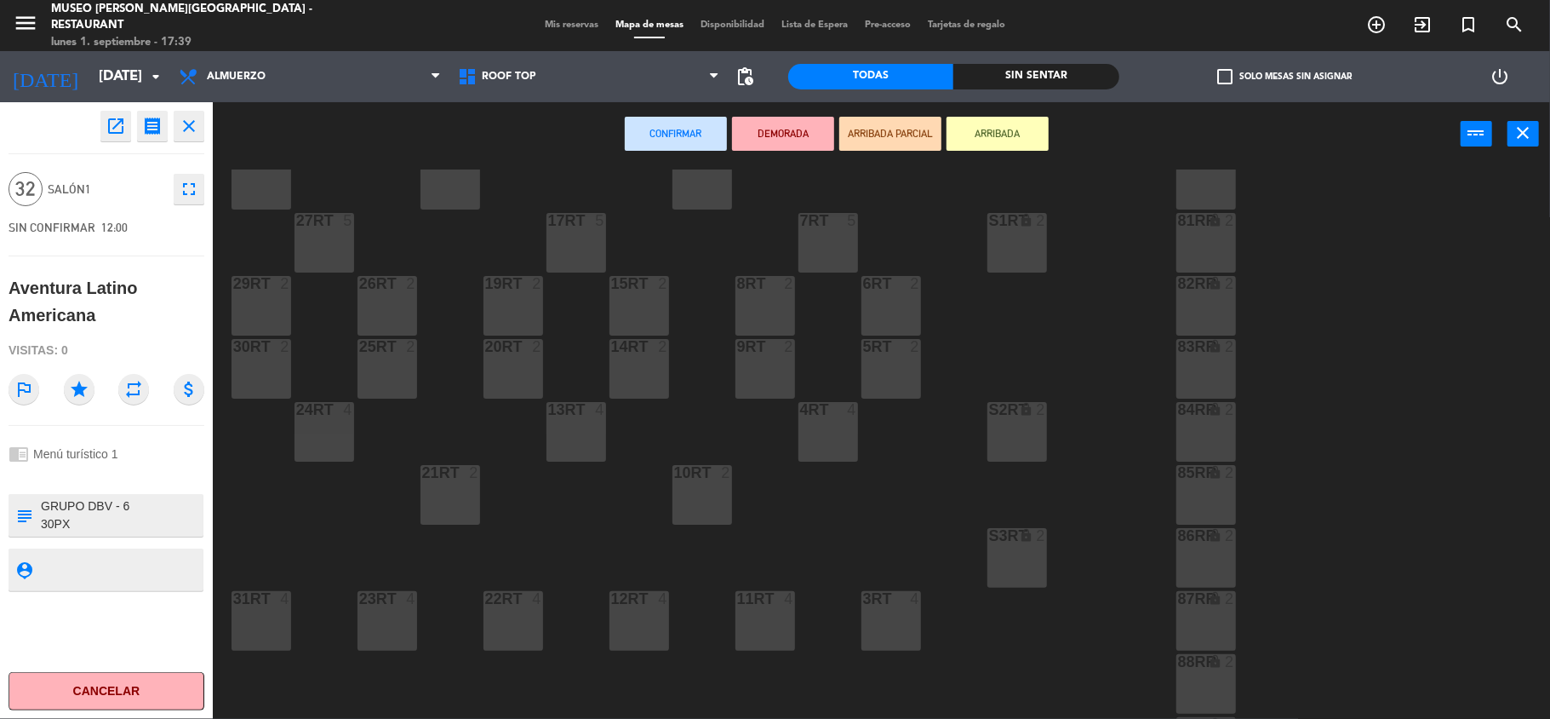
click at [269, 303] on div "29RT 2" at bounding box center [262, 306] width 60 height 60
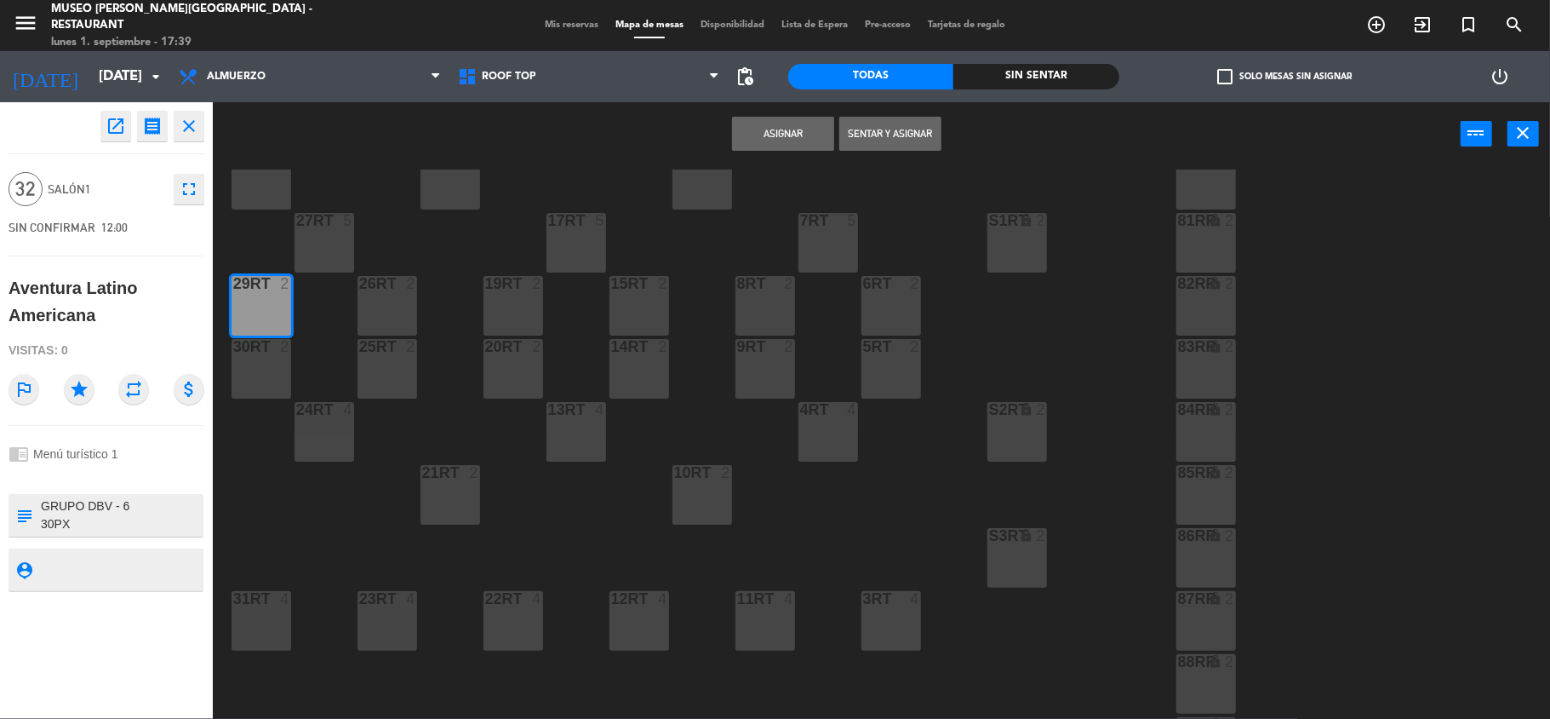
click at [263, 358] on div "30RT 2" at bounding box center [262, 369] width 60 height 60
click at [298, 420] on div "24RT 4" at bounding box center [325, 432] width 60 height 60
click at [385, 355] on div "25RT 2" at bounding box center [388, 369] width 60 height 60
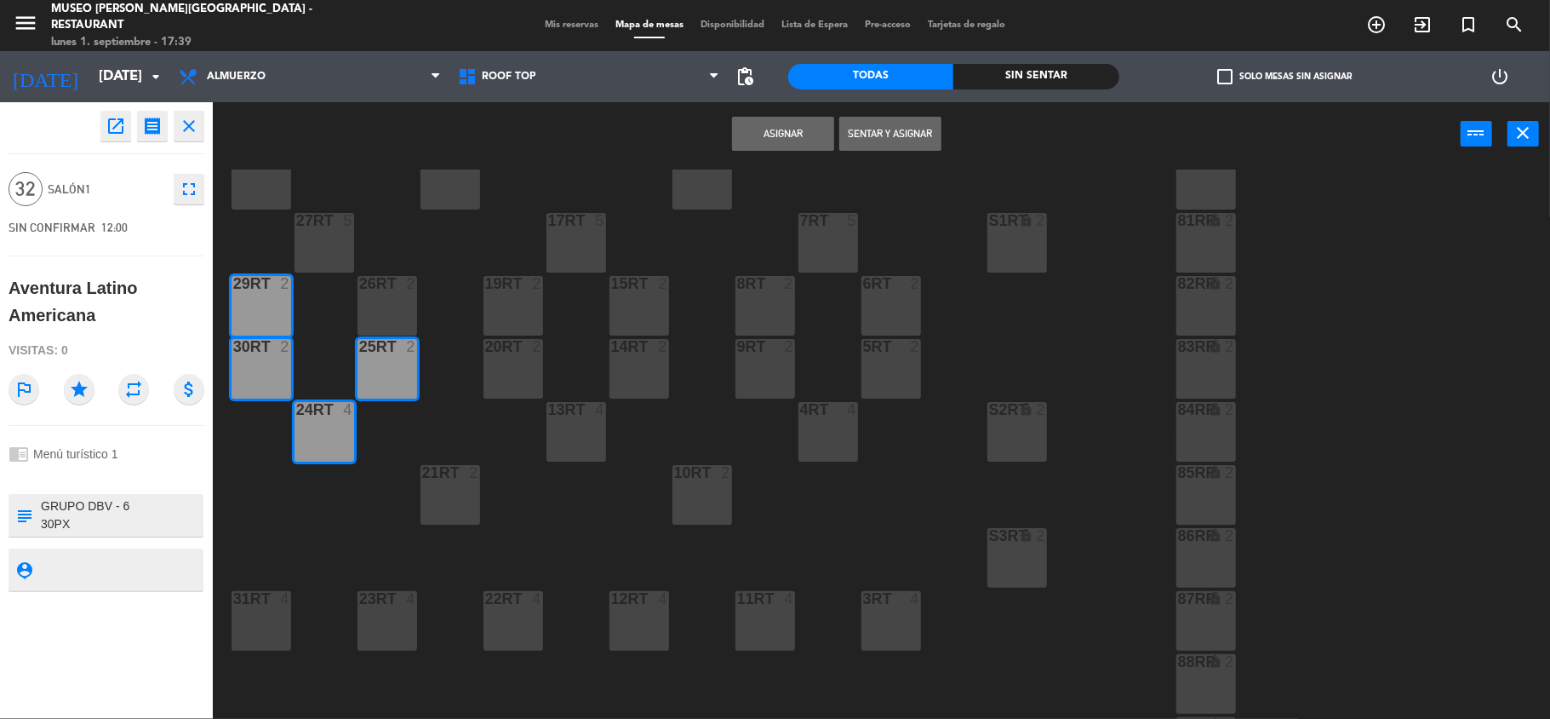
click at [390, 288] on div "26RT 2" at bounding box center [388, 284] width 60 height 17
click at [334, 228] on div "27RT 5" at bounding box center [325, 243] width 60 height 60
click at [249, 181] on div "28RT 2" at bounding box center [262, 180] width 60 height 60
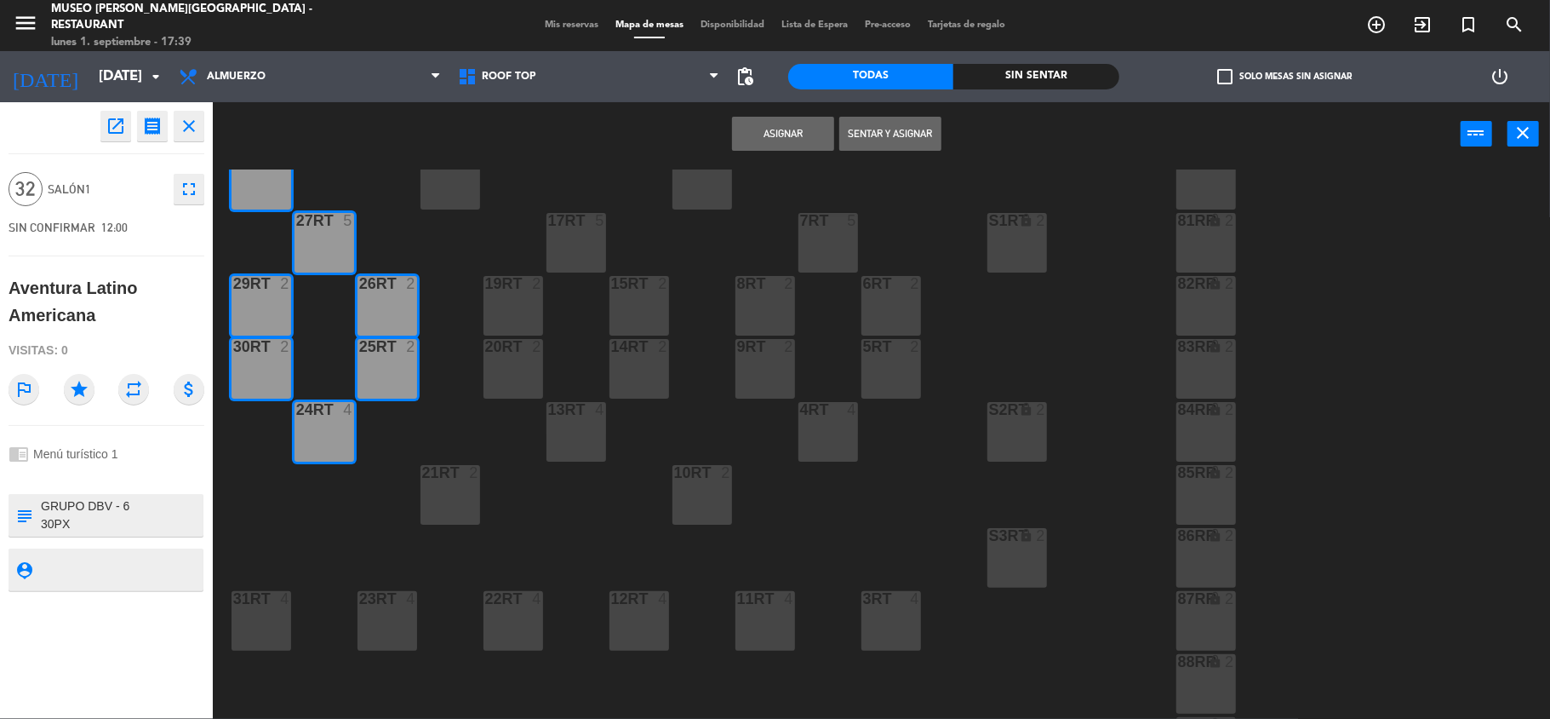
click at [437, 497] on div "21RT 2" at bounding box center [451, 495] width 60 height 60
drag, startPoint x: 501, startPoint y: 365, endPoint x: 504, endPoint y: 352, distance: 13.2
click at [501, 364] on div "20RT 2" at bounding box center [514, 369] width 60 height 60
click at [509, 301] on div "19RT 2" at bounding box center [514, 306] width 60 height 60
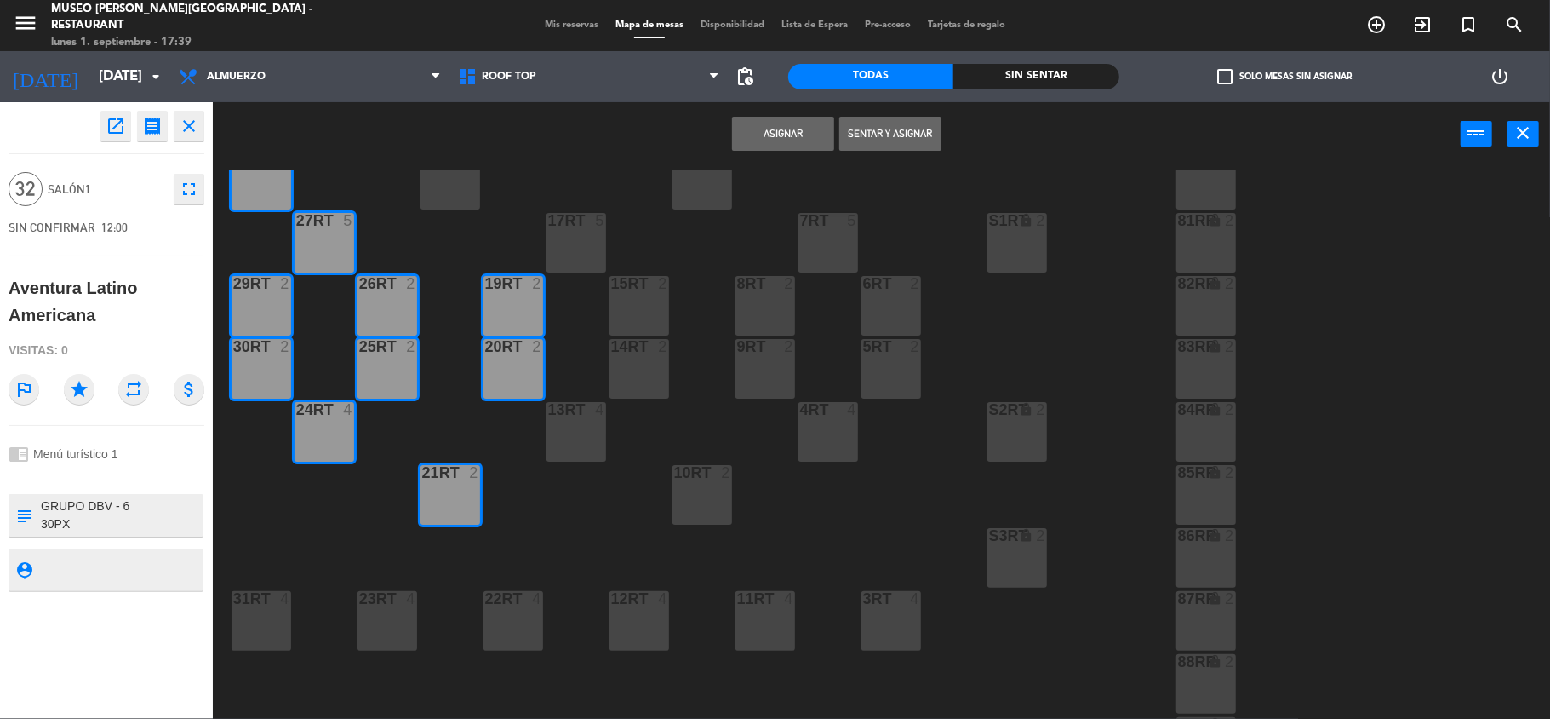
click at [461, 172] on div "18RT 4" at bounding box center [451, 180] width 60 height 60
click at [577, 238] on div "17RT 5" at bounding box center [577, 243] width 60 height 60
click at [645, 300] on div "15RT 2" at bounding box center [640, 306] width 60 height 60
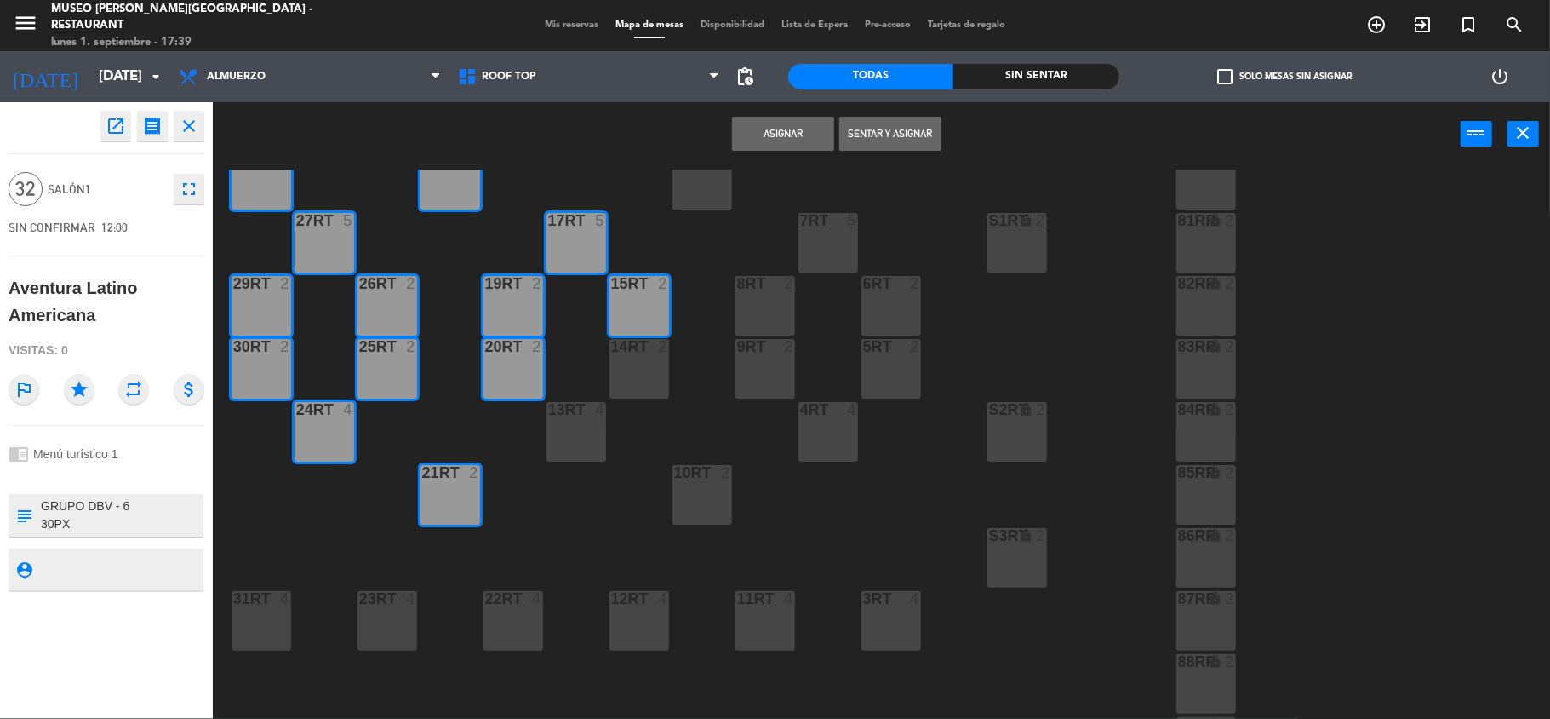
click at [648, 368] on div "14RT 2" at bounding box center [640, 369] width 60 height 60
click at [597, 437] on div "13RT 4" at bounding box center [577, 432] width 60 height 60
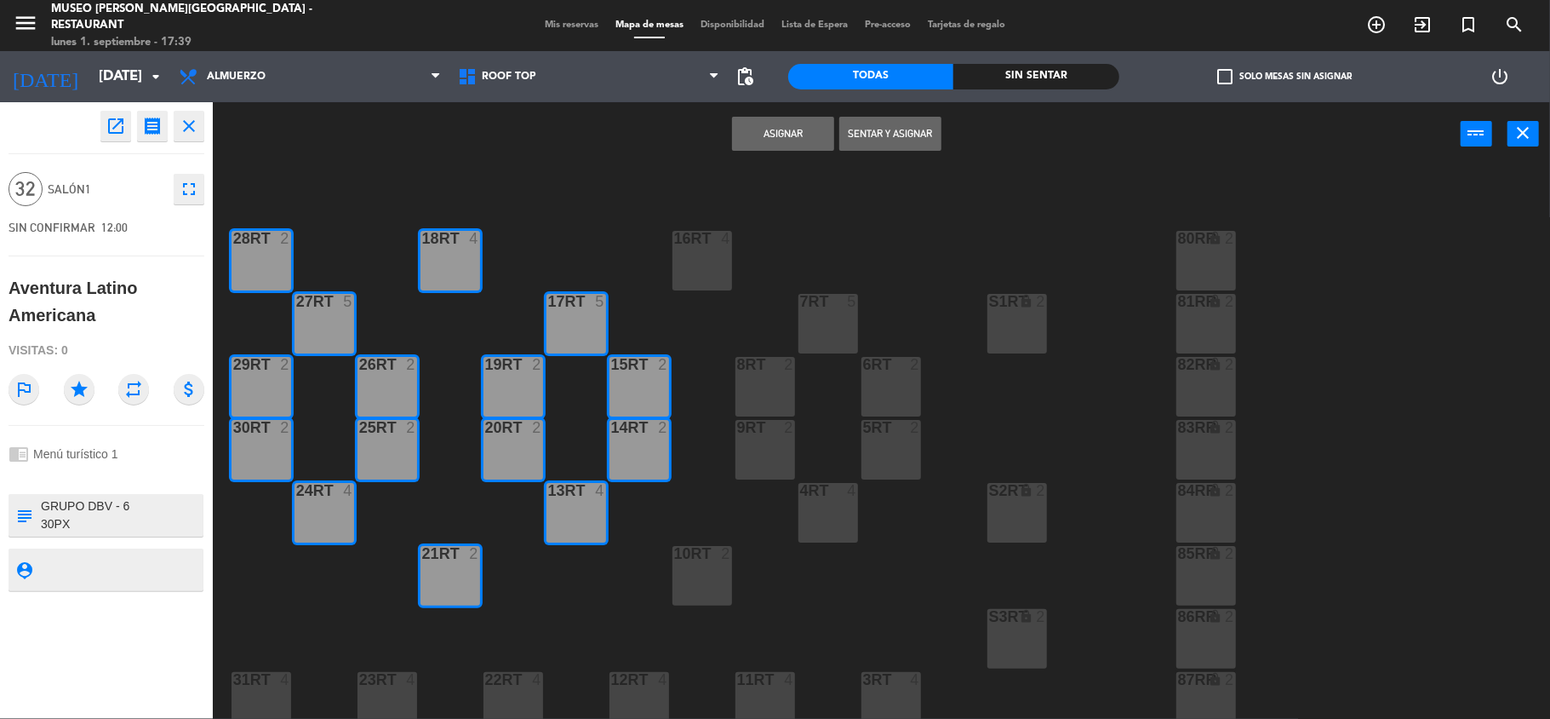
scroll to position [0, 0]
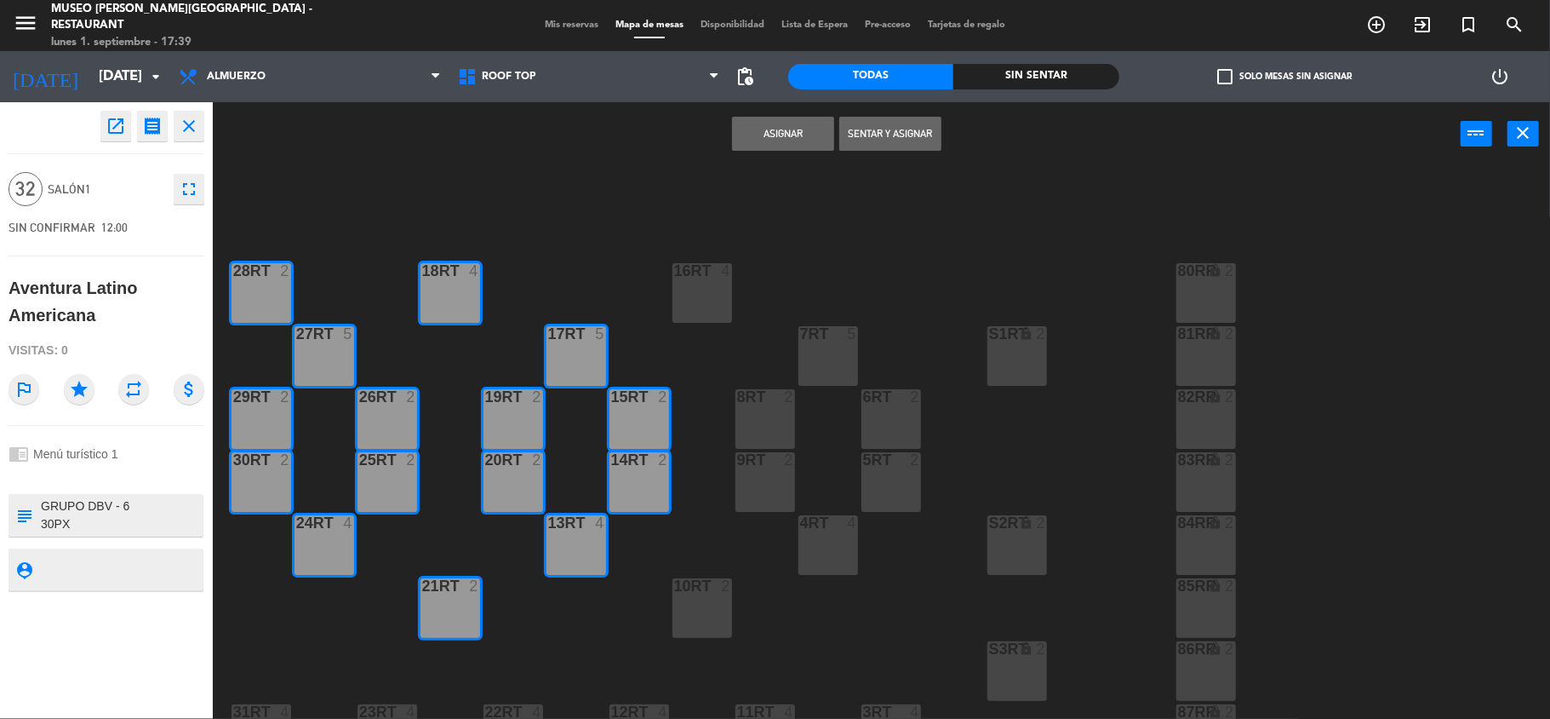
click at [773, 124] on button "Asignar" at bounding box center [783, 134] width 102 height 34
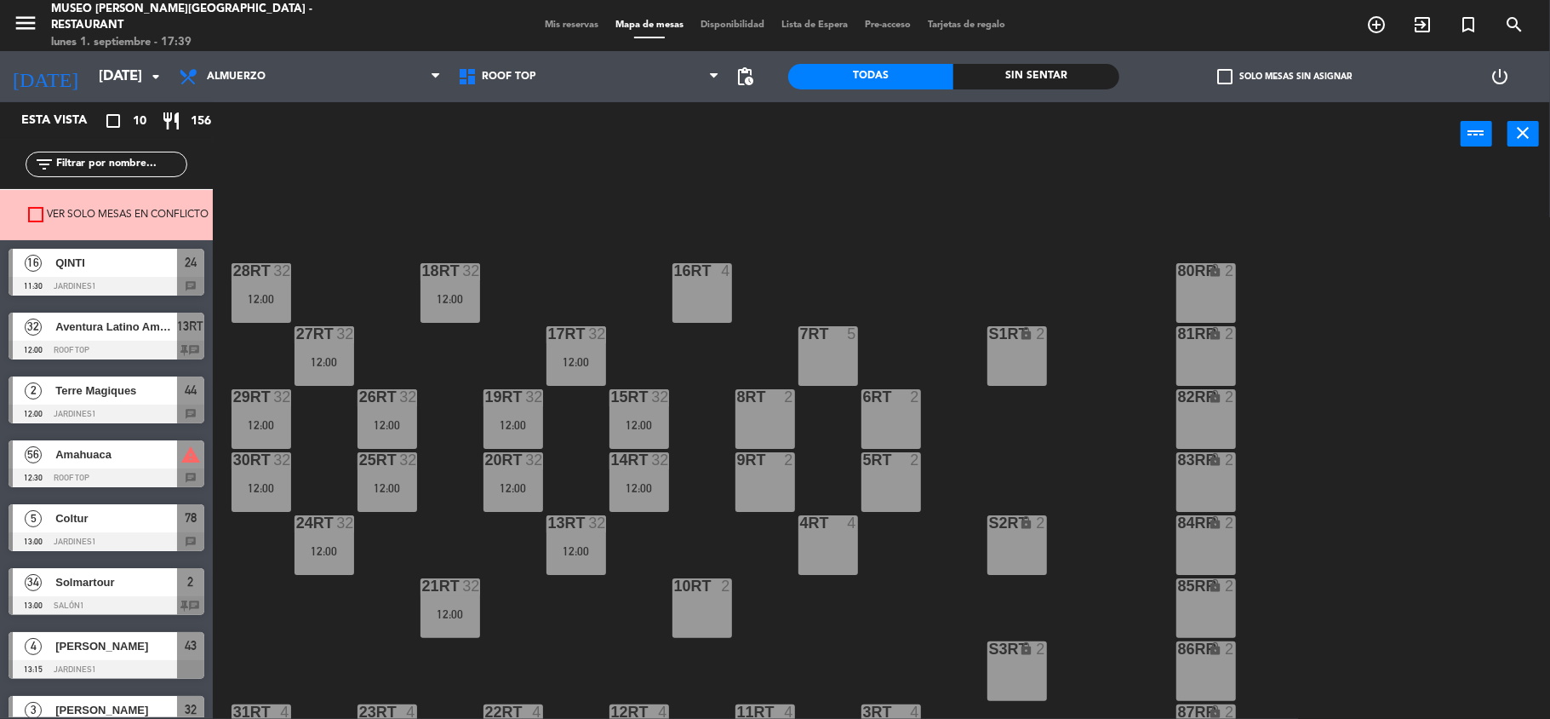
click at [570, 22] on span "Mis reservas" at bounding box center [571, 24] width 71 height 9
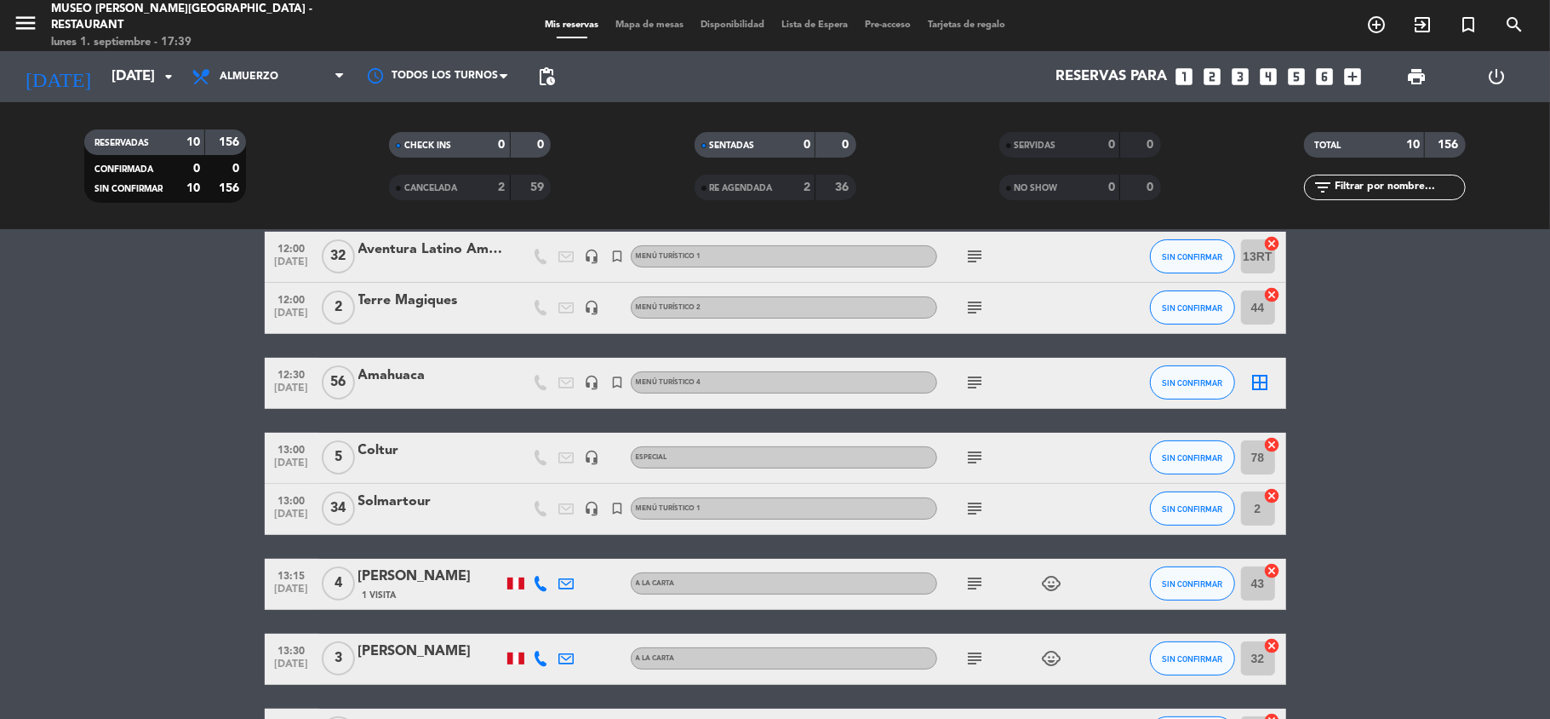
scroll to position [226, 0]
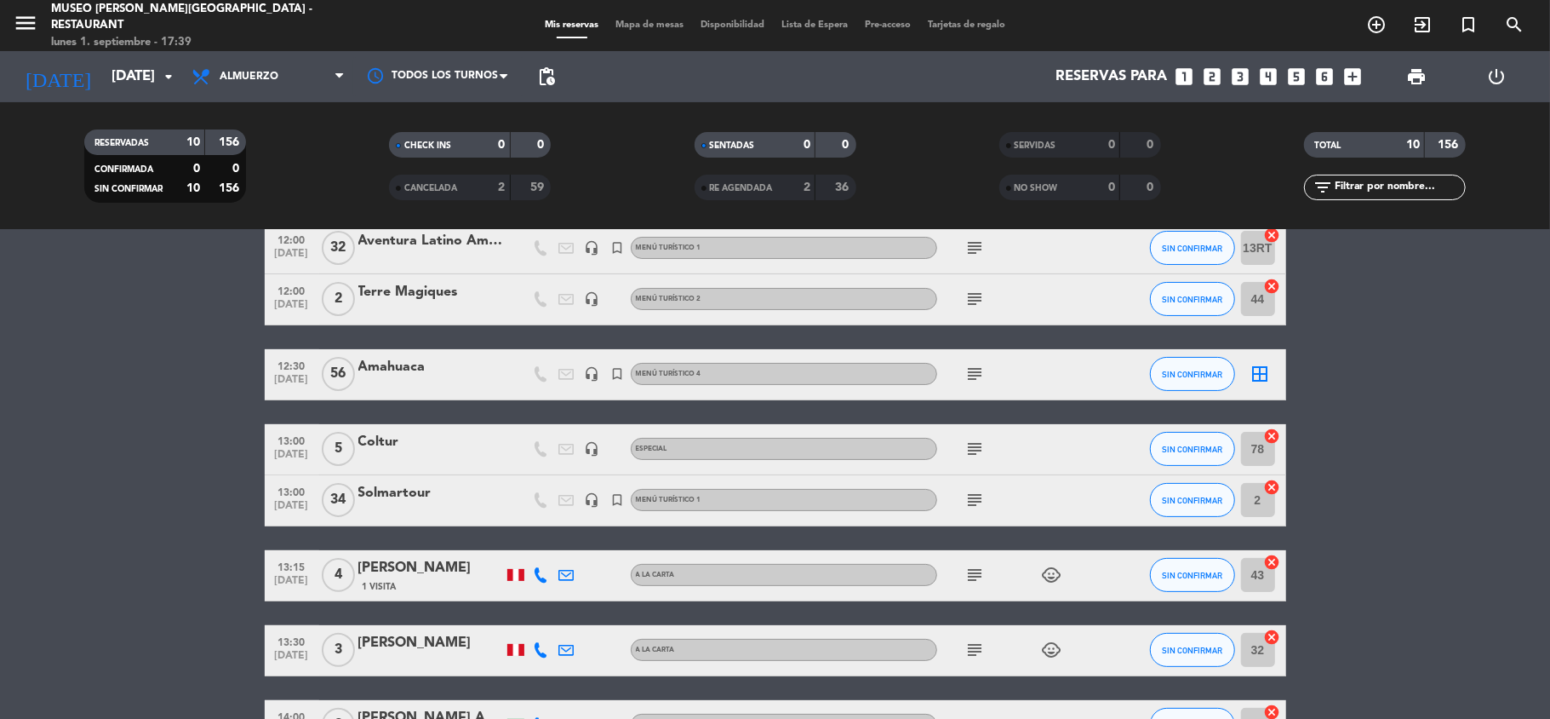
click at [1417, 472] on bookings-row "11:30 [DATE] QINTI headset_mic Especial subject SIN CONFIRMAR 24 cancel 12:00 […" at bounding box center [775, 475] width 1550 height 654
click at [397, 370] on div "Amahuaca" at bounding box center [430, 367] width 145 height 22
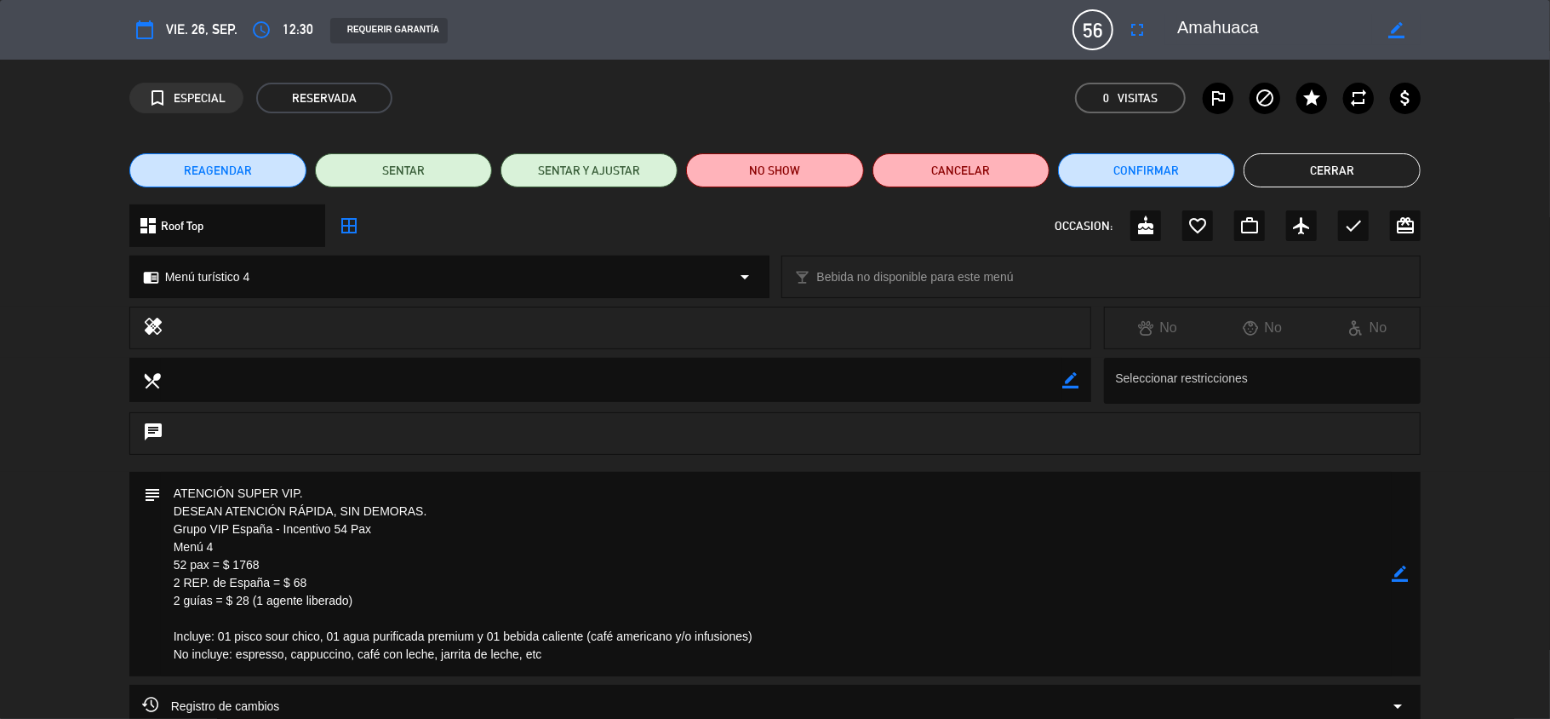
click at [344, 229] on icon "border_all" at bounding box center [349, 225] width 20 height 20
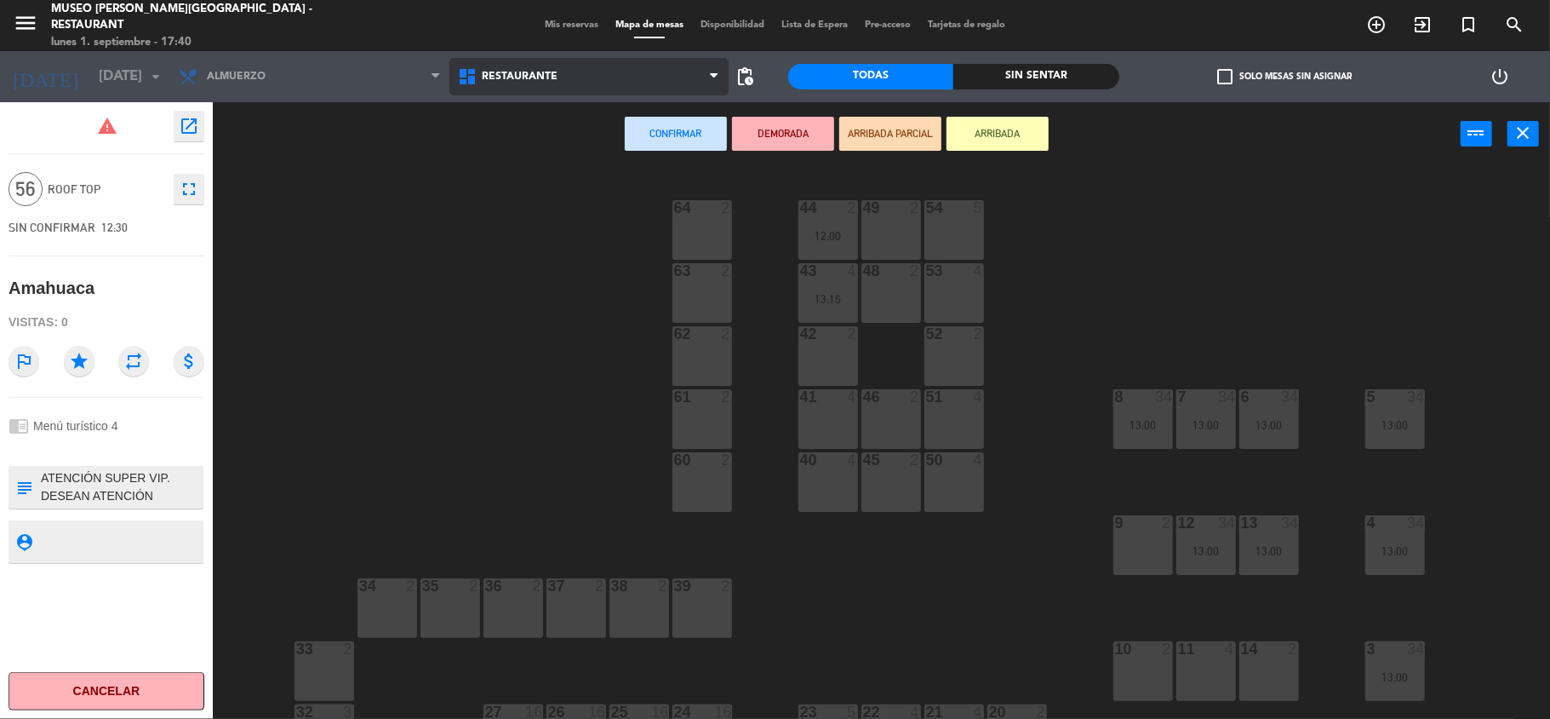
click at [576, 72] on span "Restaurante" at bounding box center [589, 76] width 279 height 37
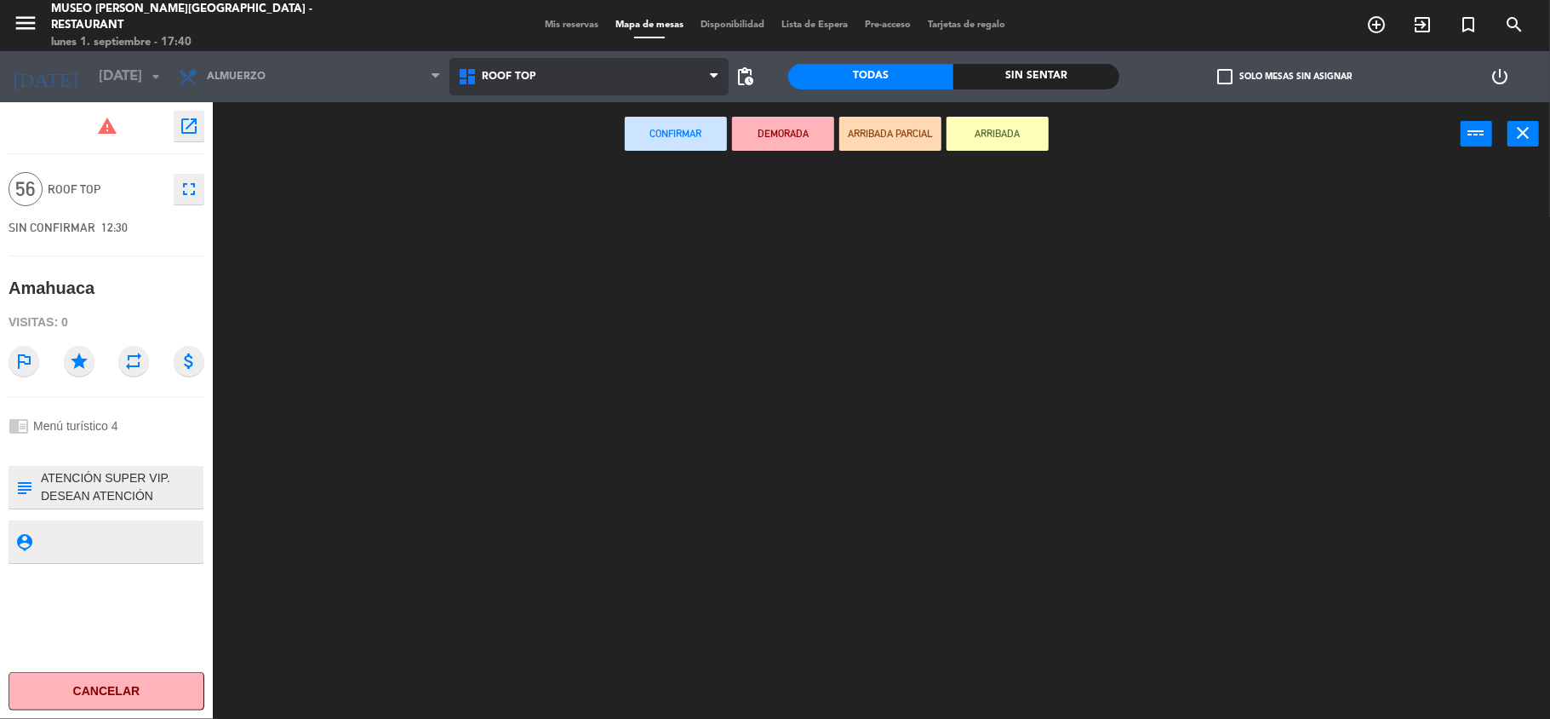
click at [540, 144] on ng-component "menu [GEOGRAPHIC_DATA][PERSON_NAME] - Restaurant [DATE] 1. septiembre - 17:40 M…" at bounding box center [775, 361] width 1550 height 722
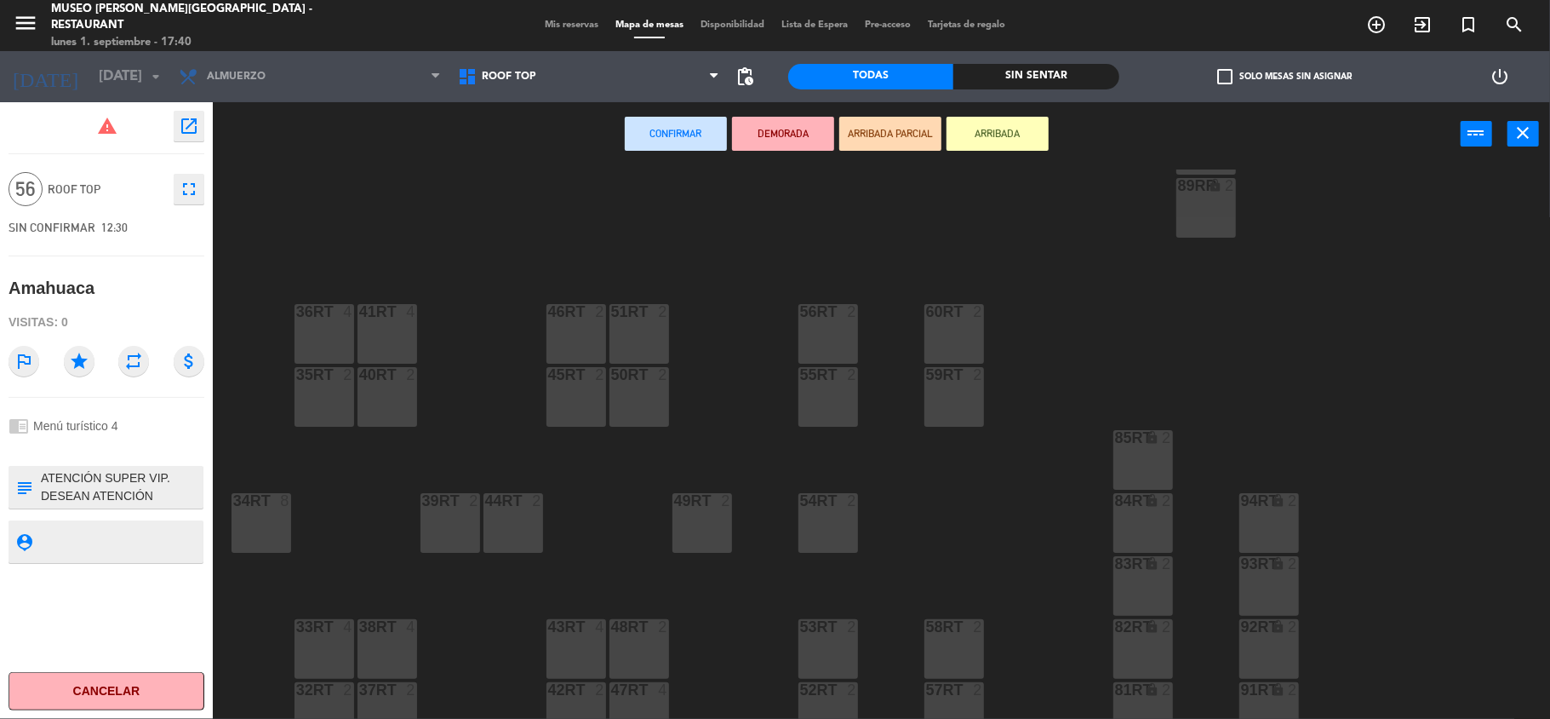
scroll to position [734, 0]
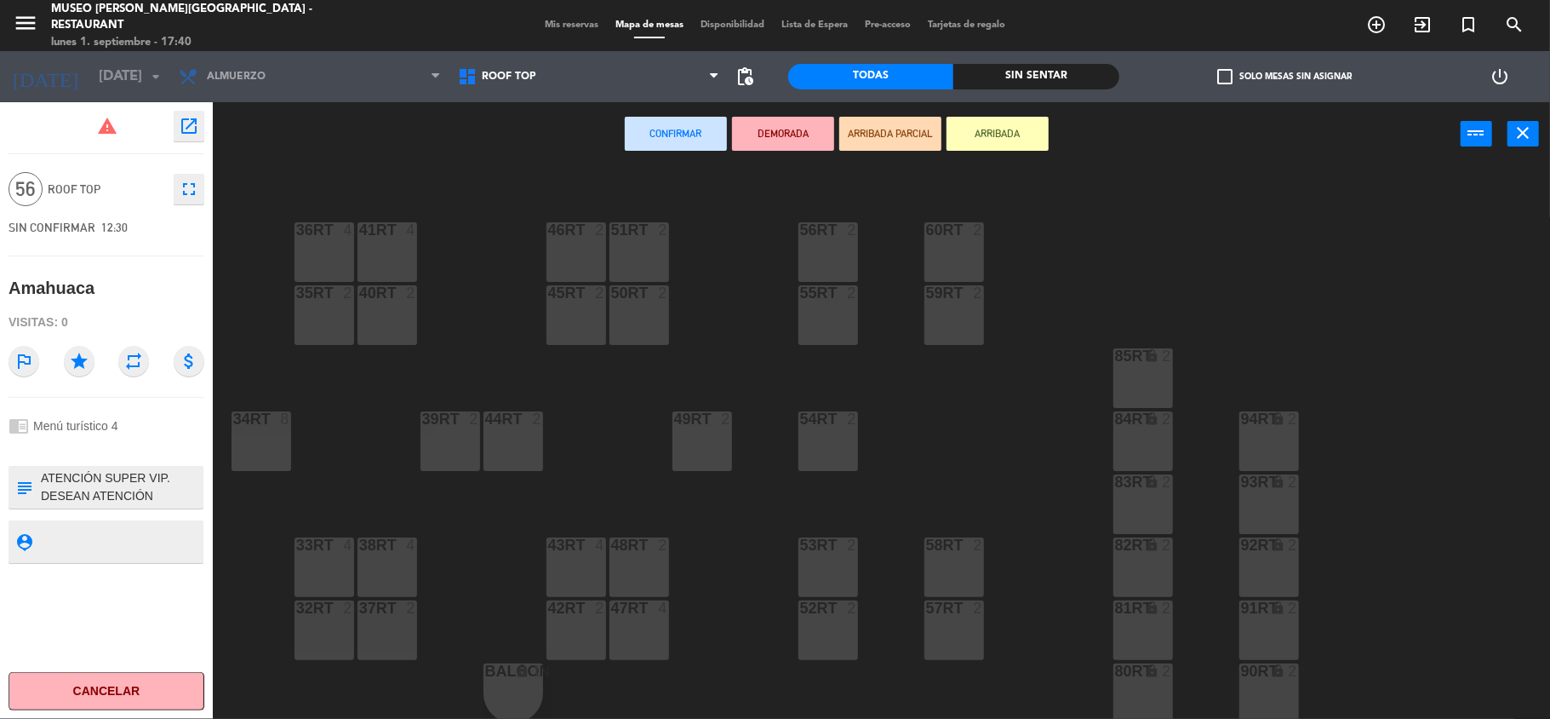
click at [387, 563] on div "38rt 4" at bounding box center [388, 567] width 60 height 60
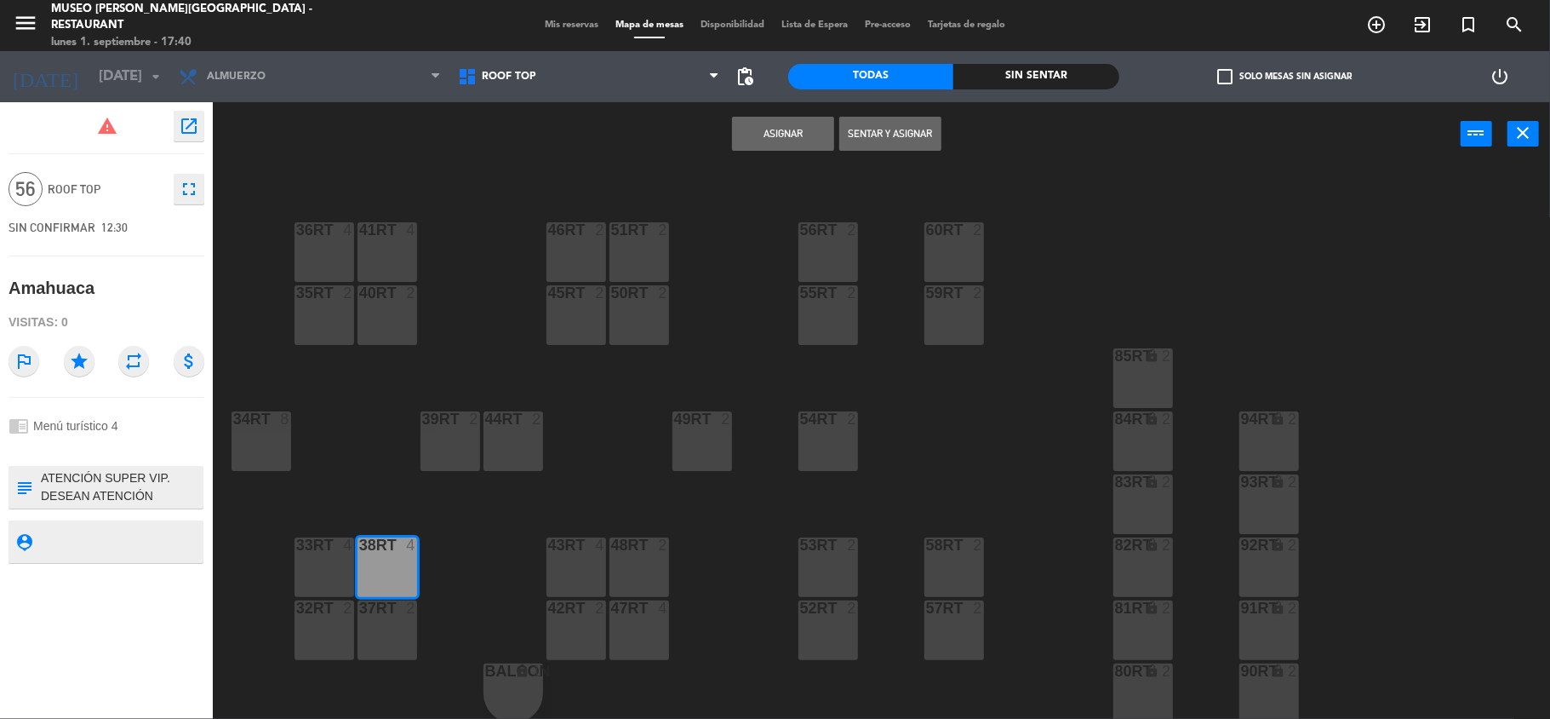
click at [366, 618] on div "37rt 2" at bounding box center [388, 630] width 60 height 60
drag, startPoint x: 320, startPoint y: 610, endPoint x: 320, endPoint y: 596, distance: 13.6
click at [320, 608] on div at bounding box center [324, 607] width 28 height 15
drag, startPoint x: 321, startPoint y: 548, endPoint x: 318, endPoint y: 536, distance: 12.2
click at [322, 545] on div at bounding box center [324, 544] width 28 height 15
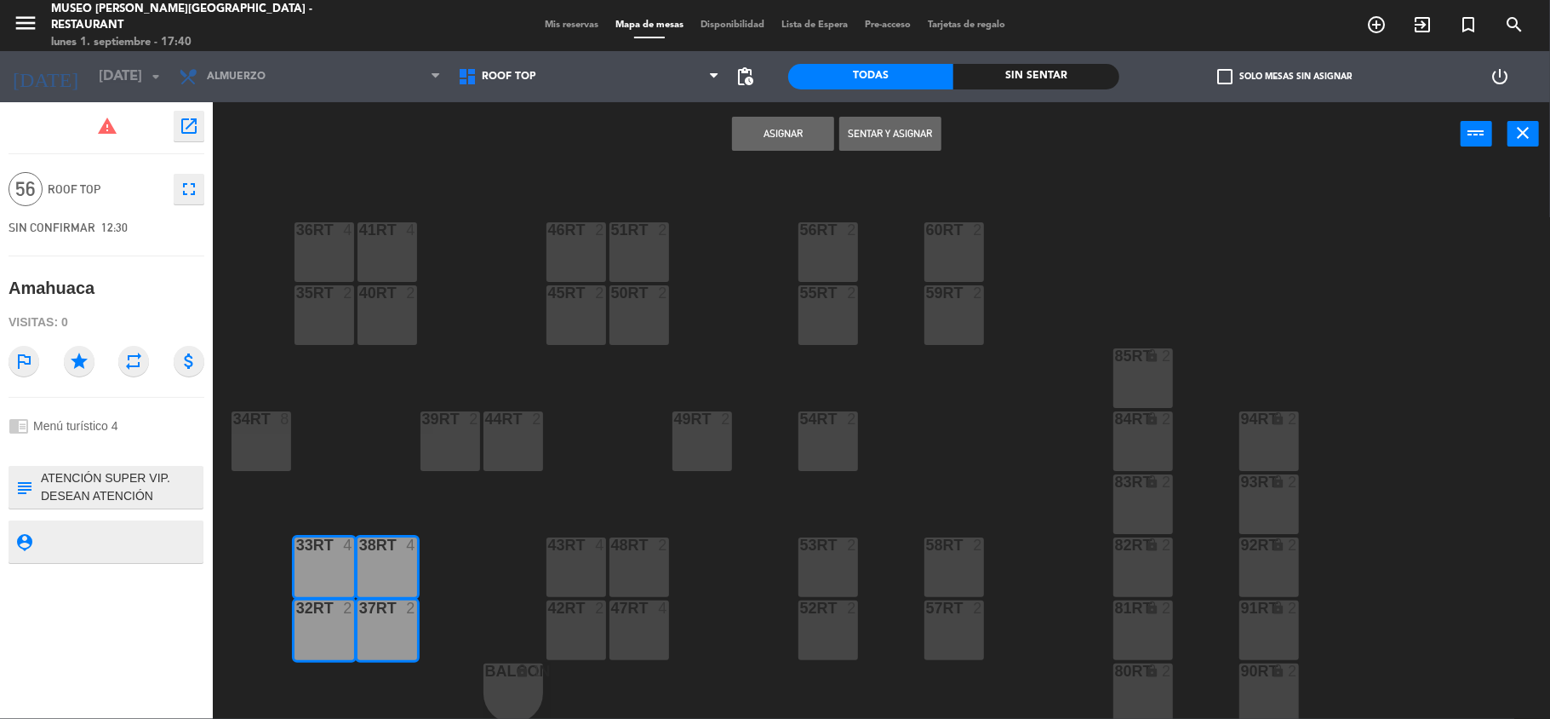
click at [267, 411] on div at bounding box center [261, 418] width 28 height 15
click at [310, 297] on div "35rt 2" at bounding box center [325, 315] width 60 height 60
drag, startPoint x: 314, startPoint y: 236, endPoint x: 355, endPoint y: 236, distance: 40.9
click at [318, 236] on div "36rt 4" at bounding box center [325, 252] width 60 height 60
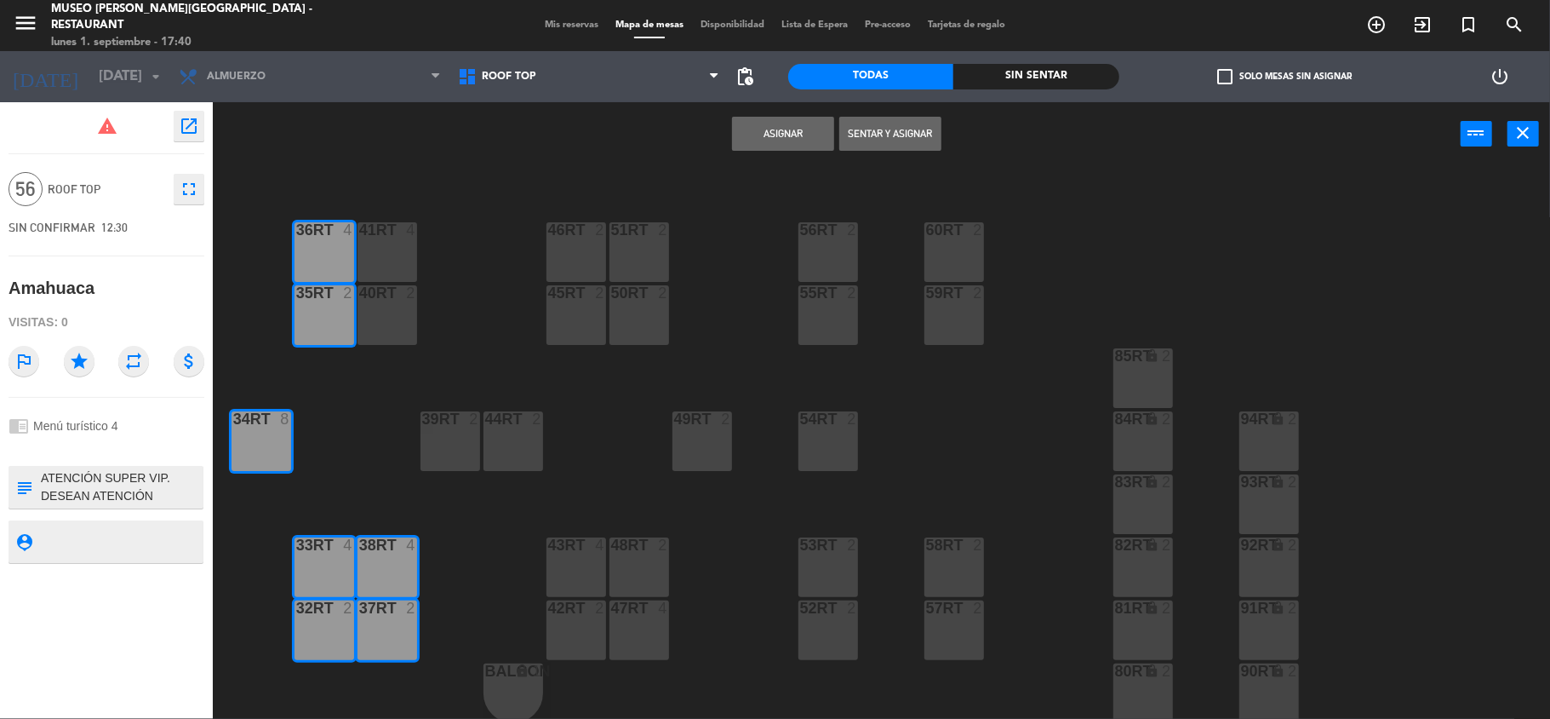
click at [387, 236] on div "41RT 4" at bounding box center [388, 252] width 60 height 60
drag, startPoint x: 385, startPoint y: 301, endPoint x: 402, endPoint y: 344, distance: 45.9
click at [386, 303] on div "40RT 2" at bounding box center [388, 315] width 60 height 60
click at [447, 437] on div "39rt 2" at bounding box center [451, 441] width 60 height 60
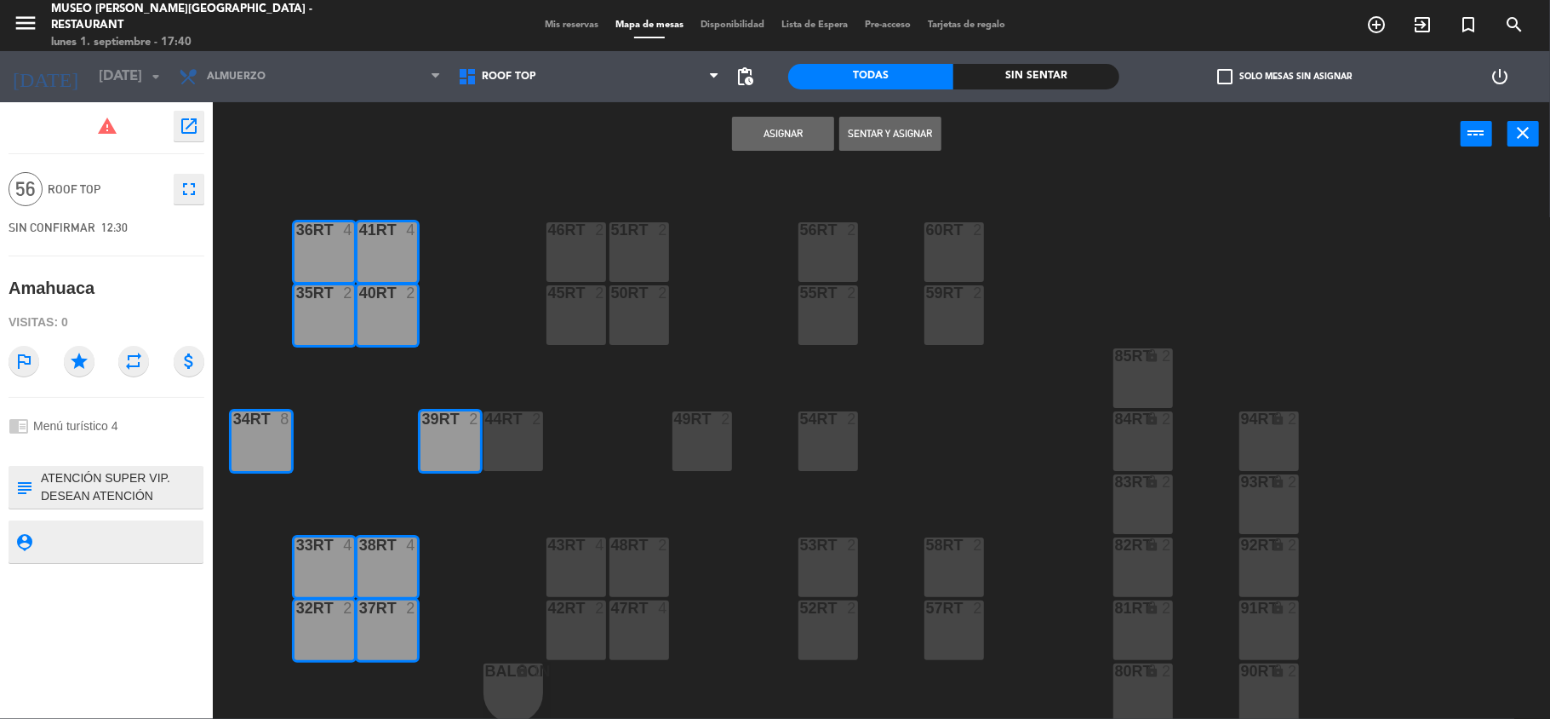
click at [513, 444] on div "44RT 2" at bounding box center [514, 441] width 60 height 60
click at [584, 298] on div "45RT 2" at bounding box center [577, 315] width 60 height 60
click at [580, 261] on div "46RT 2" at bounding box center [577, 252] width 60 height 60
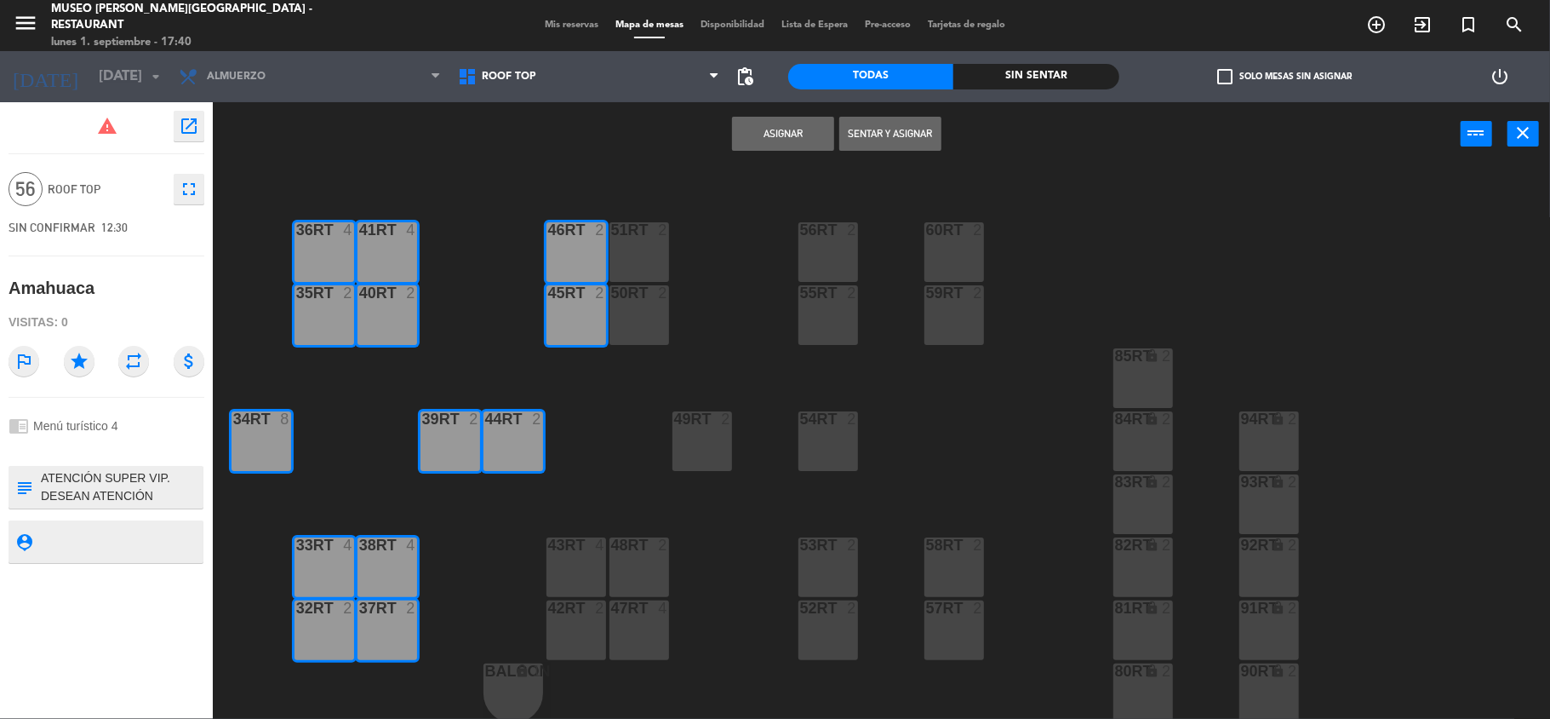
click at [652, 260] on div "51RT 2" at bounding box center [640, 252] width 60 height 60
click at [647, 293] on div at bounding box center [639, 292] width 28 height 15
click at [712, 455] on div "49RT 2" at bounding box center [703, 441] width 60 height 60
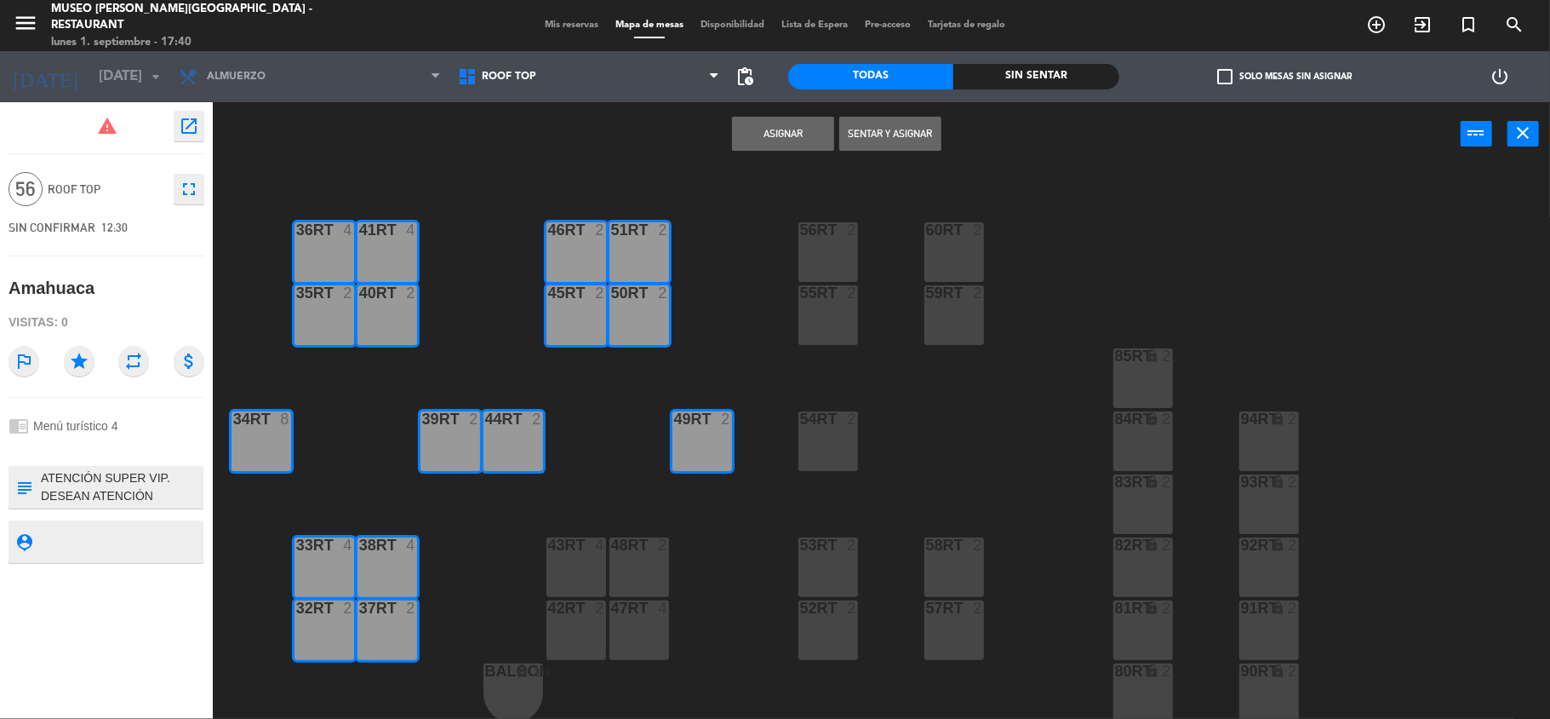
drag, startPoint x: 815, startPoint y: 431, endPoint x: 822, endPoint y: 410, distance: 22.6
click at [817, 430] on div "54RT 2" at bounding box center [829, 441] width 60 height 60
click at [828, 317] on div "55RT 2" at bounding box center [829, 315] width 60 height 60
click at [822, 255] on div "56RT 2" at bounding box center [829, 252] width 60 height 60
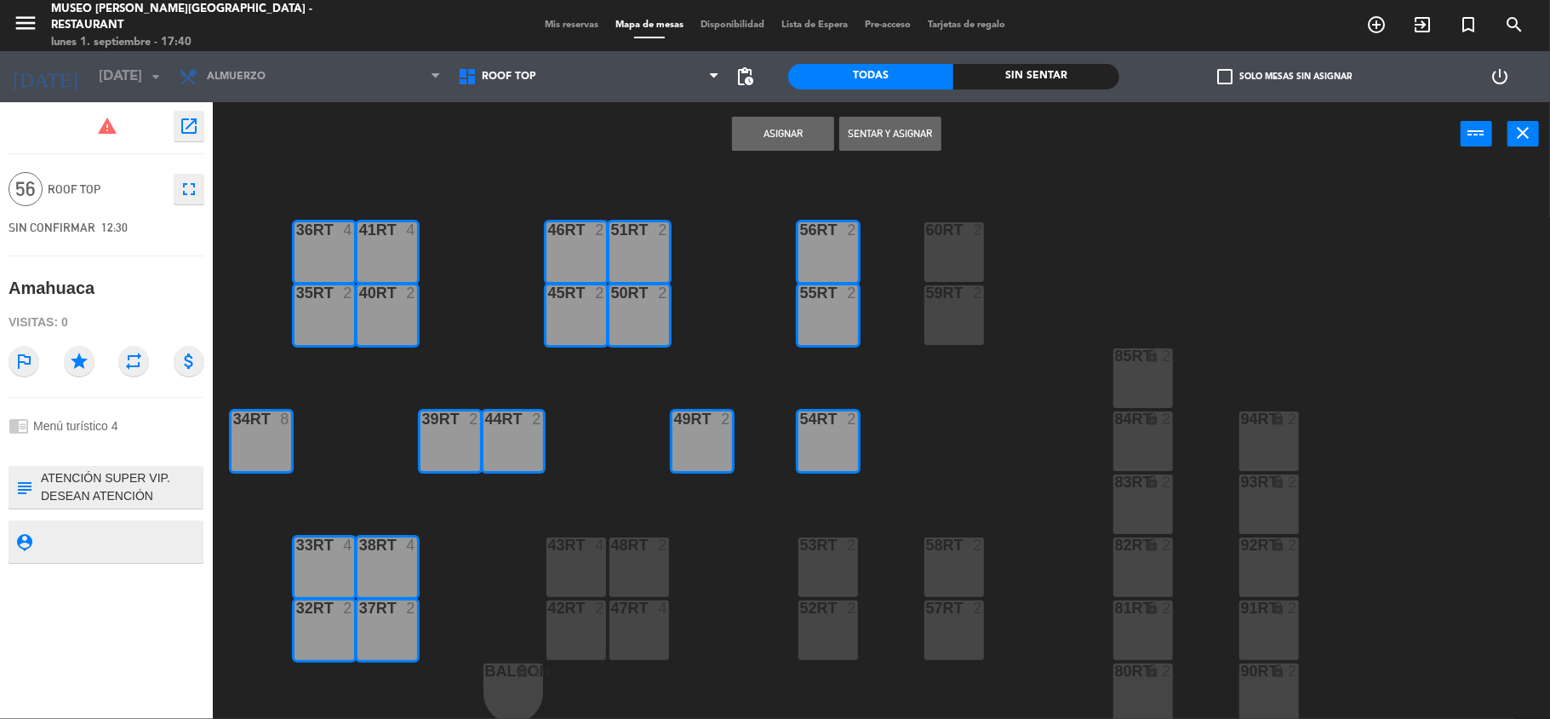
click at [913, 256] on div "18RT 32 12:00 16RT 4 28RT 32 12:00 80RR lock 2 27RT 32 12:00 7RT 5 S1RT lock 2 …" at bounding box center [889, 445] width 1322 height 553
click at [944, 303] on div "59RT 2" at bounding box center [955, 315] width 60 height 60
click at [944, 266] on div "60RT 2" at bounding box center [955, 252] width 60 height 60
click at [834, 563] on div "53RT 2" at bounding box center [829, 567] width 60 height 60
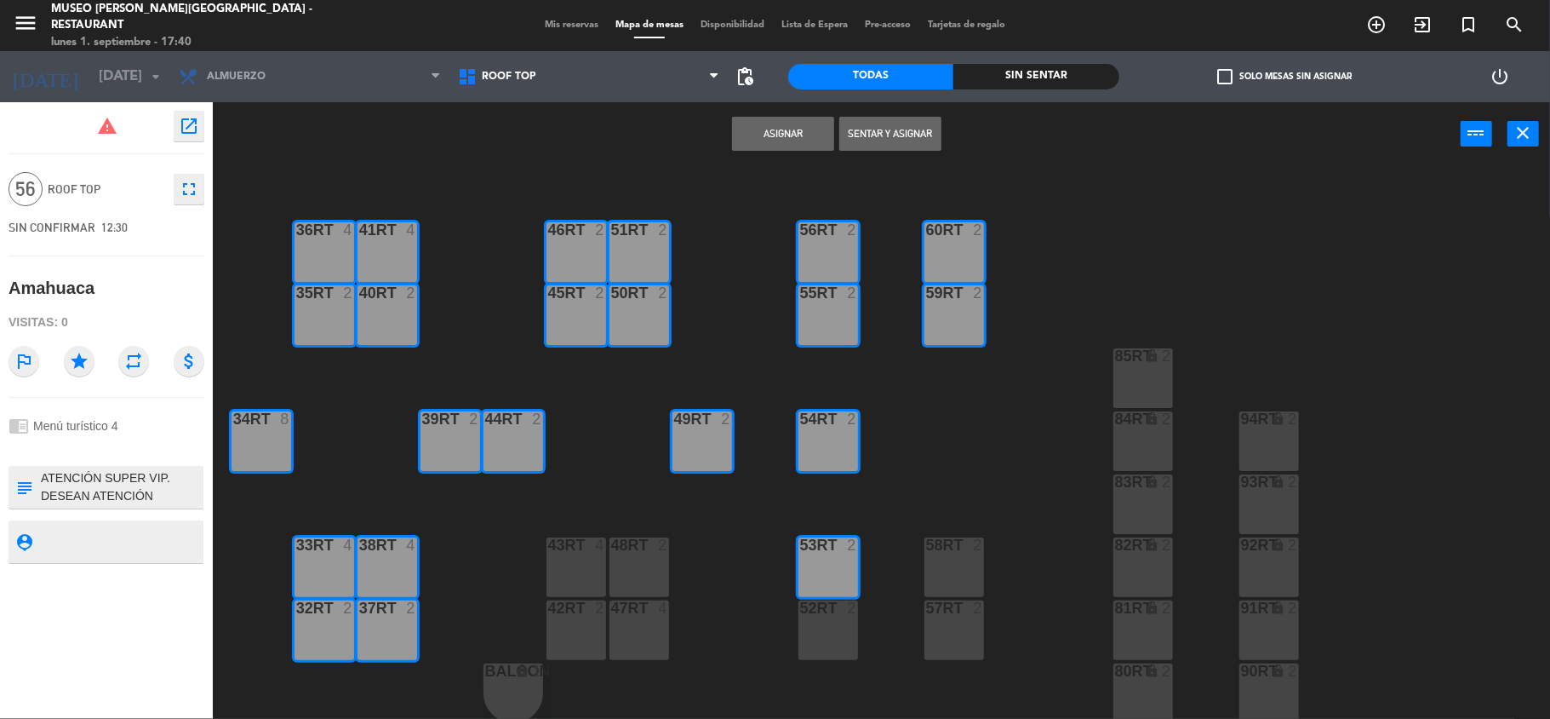
click at [834, 605] on div at bounding box center [828, 607] width 28 height 15
drag, startPoint x: 933, startPoint y: 620, endPoint x: 945, endPoint y: 586, distance: 36.1
click at [934, 618] on div "57RT 2" at bounding box center [955, 630] width 60 height 60
click at [949, 573] on div "58RT 2" at bounding box center [955, 567] width 60 height 60
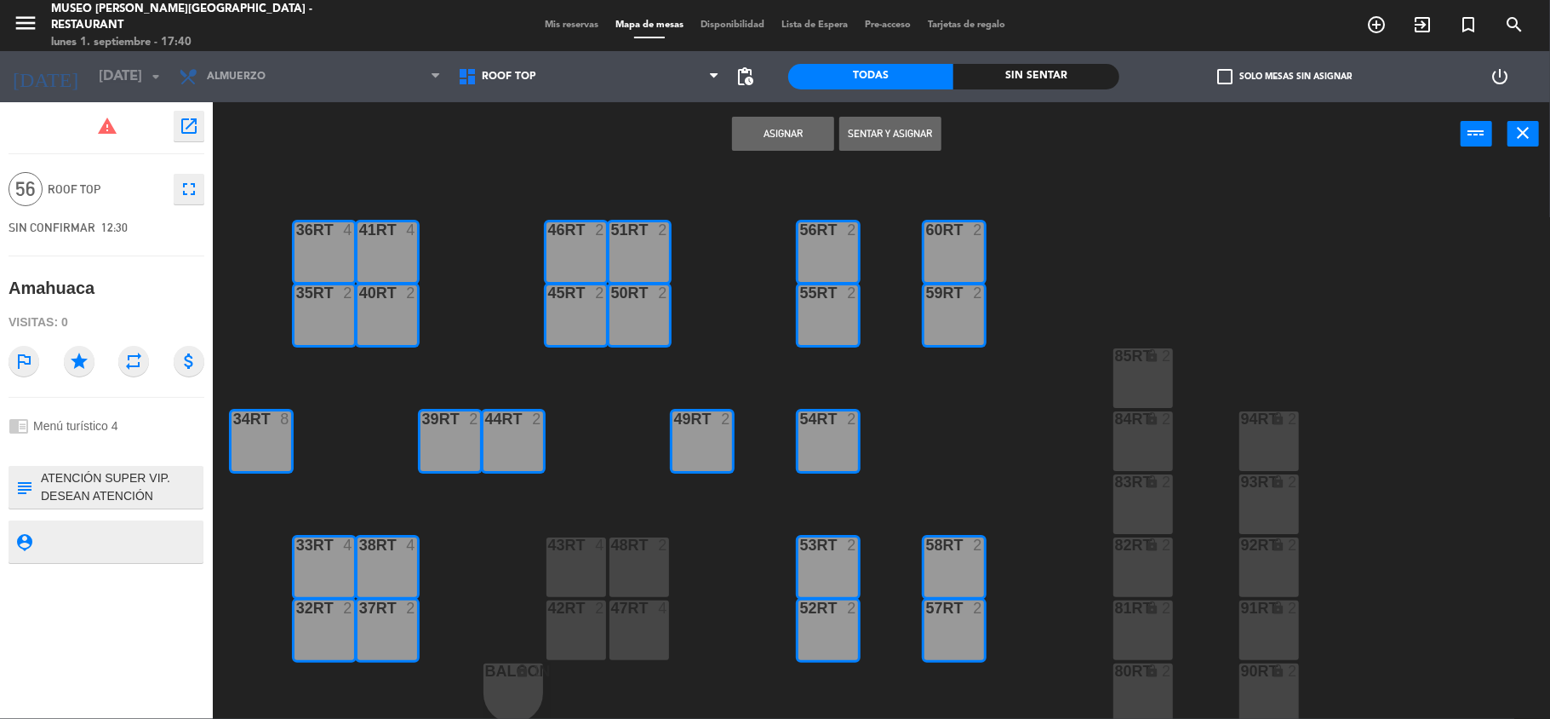
click at [631, 572] on div "48RT 2" at bounding box center [640, 567] width 60 height 60
click at [553, 560] on div "43RT 4" at bounding box center [577, 567] width 60 height 60
click at [555, 613] on div "42RT 2" at bounding box center [577, 608] width 60 height 17
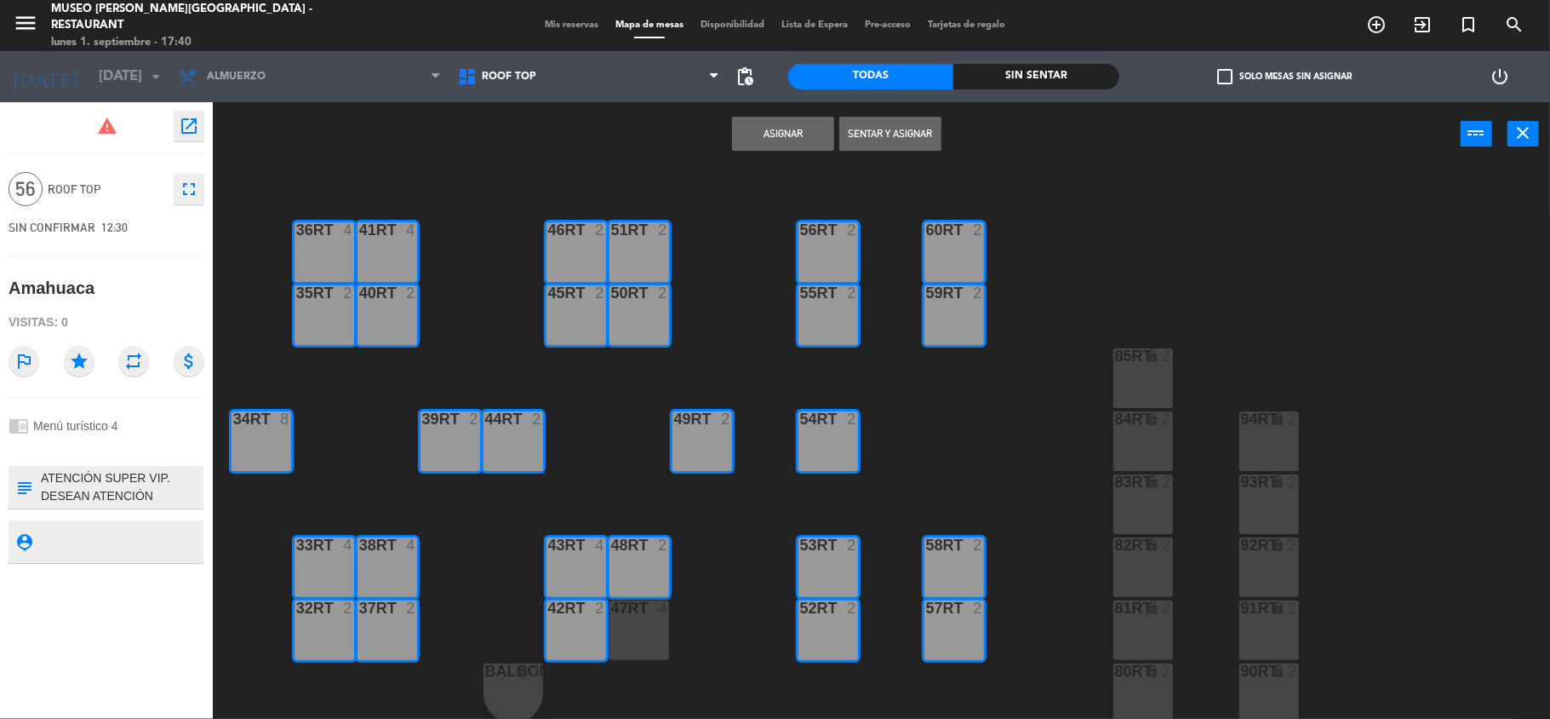
click at [617, 614] on div "47RT 4" at bounding box center [640, 630] width 60 height 60
click at [783, 133] on button "Asignar" at bounding box center [783, 134] width 102 height 34
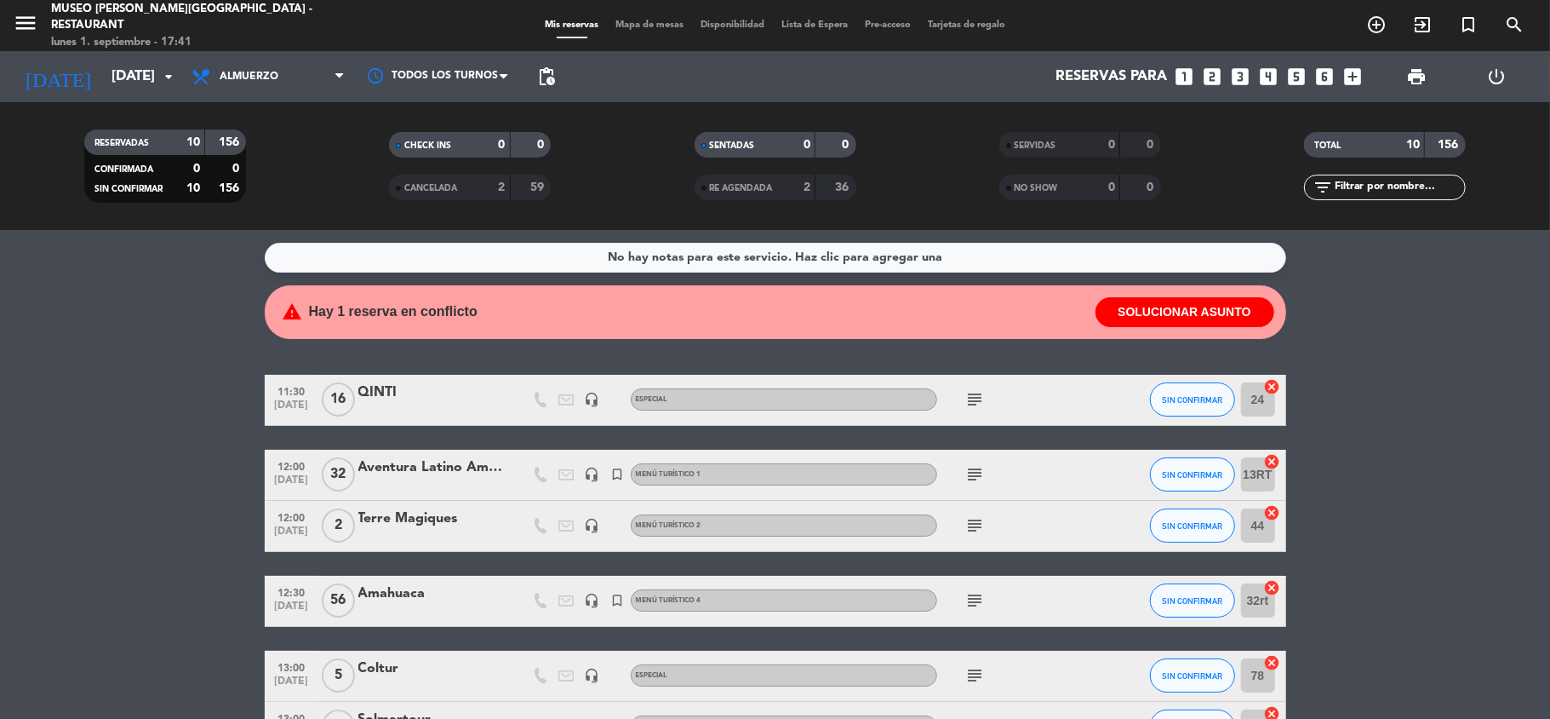
click at [1462, 538] on bookings-row "11:30 [DATE] QINTI headset_mic Especial subject SIN CONFIRMAR 24 cancel 12:00 […" at bounding box center [775, 702] width 1550 height 654
click at [1384, 446] on bookings-row "11:30 [DATE] QINTI headset_mic Especial subject SIN CONFIRMAR 24 cancel 12:00 […" at bounding box center [775, 702] width 1550 height 654
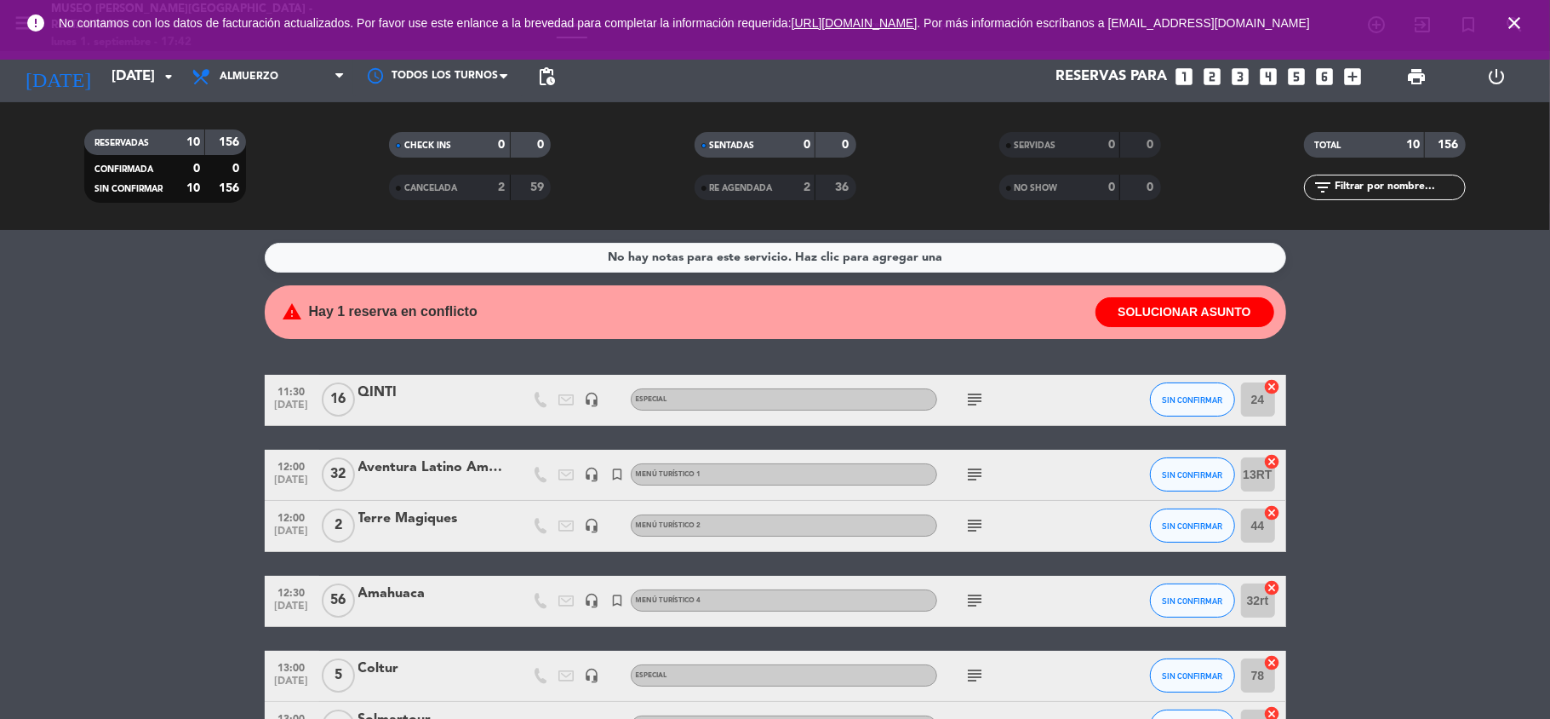
click at [1514, 24] on icon "close" at bounding box center [1515, 23] width 20 height 20
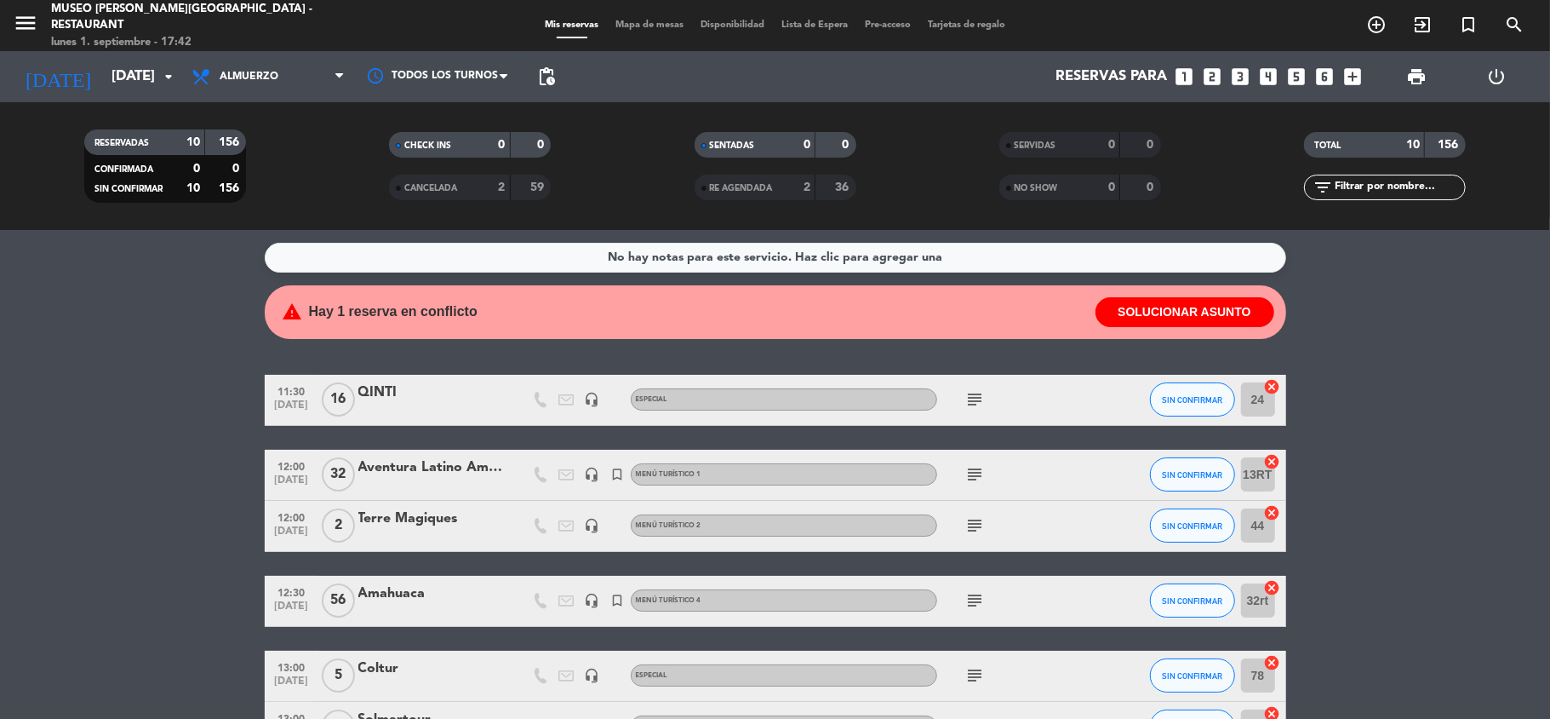
click at [1435, 410] on bookings-row "11:30 [DATE] QINTI headset_mic Especial subject SIN CONFIRMAR 24 cancel 12:00 […" at bounding box center [775, 702] width 1550 height 654
click at [1424, 446] on bookings-row "11:30 [DATE] QINTI headset_mic Especial subject SIN CONFIRMAR 24 cancel 12:00 […" at bounding box center [775, 702] width 1550 height 654
click at [1391, 468] on bookings-row "11:30 [DATE] QINTI headset_mic Especial subject SIN CONFIRMAR 24 cancel 12:00 […" at bounding box center [775, 702] width 1550 height 654
click at [967, 474] on icon "subject" at bounding box center [976, 474] width 20 height 20
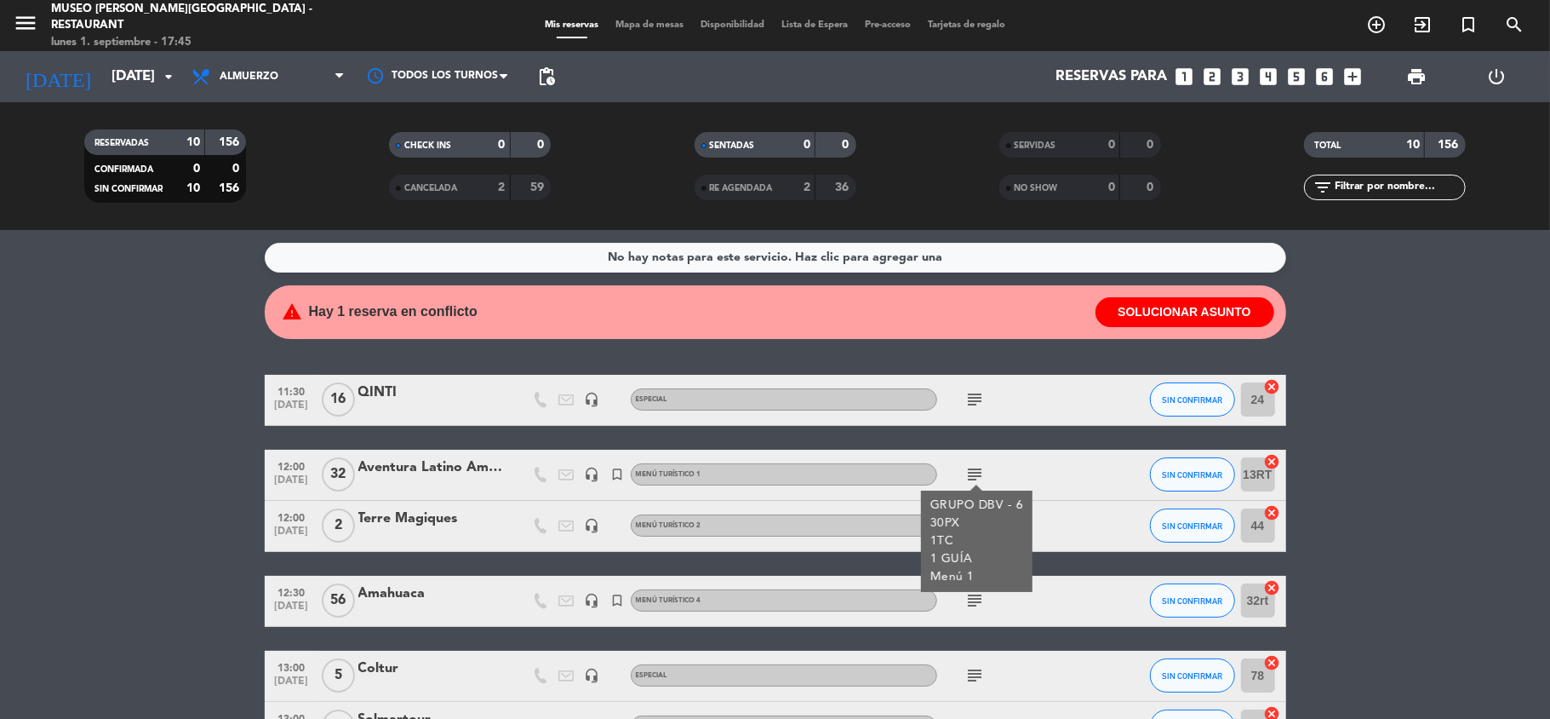
click at [1391, 494] on bookings-row "11:30 [DATE] QINTI headset_mic Especial subject SIN CONFIRMAR 24 cancel 12:00 […" at bounding box center [775, 702] width 1550 height 654
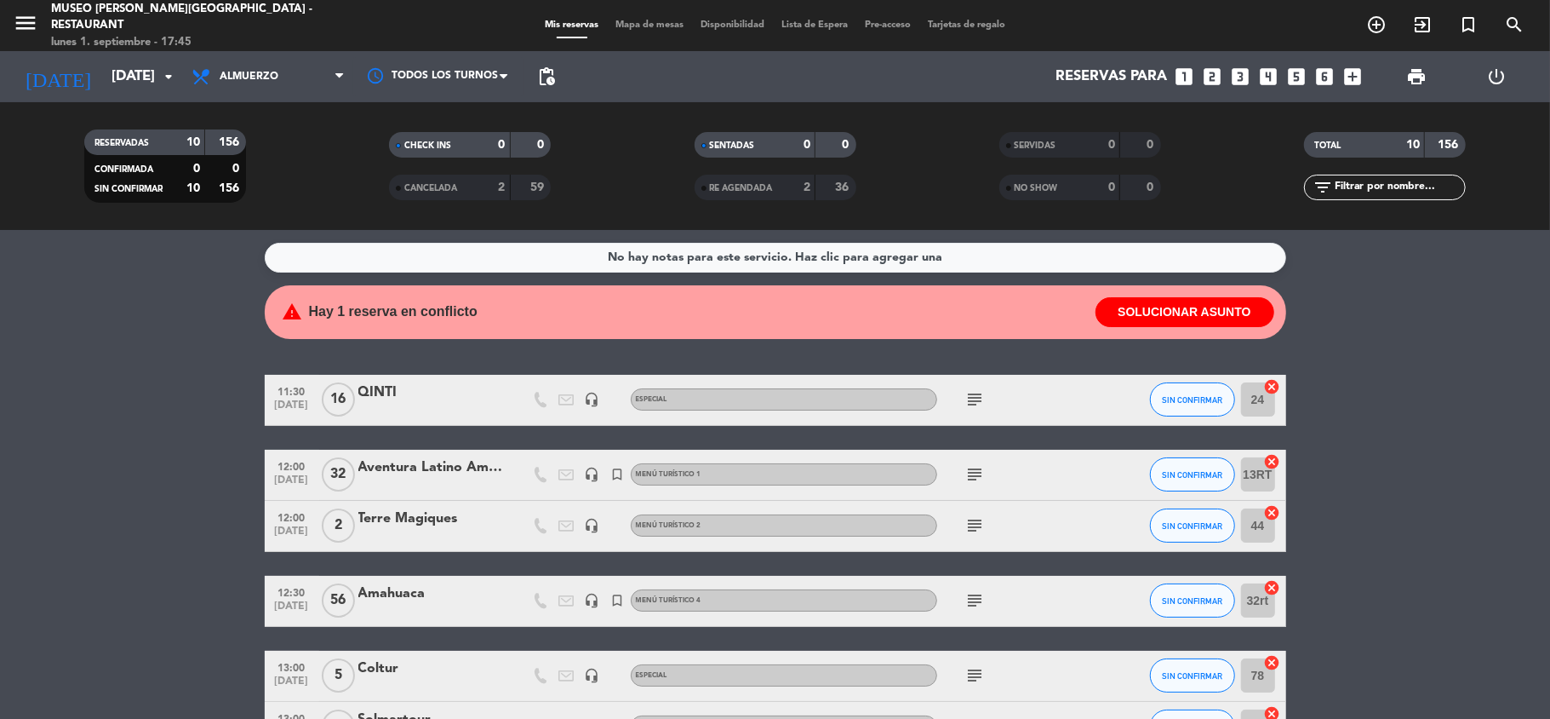
click at [974, 471] on icon "subject" at bounding box center [976, 474] width 20 height 20
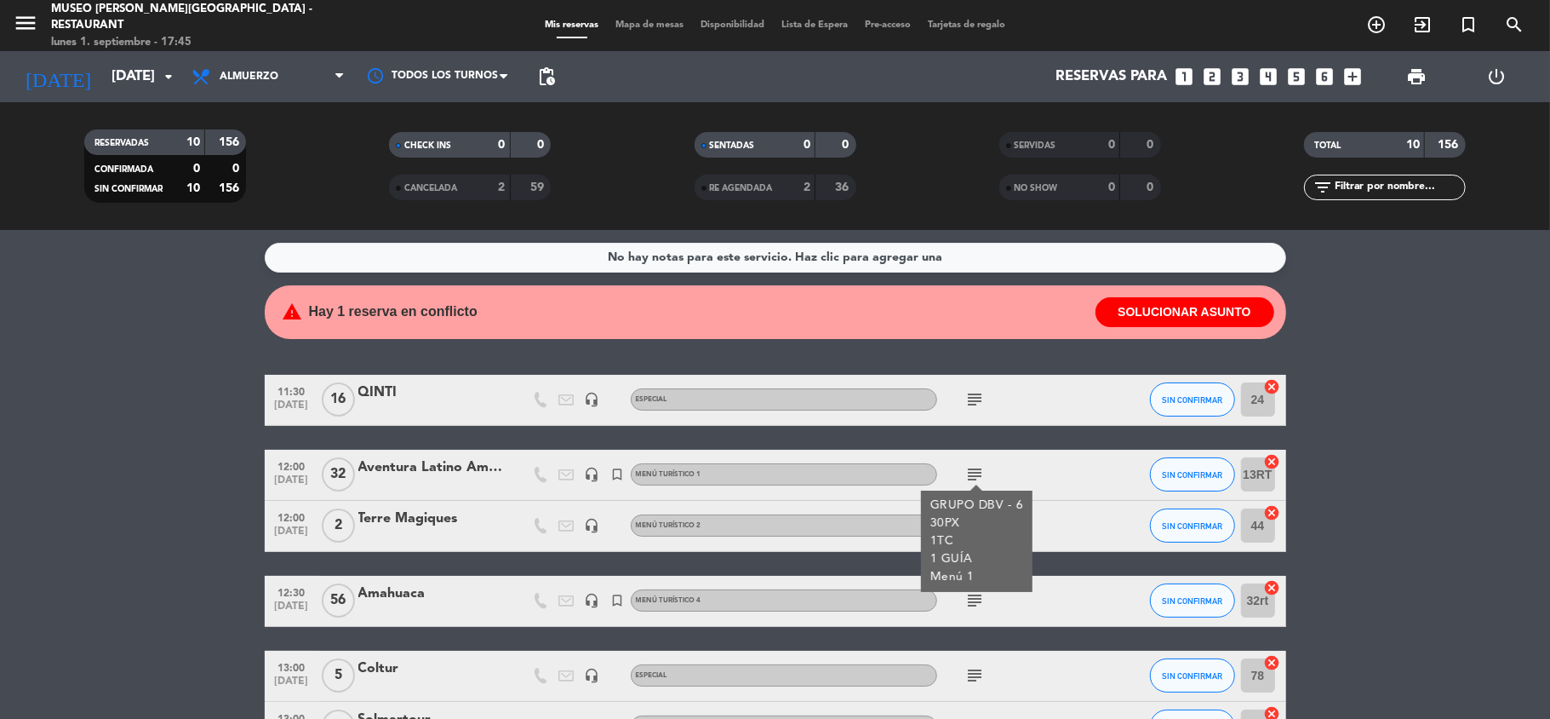
click at [1309, 472] on bookings-row "11:30 [DATE] QINTI headset_mic Especial subject SIN CONFIRMAR 24 cancel 12:00 […" at bounding box center [775, 702] width 1550 height 654
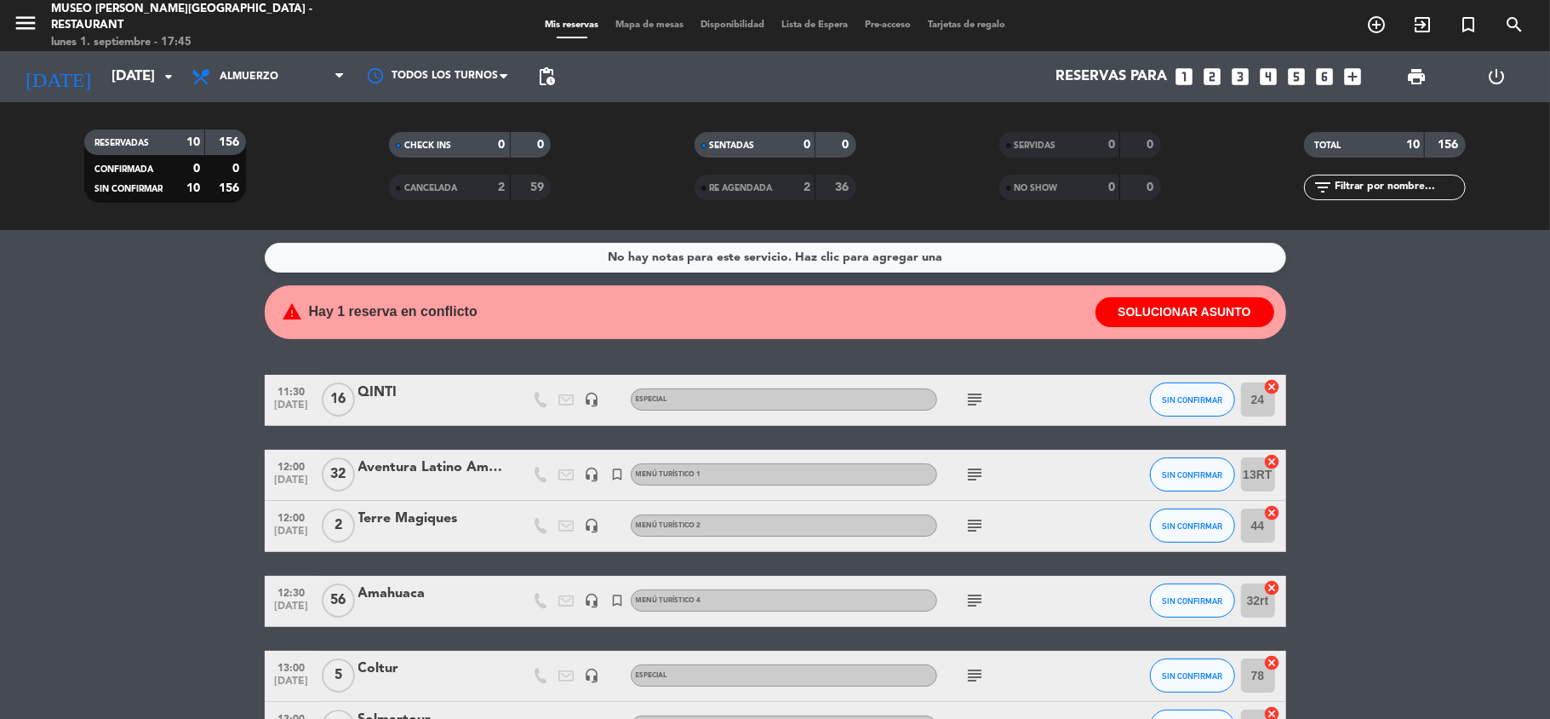
click at [414, 593] on div "Amahuaca" at bounding box center [430, 593] width 145 height 22
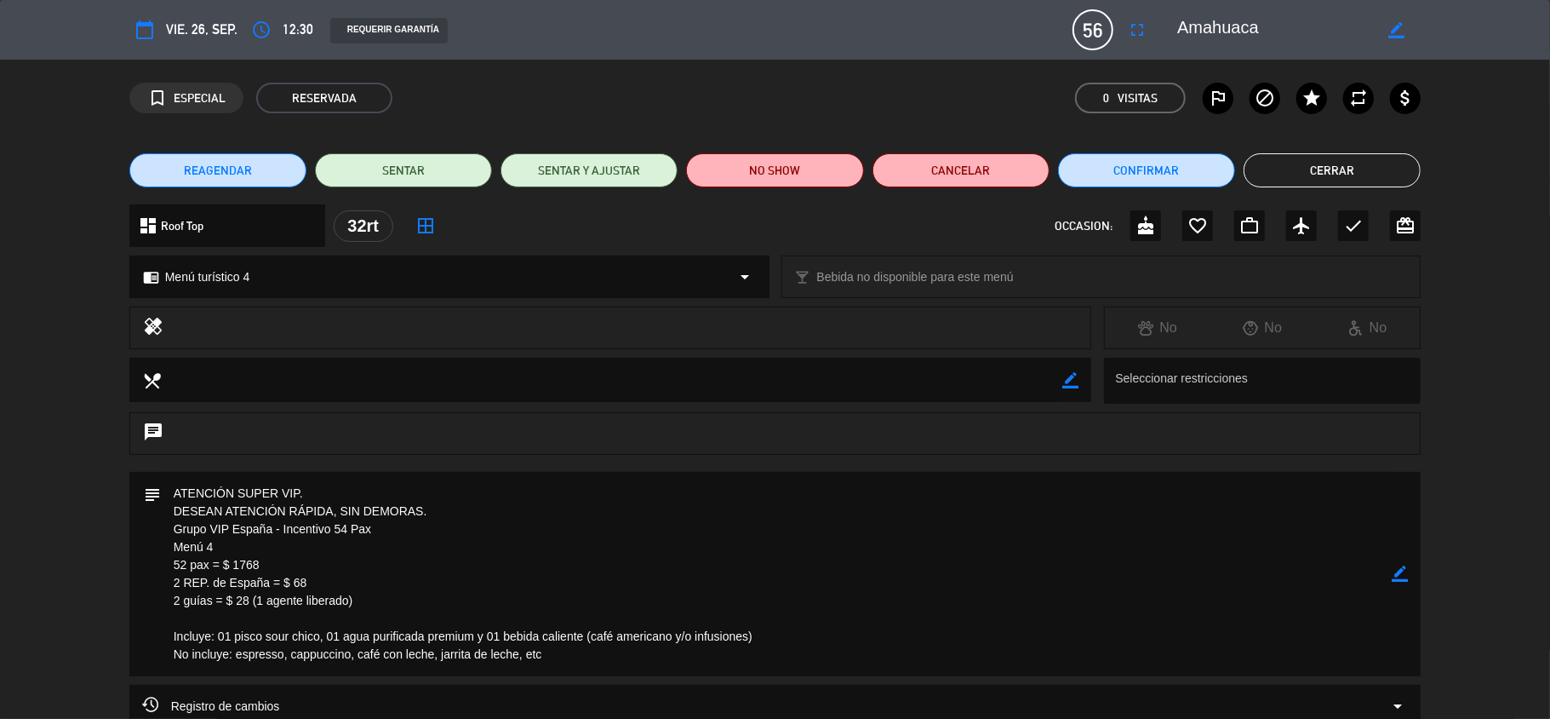
click at [1398, 572] on icon "border_color" at bounding box center [1400, 573] width 16 height 16
click at [1405, 570] on icon at bounding box center [1400, 573] width 16 height 16
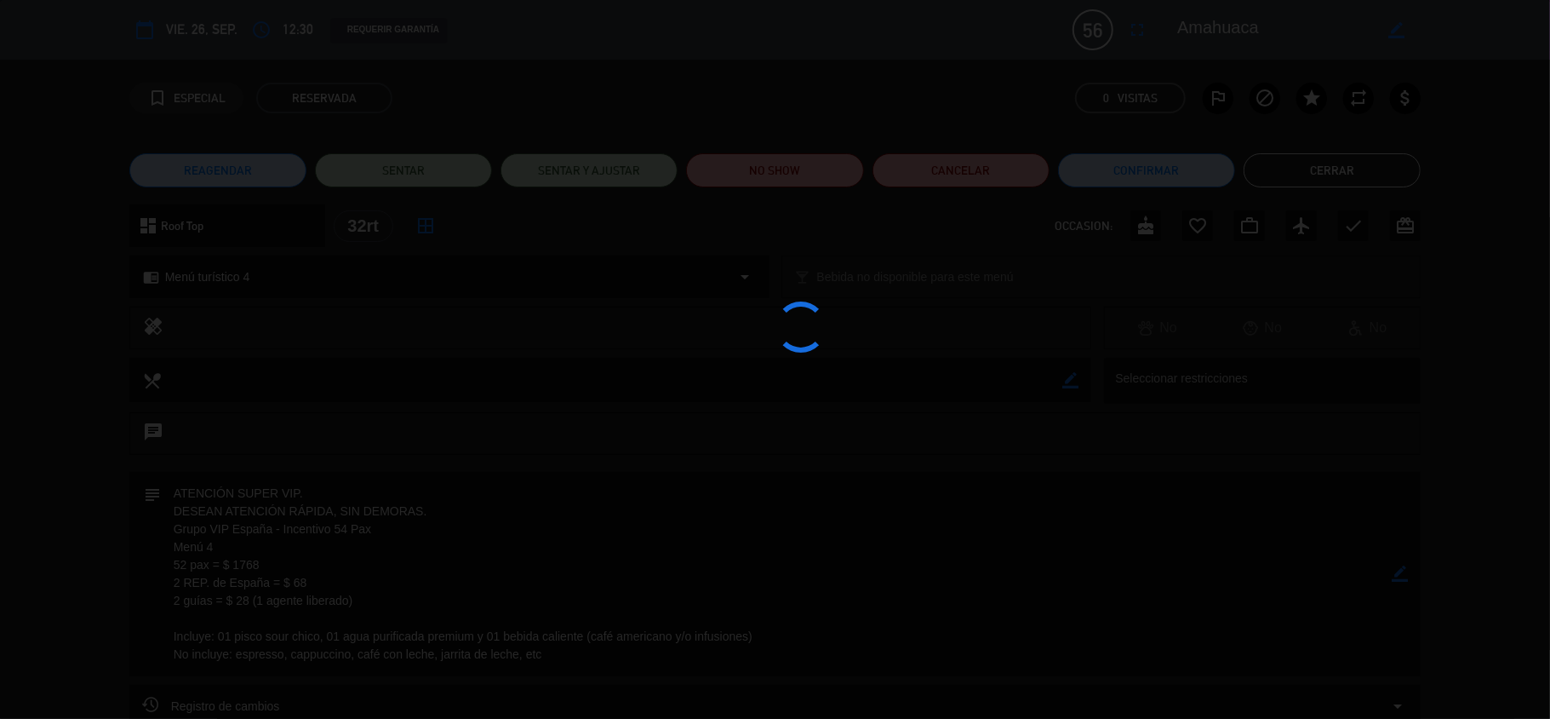
click at [1404, 570] on div at bounding box center [775, 359] width 1550 height 719
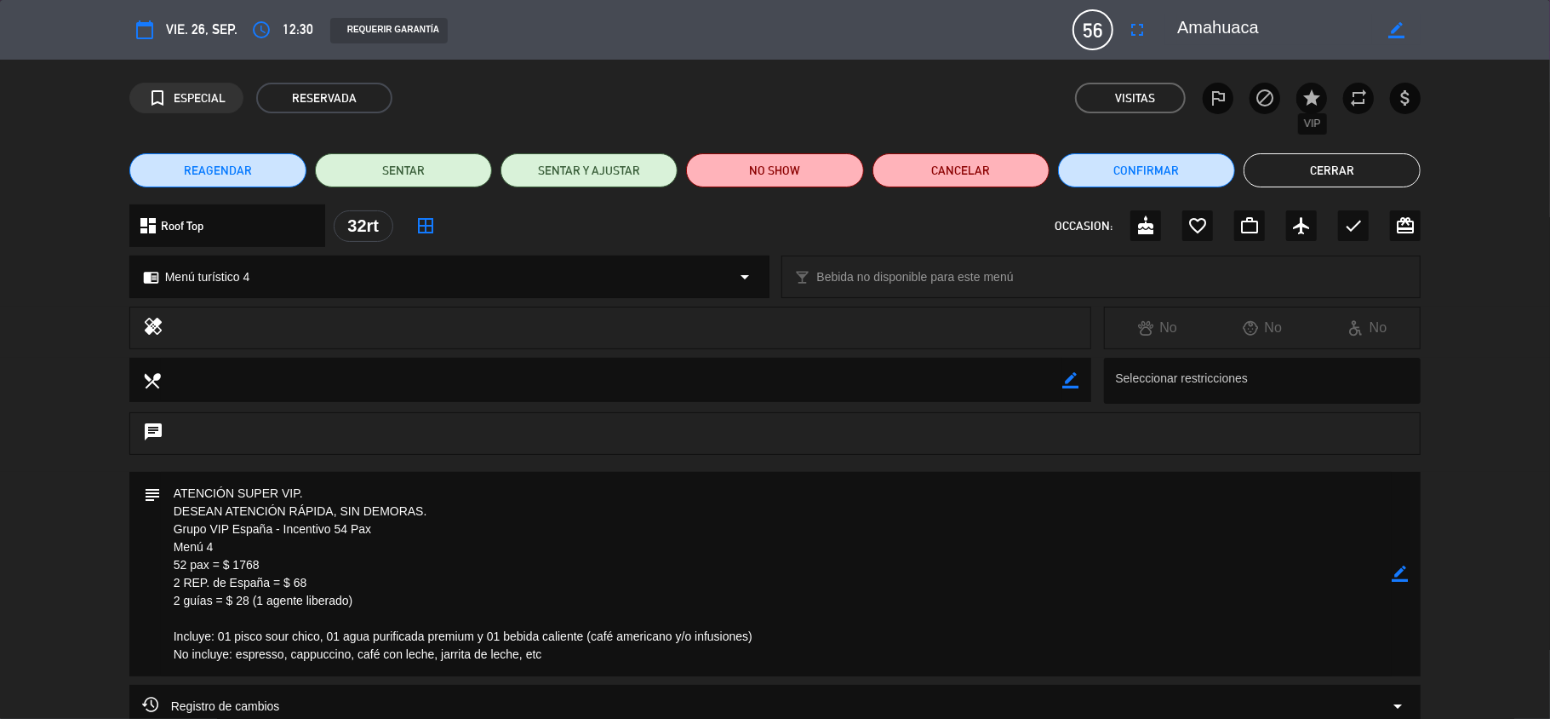
click at [1322, 95] on icon "star" at bounding box center [1312, 98] width 20 height 20
click at [1344, 184] on button "Cerrar" at bounding box center [1332, 170] width 177 height 34
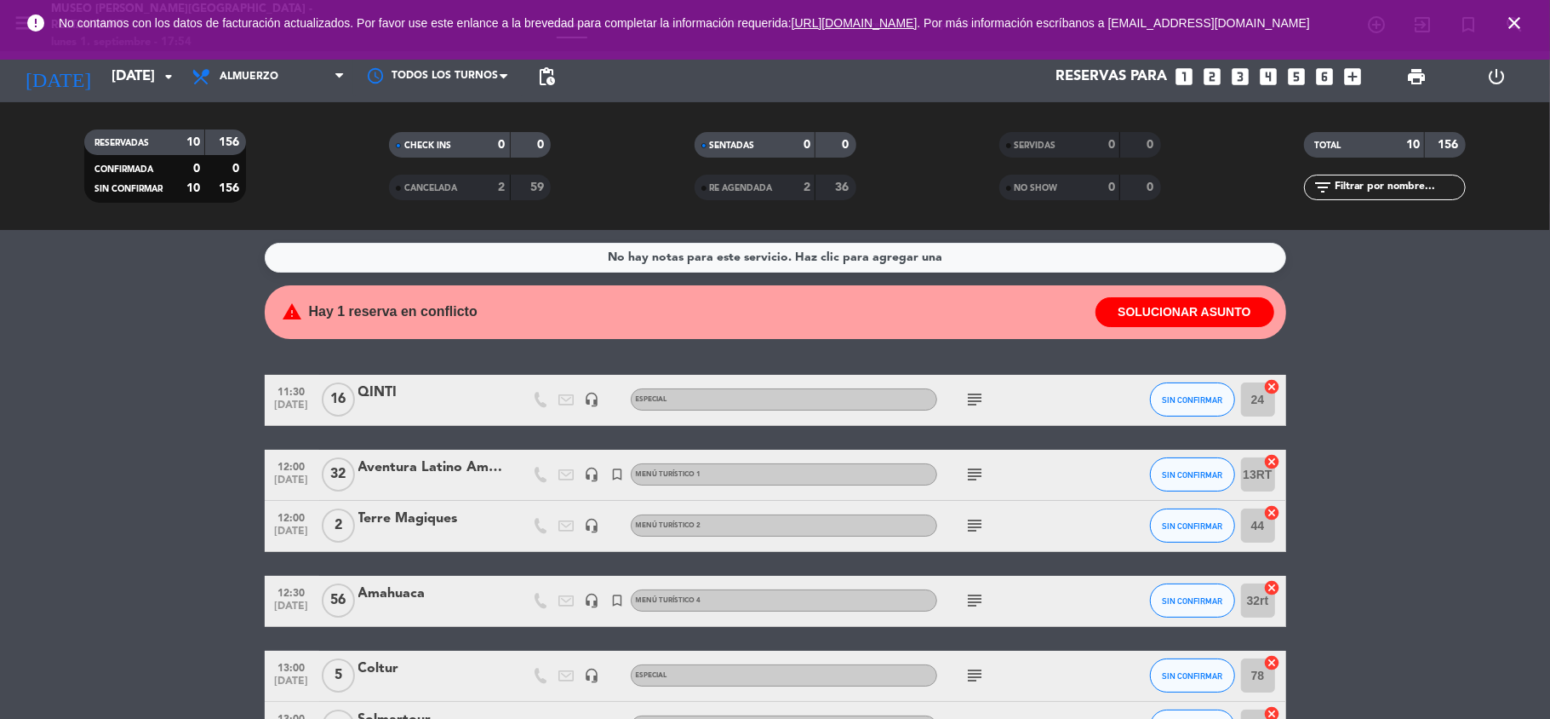
click at [398, 596] on div "Amahuaca" at bounding box center [430, 593] width 145 height 22
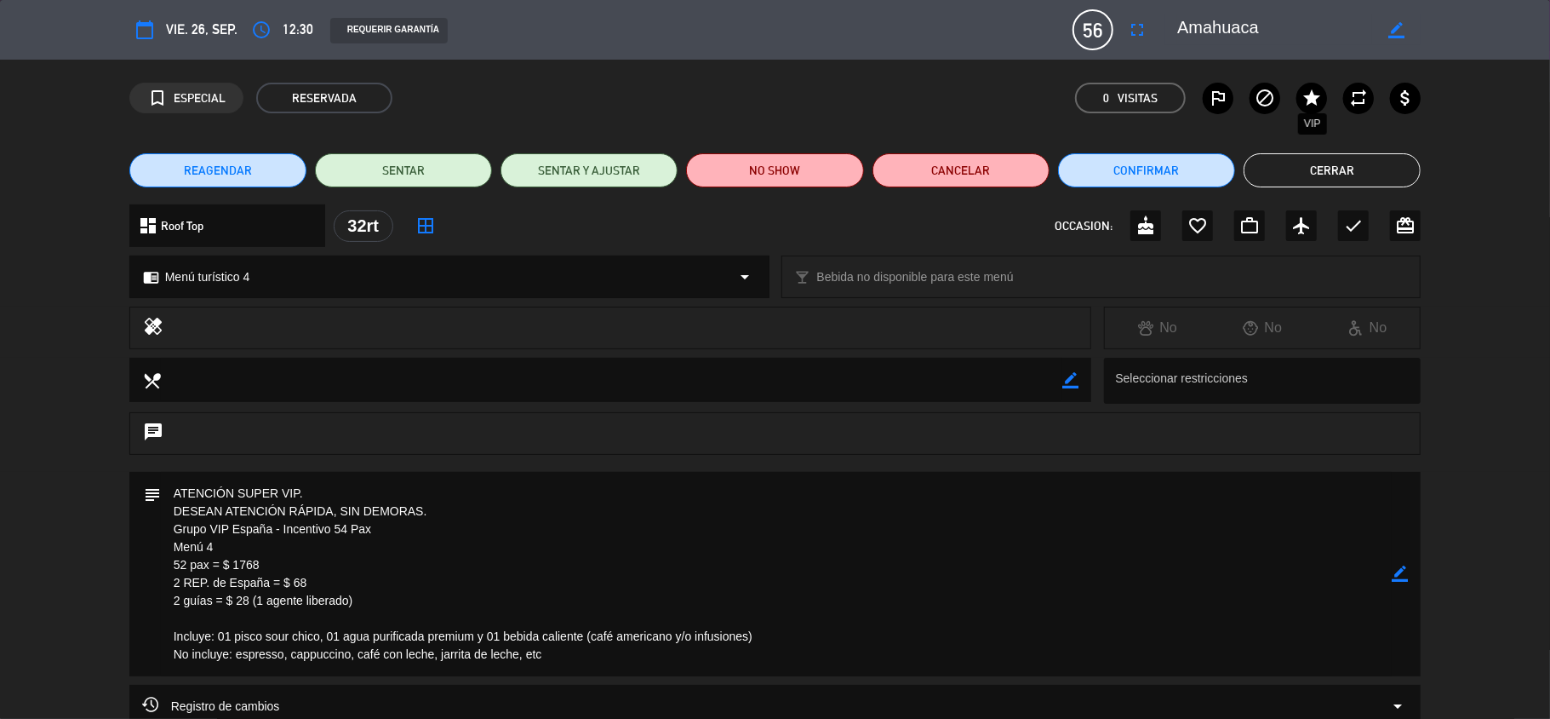
click at [1319, 97] on icon "star" at bounding box center [1312, 98] width 20 height 20
click at [1403, 576] on icon "border_color" at bounding box center [1400, 573] width 16 height 16
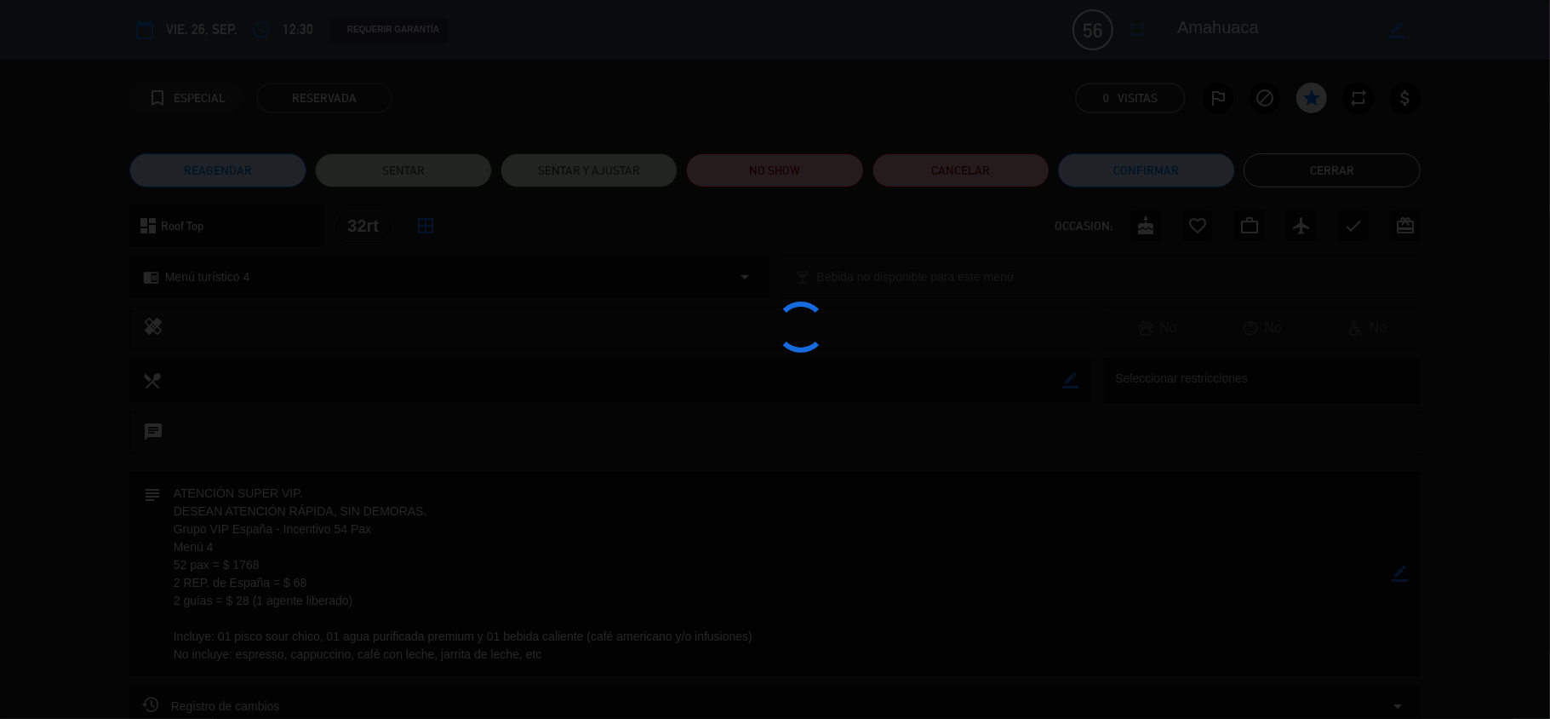
click at [1403, 576] on div at bounding box center [775, 359] width 1550 height 719
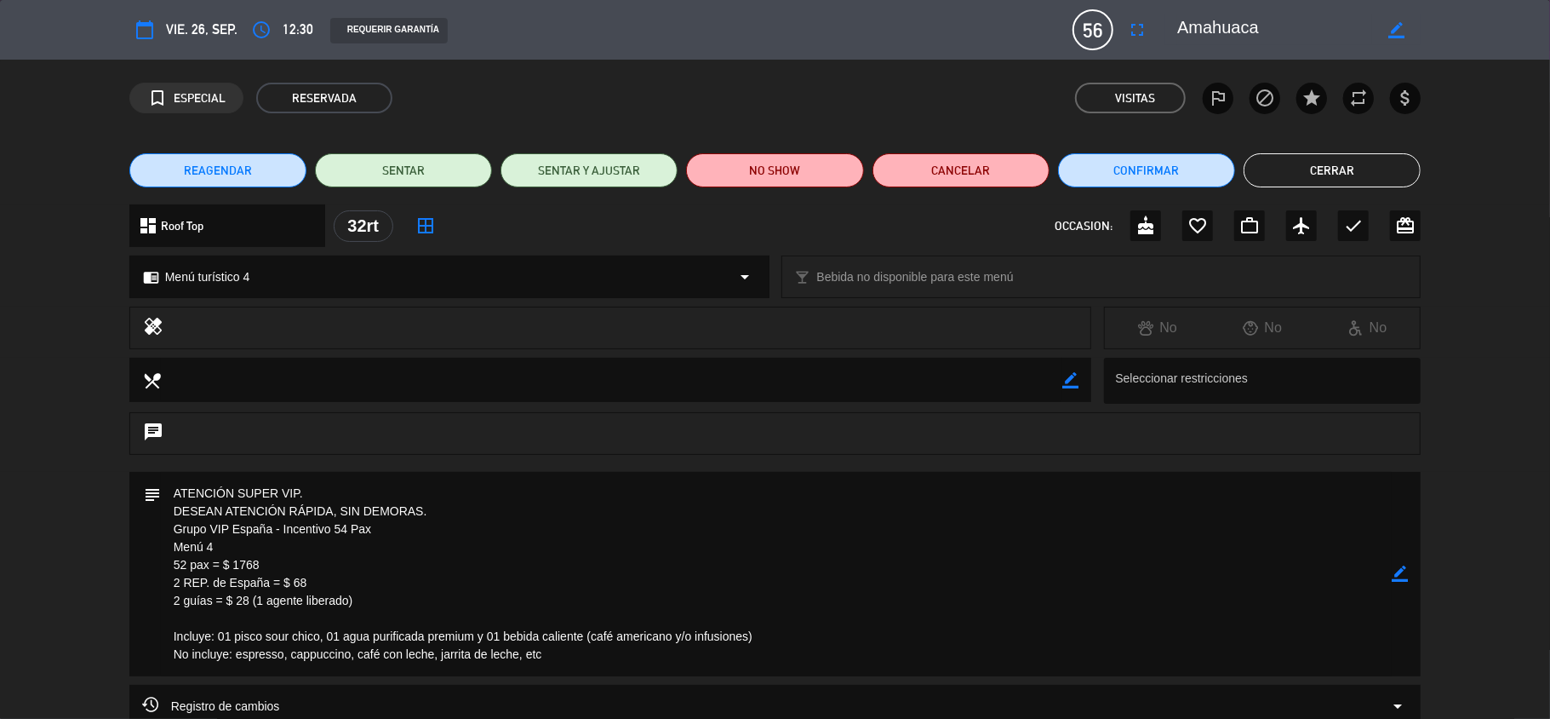
click at [1397, 567] on icon "border_color" at bounding box center [1400, 573] width 16 height 16
click at [1397, 567] on icon at bounding box center [1400, 573] width 16 height 16
click at [0, 0] on div at bounding box center [0, 0] width 0 height 0
click at [1347, 167] on button "Cerrar" at bounding box center [1332, 170] width 177 height 34
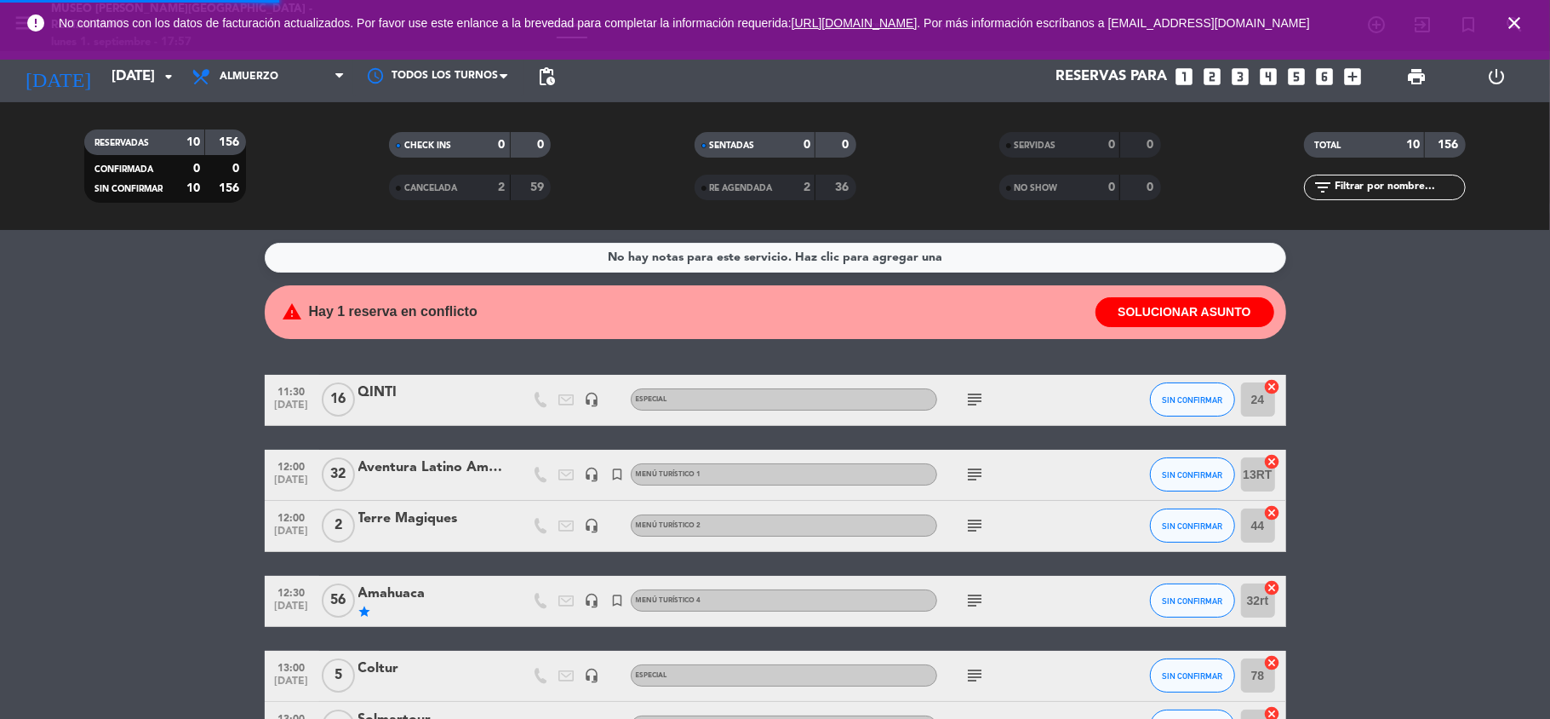
click at [1486, 274] on div "No hay notas para este servicio. Haz clic para agregar una warning Hay 1 reserv…" at bounding box center [775, 474] width 1550 height 489
click at [1523, 18] on icon "close" at bounding box center [1515, 23] width 20 height 20
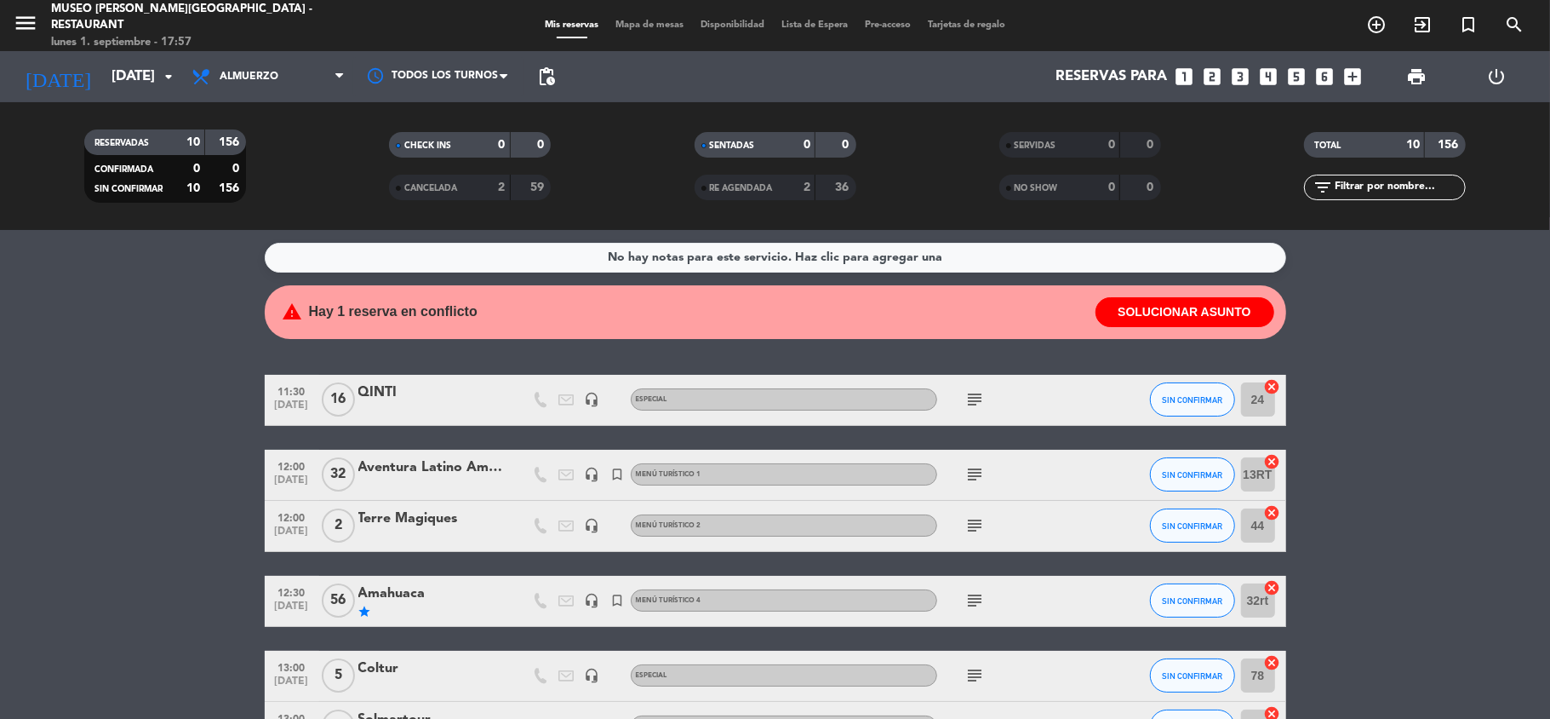
drag, startPoint x: 1424, startPoint y: 358, endPoint x: 1318, endPoint y: 346, distance: 107.1
click at [1424, 359] on div "No hay notas para este servicio. Haz clic para agregar una warning Hay 1 reserv…" at bounding box center [775, 474] width 1550 height 489
click at [106, 75] on input "[DATE]" at bounding box center [195, 76] width 184 height 33
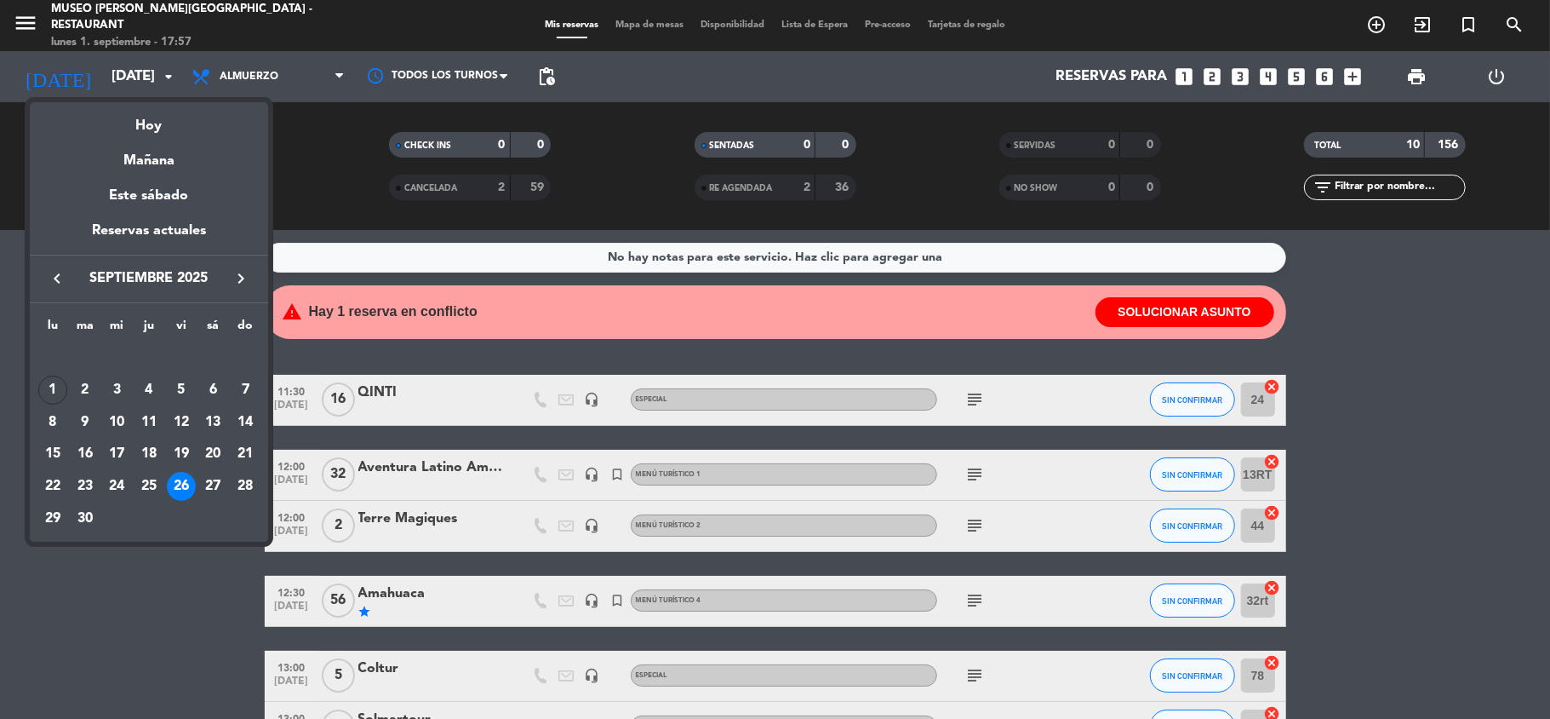
click at [243, 280] on icon "keyboard_arrow_right" at bounding box center [241, 278] width 20 height 20
click at [116, 423] on div "12" at bounding box center [116, 422] width 29 height 29
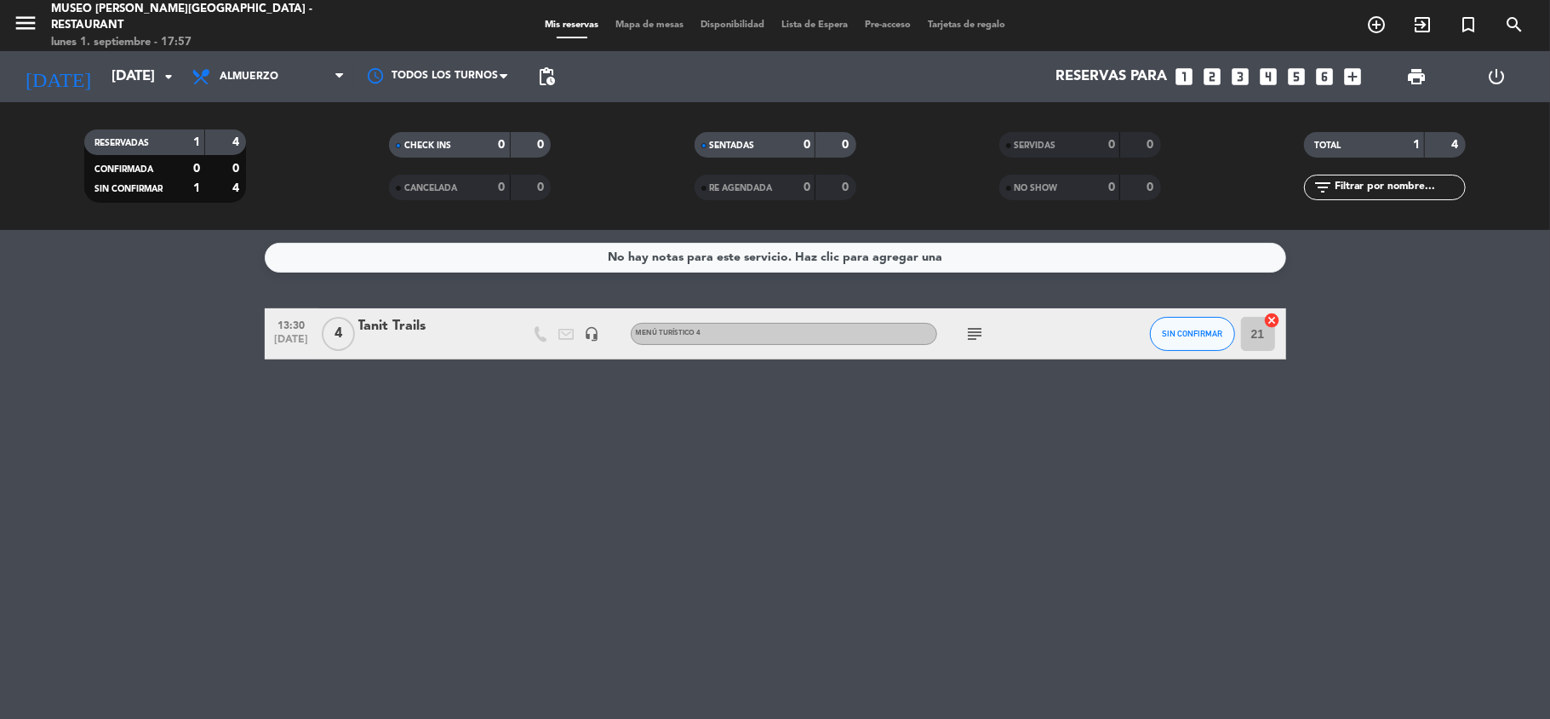
click at [395, 318] on div "Tanit Trails" at bounding box center [430, 326] width 145 height 22
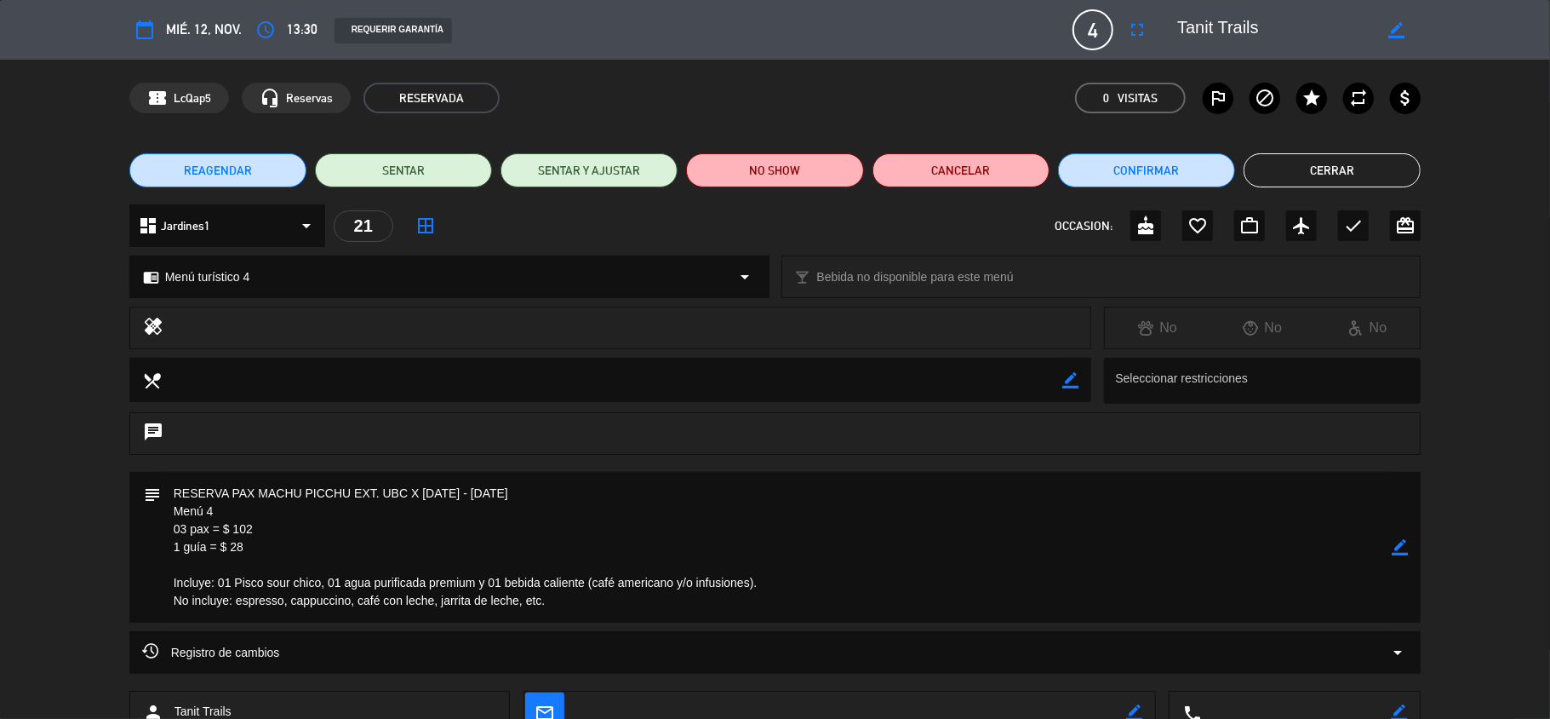
click at [341, 509] on textarea at bounding box center [777, 547] width 1232 height 151
click at [1397, 550] on icon "border_color" at bounding box center [1400, 547] width 16 height 16
click at [1397, 550] on icon at bounding box center [1400, 547] width 16 height 16
click at [0, 0] on div at bounding box center [0, 0] width 0 height 0
click at [1326, 162] on button "Cerrar" at bounding box center [1332, 170] width 177 height 34
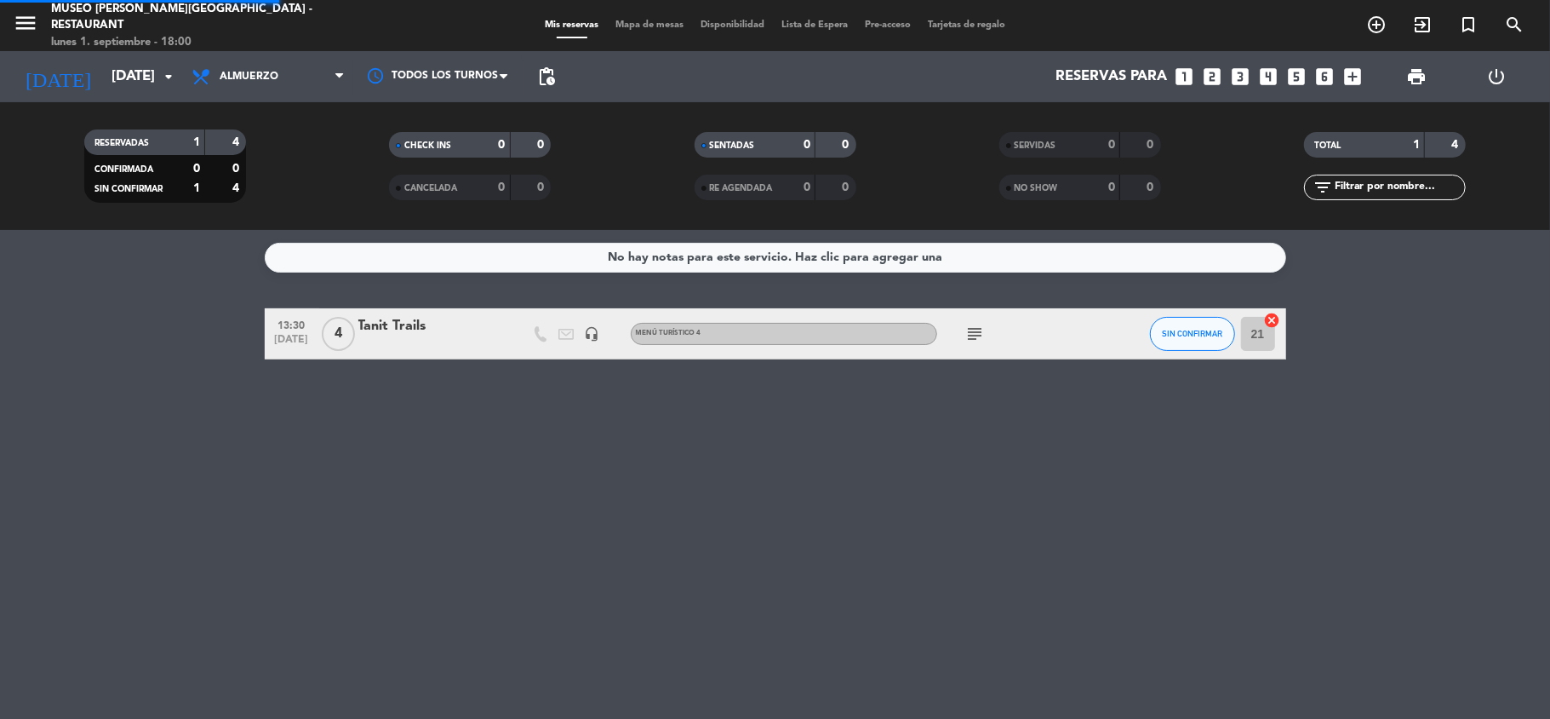
click at [1410, 298] on div "No hay notas para este servicio. Haz clic para agregar una 13:30 [DATE] 4 Tanit…" at bounding box center [775, 474] width 1550 height 489
click at [107, 89] on input "[DATE]" at bounding box center [195, 76] width 184 height 33
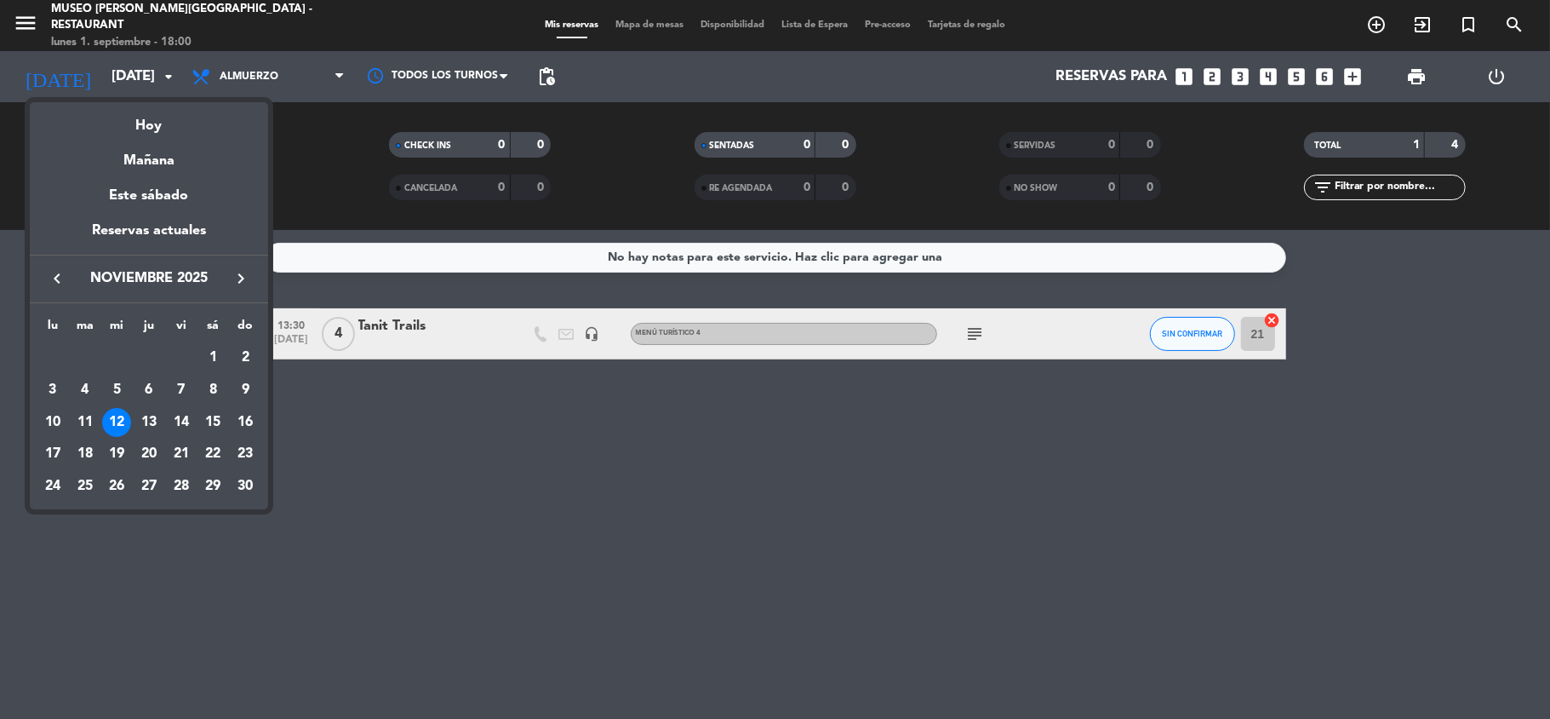
click at [60, 284] on icon "keyboard_arrow_left" at bounding box center [57, 278] width 20 height 20
click at [635, 498] on div at bounding box center [775, 359] width 1550 height 719
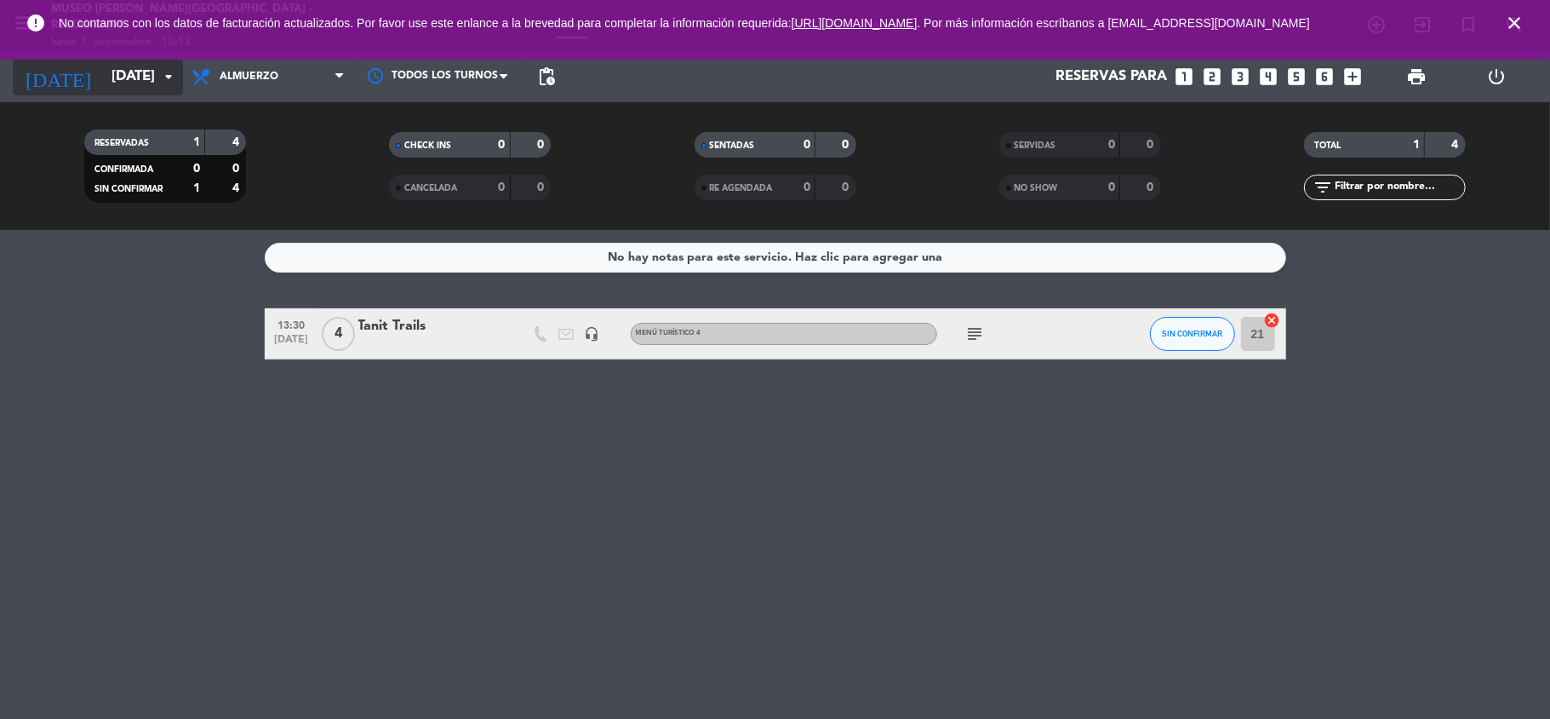
click at [103, 83] on input "[DATE]" at bounding box center [195, 76] width 184 height 33
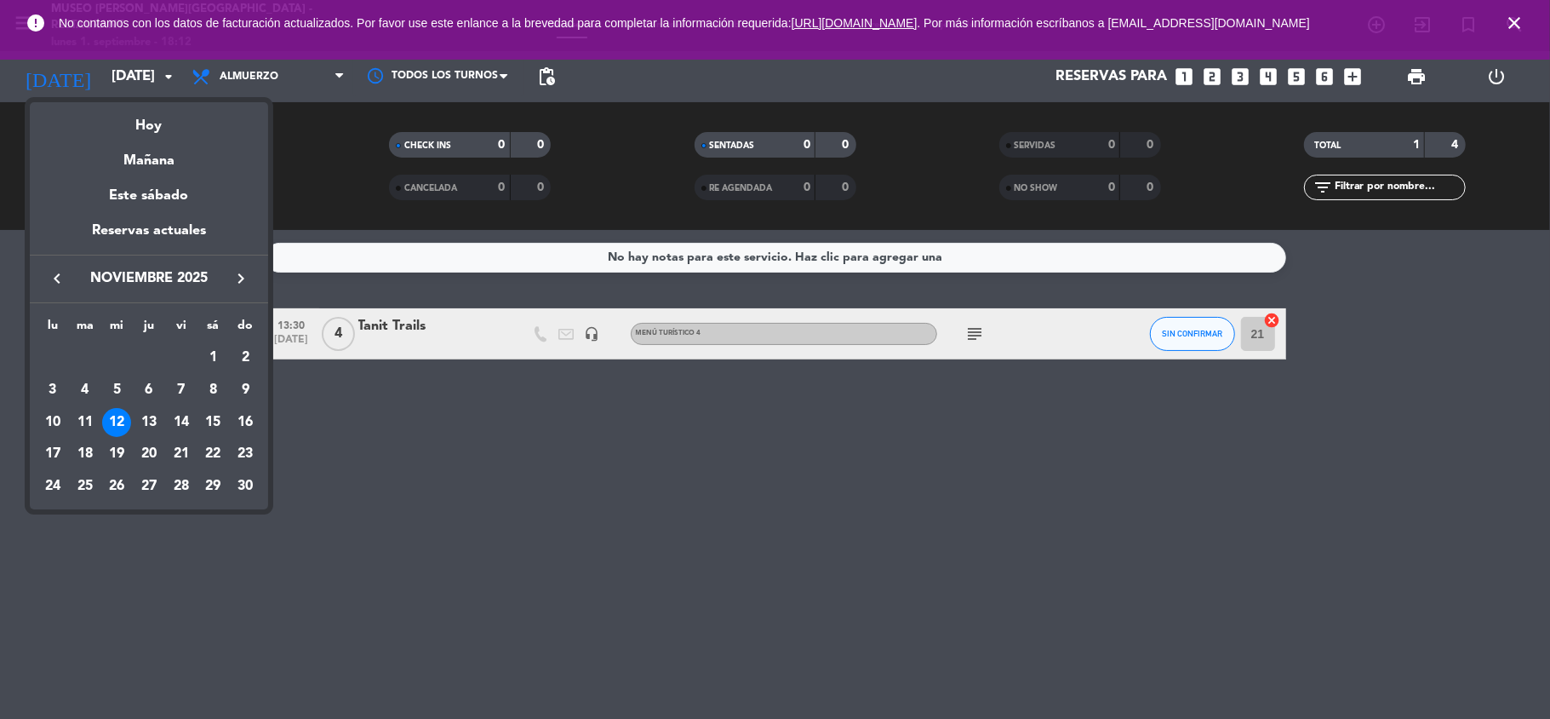
click at [58, 283] on icon "keyboard_arrow_left" at bounding box center [57, 278] width 20 height 20
click at [58, 284] on icon "keyboard_arrow_left" at bounding box center [57, 278] width 20 height 20
click at [181, 396] on div "5" at bounding box center [181, 389] width 29 height 29
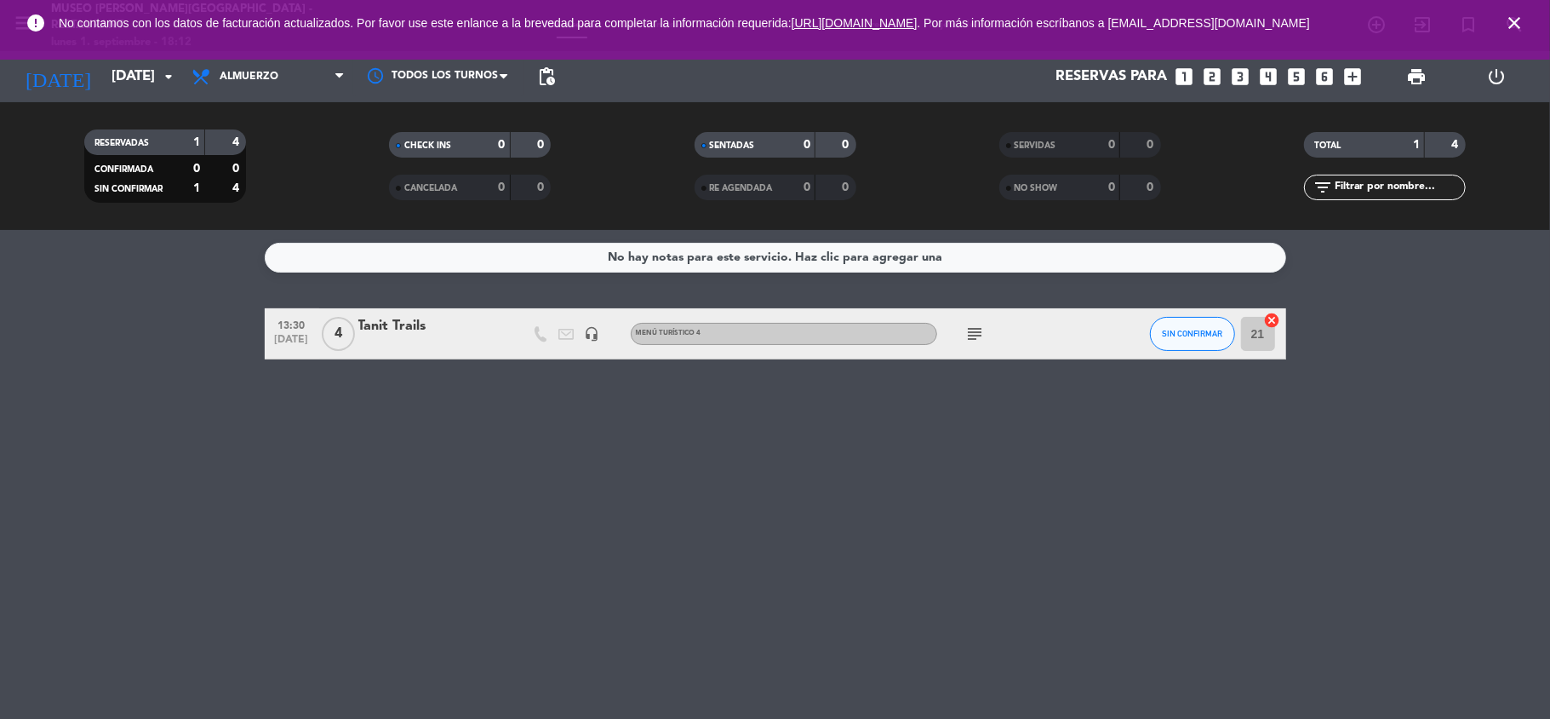
type input "[DATE]"
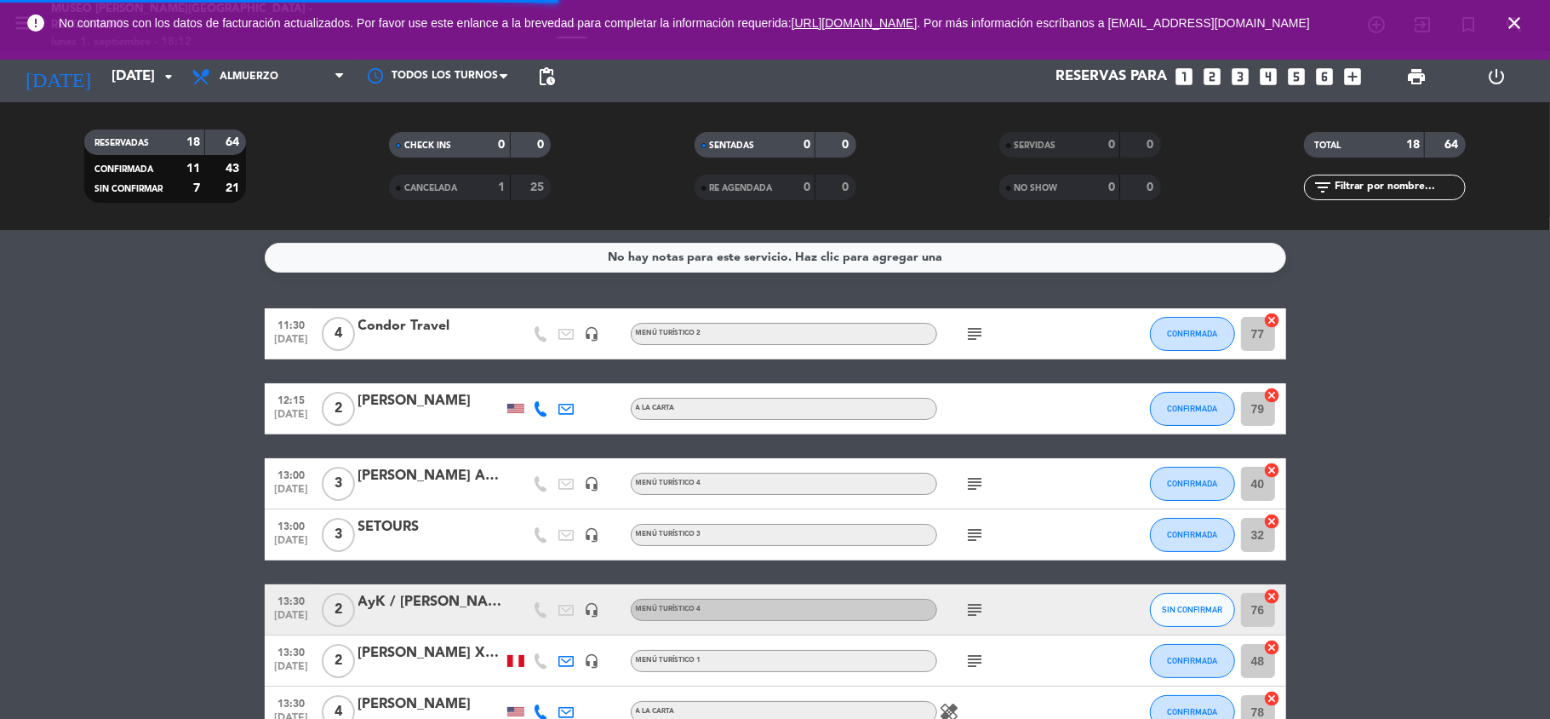
click at [1506, 25] on icon "close" at bounding box center [1515, 23] width 20 height 20
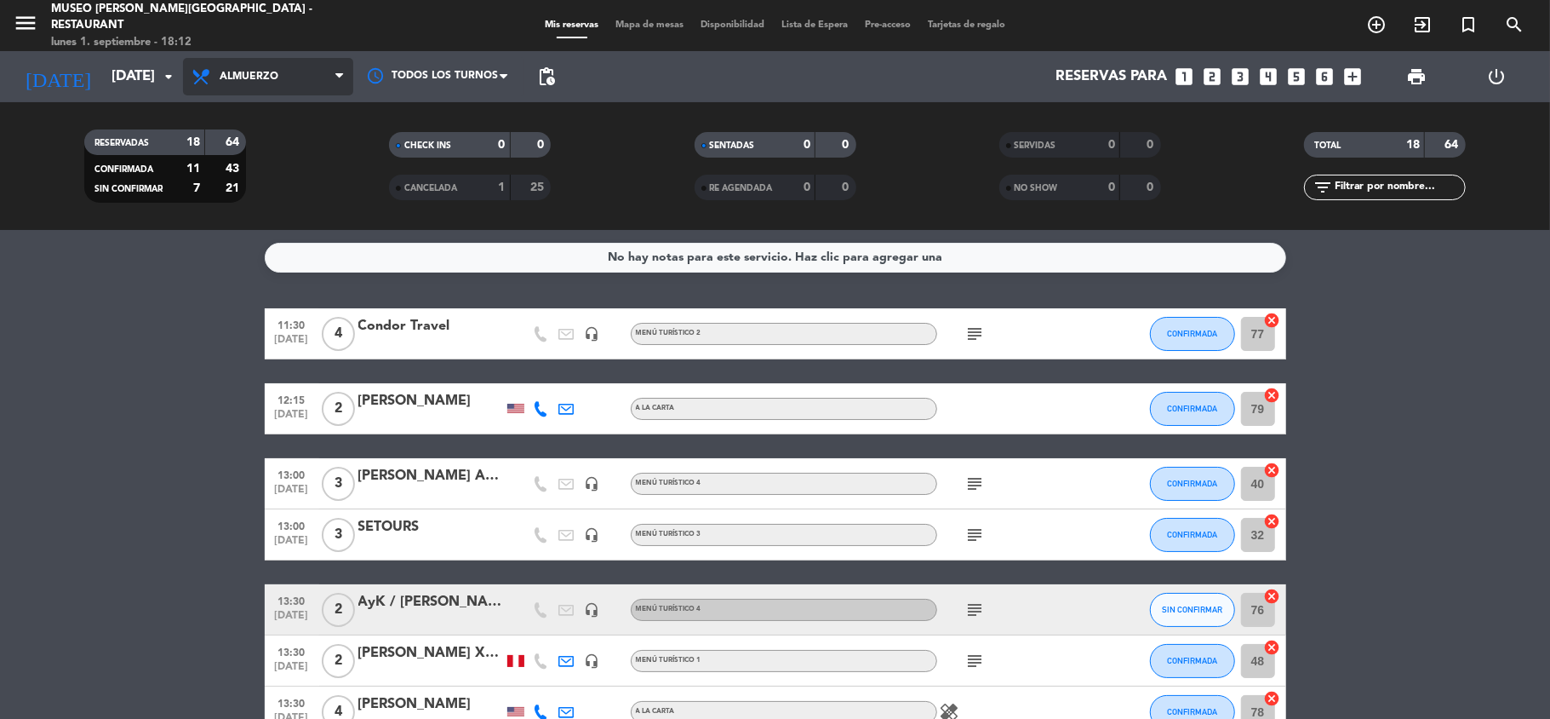
click at [286, 77] on span "Almuerzo" at bounding box center [268, 76] width 170 height 37
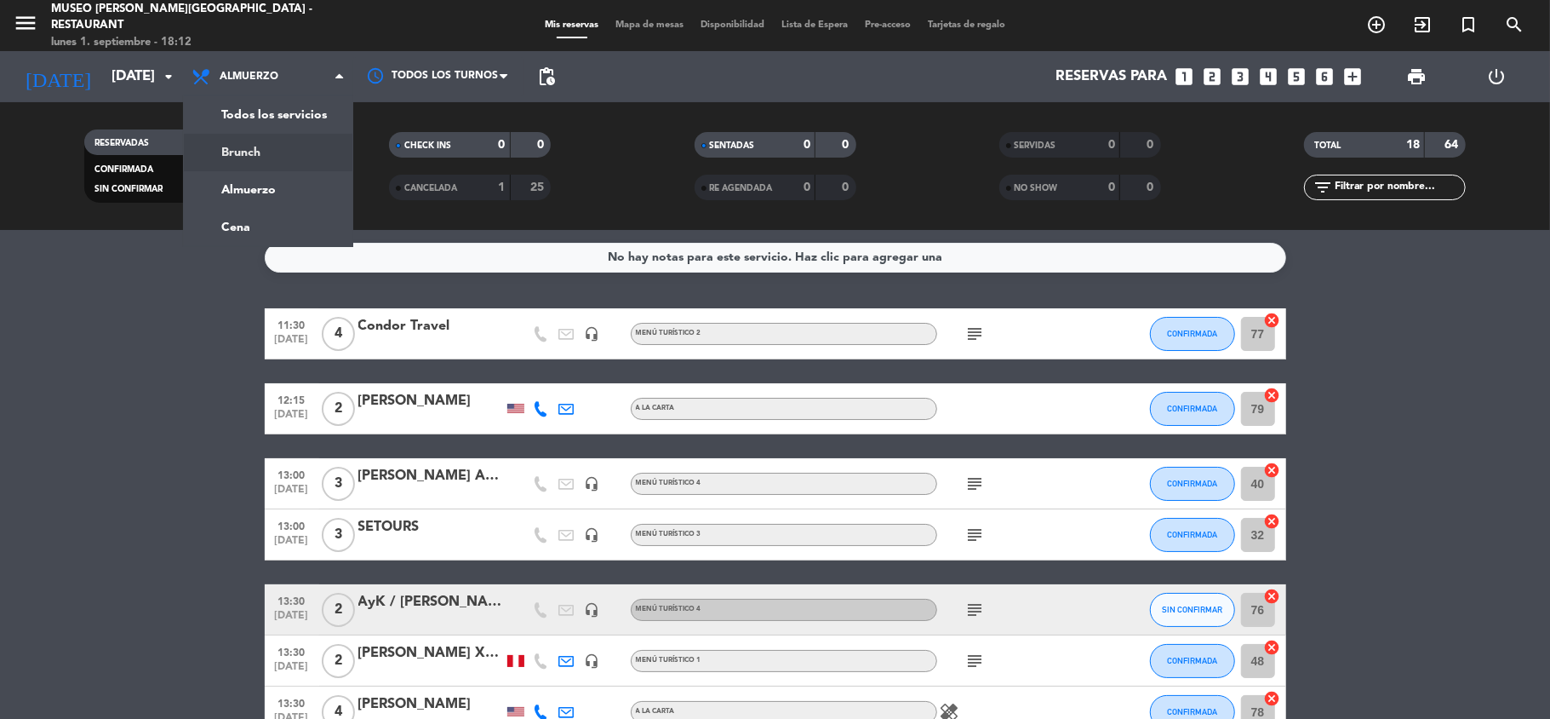
click at [294, 117] on div "menu [GEOGRAPHIC_DATA][PERSON_NAME] - Restaurant [DATE] 1. septiembre - 18:12 M…" at bounding box center [775, 115] width 1550 height 230
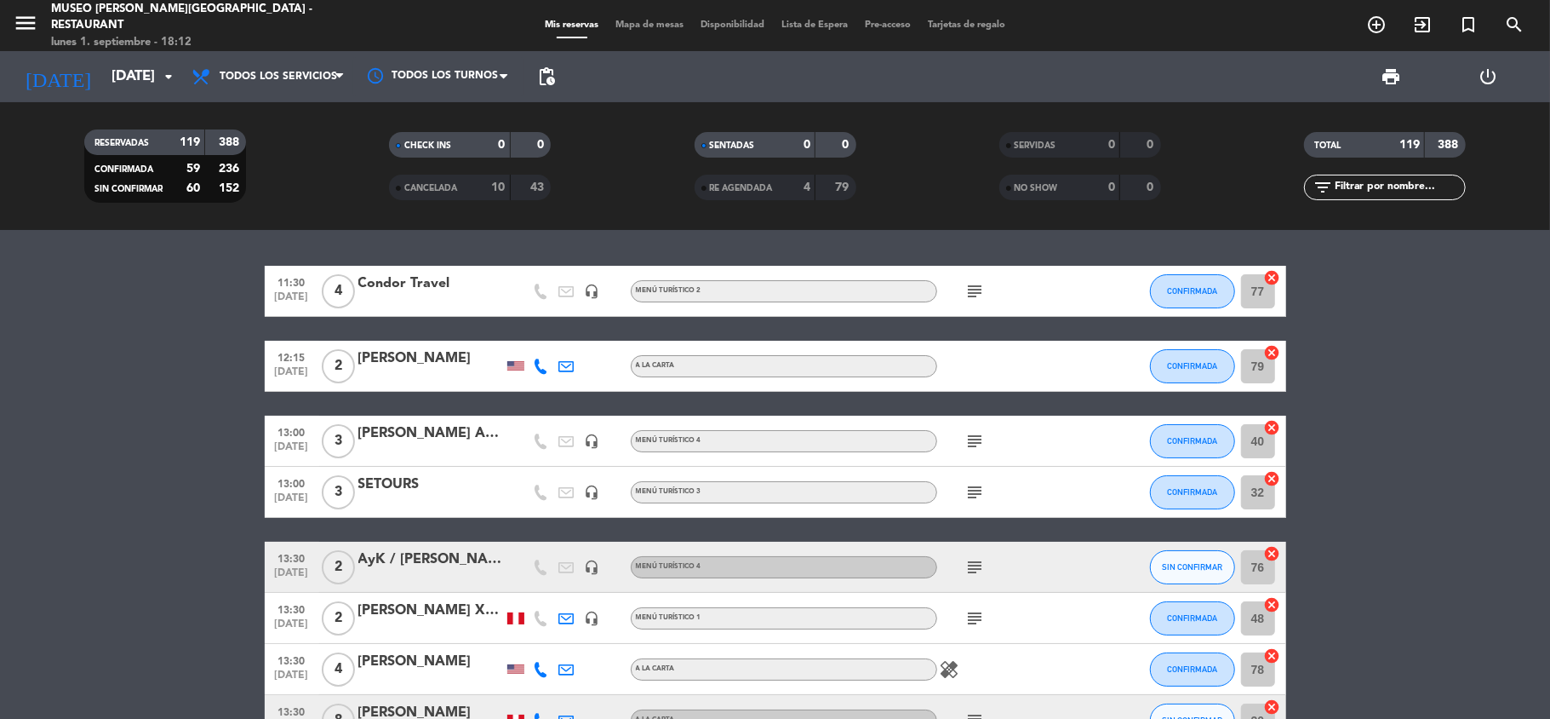
click at [1342, 194] on input "text" at bounding box center [1399, 187] width 132 height 19
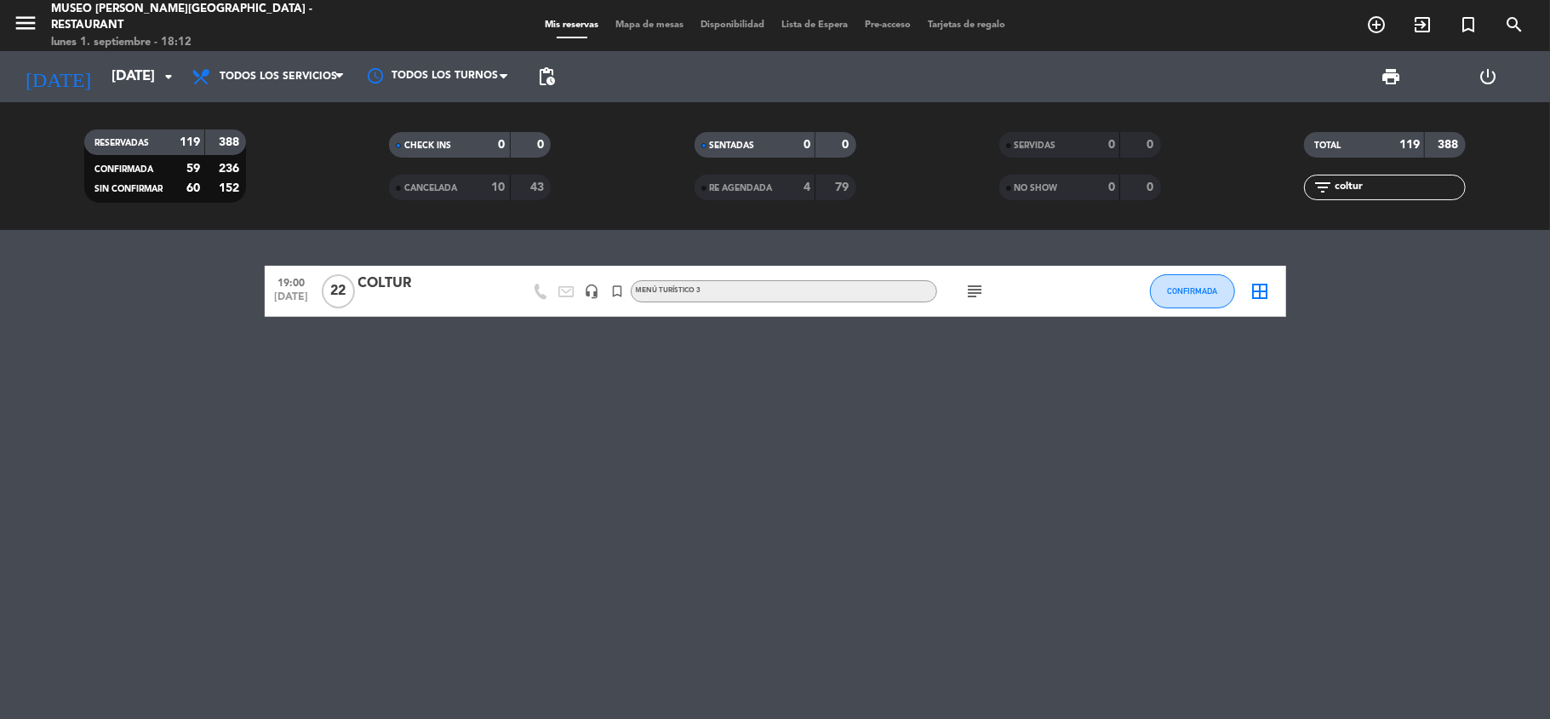
type input "coltur"
click at [379, 284] on div "COLTUR" at bounding box center [430, 283] width 145 height 22
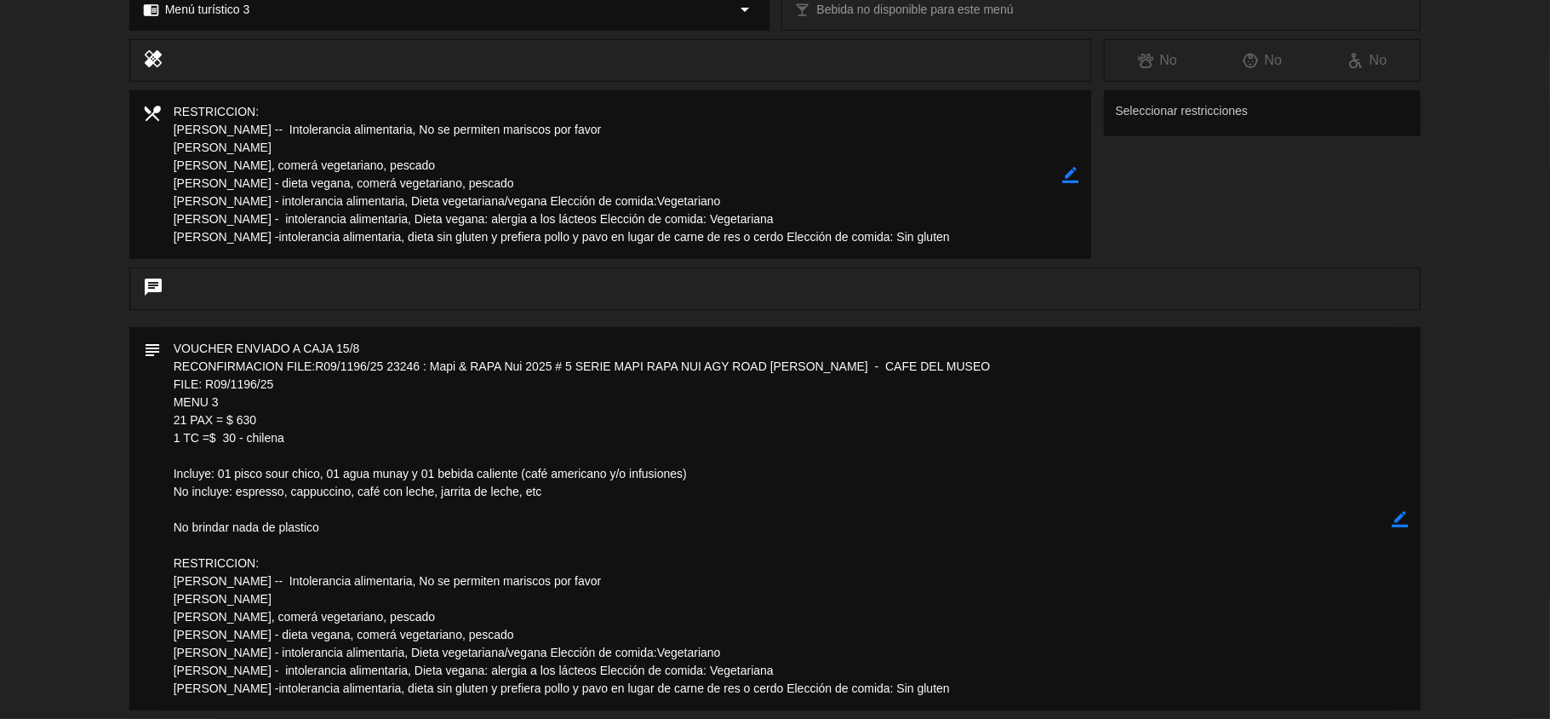
scroll to position [341, 0]
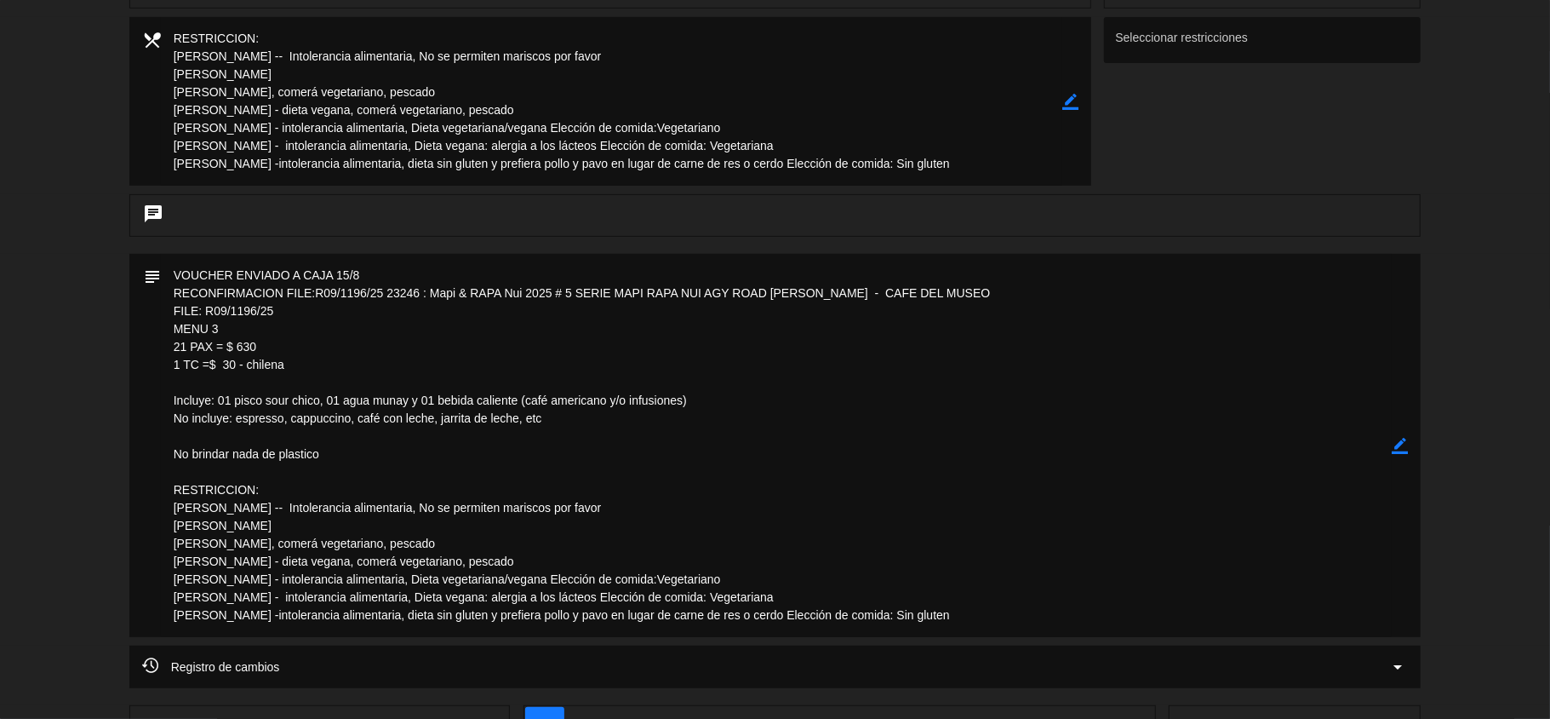
click at [1398, 444] on icon "border_color" at bounding box center [1400, 446] width 16 height 16
click at [212, 342] on textarea at bounding box center [777, 445] width 1232 height 383
click at [184, 354] on textarea at bounding box center [777, 445] width 1232 height 383
click at [267, 347] on textarea at bounding box center [777, 445] width 1232 height 383
click at [280, 351] on textarea at bounding box center [777, 445] width 1232 height 383
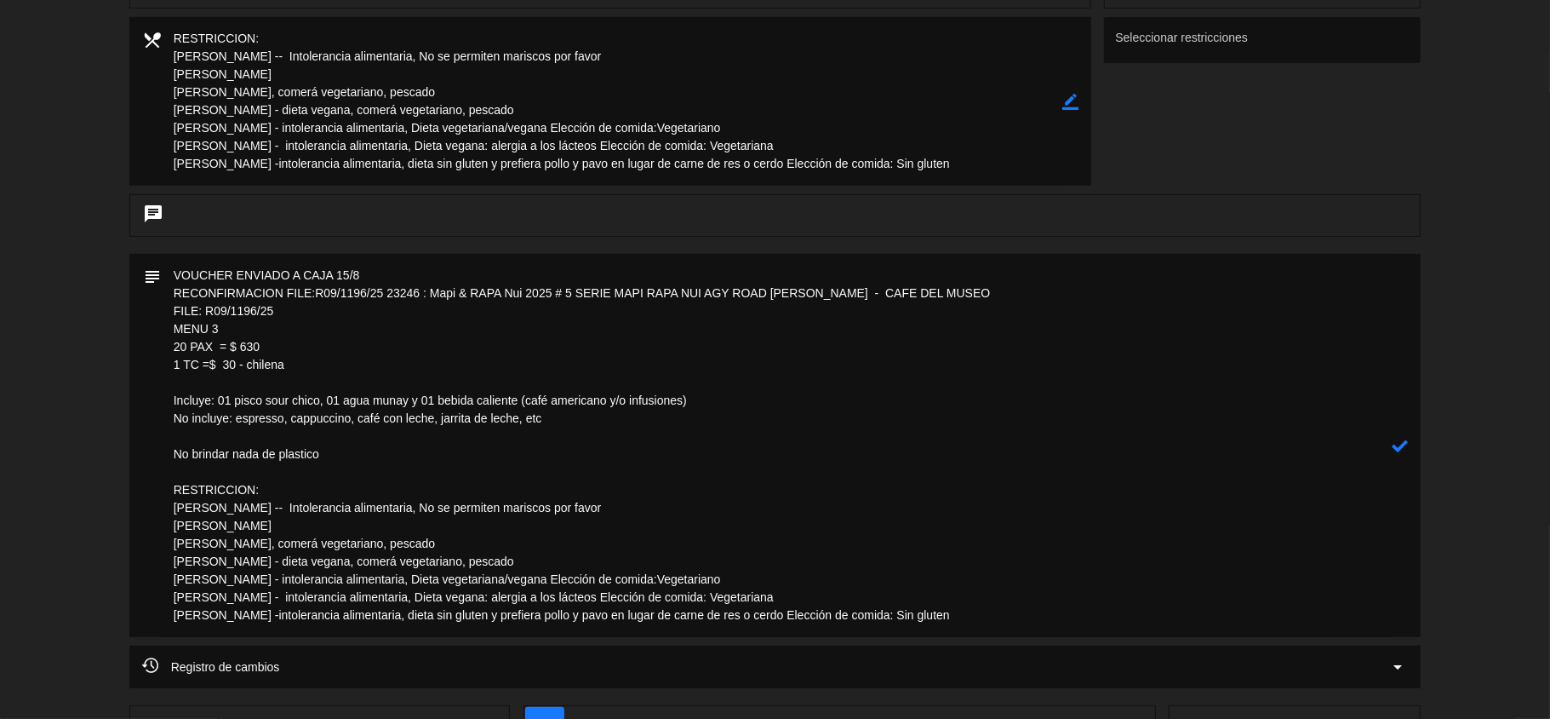
click at [252, 351] on textarea at bounding box center [777, 445] width 1232 height 383
click at [267, 341] on textarea at bounding box center [777, 445] width 1232 height 383
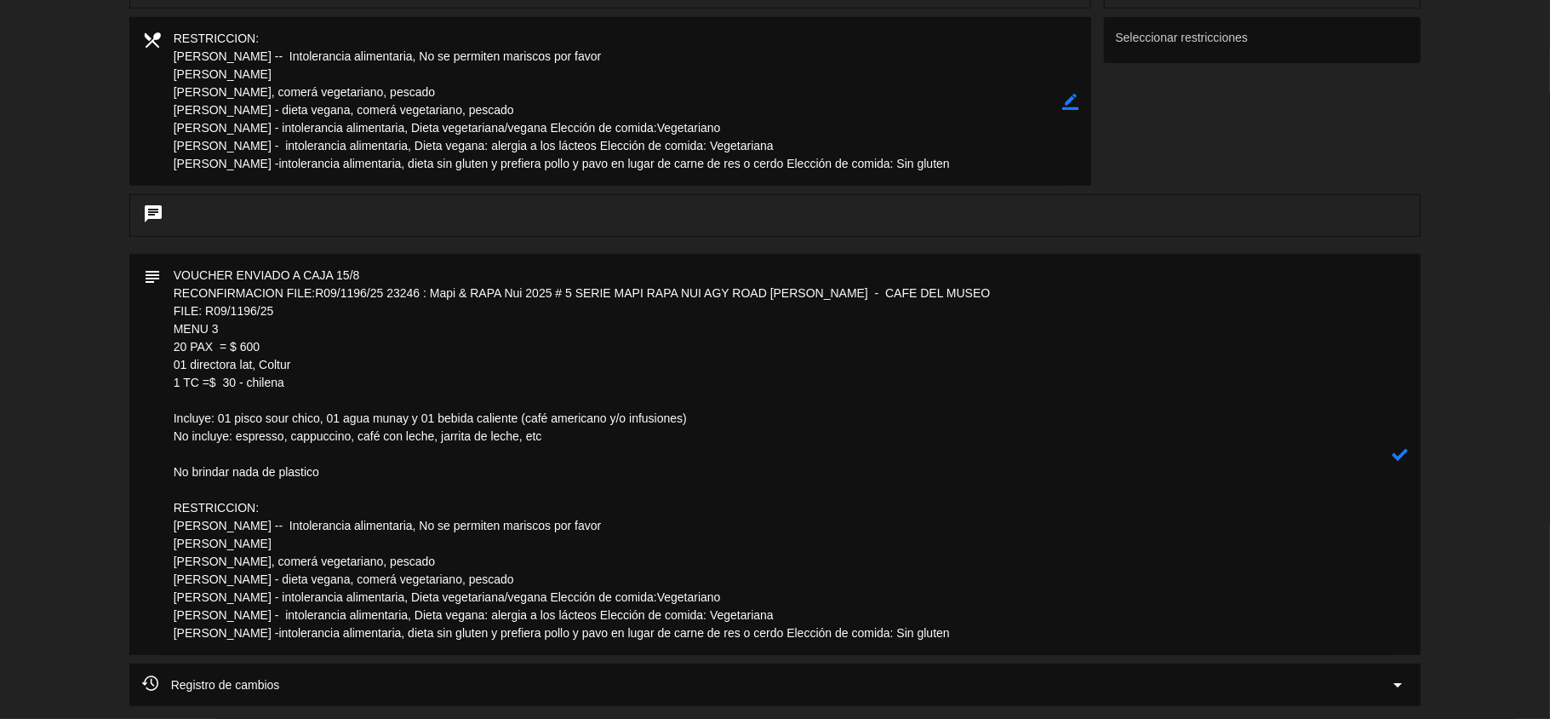
click at [254, 365] on textarea at bounding box center [777, 454] width 1232 height 401
click at [321, 358] on textarea at bounding box center [777, 454] width 1232 height 401
click at [209, 380] on textarea at bounding box center [777, 454] width 1232 height 401
click at [225, 387] on textarea at bounding box center [777, 454] width 1232 height 401
click at [318, 365] on textarea at bounding box center [777, 454] width 1232 height 401
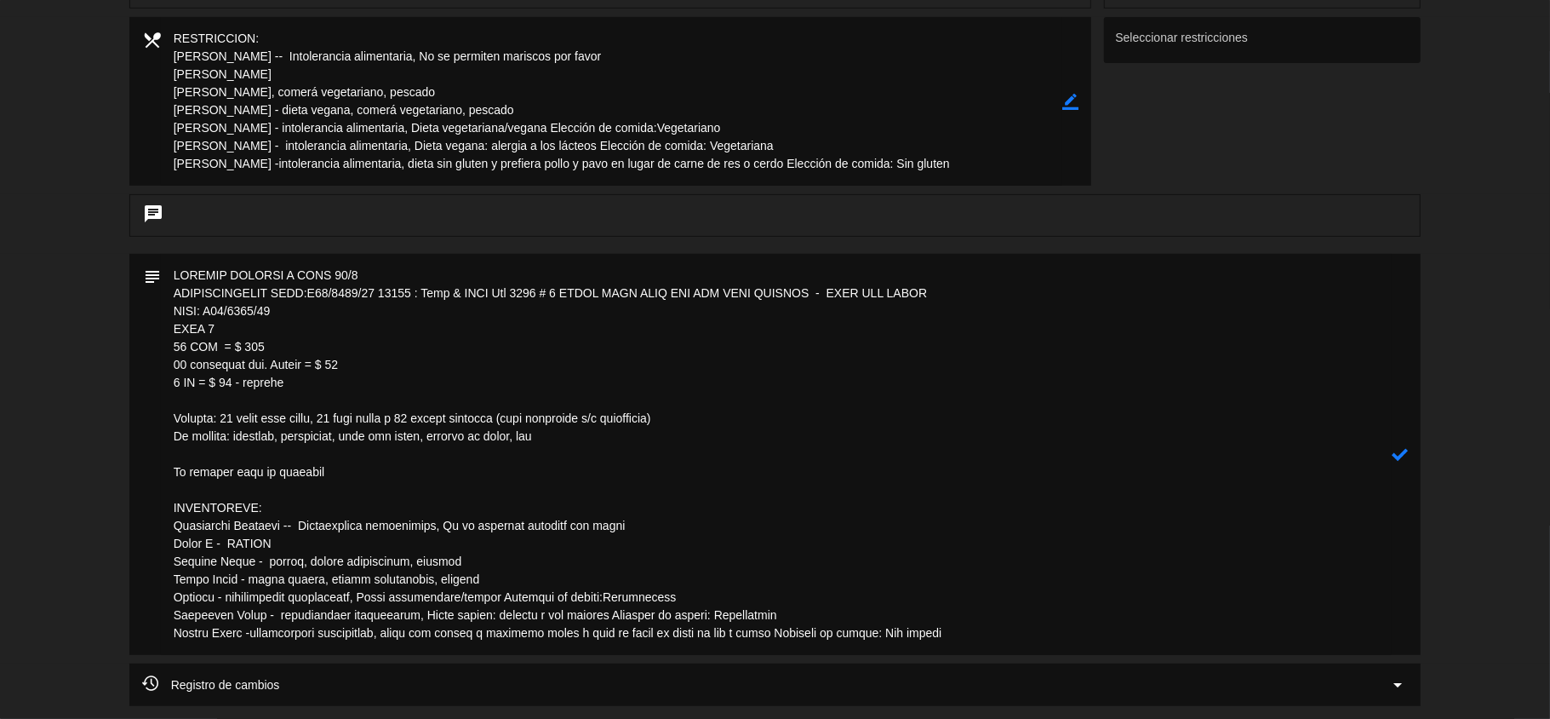
click at [426, 473] on textarea at bounding box center [777, 454] width 1232 height 401
click at [358, 361] on textarea at bounding box center [777, 454] width 1232 height 401
type textarea "LOREMIP DOLORSI A CONS 46/9 ADIPISCINGELIT SEDD:E83/4631/38 13922 : Temp & INCI…"
click at [1400, 460] on icon at bounding box center [1400, 454] width 16 height 16
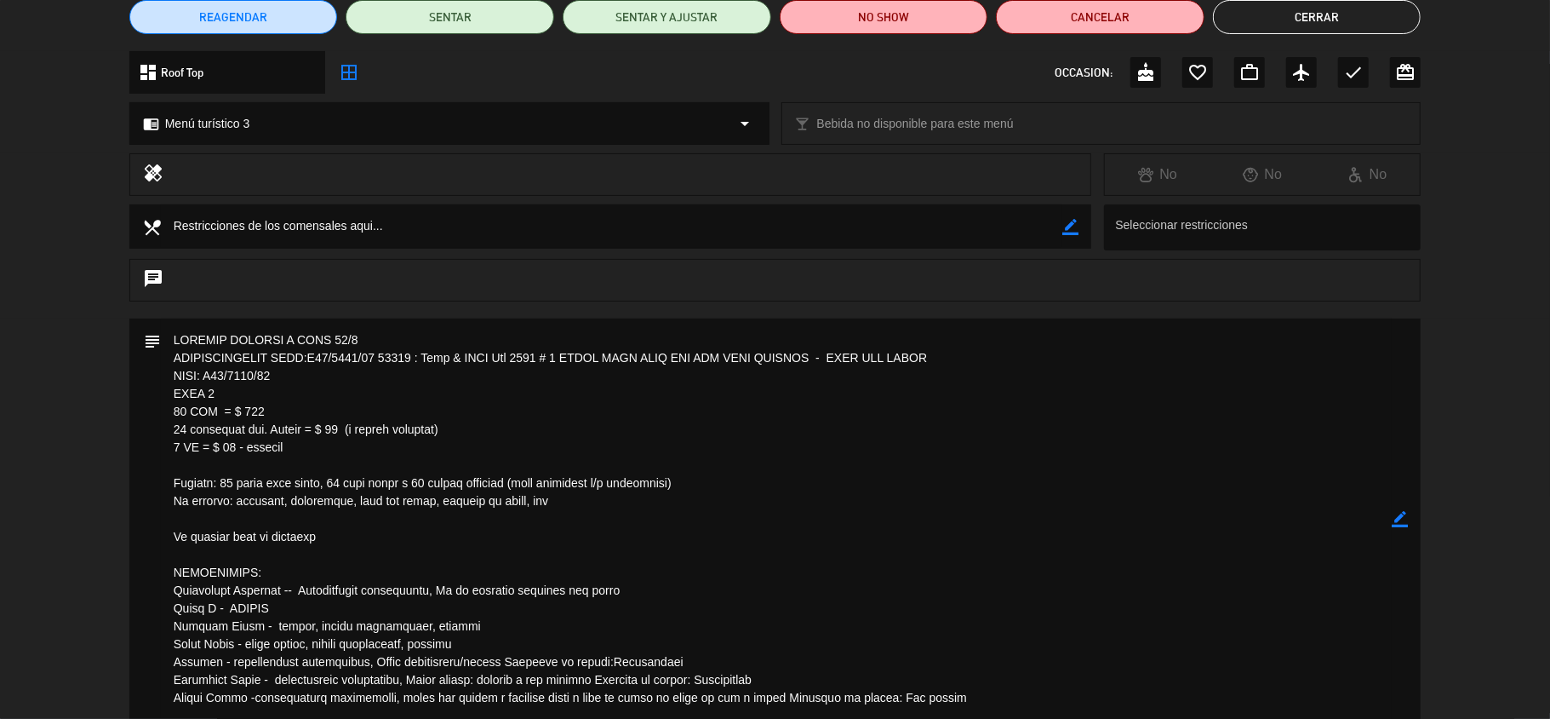
scroll to position [0, 0]
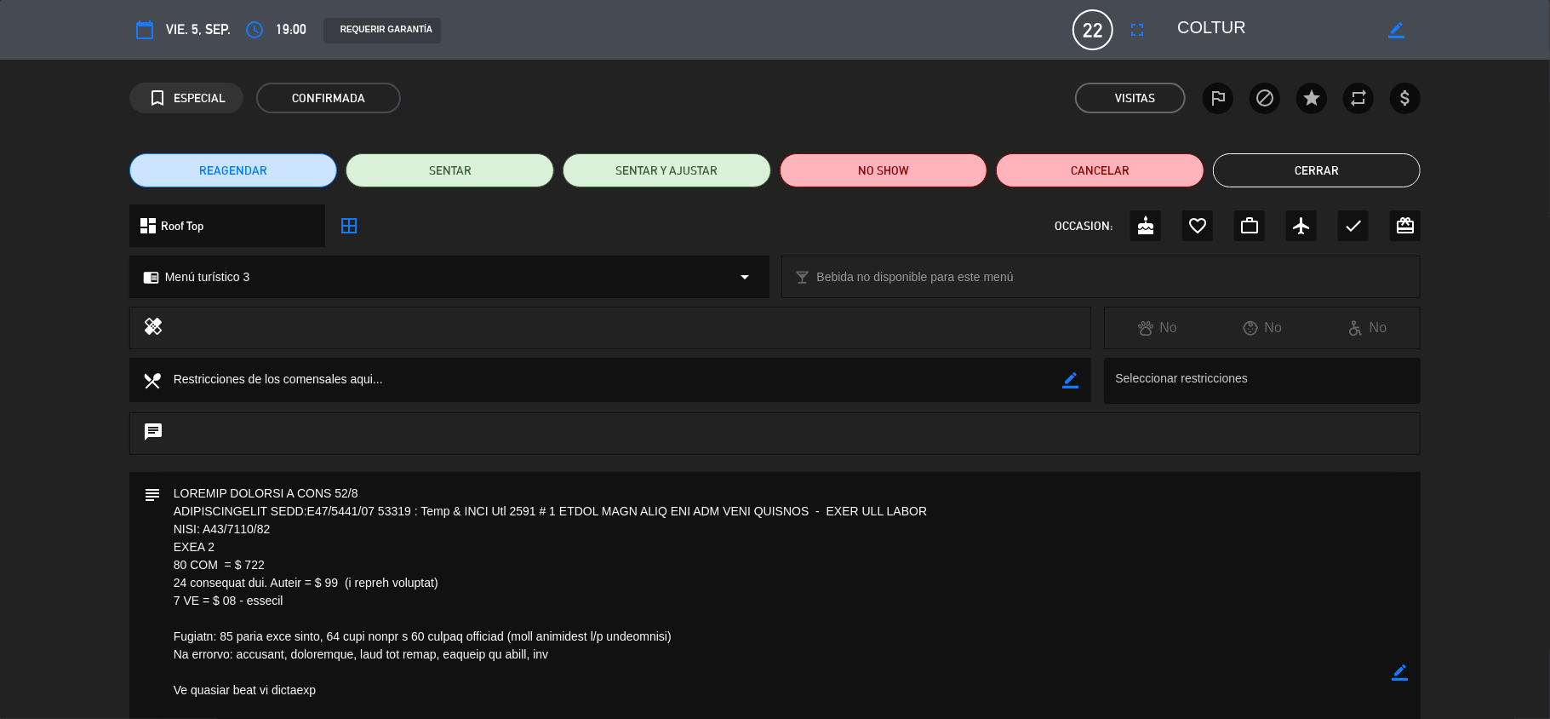
click at [1400, 668] on icon "border_color" at bounding box center [1400, 672] width 16 height 16
click at [1400, 668] on icon at bounding box center [1400, 672] width 16 height 16
click at [1405, 675] on icon "border_color" at bounding box center [1400, 672] width 16 height 16
click at [1405, 675] on icon at bounding box center [1400, 672] width 16 height 16
click at [0, 0] on div at bounding box center [0, 0] width 0 height 0
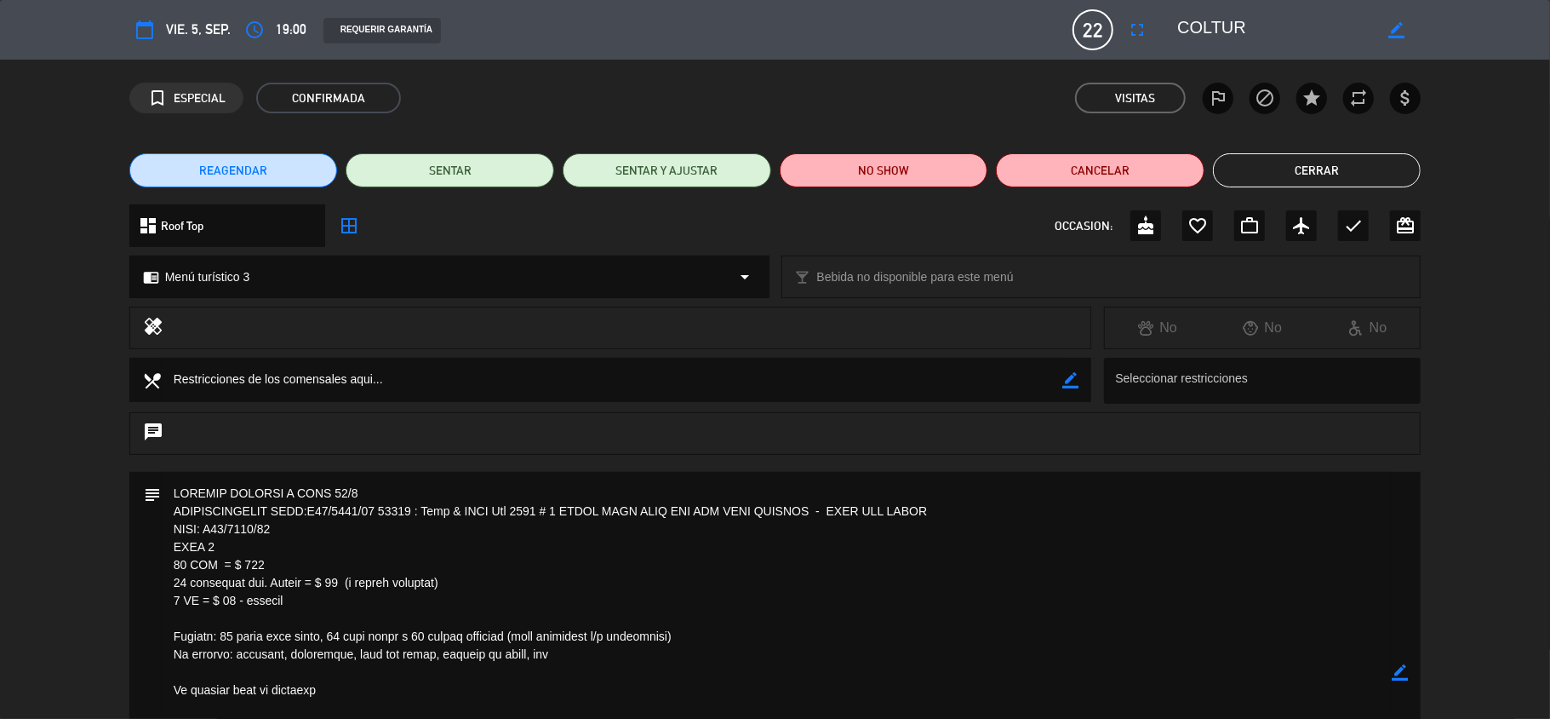
click at [1396, 668] on icon "border_color" at bounding box center [1400, 672] width 16 height 16
click at [380, 492] on textarea at bounding box center [777, 672] width 1232 height 401
click at [165, 492] on textarea at bounding box center [777, 672] width 1232 height 401
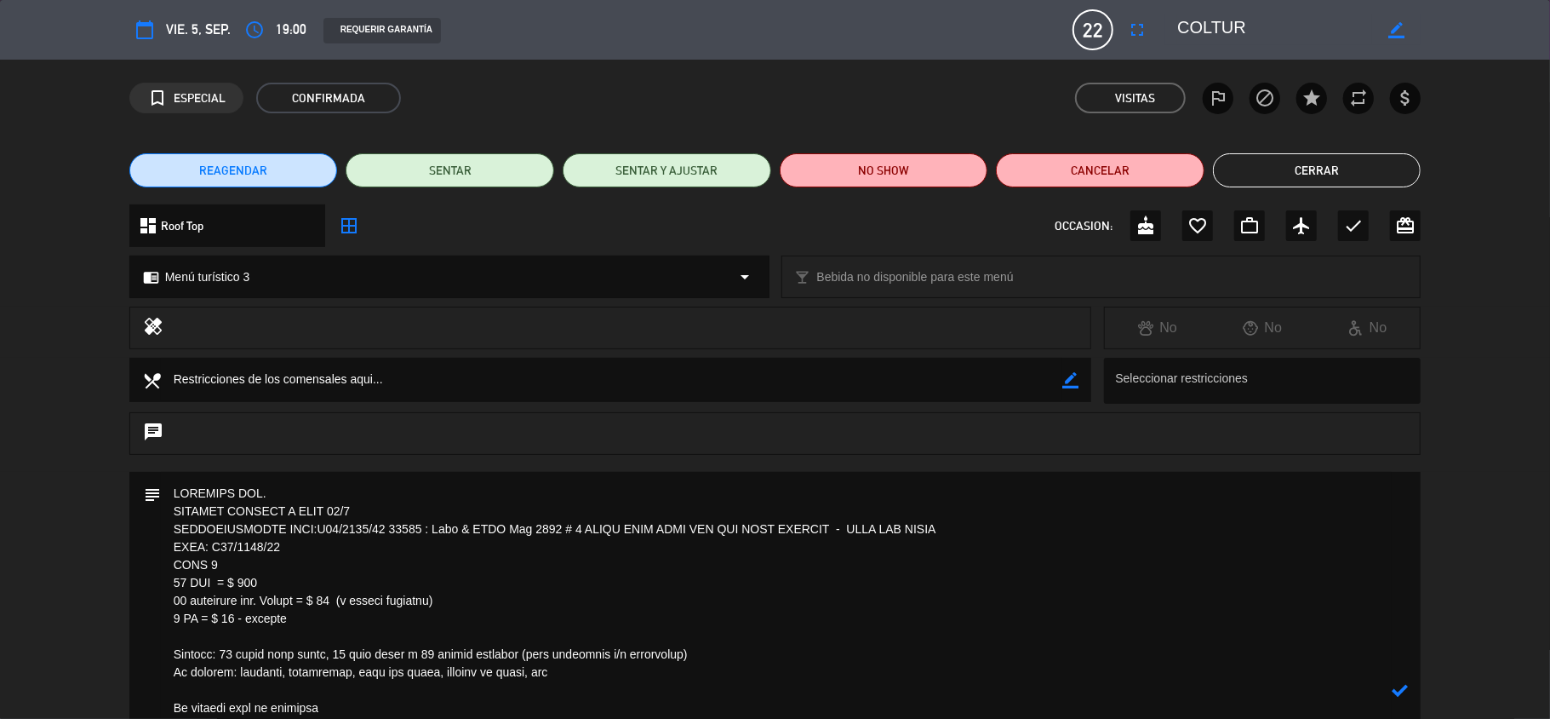
click at [167, 509] on textarea at bounding box center [777, 690] width 1232 height 437
type textarea "LOREMIPS DOL. SITAMET CONSECT A ELIT 71/9 SEDDOEIUSMODTE INCI:U35/6892/40 82746…"
click at [1401, 679] on icon at bounding box center [1400, 681] width 16 height 16
click at [1393, 678] on icon "border_color" at bounding box center [1400, 681] width 16 height 16
click at [1393, 678] on icon at bounding box center [1400, 681] width 16 height 16
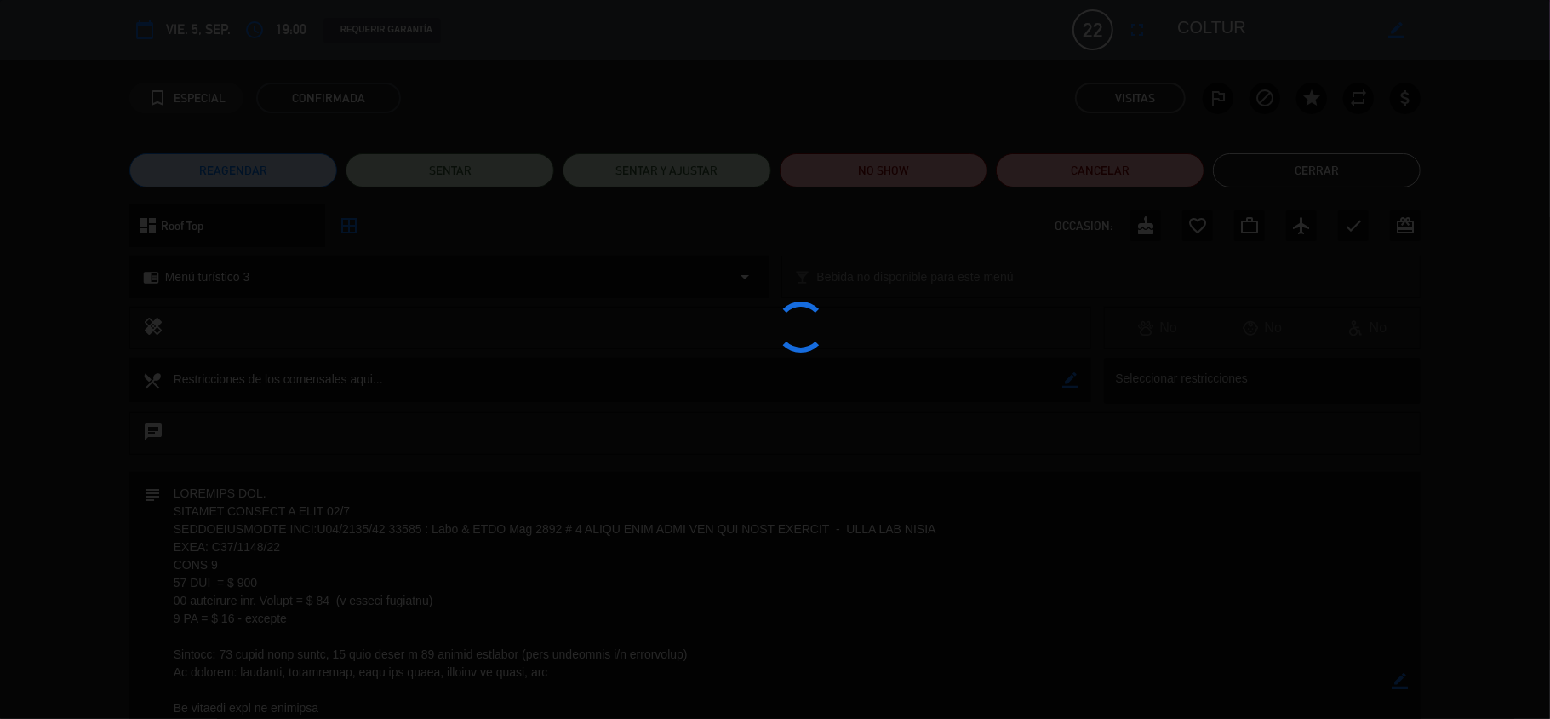
click at [1393, 679] on div at bounding box center [775, 359] width 1550 height 719
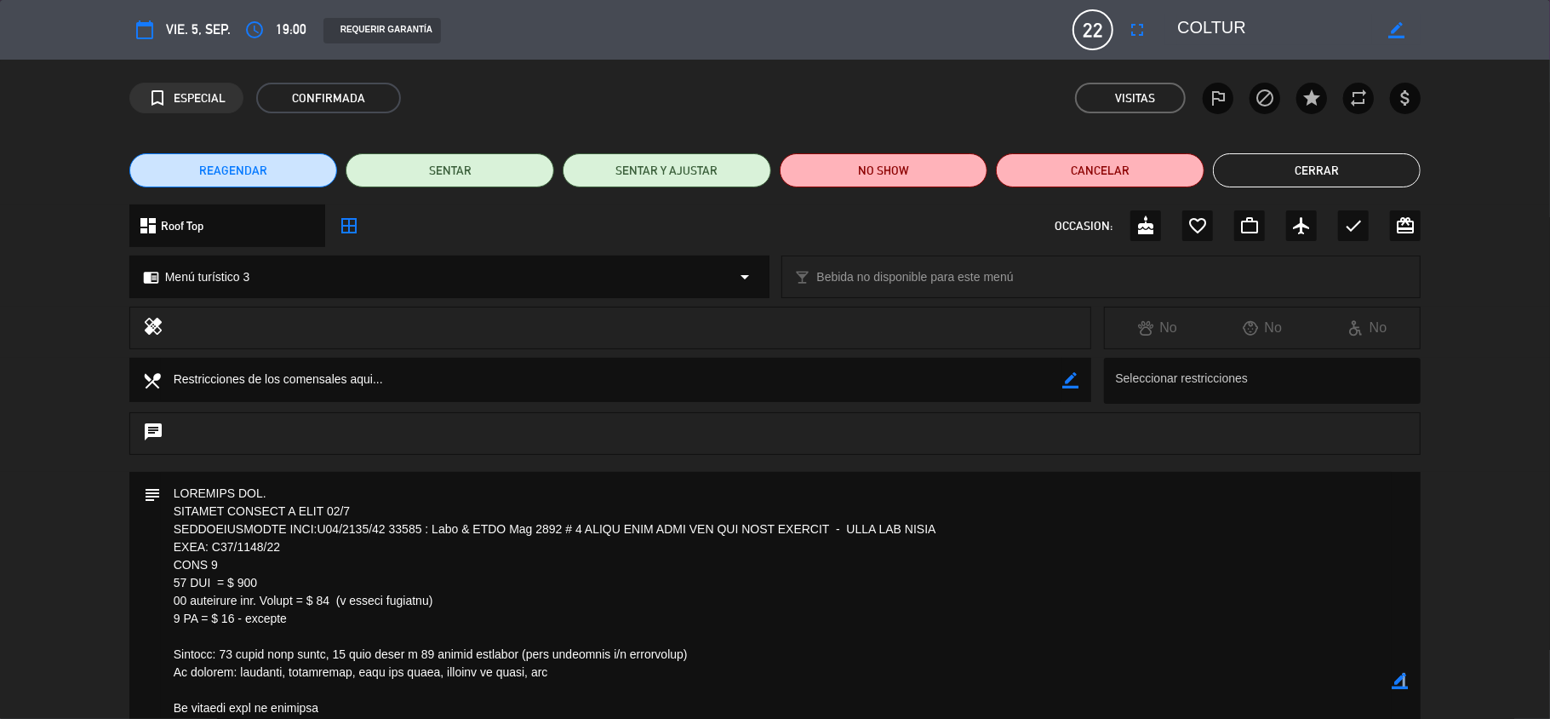
click at [1401, 678] on icon "border_color" at bounding box center [1400, 681] width 16 height 16
